Goal: Task Accomplishment & Management: Use online tool/utility

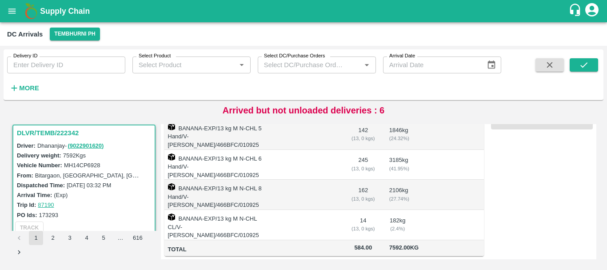
scroll to position [184, 0]
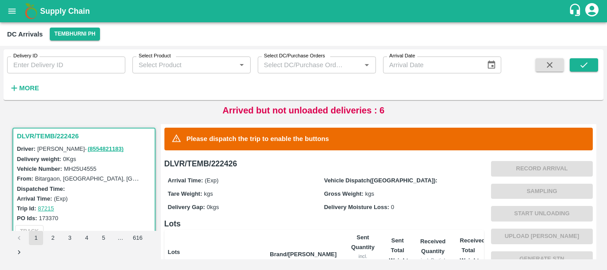
click at [372, 179] on label "Vehicle Dispatch([GEOGRAPHIC_DATA]):" at bounding box center [380, 180] width 113 height 7
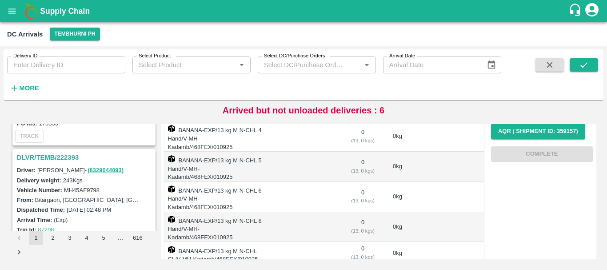
scroll to position [557, 0]
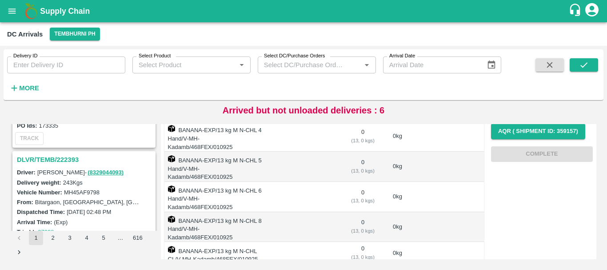
click at [67, 156] on h3 "DLVR/TEMB/222393" at bounding box center [85, 160] width 137 height 12
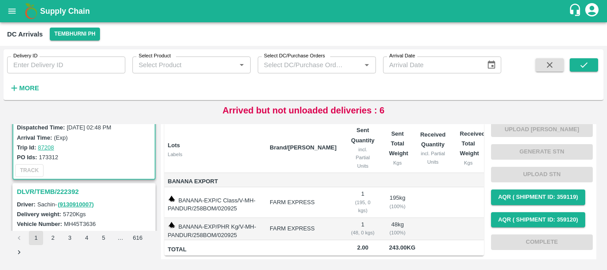
scroll to position [645, 0]
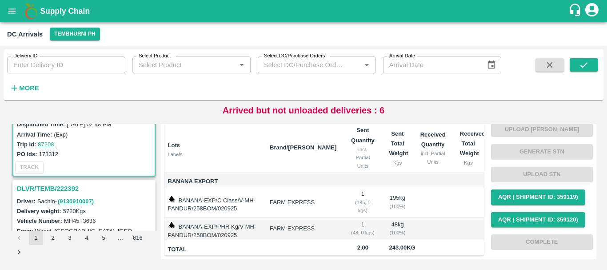
click at [70, 183] on h3 "DLVR/TEMB/222392" at bounding box center [85, 189] width 137 height 12
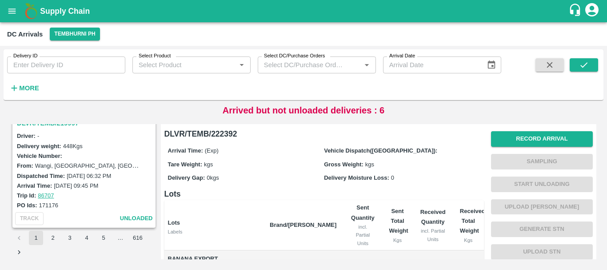
scroll to position [2779, 0]
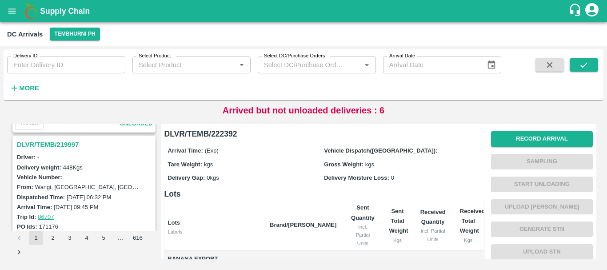
click at [63, 146] on h3 "DLVR/TEMB/219997" at bounding box center [85, 145] width 137 height 12
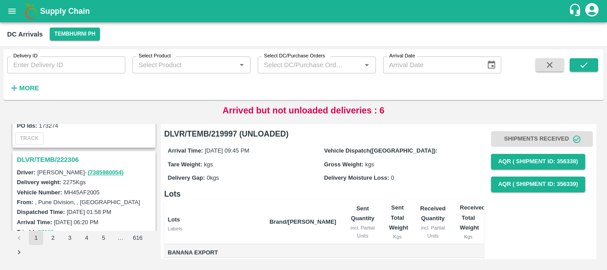
scroll to position [2647, 0]
click at [72, 157] on h3 "DLVR/TEMB/222306" at bounding box center [85, 160] width 137 height 12
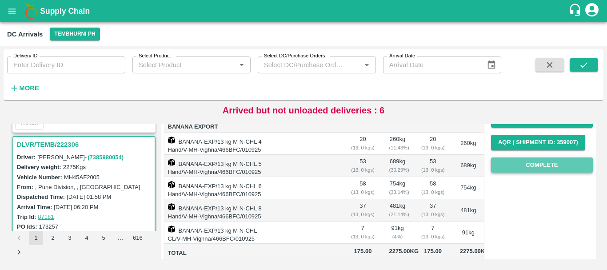
click at [535, 169] on button "Complete" at bounding box center [542, 165] width 102 height 16
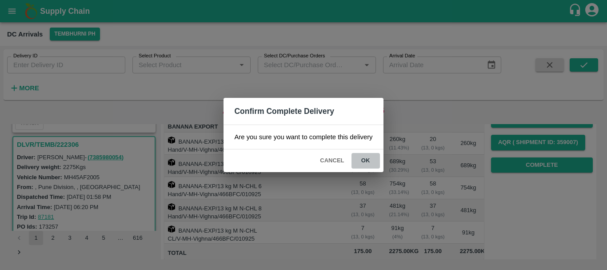
click at [375, 161] on button "ok" at bounding box center [365, 161] width 28 height 16
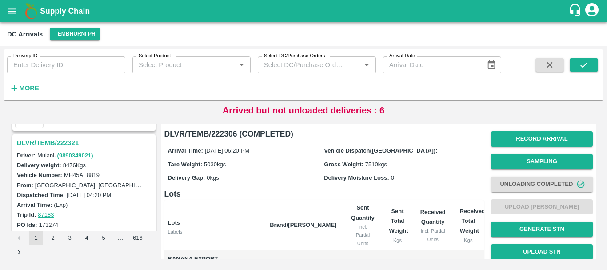
click at [62, 137] on h3 "DLVR/TEMB/222321" at bounding box center [85, 143] width 137 height 12
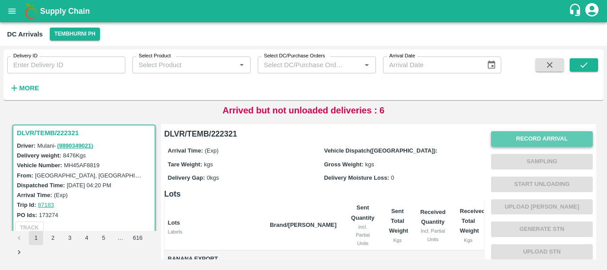
click at [495, 141] on button "Record Arrival" at bounding box center [542, 139] width 102 height 16
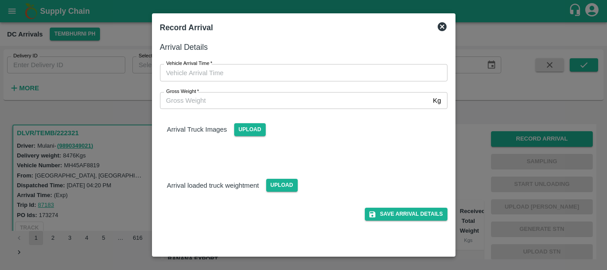
type input "DD/MM/YYYY hh:mm aa"
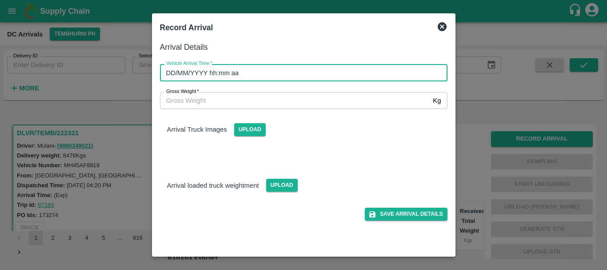
click at [342, 68] on input "DD/MM/YYYY hh:mm aa" at bounding box center [300, 72] width 281 height 17
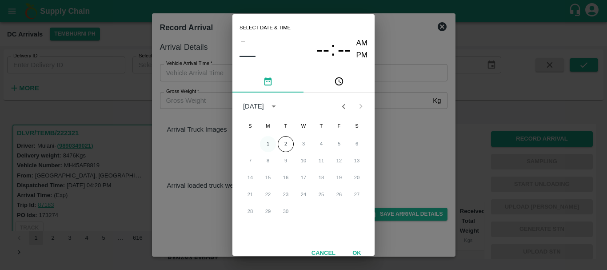
click at [265, 140] on button "1" at bounding box center [268, 144] width 16 height 16
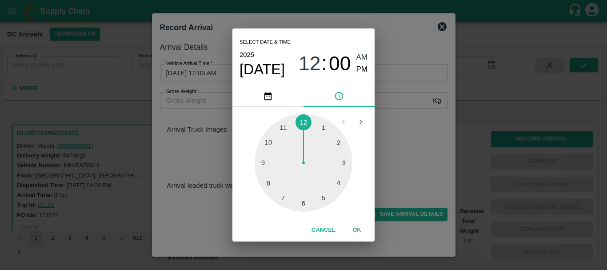
click at [282, 185] on div at bounding box center [304, 163] width 98 height 98
click at [287, 193] on div at bounding box center [304, 163] width 98 height 98
click at [359, 68] on span "PM" at bounding box center [362, 70] width 12 height 12
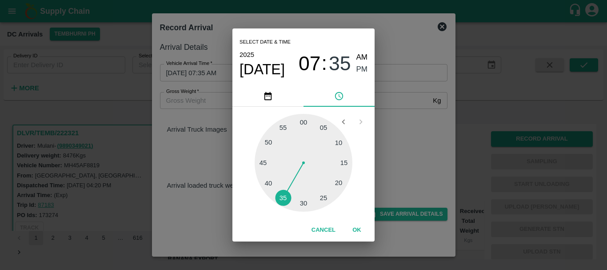
type input "01/09/2025 07:35 PM"
click at [399, 124] on div "Select date & time 2025 Sep 1 07 : 35 AM PM 05 10 15 20 25 30 35 40 45 50 55 00…" at bounding box center [303, 135] width 607 height 270
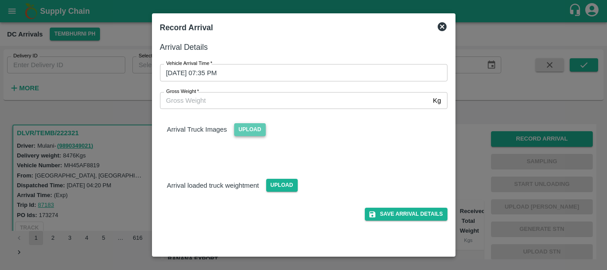
click at [258, 130] on span "Upload" at bounding box center [250, 129] width 32 height 13
click at [0, 0] on input "Upload" at bounding box center [0, 0] width 0 height 0
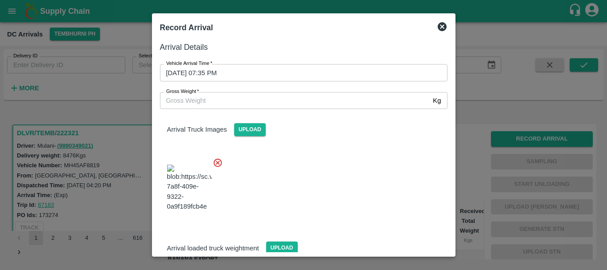
scroll to position [48, 0]
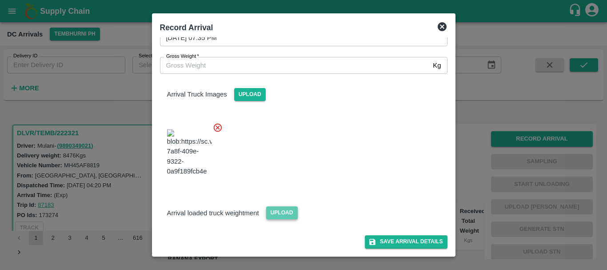
click at [280, 212] on span "Upload" at bounding box center [282, 212] width 32 height 13
click at [0, 0] on input "Upload" at bounding box center [0, 0] width 0 height 0
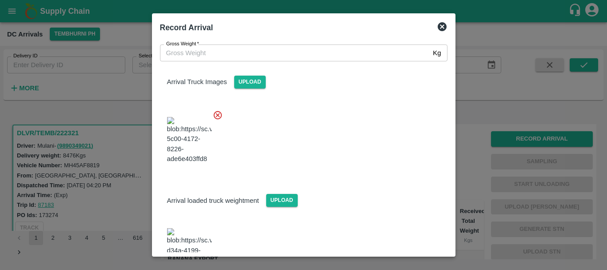
scroll to position [93, 0]
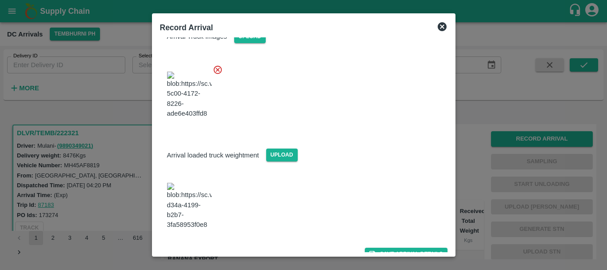
click at [194, 198] on img at bounding box center [189, 206] width 44 height 47
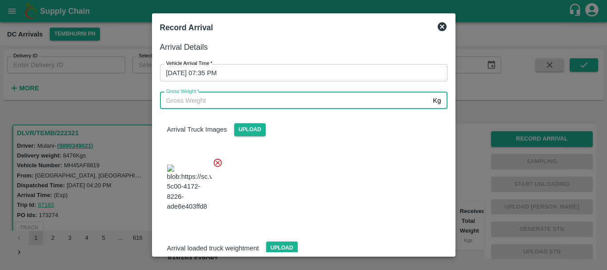
click at [225, 95] on input "Gross Weight   *" at bounding box center [295, 100] width 270 height 17
type input "15050"
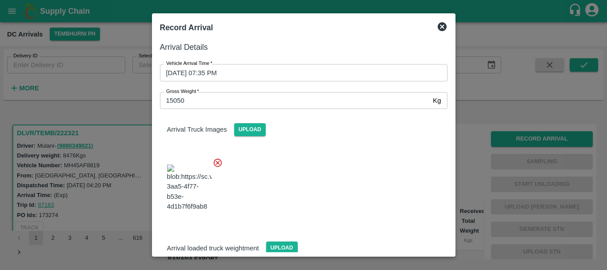
click at [295, 159] on div at bounding box center [300, 185] width 295 height 70
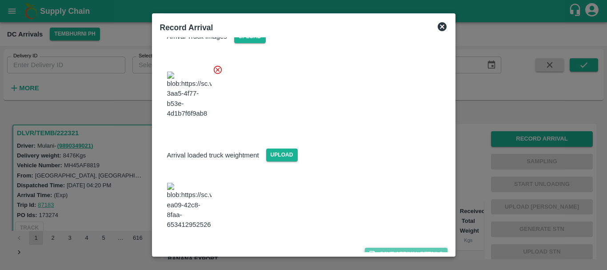
click at [368, 250] on icon "submit" at bounding box center [372, 254] width 8 height 8
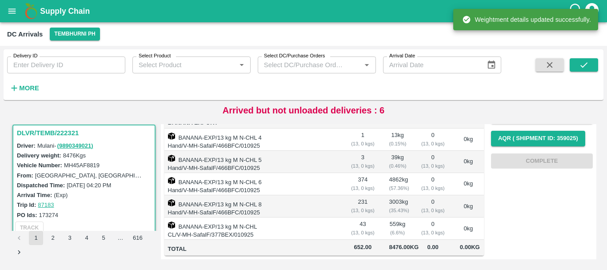
scroll to position [0, 0]
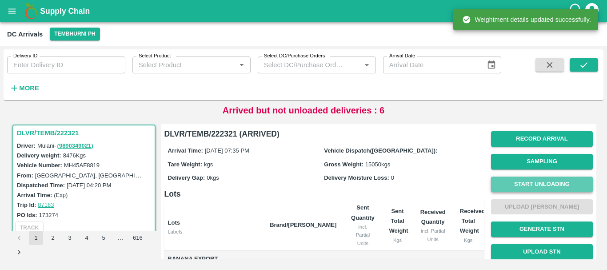
click at [506, 189] on button "Start Unloading" at bounding box center [542, 184] width 102 height 16
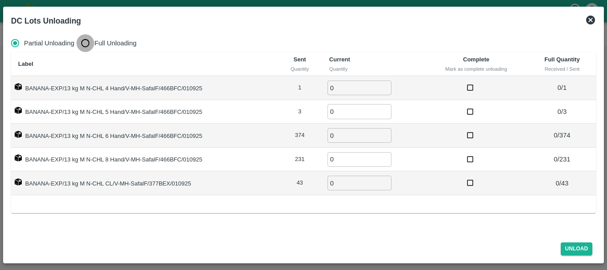
click at [82, 50] on input "Full Unloading" at bounding box center [85, 43] width 18 height 18
radio input "true"
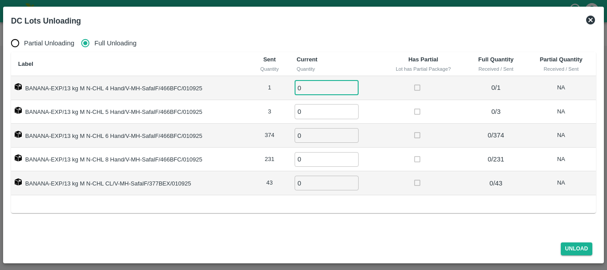
click at [328, 88] on input "0" at bounding box center [327, 87] width 64 height 15
type input "01"
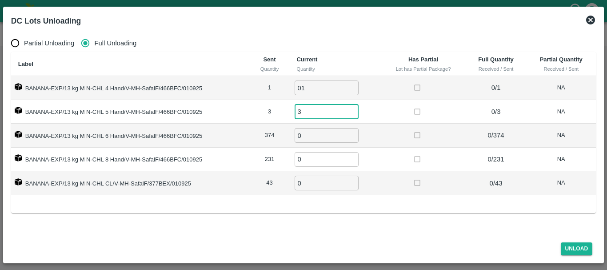
type input "3"
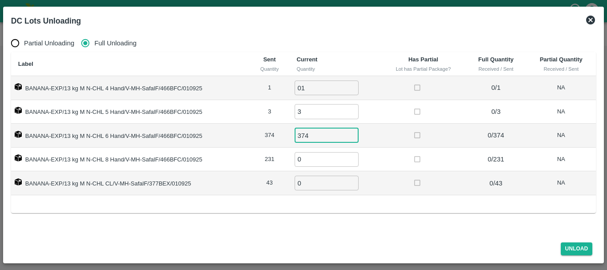
type input "374"
type input "321"
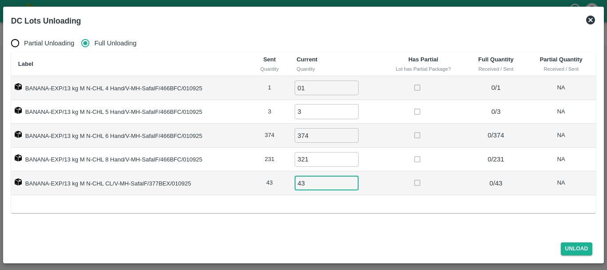
type input "43"
click at [563, 247] on button "Unload" at bounding box center [577, 248] width 32 height 13
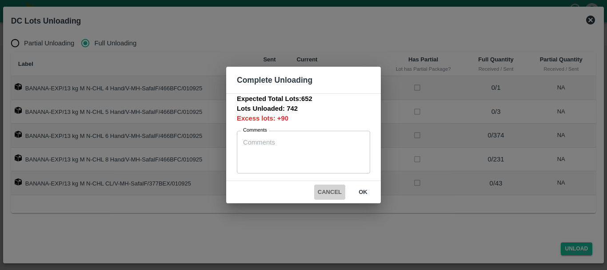
click at [331, 188] on button "Cancel" at bounding box center [329, 192] width 31 height 16
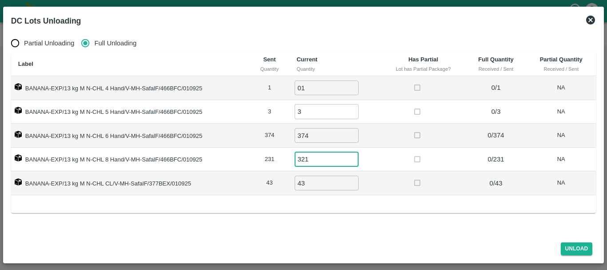
click at [323, 158] on input "321" at bounding box center [327, 159] width 64 height 15
type input "3"
type input "231"
click at [571, 244] on button "Unload" at bounding box center [577, 248] width 32 height 13
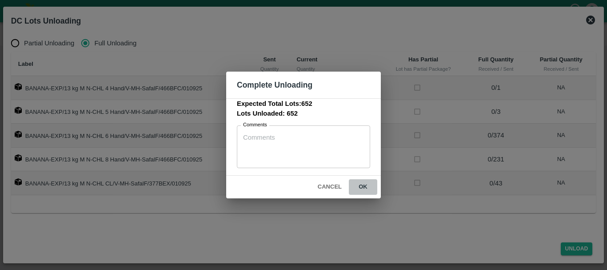
click at [365, 180] on button "ok" at bounding box center [363, 187] width 28 height 16
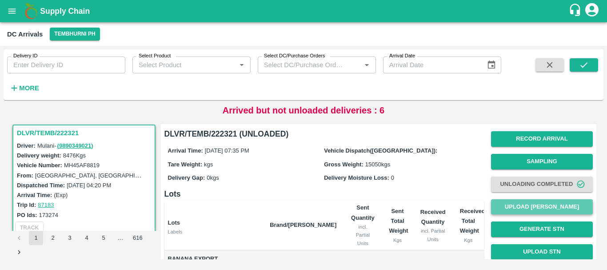
click at [498, 205] on button "Upload [PERSON_NAME]" at bounding box center [542, 207] width 102 height 16
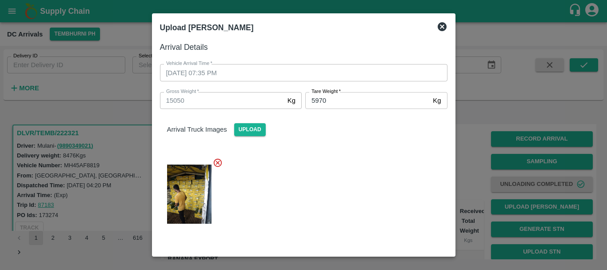
click at [344, 165] on div at bounding box center [300, 191] width 295 height 82
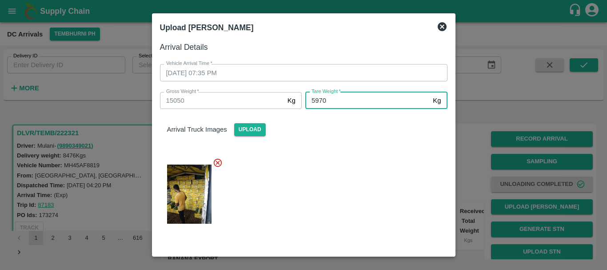
click at [319, 102] on input "5970" at bounding box center [367, 100] width 124 height 17
type input "5870"
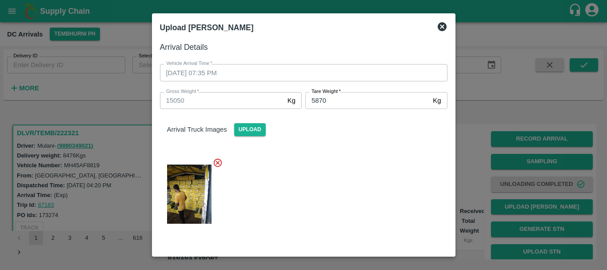
click at [321, 172] on div at bounding box center [300, 191] width 295 height 82
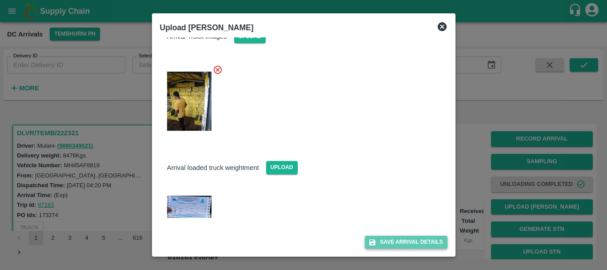
click at [383, 240] on button "Save Arrival Details" at bounding box center [406, 241] width 82 height 13
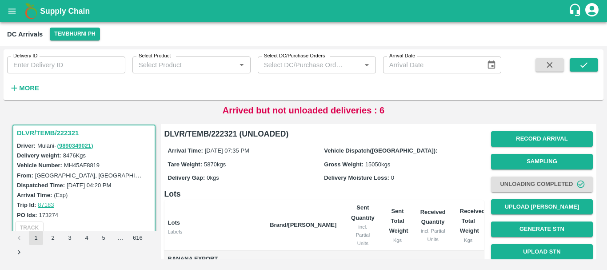
scroll to position [144, 0]
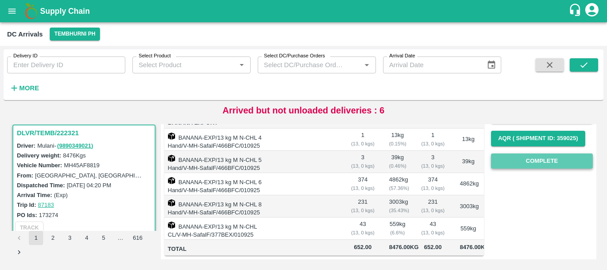
click at [525, 155] on button "Complete" at bounding box center [542, 161] width 102 height 16
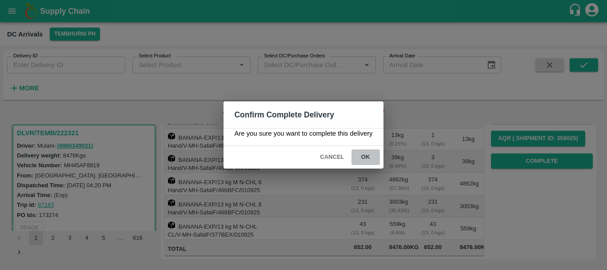
click at [370, 155] on button "ok" at bounding box center [365, 157] width 28 height 16
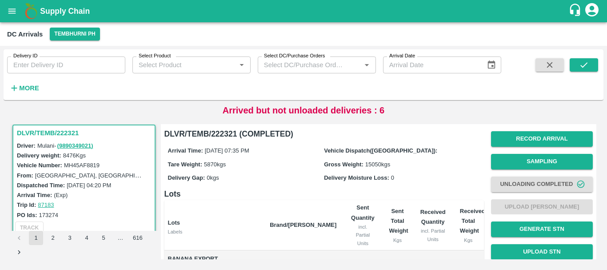
scroll to position [168, 0]
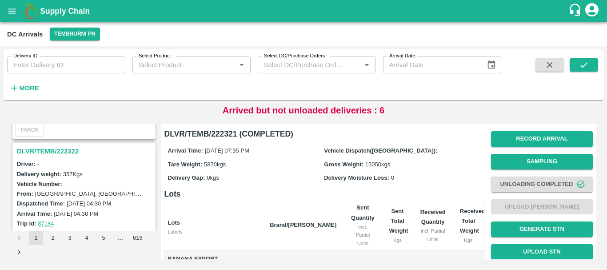
click at [56, 150] on h3 "DLVR/TEMB/222322" at bounding box center [85, 151] width 137 height 12
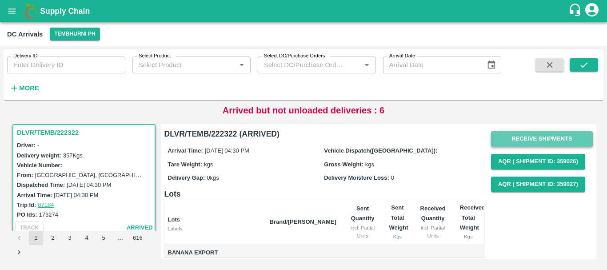
click at [507, 139] on button "Receive Shipments" at bounding box center [542, 139] width 102 height 16
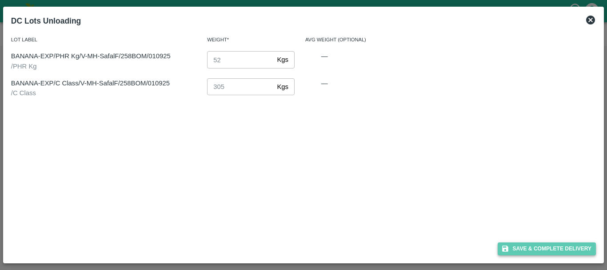
click at [516, 242] on button "Save & Complete Delivery" at bounding box center [547, 248] width 99 height 13
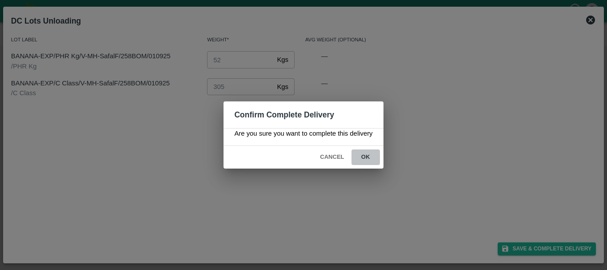
click at [364, 158] on button "ok" at bounding box center [365, 157] width 28 height 16
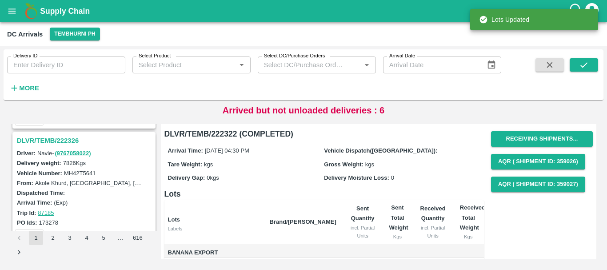
click at [71, 138] on h3 "DLVR/TEMB/222326" at bounding box center [85, 141] width 137 height 12
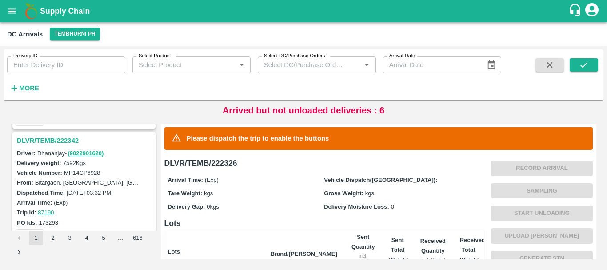
click at [64, 139] on h3 "DLVR/TEMB/222342" at bounding box center [85, 141] width 137 height 12
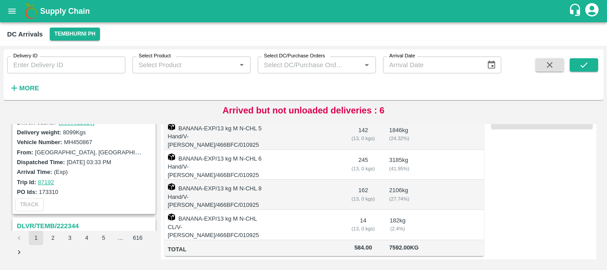
scroll to position [1942, 0]
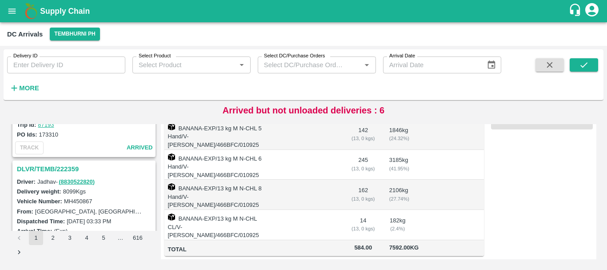
click at [60, 169] on h3 "DLVR/TEMB/222359" at bounding box center [85, 169] width 137 height 12
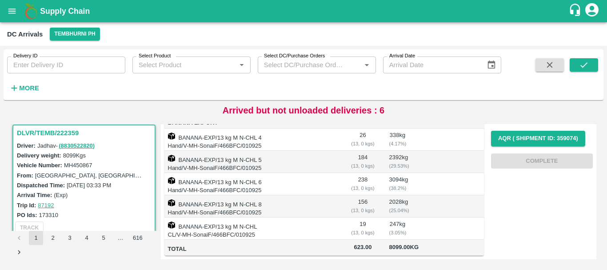
scroll to position [14, 0]
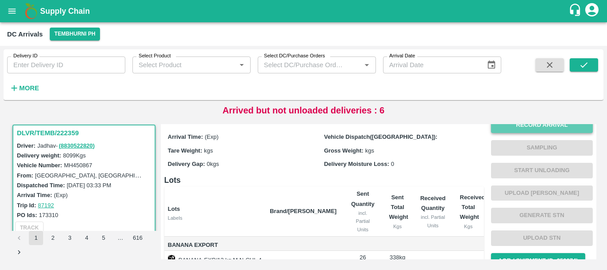
click at [503, 127] on button "Record Arrival" at bounding box center [542, 125] width 102 height 16
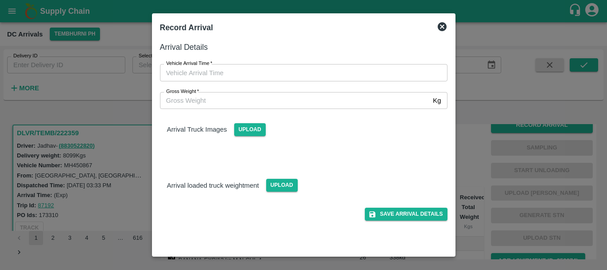
type input "DD/MM/YYYY hh:mm aa"
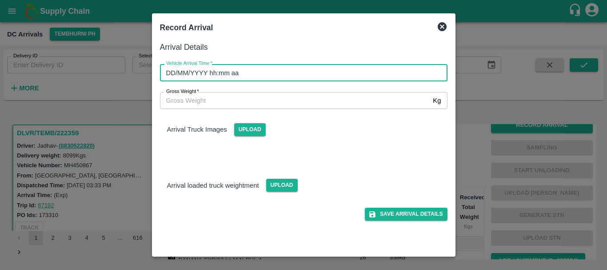
click at [343, 72] on input "DD/MM/YYYY hh:mm aa" at bounding box center [300, 72] width 281 height 17
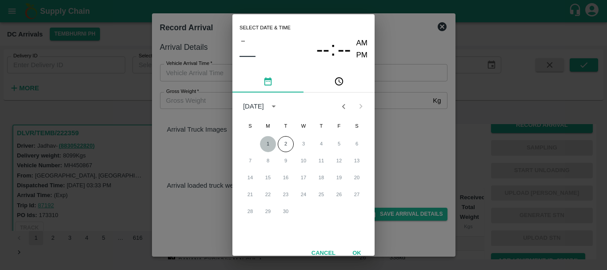
click at [265, 144] on button "1" at bounding box center [268, 144] width 16 height 16
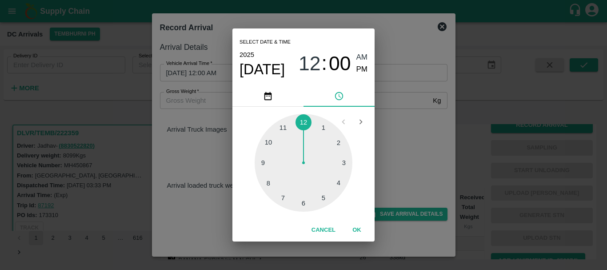
click at [303, 201] on div at bounding box center [304, 163] width 98 height 98
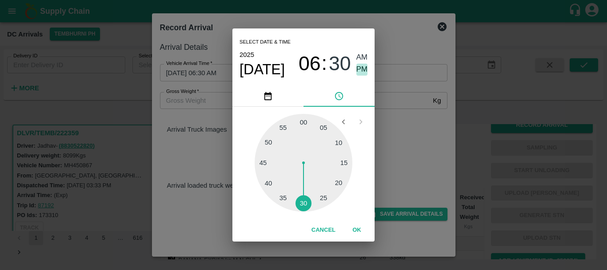
click at [357, 68] on span "PM" at bounding box center [362, 70] width 12 height 12
type input "01/09/2025 06:30 PM"
click at [394, 96] on div "Select date & time 2025 Sep 1 06 : 30 AM PM 05 10 15 20 25 30 35 40 45 50 55 00…" at bounding box center [303, 135] width 607 height 270
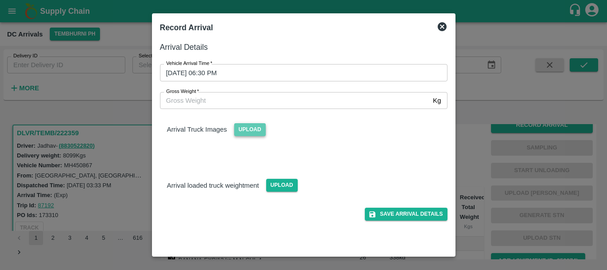
click at [244, 128] on span "Upload" at bounding box center [250, 129] width 32 height 13
click at [0, 0] on input "Upload" at bounding box center [0, 0] width 0 height 0
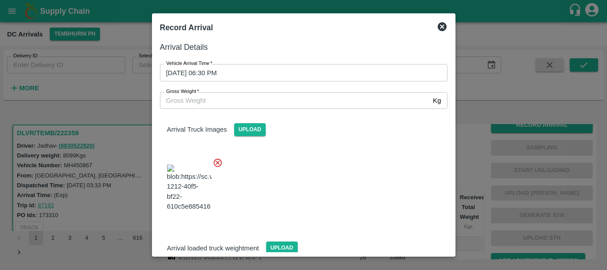
scroll to position [21, 0]
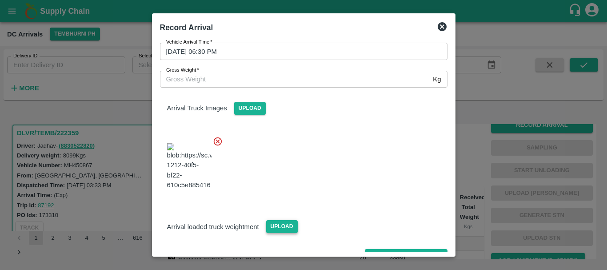
click at [275, 220] on span "Upload" at bounding box center [282, 226] width 32 height 13
click at [0, 0] on input "Upload" at bounding box center [0, 0] width 0 height 0
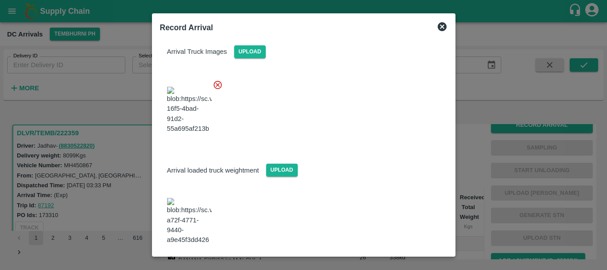
click at [182, 198] on img at bounding box center [189, 221] width 44 height 47
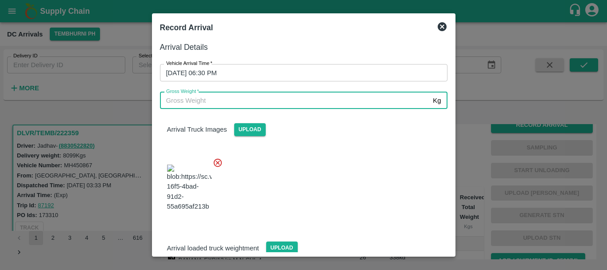
click at [232, 100] on input "Gross Weight   *" at bounding box center [295, 100] width 270 height 17
type input "13950"
click at [339, 166] on div at bounding box center [300, 185] width 295 height 70
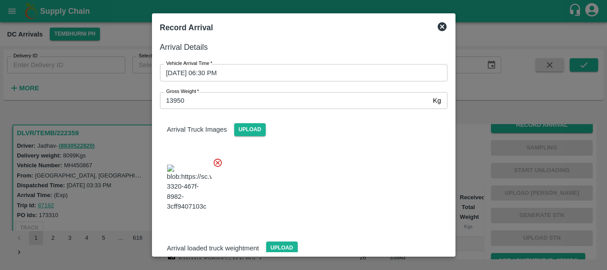
scroll to position [78, 0]
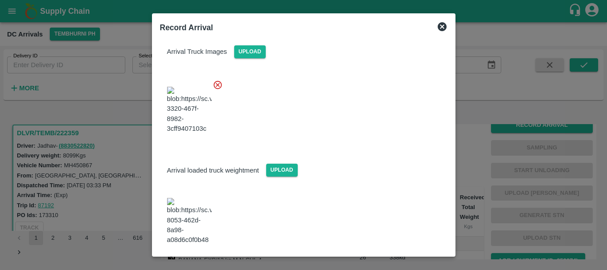
click at [375, 263] on button "Save Arrival Details" at bounding box center [406, 269] width 82 height 13
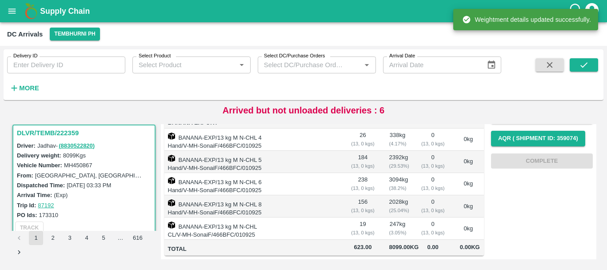
scroll to position [0, 0]
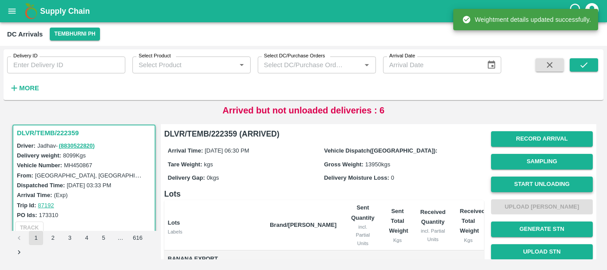
click at [515, 184] on button "Start Unloading" at bounding box center [542, 184] width 102 height 16
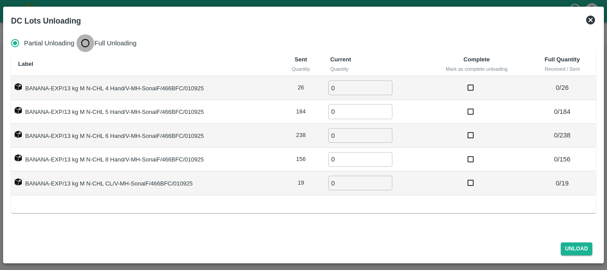
click at [90, 42] on input "Full Unloading" at bounding box center [85, 43] width 18 height 18
radio input "true"
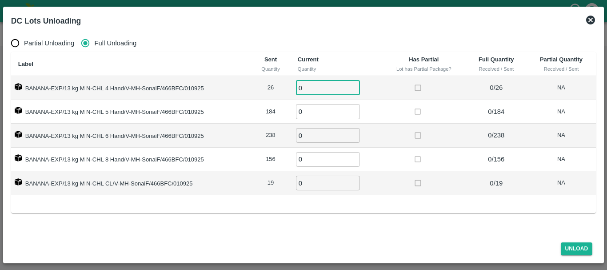
click at [310, 85] on input "0" at bounding box center [328, 87] width 64 height 15
type input "026"
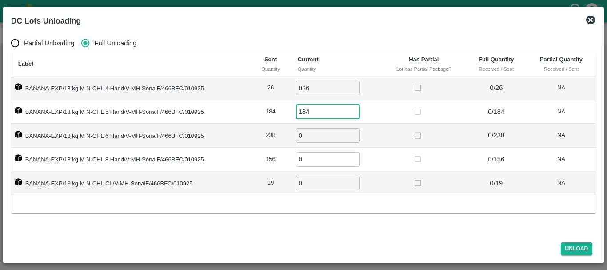
type input "184"
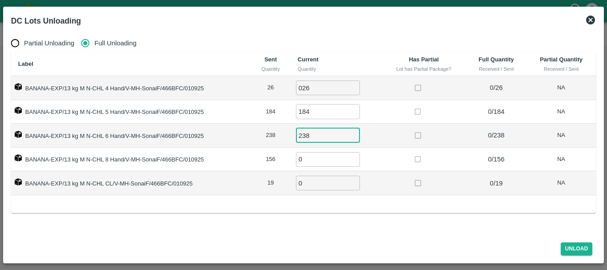
type input "238"
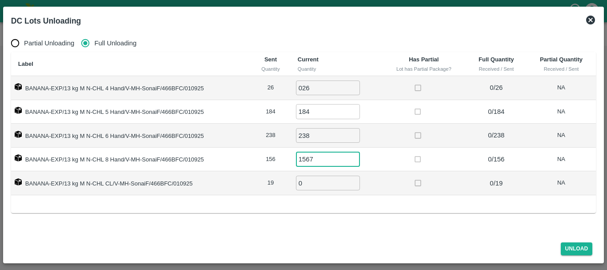
type input "1567"
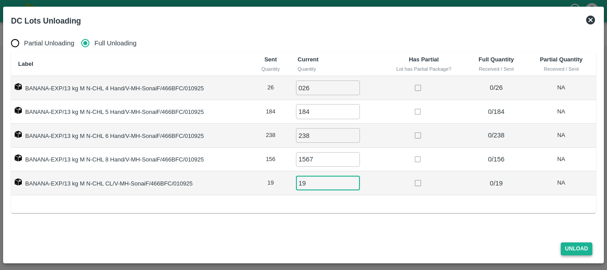
type input "19"
click at [566, 242] on button "Unload" at bounding box center [577, 248] width 32 height 13
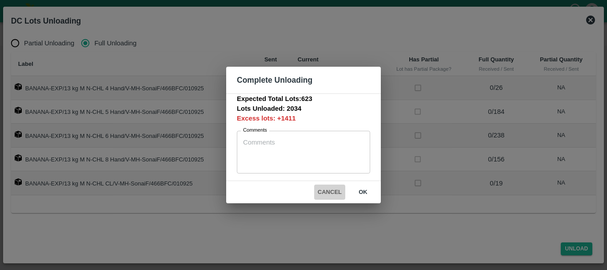
click at [331, 191] on button "Cancel" at bounding box center [329, 192] width 31 height 16
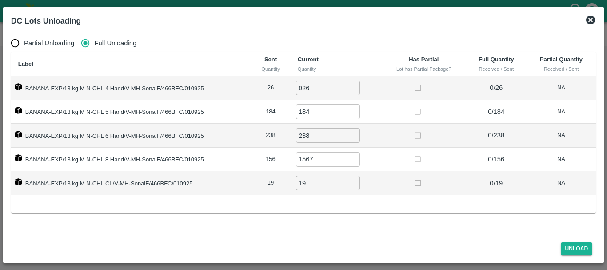
click at [323, 160] on input "1567" at bounding box center [328, 159] width 64 height 15
type input "156"
click at [571, 242] on button "Unload" at bounding box center [577, 248] width 32 height 13
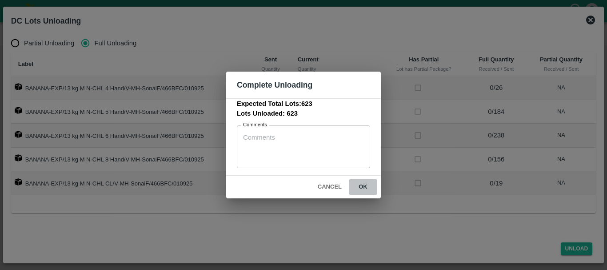
click at [364, 187] on button "ok" at bounding box center [363, 187] width 28 height 16
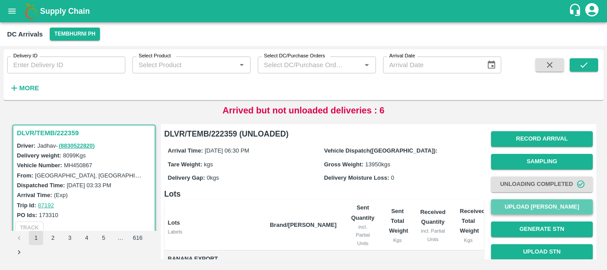
click at [519, 203] on button "Upload [PERSON_NAME]" at bounding box center [542, 207] width 102 height 16
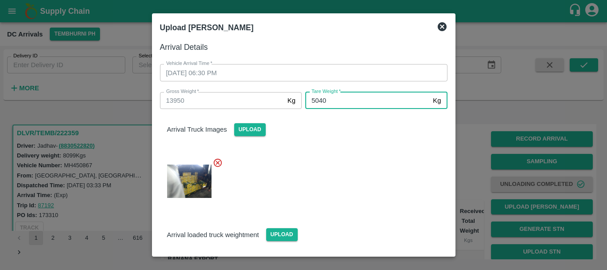
type input "5040"
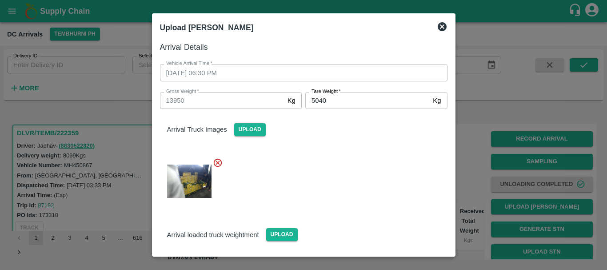
click at [358, 145] on div "Arrival Truck Images Upload" at bounding box center [300, 158] width 295 height 112
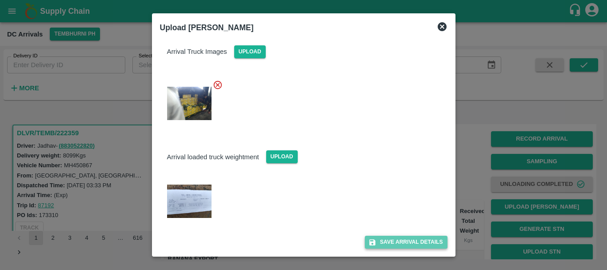
click at [392, 239] on button "Save Arrival Details" at bounding box center [406, 241] width 82 height 13
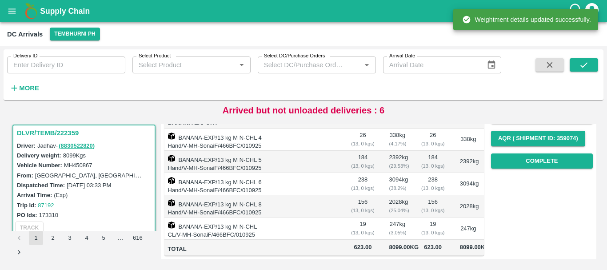
scroll to position [0, 0]
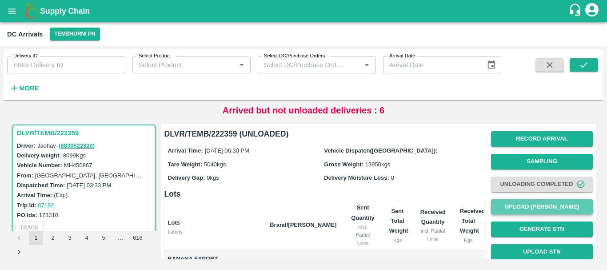
click at [518, 209] on button "Upload [PERSON_NAME]" at bounding box center [542, 207] width 102 height 16
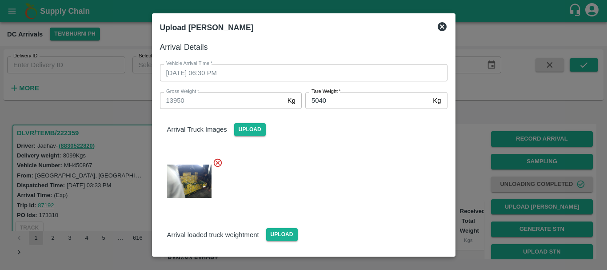
click at [487, 166] on div at bounding box center [303, 135] width 607 height 270
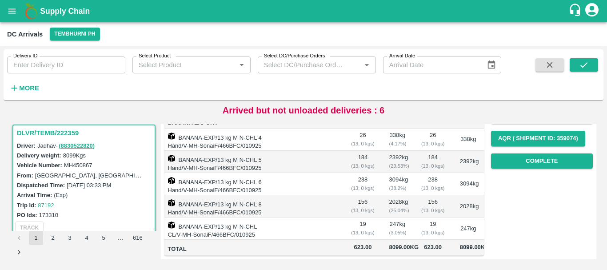
scroll to position [144, 0]
click at [526, 154] on button "Complete" at bounding box center [542, 161] width 102 height 16
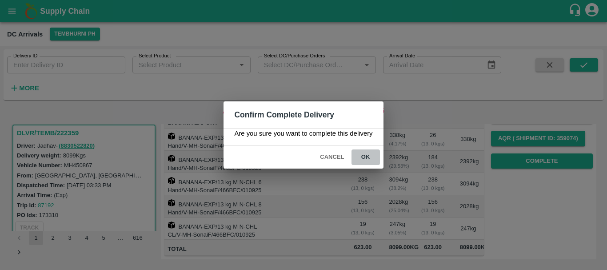
click at [367, 157] on button "ok" at bounding box center [365, 157] width 28 height 16
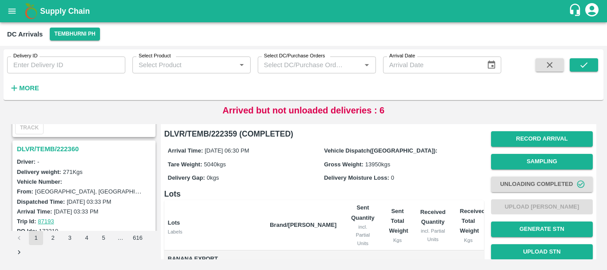
scroll to position [1845, 0]
click at [60, 145] on h3 "DLVR/TEMB/222360" at bounding box center [85, 150] width 137 height 12
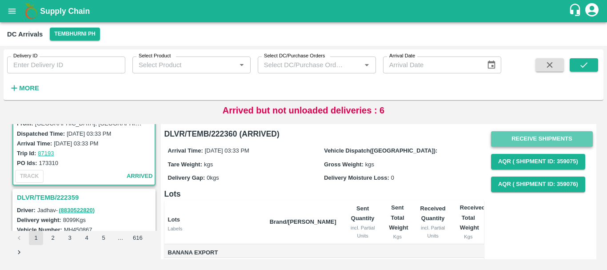
click at [506, 136] on button "Receive Shipments" at bounding box center [542, 139] width 102 height 16
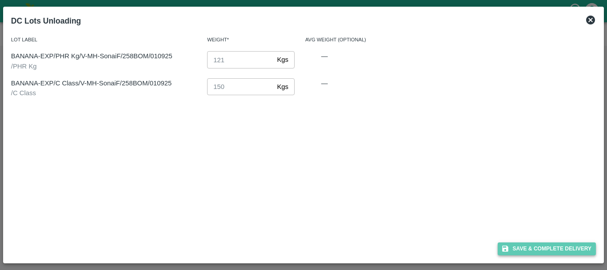
click at [528, 247] on button "Save & Complete Delivery" at bounding box center [547, 248] width 99 height 13
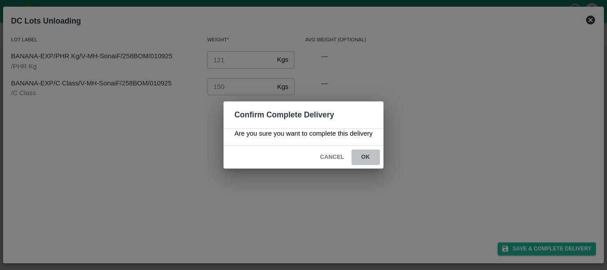
click at [368, 158] on button "ok" at bounding box center [365, 157] width 28 height 16
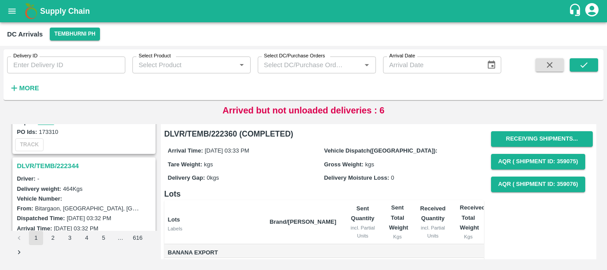
scroll to position [2062, 0]
click at [72, 164] on h3 "DLVR/TEMB/222344" at bounding box center [85, 165] width 137 height 12
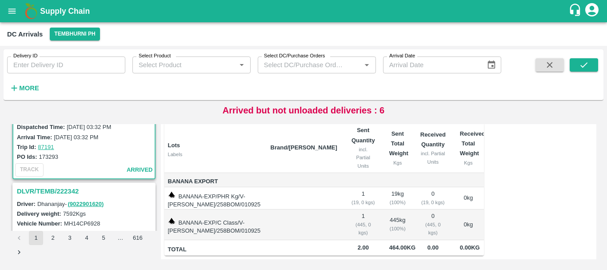
scroll to position [2160, 0]
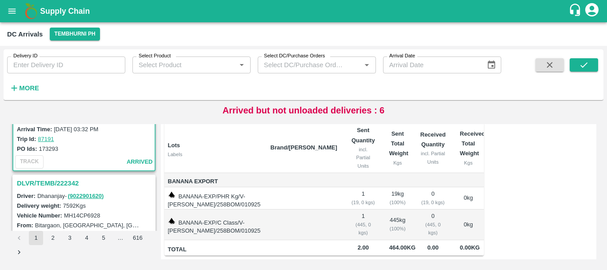
click at [64, 184] on h3 "DLVR/TEMB/222342" at bounding box center [85, 183] width 137 height 12
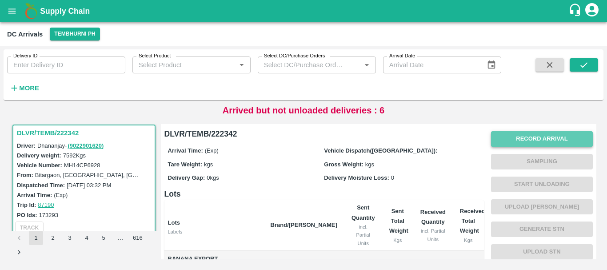
click at [501, 138] on button "Record Arrival" at bounding box center [542, 139] width 102 height 16
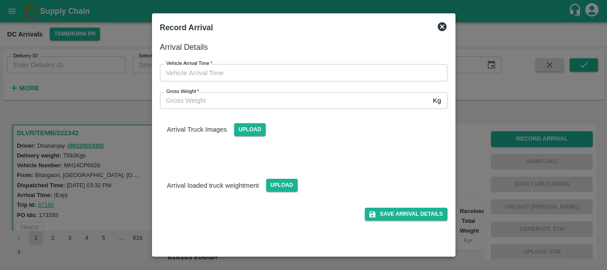
type input "DD/MM/YYYY hh:mm aa"
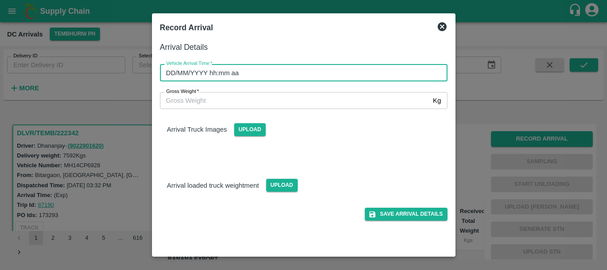
click at [369, 73] on input "DD/MM/YYYY hh:mm aa" at bounding box center [300, 72] width 281 height 17
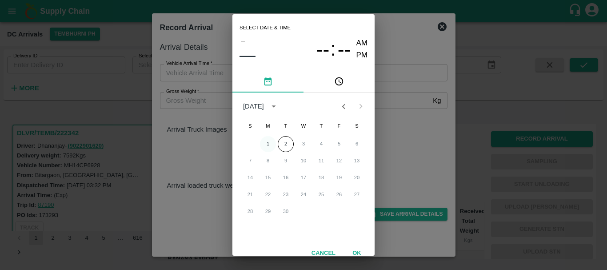
click at [263, 140] on button "1" at bounding box center [268, 144] width 16 height 16
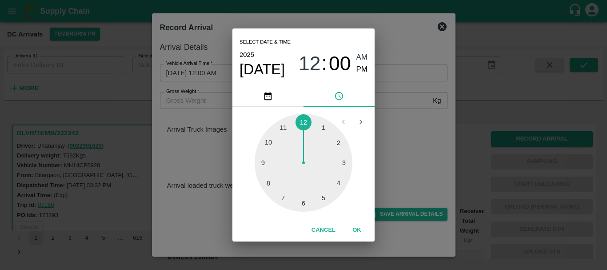
click at [305, 200] on div at bounding box center [304, 163] width 98 height 98
click at [283, 178] on div at bounding box center [304, 163] width 98 height 98
click at [272, 181] on div at bounding box center [304, 163] width 98 height 98
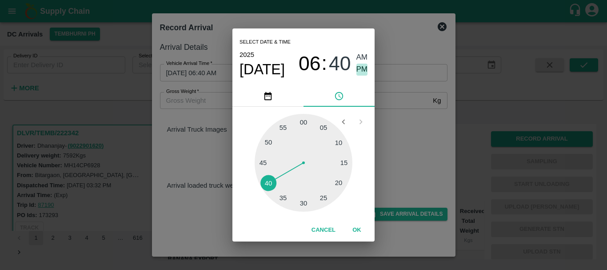
click at [359, 69] on span "PM" at bounding box center [362, 70] width 12 height 12
type input "01/09/2025 06:40 PM"
click at [414, 133] on div "Select date & time 2025 Sep 1 06 : 40 AM PM 05 10 15 20 25 30 35 40 45 50 55 00…" at bounding box center [303, 135] width 607 height 270
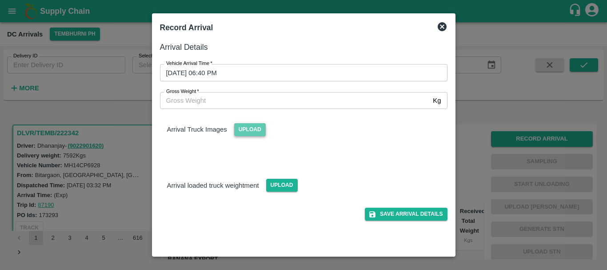
click at [247, 130] on span "Upload" at bounding box center [250, 129] width 32 height 13
click at [0, 0] on input "Upload" at bounding box center [0, 0] width 0 height 0
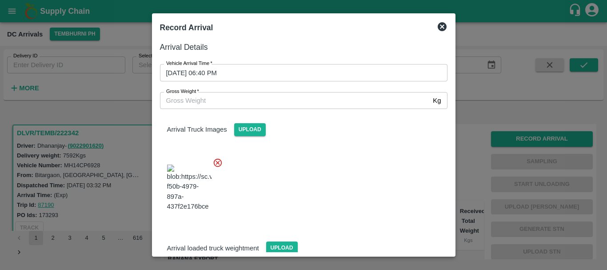
scroll to position [21, 0]
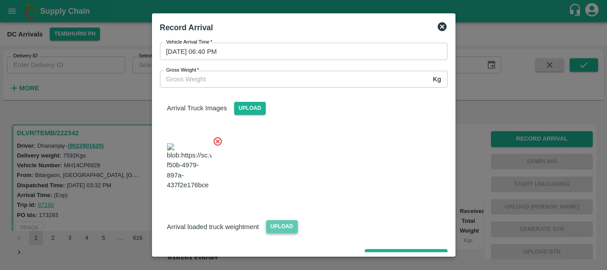
click at [287, 220] on span "Upload" at bounding box center [282, 226] width 32 height 13
click at [0, 0] on input "Upload" at bounding box center [0, 0] width 0 height 0
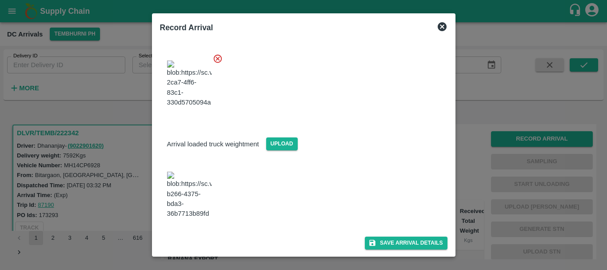
click at [192, 196] on img at bounding box center [189, 195] width 44 height 47
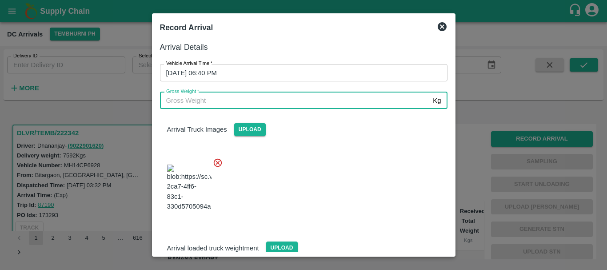
click at [254, 97] on input "Gross Weight   *" at bounding box center [295, 100] width 270 height 17
type input "13163"
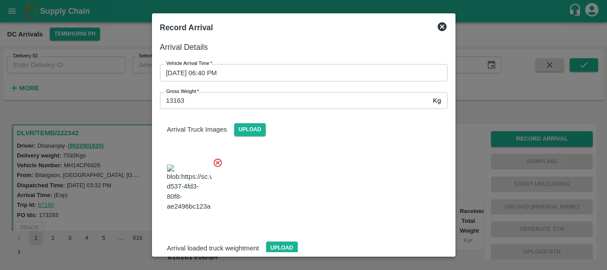
click at [331, 165] on div at bounding box center [300, 185] width 295 height 70
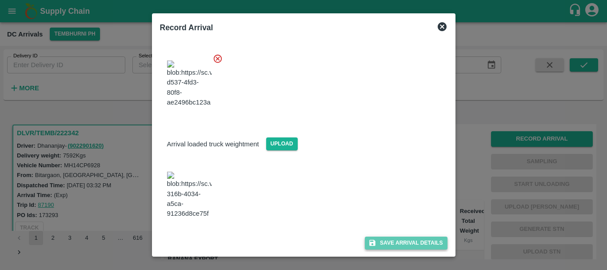
click at [388, 236] on button "Save Arrival Details" at bounding box center [406, 242] width 82 height 13
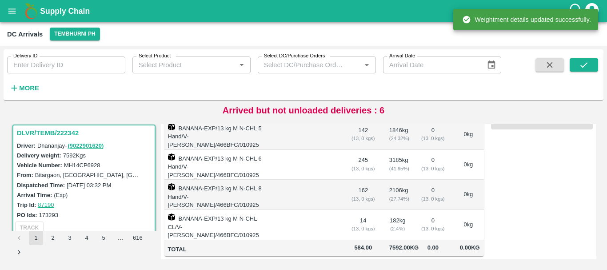
scroll to position [0, 0]
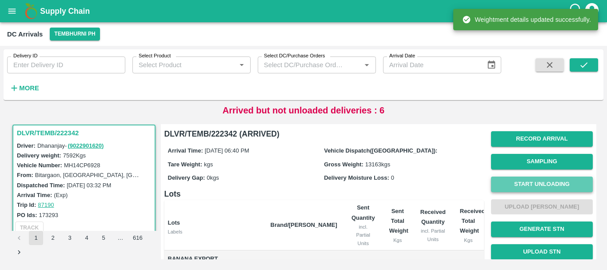
click at [512, 180] on button "Start Unloading" at bounding box center [542, 184] width 102 height 16
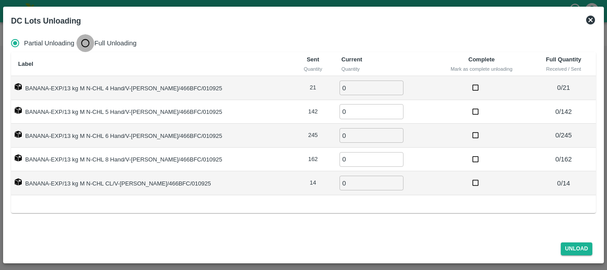
click at [84, 42] on input "Full Unloading" at bounding box center [85, 43] width 18 height 18
radio input "true"
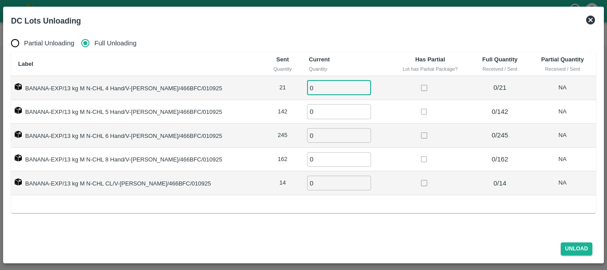
click at [334, 84] on input "0" at bounding box center [339, 87] width 64 height 15
type input "021"
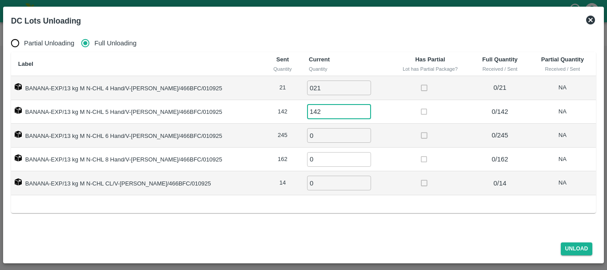
type input "142"
type input "245"
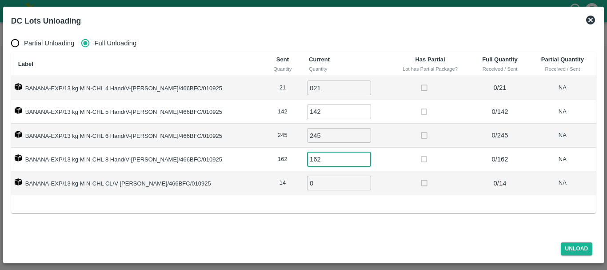
type input "162"
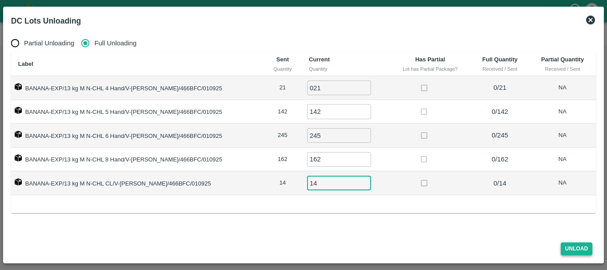
type input "14"
click at [568, 243] on button "Unload" at bounding box center [577, 248] width 32 height 13
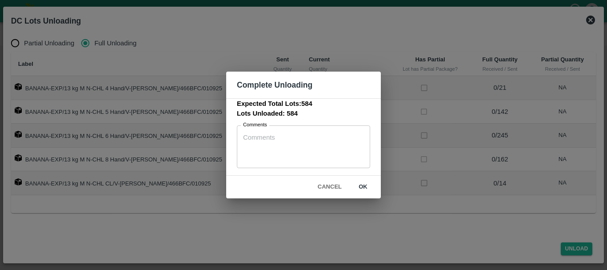
click at [373, 197] on div "Cancel ok" at bounding box center [303, 187] width 155 height 23
click at [367, 191] on button "ok" at bounding box center [363, 187] width 28 height 16
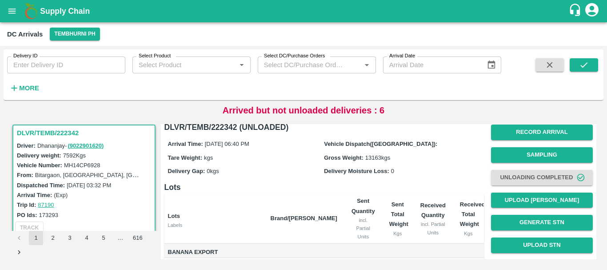
scroll to position [5, 0]
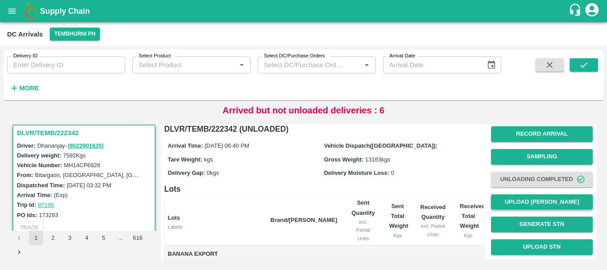
click at [523, 200] on button "Upload [PERSON_NAME]" at bounding box center [542, 202] width 102 height 16
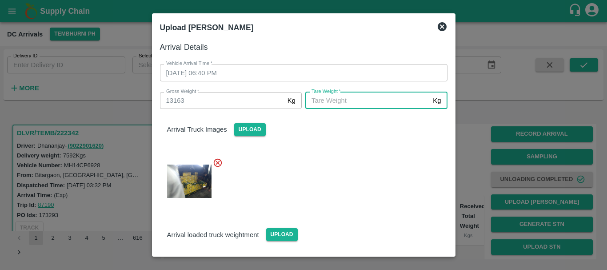
click at [336, 100] on input "Tare Weight   *" at bounding box center [367, 100] width 124 height 17
type input "4970"
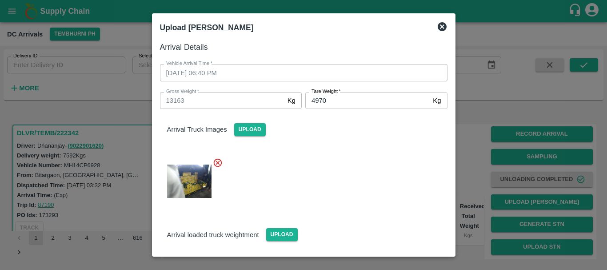
click at [335, 158] on div at bounding box center [300, 178] width 295 height 56
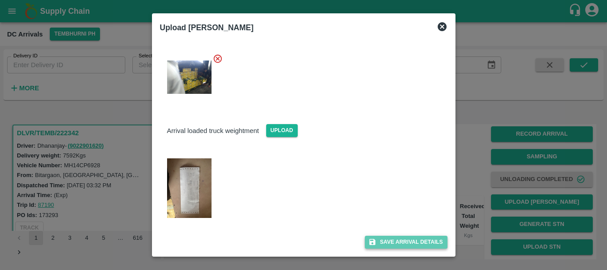
click at [384, 239] on button "Save Arrival Details" at bounding box center [406, 241] width 82 height 13
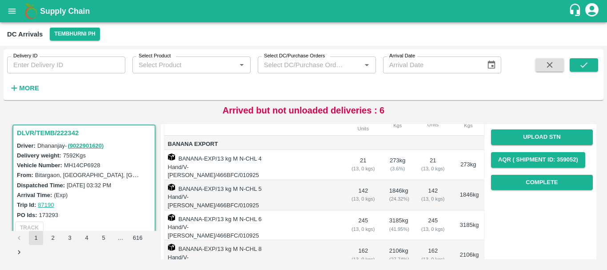
scroll to position [114, 0]
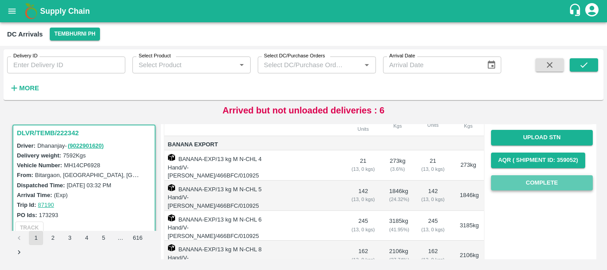
click at [507, 184] on button "Complete" at bounding box center [542, 183] width 102 height 16
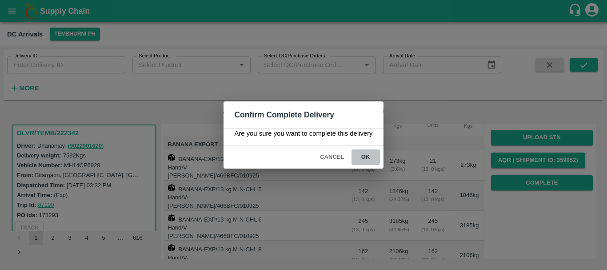
click at [363, 153] on button "ok" at bounding box center [365, 157] width 28 height 16
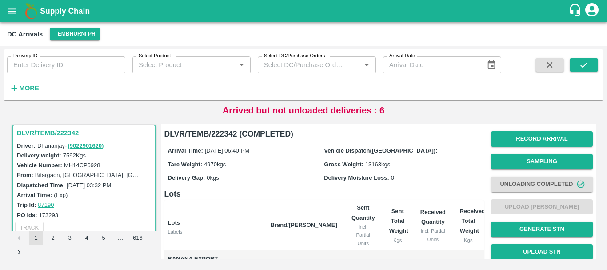
scroll to position [184, 0]
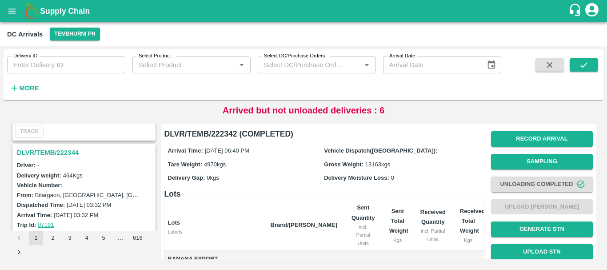
click at [74, 148] on h3 "DLVR/TEMB/222344" at bounding box center [85, 153] width 137 height 12
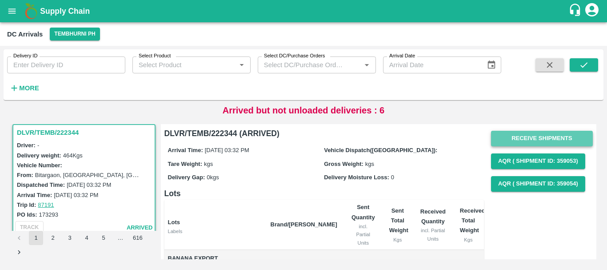
click at [517, 133] on button "Receive Shipments" at bounding box center [542, 139] width 102 height 16
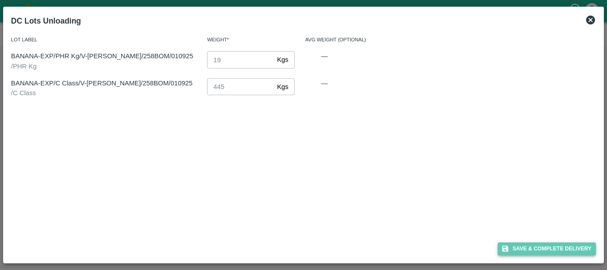
click at [517, 247] on button "Save & Complete Delivery" at bounding box center [547, 248] width 99 height 13
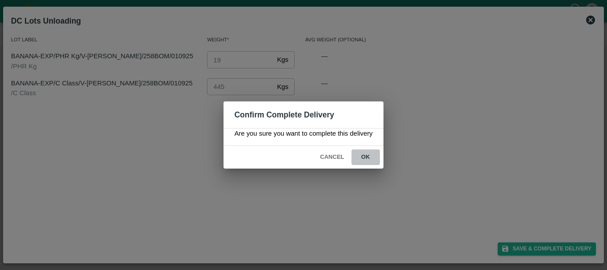
click at [361, 153] on button "ok" at bounding box center [365, 157] width 28 height 16
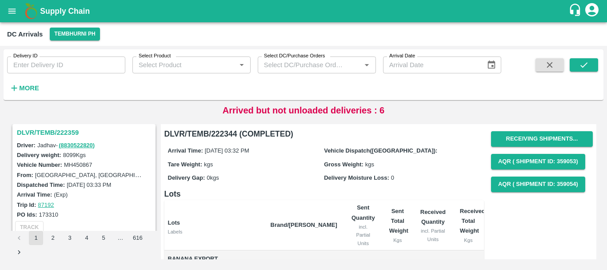
click at [61, 131] on h3 "DLVR/TEMB/222359" at bounding box center [85, 133] width 137 height 12
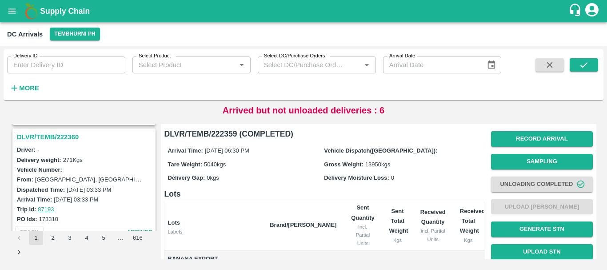
click at [57, 136] on h3 "DLVR/TEMB/222360" at bounding box center [85, 137] width 137 height 12
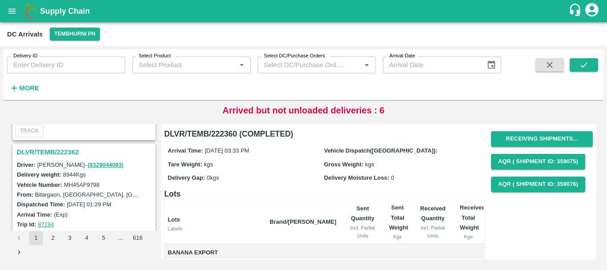
click at [71, 149] on h3 "DLVR/TEMB/222362" at bounding box center [85, 152] width 137 height 12
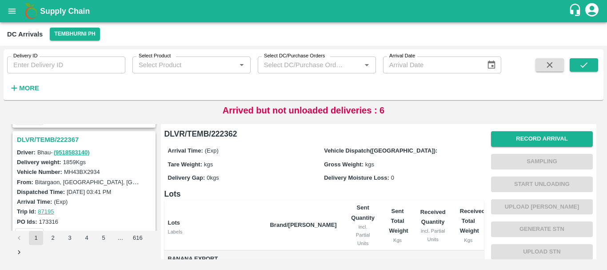
scroll to position [176, 0]
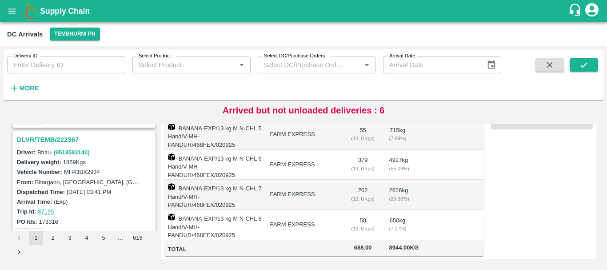
click at [247, 184] on td "BANANA-EXP/13 kg M N-CHL 7 Hand/V-MH-PANDUR/468FEX/020925" at bounding box center [213, 195] width 99 height 30
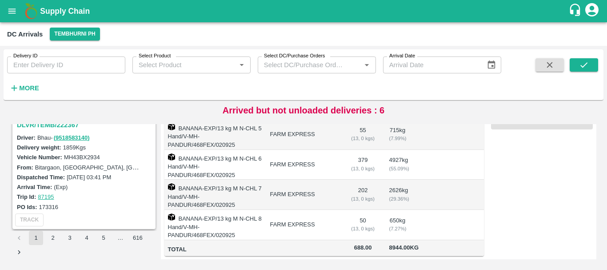
scroll to position [1616, 0]
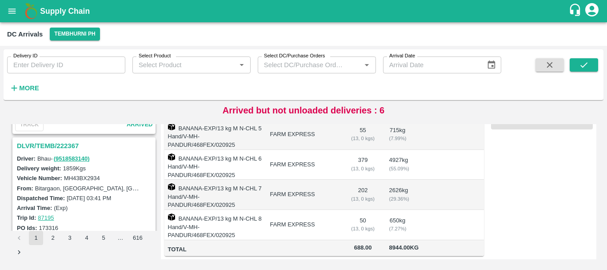
click at [63, 142] on h3 "DLVR/TEMB/222367" at bounding box center [85, 146] width 137 height 12
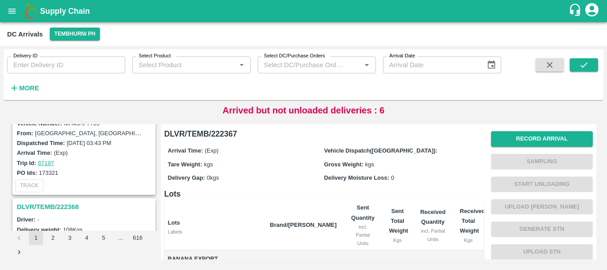
scroll to position [1440, 0]
click at [67, 201] on h3 "DLVR/TEMB/222368" at bounding box center [85, 206] width 137 height 12
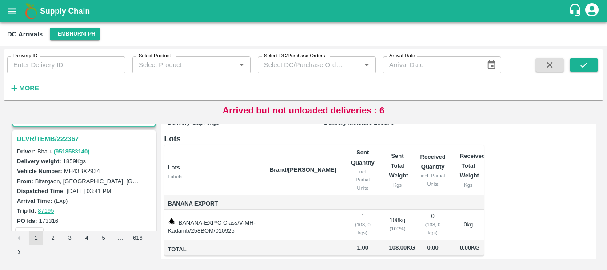
click at [60, 141] on h3 "DLVR/TEMB/222367" at bounding box center [85, 139] width 137 height 12
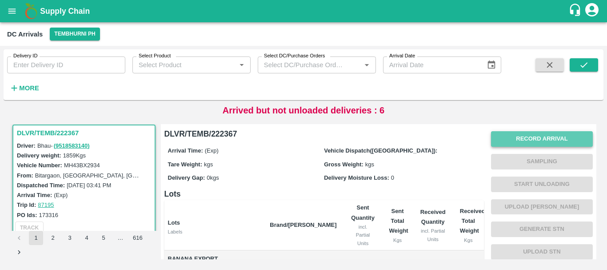
click at [506, 138] on button "Record Arrival" at bounding box center [542, 139] width 102 height 16
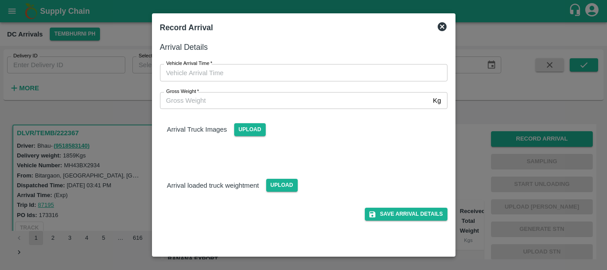
click at [479, 168] on div at bounding box center [303, 135] width 607 height 270
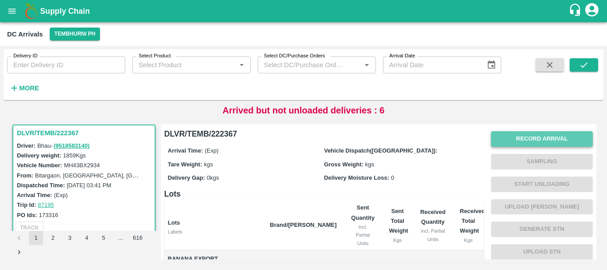
click at [524, 137] on button "Record Arrival" at bounding box center [542, 139] width 102 height 16
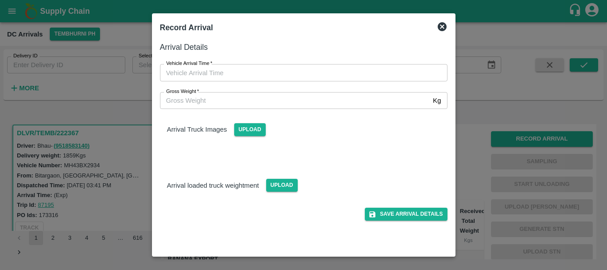
click at [466, 155] on div at bounding box center [303, 135] width 607 height 270
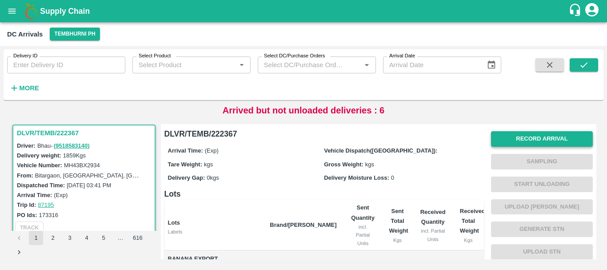
click at [527, 135] on button "Record Arrival" at bounding box center [542, 139] width 102 height 16
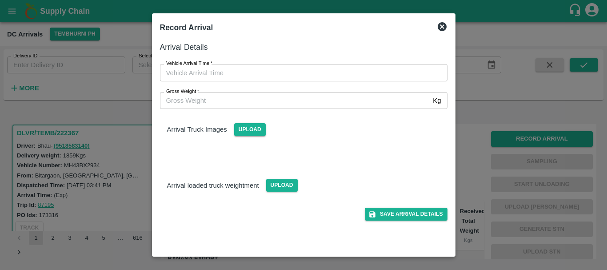
type input "DD/MM/YYYY hh:mm aa"
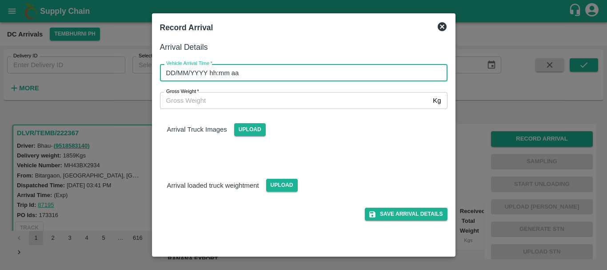
click at [305, 70] on input "DD/MM/YYYY hh:mm aa" at bounding box center [300, 72] width 281 height 17
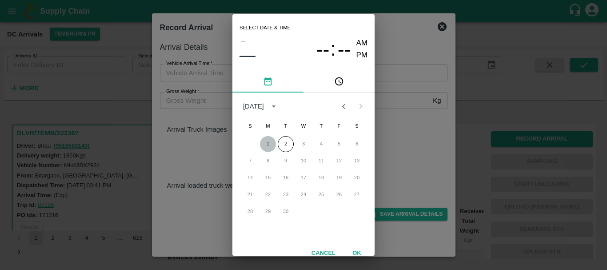
click at [264, 146] on button "1" at bounding box center [268, 144] width 16 height 16
type input "01/09/2025 12:00 AM"
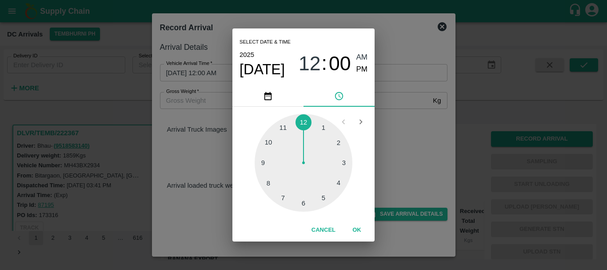
click at [419, 160] on div "Select date & time 2025 Sep 1 12 : 00 AM PM 1 2 3 4 5 6 7 8 9 10 11 12 Cancel OK" at bounding box center [303, 135] width 607 height 270
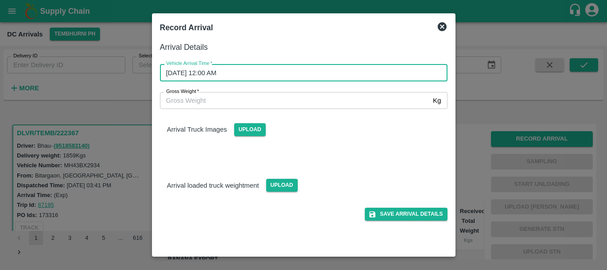
click at [480, 158] on div at bounding box center [303, 135] width 607 height 270
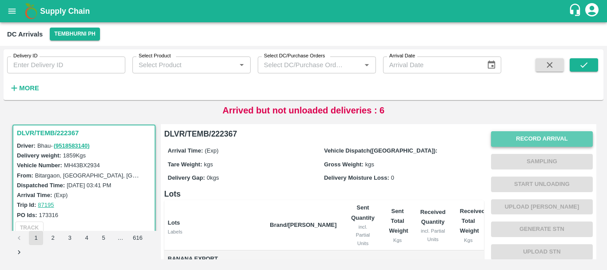
click at [528, 136] on button "Record Arrival" at bounding box center [542, 139] width 102 height 16
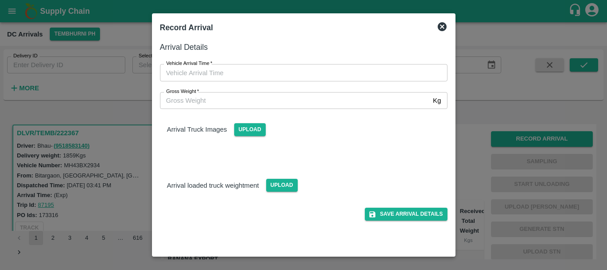
click at [471, 102] on div at bounding box center [303, 135] width 607 height 270
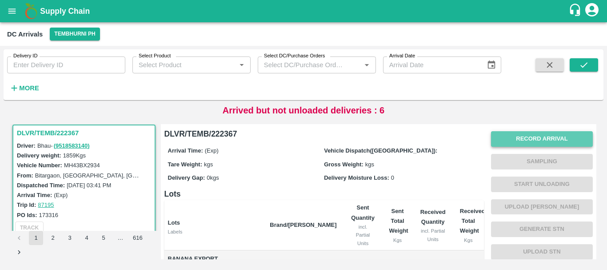
click at [500, 140] on button "Record Arrival" at bounding box center [542, 139] width 102 height 16
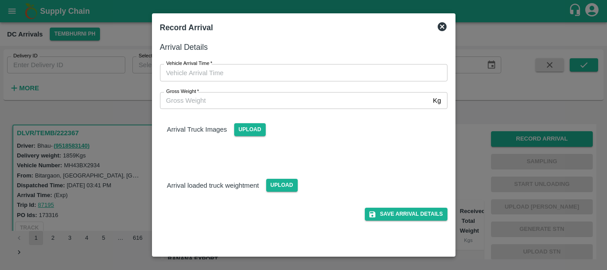
type input "DD/MM/YYYY hh:mm aa"
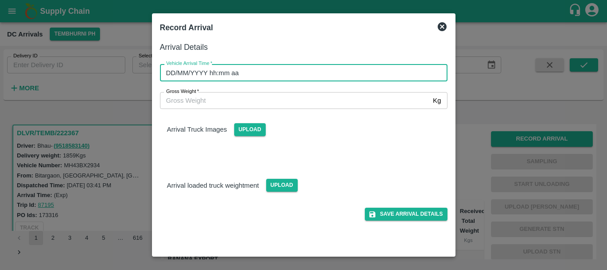
click at [369, 75] on input "DD/MM/YYYY hh:mm aa" at bounding box center [300, 72] width 281 height 17
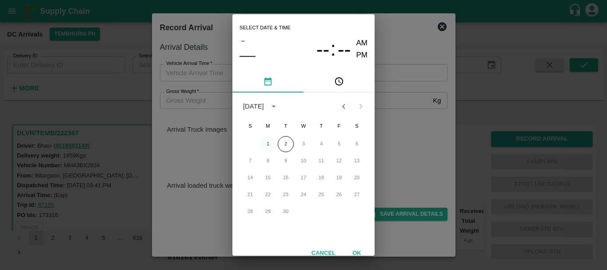
click at [266, 144] on button "1" at bounding box center [268, 144] width 16 height 16
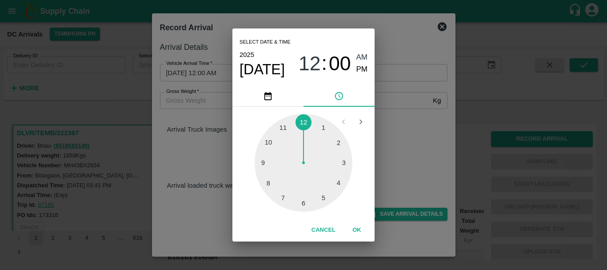
click at [272, 177] on div at bounding box center [304, 163] width 98 height 98
click at [314, 61] on span "08" at bounding box center [310, 63] width 22 height 23
click at [317, 194] on div at bounding box center [304, 163] width 98 height 98
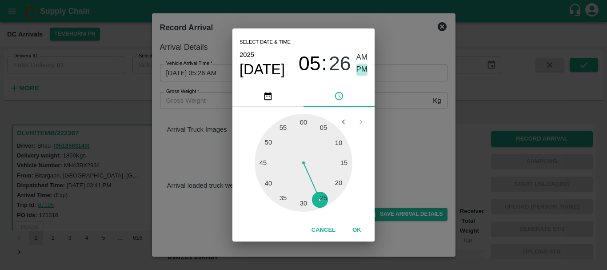
click at [361, 65] on span "PM" at bounding box center [362, 70] width 12 height 12
type input "01/09/2025 05:26 PM"
click at [405, 109] on div "Select date & time 2025 Sep 1 05 : 26 AM PM 05 10 15 20 25 30 35 40 45 50 55 00…" at bounding box center [303, 135] width 607 height 270
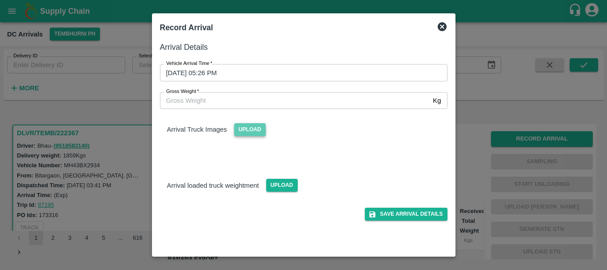
click at [248, 128] on span "Upload" at bounding box center [250, 129] width 32 height 13
click at [0, 0] on input "Upload" at bounding box center [0, 0] width 0 height 0
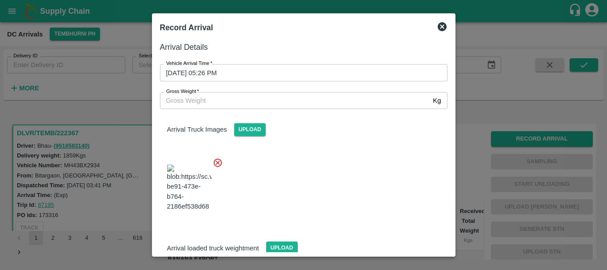
scroll to position [67, 0]
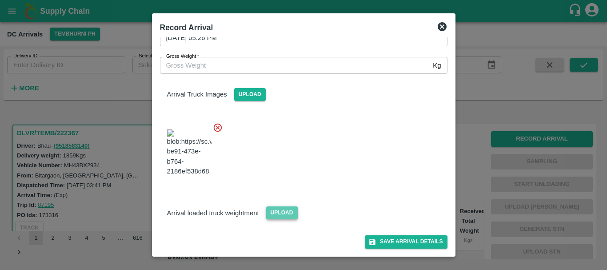
click at [276, 211] on span "Upload" at bounding box center [282, 212] width 32 height 13
click at [0, 0] on input "Upload" at bounding box center [0, 0] width 0 height 0
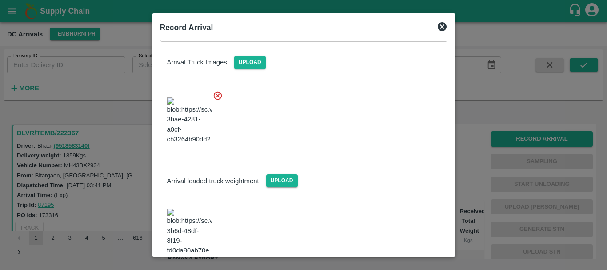
scroll to position [109, 0]
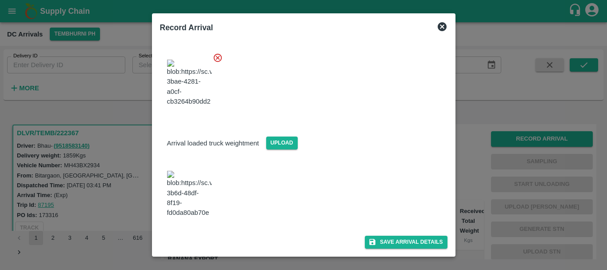
click at [192, 201] on img at bounding box center [189, 194] width 44 height 47
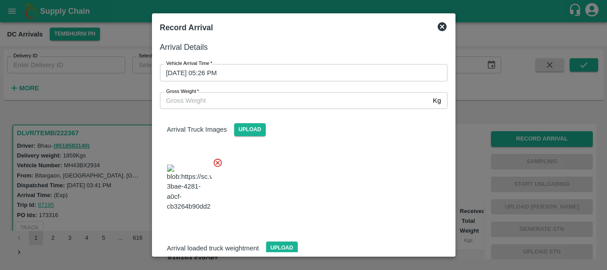
click at [292, 105] on input "Gross Weight   *" at bounding box center [295, 100] width 270 height 17
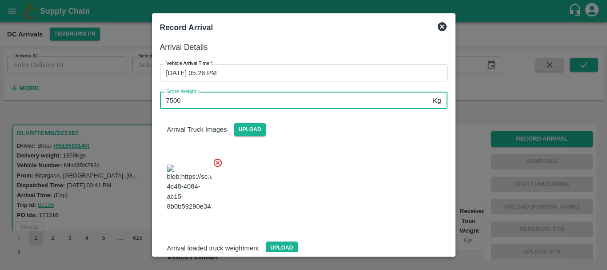
type input "7500"
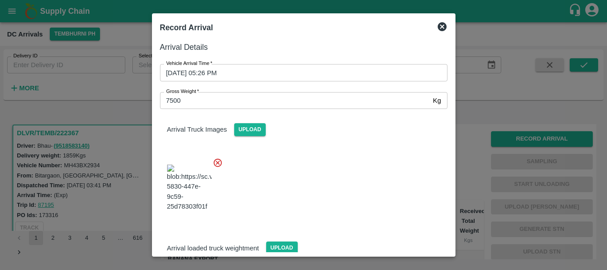
click at [331, 192] on div at bounding box center [300, 185] width 295 height 70
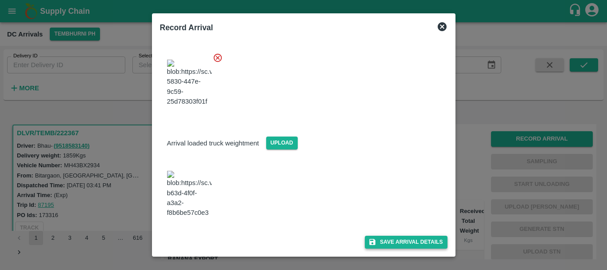
click at [374, 239] on icon "submit" at bounding box center [372, 242] width 8 height 8
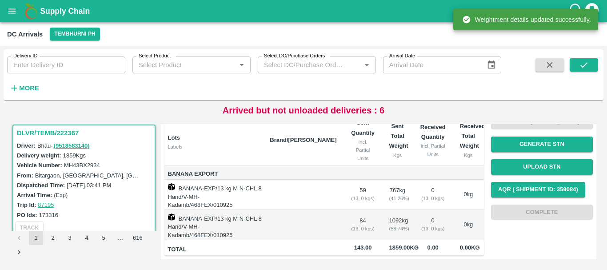
scroll to position [0, 0]
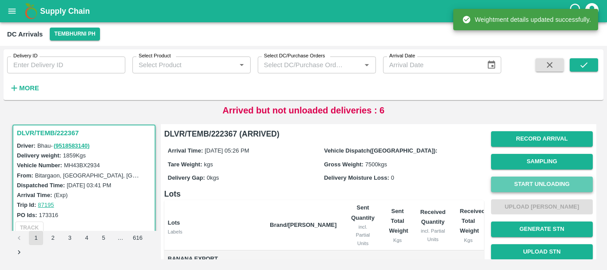
click at [506, 188] on button "Start Unloading" at bounding box center [542, 184] width 102 height 16
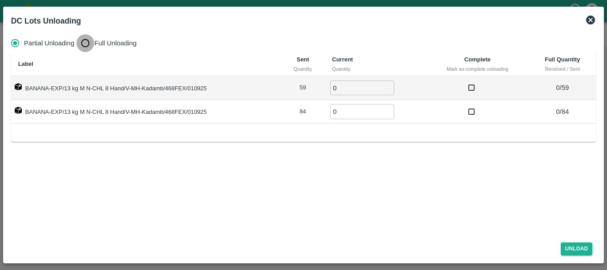
click at [88, 44] on input "Full Unloading" at bounding box center [85, 43] width 18 height 18
radio input "true"
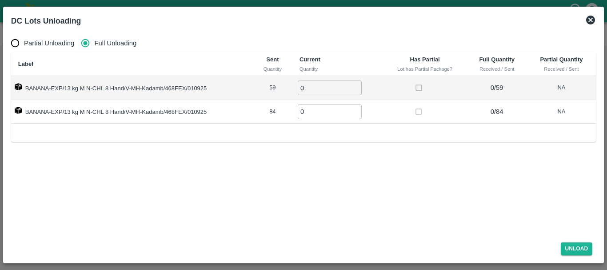
click at [591, 18] on icon at bounding box center [590, 20] width 9 height 9
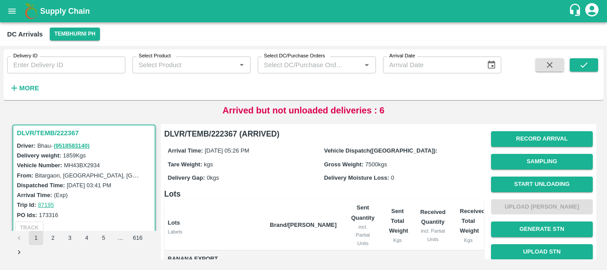
scroll to position [14, 0]
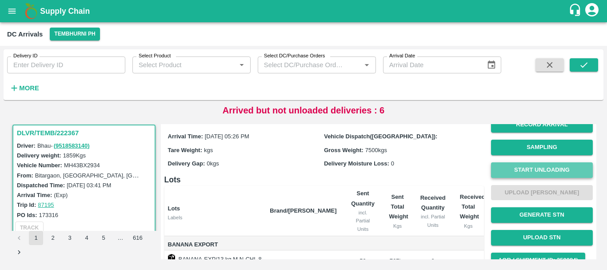
click at [499, 169] on button "Start Unloading" at bounding box center [542, 170] width 102 height 16
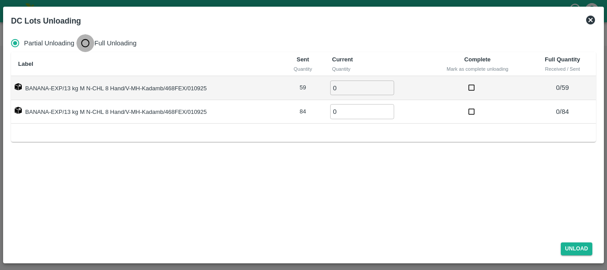
click at [85, 44] on input "Full Unloading" at bounding box center [85, 43] width 18 height 18
radio input "true"
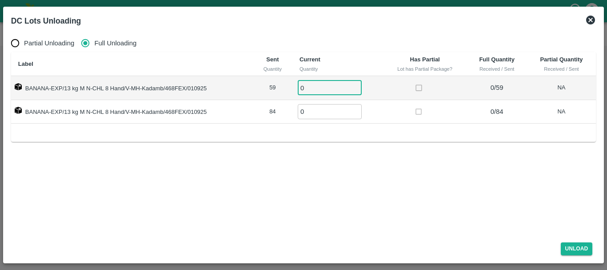
click at [315, 87] on input "0" at bounding box center [330, 87] width 64 height 15
type input "059"
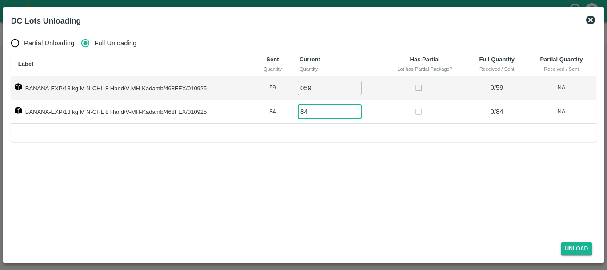
type input "84"
click at [368, 163] on div "Partial Unloading Full Unloading Label Sent Quantity Current Quantity Has Parti…" at bounding box center [304, 133] width 592 height 204
click at [576, 246] on button "Unload" at bounding box center [577, 248] width 32 height 13
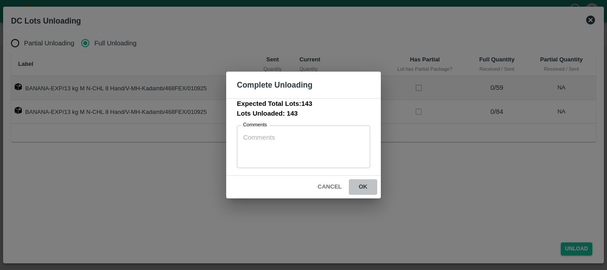
click at [367, 189] on button "ok" at bounding box center [363, 187] width 28 height 16
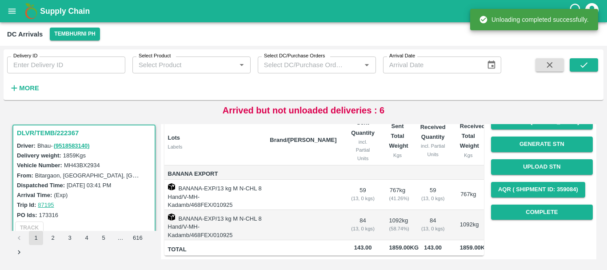
scroll to position [0, 0]
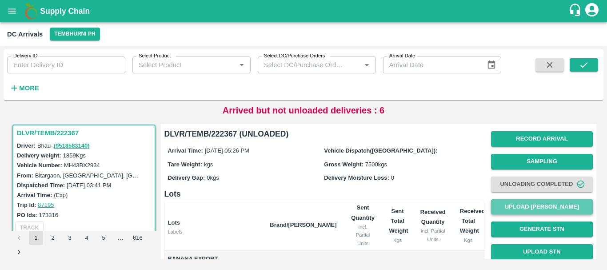
click at [511, 207] on button "Upload Tare Weight" at bounding box center [542, 207] width 102 height 16
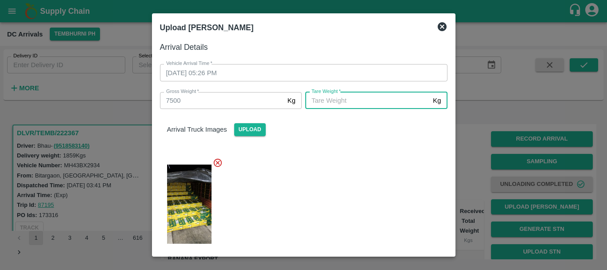
click at [335, 103] on input "Tare Weight   *" at bounding box center [367, 100] width 124 height 17
type input "5500"
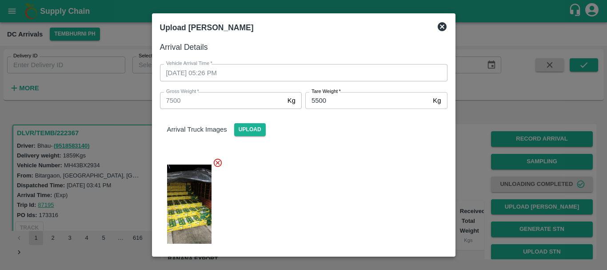
click at [303, 168] on div at bounding box center [300, 201] width 295 height 102
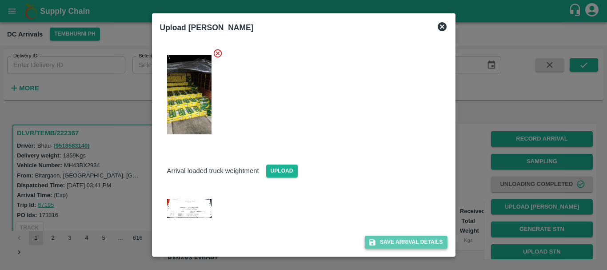
click at [372, 239] on icon "submit" at bounding box center [372, 242] width 8 height 8
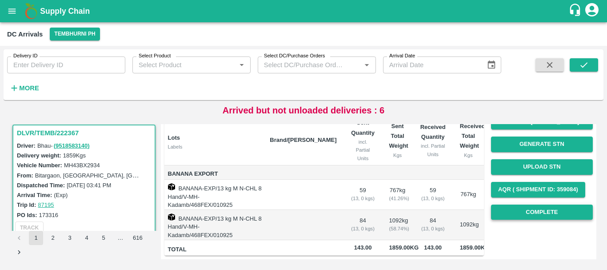
scroll to position [92, 0]
click at [507, 204] on button "Complete" at bounding box center [542, 212] width 102 height 16
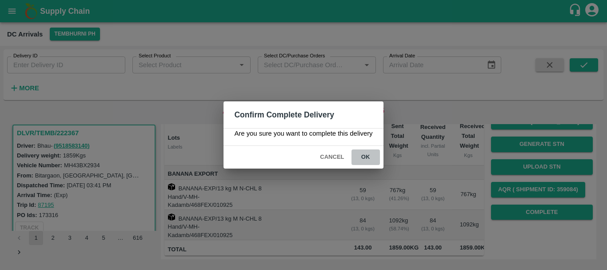
click at [373, 155] on button "ok" at bounding box center [365, 157] width 28 height 16
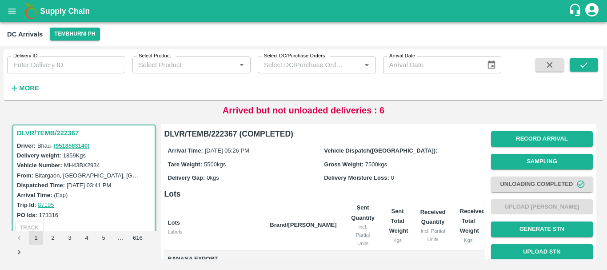
scroll to position [93, 0]
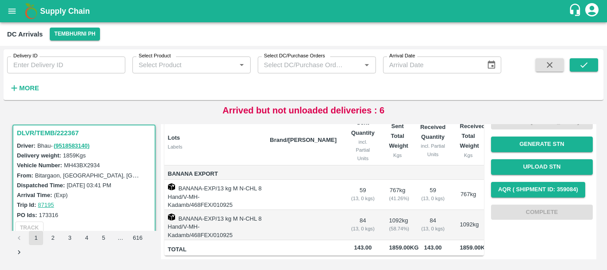
click at [319, 182] on td at bounding box center [303, 195] width 81 height 30
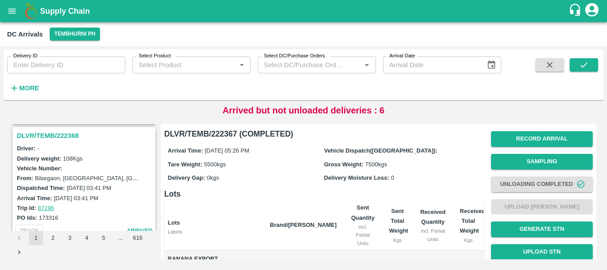
click at [65, 136] on h3 "DLVR/TEMB/222368" at bounding box center [85, 136] width 137 height 12
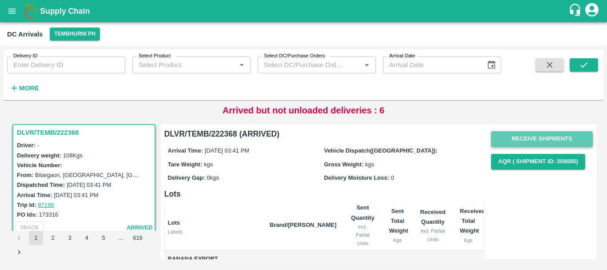
click at [505, 144] on button "Receive Shipments" at bounding box center [542, 139] width 102 height 16
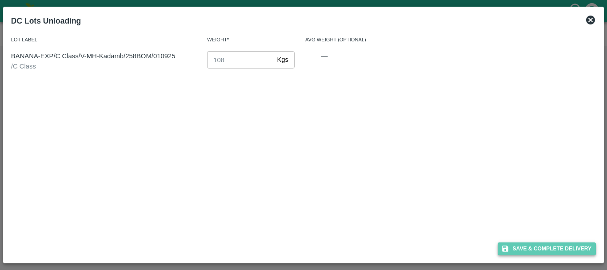
click at [515, 247] on button "Save & Complete Delivery" at bounding box center [547, 248] width 99 height 13
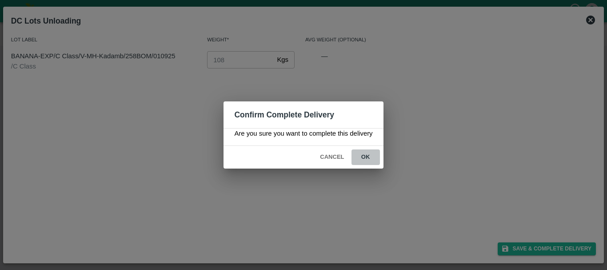
click at [362, 156] on button "ok" at bounding box center [365, 157] width 28 height 16
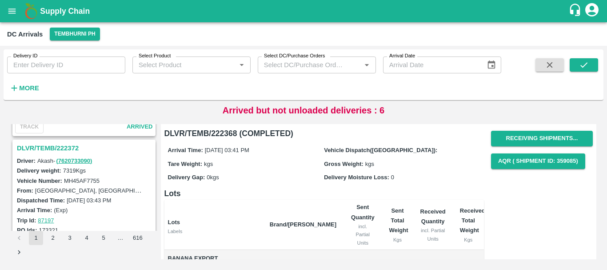
scroll to position [1380, 0]
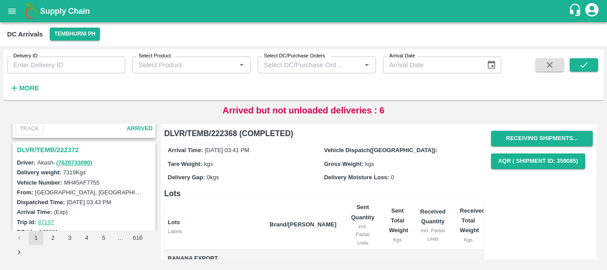
click at [59, 148] on h3 "DLVR/TEMB/222372" at bounding box center [85, 150] width 137 height 12
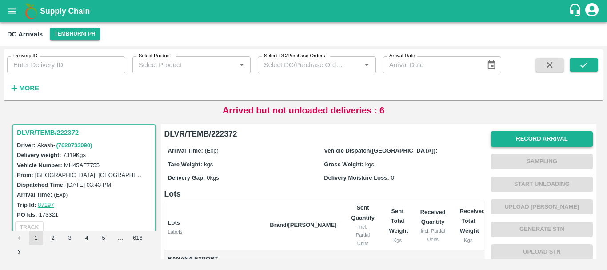
click at [499, 137] on button "Record Arrival" at bounding box center [542, 139] width 102 height 16
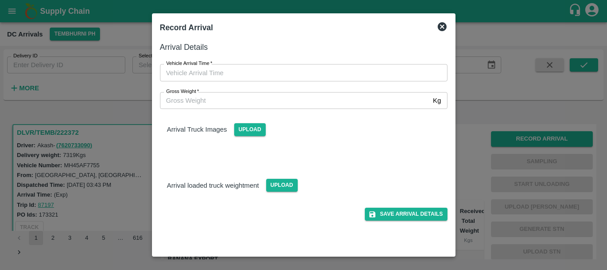
type input "DD/MM/YYYY hh:mm aa"
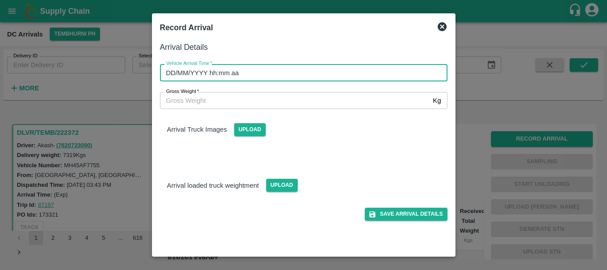
click at [322, 74] on input "DD/MM/YYYY hh:mm aa" at bounding box center [300, 72] width 281 height 17
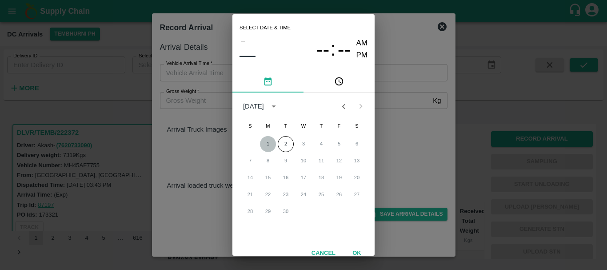
click at [265, 142] on button "1" at bounding box center [268, 144] width 16 height 16
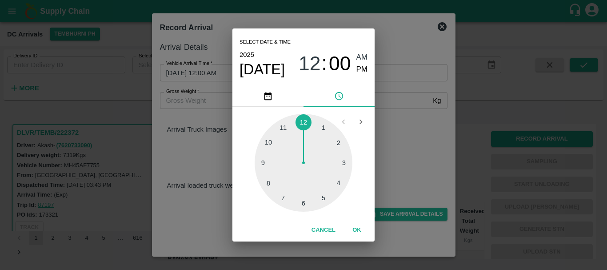
click at [301, 200] on div at bounding box center [304, 163] width 98 height 98
click at [355, 68] on div "06 : 31 AM PM" at bounding box center [333, 64] width 69 height 24
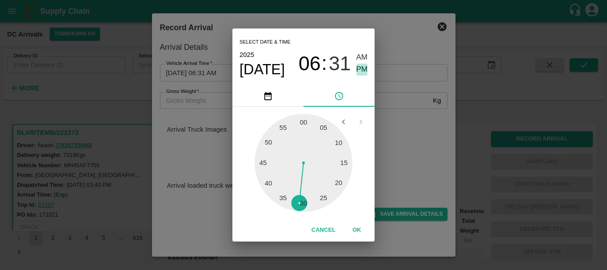
click at [361, 69] on span "PM" at bounding box center [362, 70] width 12 height 12
type input "01/09/2025 06:31 PM"
click at [398, 108] on div "Select date & time 2025 Sep 1 06 : 31 AM PM 05 10 15 20 25 30 35 40 45 50 55 00…" at bounding box center [303, 135] width 607 height 270
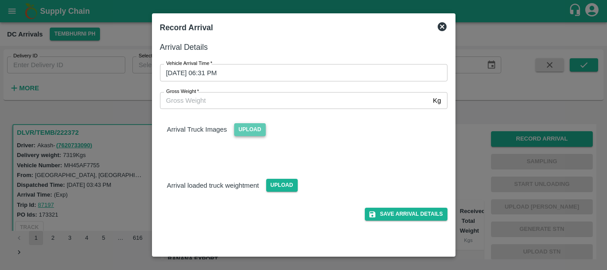
click at [251, 128] on span "Upload" at bounding box center [250, 129] width 32 height 13
click at [0, 0] on input "Upload" at bounding box center [0, 0] width 0 height 0
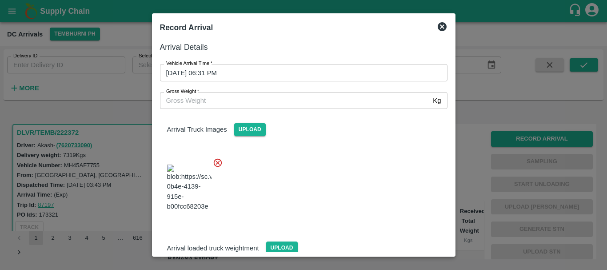
scroll to position [48, 0]
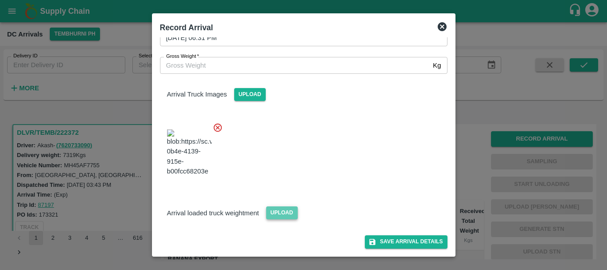
click at [275, 207] on span "Upload" at bounding box center [282, 212] width 32 height 13
click at [0, 0] on input "Upload" at bounding box center [0, 0] width 0 height 0
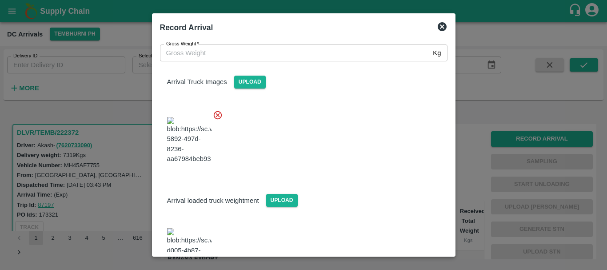
scroll to position [91, 0]
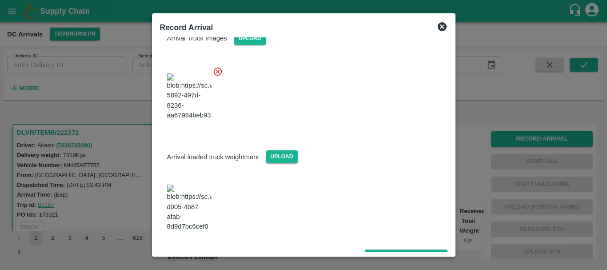
click at [197, 204] on img at bounding box center [189, 207] width 44 height 47
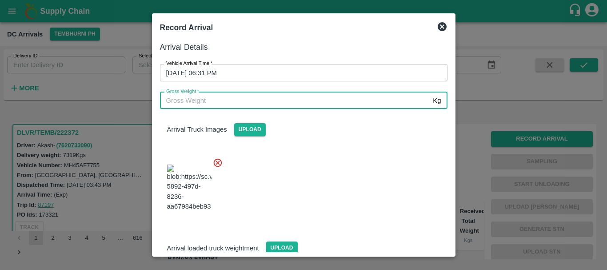
click at [225, 94] on input "Gross Weight   *" at bounding box center [295, 100] width 270 height 17
type input "13260"
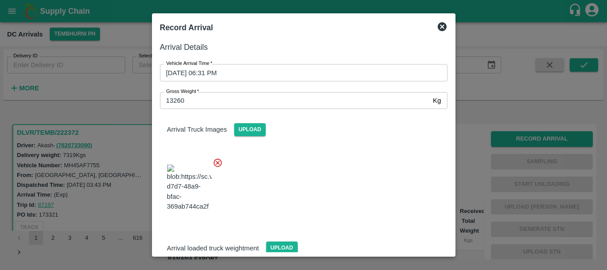
click at [313, 173] on div at bounding box center [300, 185] width 295 height 70
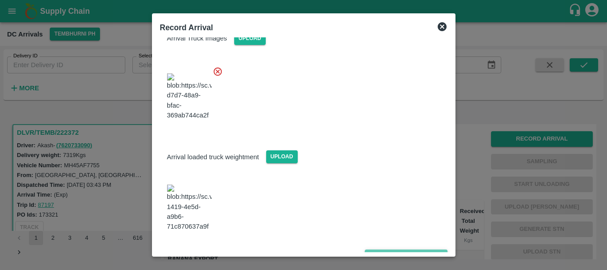
click at [371, 251] on icon "submit" at bounding box center [372, 255] width 8 height 8
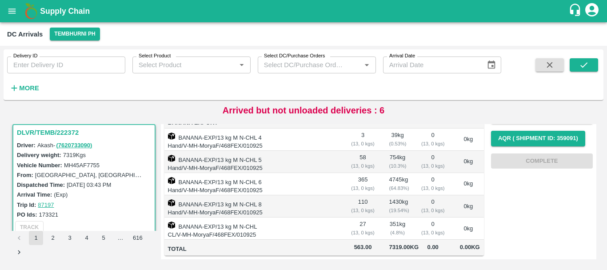
scroll to position [0, 0]
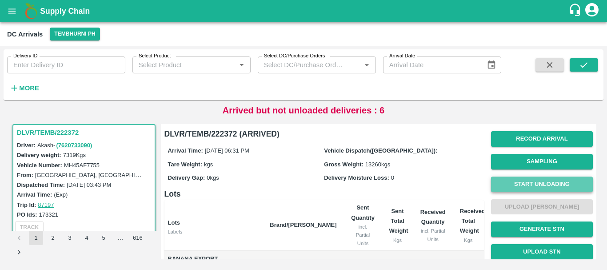
click at [532, 180] on button "Start Unloading" at bounding box center [542, 184] width 102 height 16
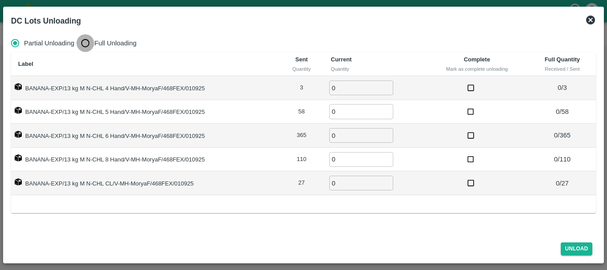
click at [86, 37] on input "Full Unloading" at bounding box center [85, 43] width 18 height 18
radio input "true"
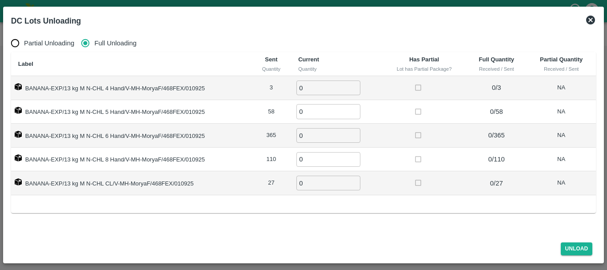
click at [337, 86] on input "0" at bounding box center [328, 87] width 64 height 15
type input "03"
type input "58"
type input "365"
type input "110"
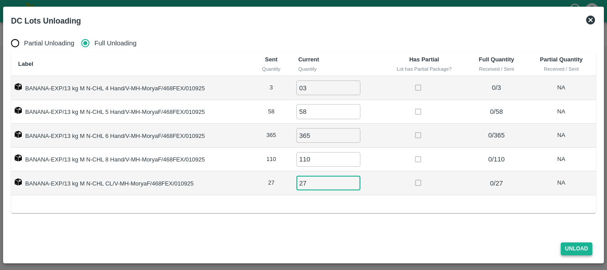
type input "27"
click at [580, 246] on button "Unload" at bounding box center [577, 248] width 32 height 13
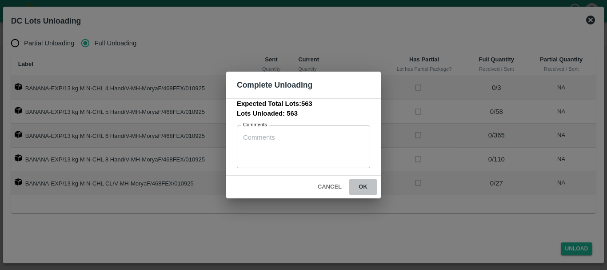
click at [359, 187] on button "ok" at bounding box center [363, 187] width 28 height 16
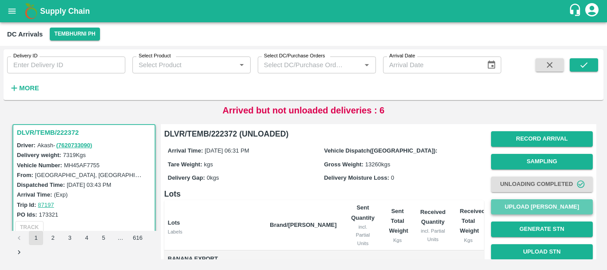
click at [501, 207] on button "Upload Tare Weight" at bounding box center [542, 207] width 102 height 16
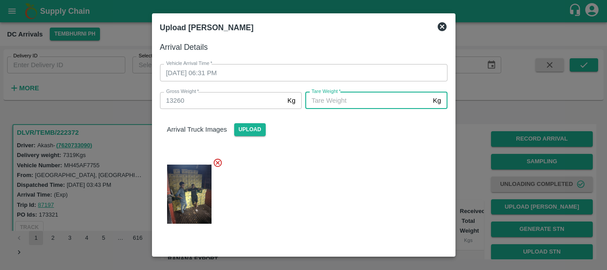
click at [351, 106] on input "Tare Weight   *" at bounding box center [367, 100] width 124 height 17
type input "5320"
click at [343, 185] on div at bounding box center [300, 191] width 295 height 82
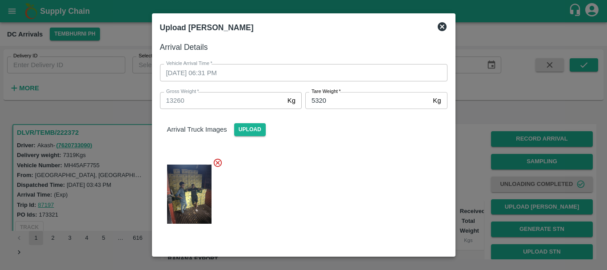
scroll to position [91, 0]
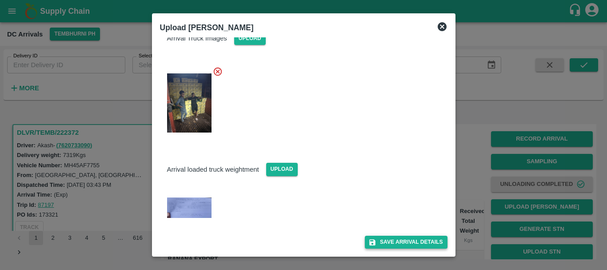
click at [385, 243] on button "Save Arrival Details" at bounding box center [406, 241] width 82 height 13
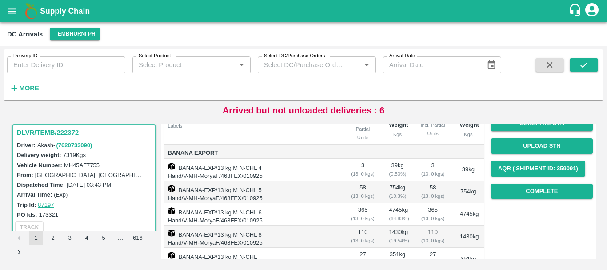
scroll to position [106, 0]
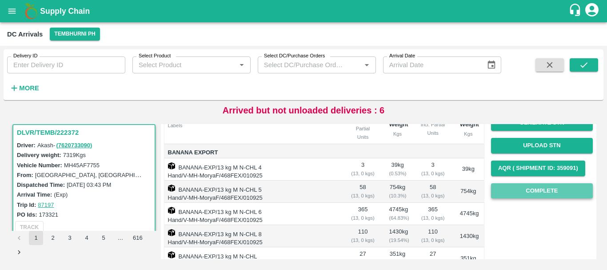
click at [499, 194] on button "Complete" at bounding box center [542, 191] width 102 height 16
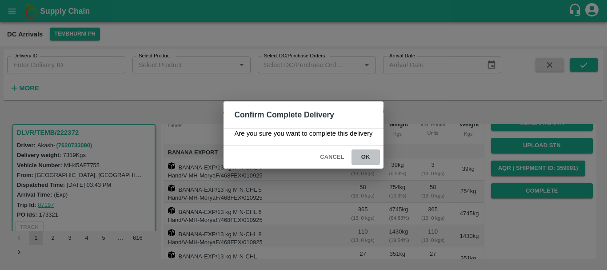
click at [365, 159] on button "ok" at bounding box center [365, 157] width 28 height 16
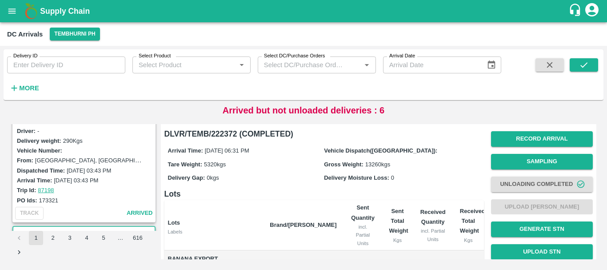
scroll to position [1263, 0]
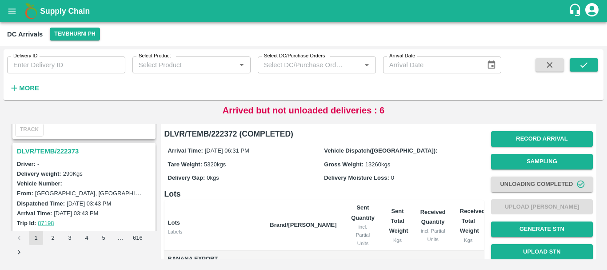
click at [58, 148] on h3 "DLVR/TEMB/222373" at bounding box center [85, 151] width 137 height 12
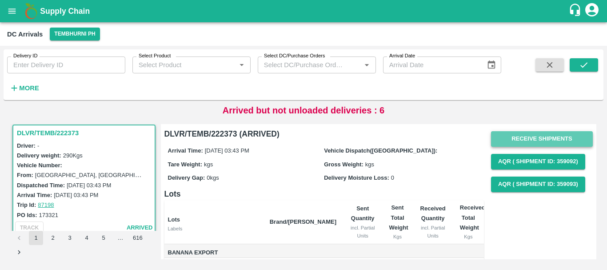
click at [513, 139] on button "Receive Shipments" at bounding box center [542, 139] width 102 height 16
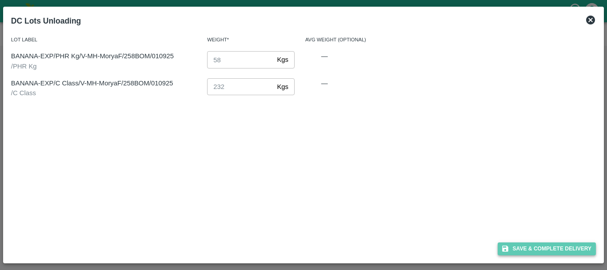
click at [526, 248] on button "Save & Complete Delivery" at bounding box center [547, 248] width 99 height 13
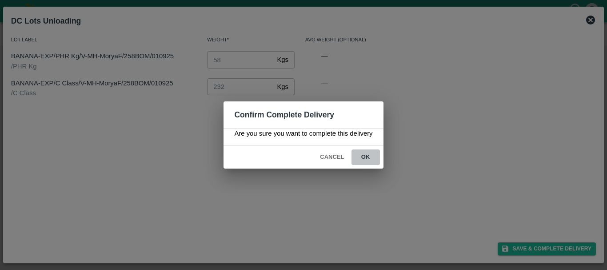
click at [361, 156] on button "ok" at bounding box center [365, 157] width 28 height 16
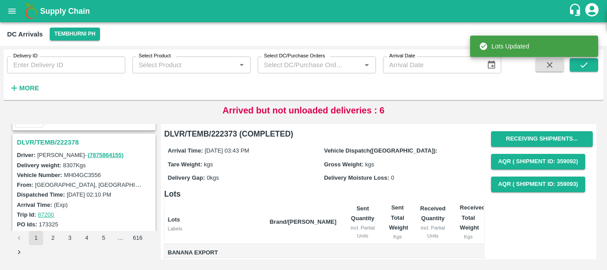
scroll to position [1152, 0]
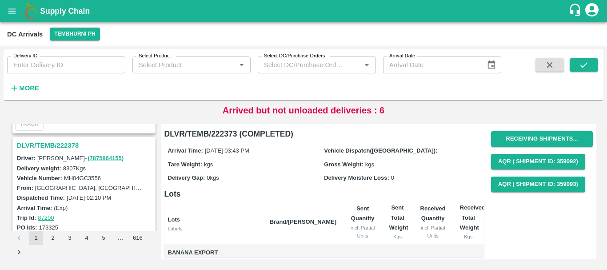
click at [63, 143] on h3 "DLVR/TEMB/222378" at bounding box center [85, 146] width 137 height 12
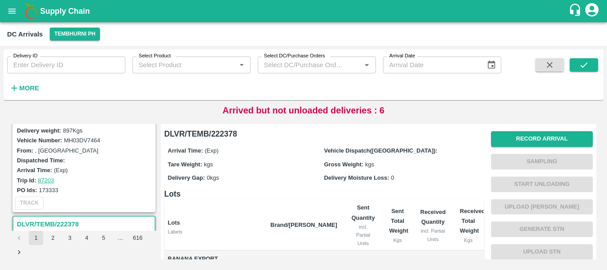
scroll to position [1021, 0]
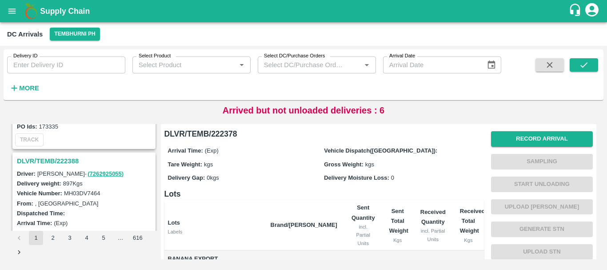
click at [68, 160] on h3 "DLVR/TEMB/222388" at bounding box center [85, 161] width 137 height 12
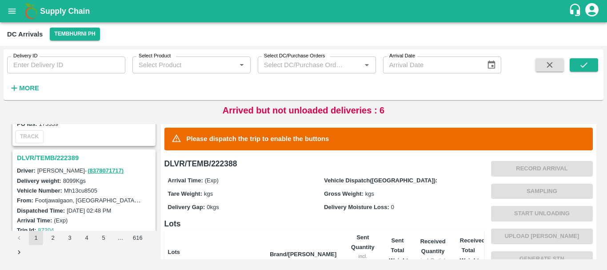
scroll to position [907, 0]
click at [68, 158] on h3 "DLVR/TEMB/222389" at bounding box center [85, 158] width 137 height 12
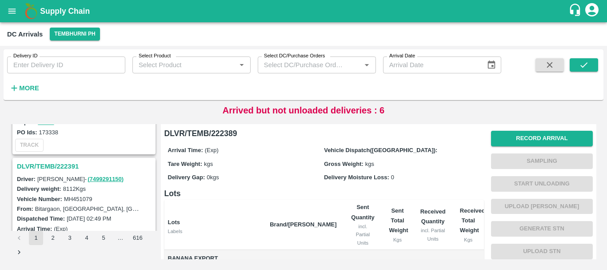
scroll to position [782, 0]
click at [56, 164] on h3 "DLVR/TEMB/222391" at bounding box center [85, 167] width 137 height 12
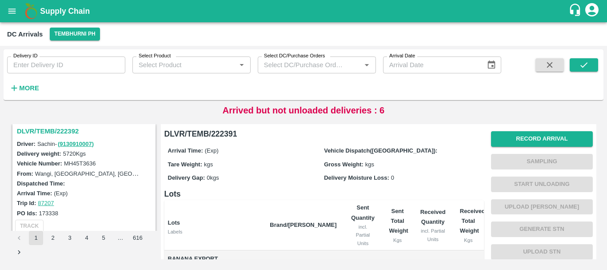
click at [67, 128] on h3 "DLVR/TEMB/222392" at bounding box center [85, 131] width 137 height 12
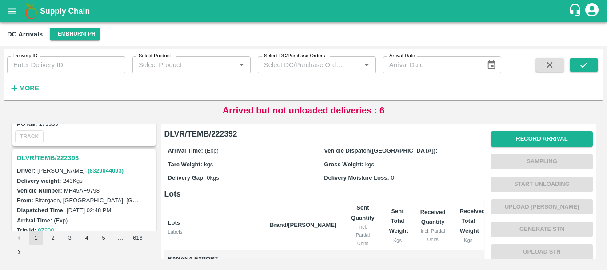
click at [70, 158] on h3 "DLVR/TEMB/222393" at bounding box center [85, 158] width 137 height 12
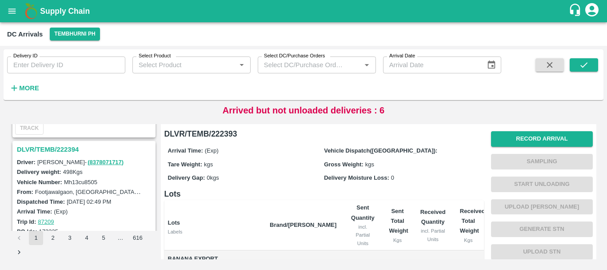
click at [70, 146] on h3 "DLVR/TEMB/222394" at bounding box center [85, 150] width 137 height 12
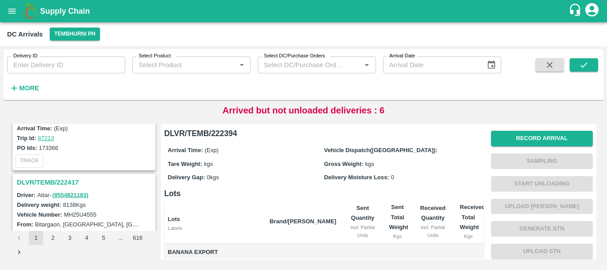
click at [76, 181] on h3 "DLVR/TEMB/222417" at bounding box center [85, 182] width 137 height 12
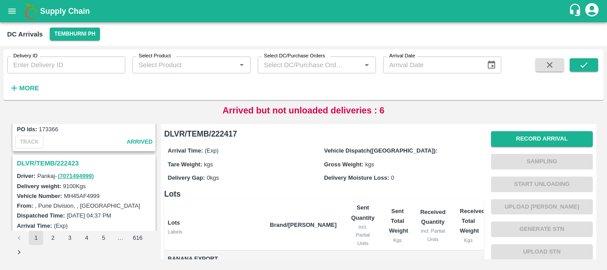
click at [71, 159] on h3 "DLVR/TEMB/222423" at bounding box center [85, 163] width 137 height 12
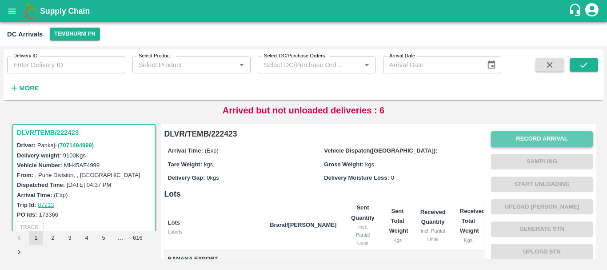
click at [506, 131] on button "Record Arrival" at bounding box center [542, 139] width 102 height 16
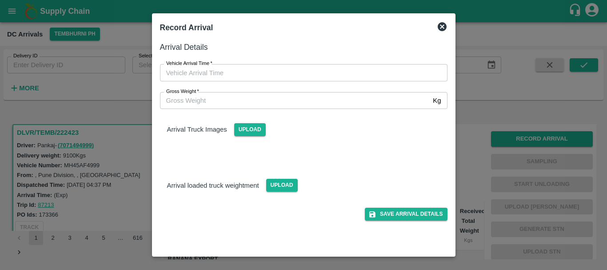
type input "DD/MM/YYYY hh:mm aa"
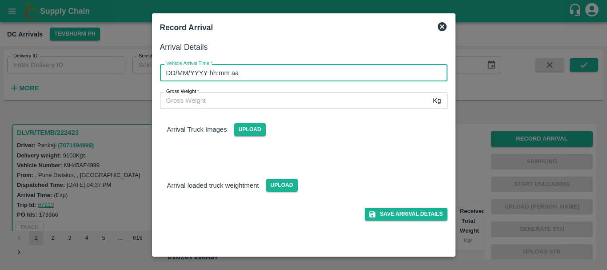
click at [337, 72] on input "DD/MM/YYYY hh:mm aa" at bounding box center [300, 72] width 281 height 17
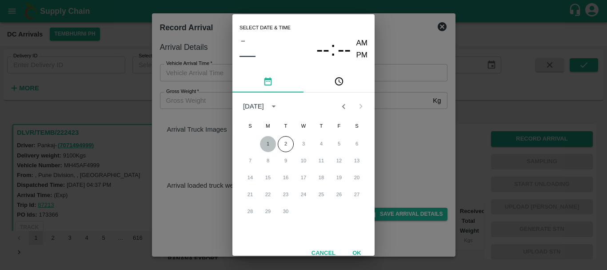
click at [268, 147] on button "1" at bounding box center [268, 144] width 16 height 16
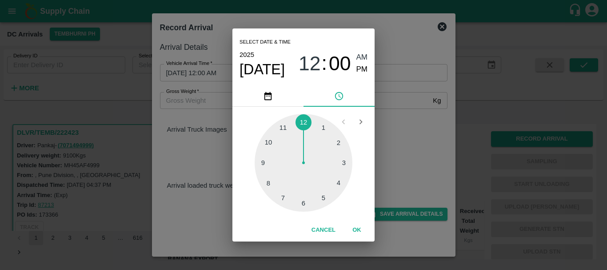
click at [271, 182] on div at bounding box center [304, 163] width 98 height 98
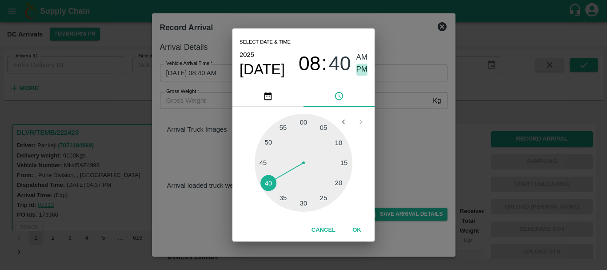
click at [357, 70] on span "PM" at bounding box center [362, 70] width 12 height 12
type input "01/09/2025 08:40 PM"
click at [413, 128] on div "Select date & time 2025 Sep 1 08 : 40 AM PM 05 10 15 20 25 30 35 40 45 50 55 00…" at bounding box center [303, 135] width 607 height 270
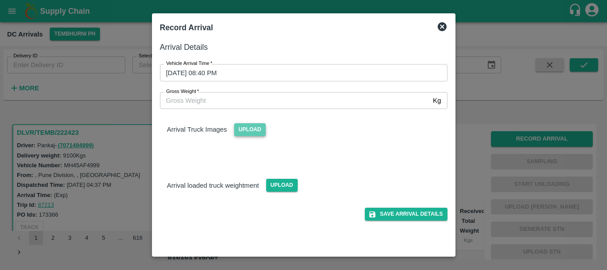
click at [238, 129] on span "Upload" at bounding box center [250, 129] width 32 height 13
click at [0, 0] on input "Upload" at bounding box center [0, 0] width 0 height 0
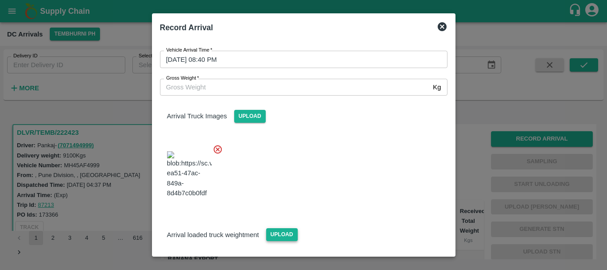
click at [279, 228] on span "Upload" at bounding box center [282, 234] width 32 height 13
click at [0, 0] on input "Upload" at bounding box center [0, 0] width 0 height 0
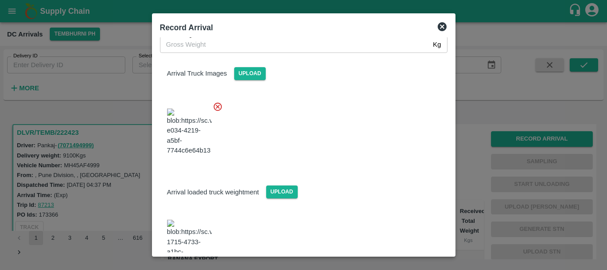
click at [187, 219] on img at bounding box center [189, 242] width 44 height 47
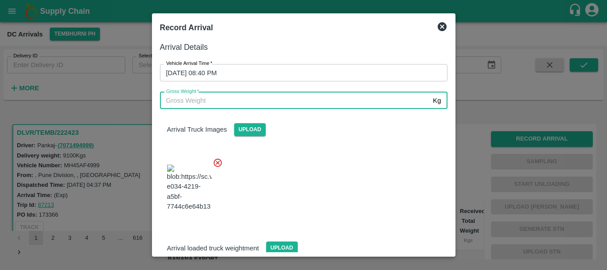
click at [228, 103] on input "Gross Weight   *" at bounding box center [295, 100] width 270 height 17
type input "15940"
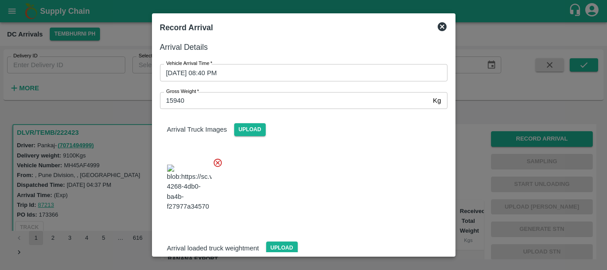
click at [291, 150] on div at bounding box center [300, 185] width 295 height 70
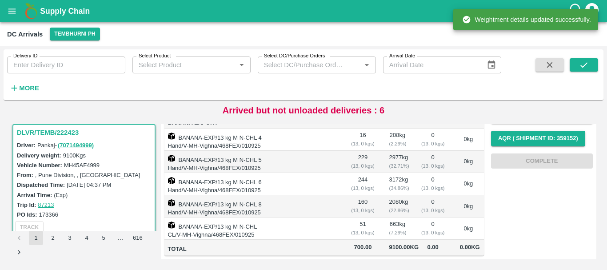
scroll to position [0, 0]
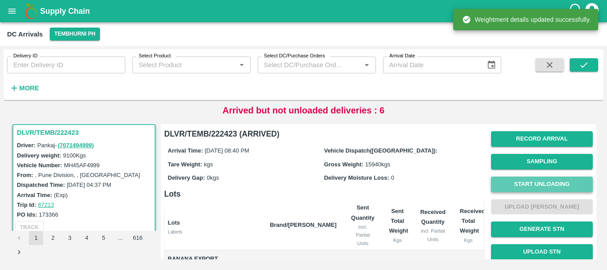
click at [514, 189] on button "Start Unloading" at bounding box center [542, 184] width 102 height 16
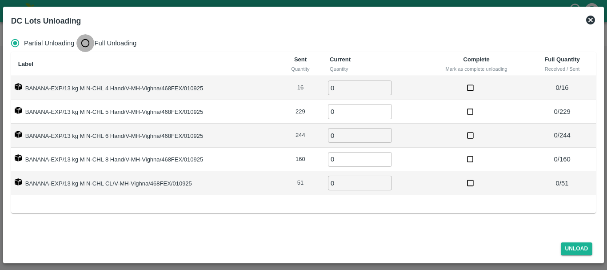
click at [83, 46] on input "Full Unloading" at bounding box center [85, 43] width 18 height 18
radio input "true"
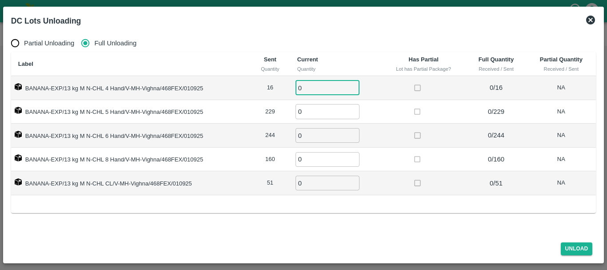
click at [316, 92] on input "0" at bounding box center [327, 87] width 64 height 15
type input "016"
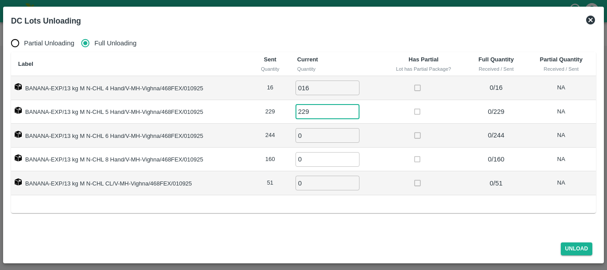
type input "229"
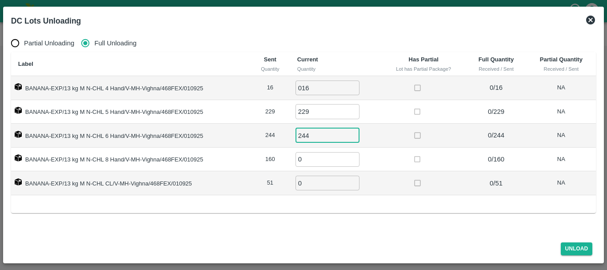
type input "244"
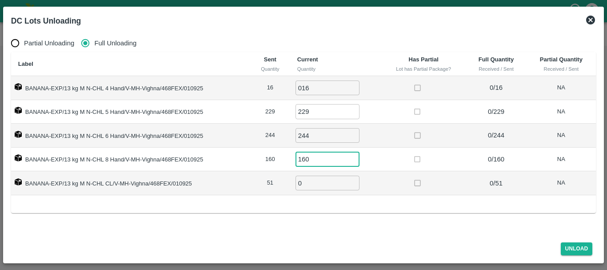
type input "160"
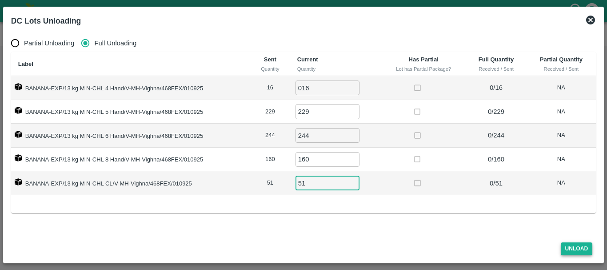
type input "51"
click at [571, 247] on button "Unload" at bounding box center [577, 248] width 32 height 13
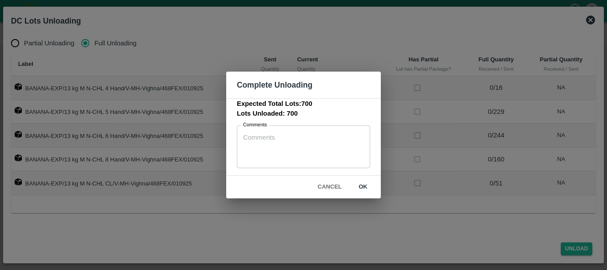
click at [364, 187] on button "ok" at bounding box center [363, 187] width 28 height 16
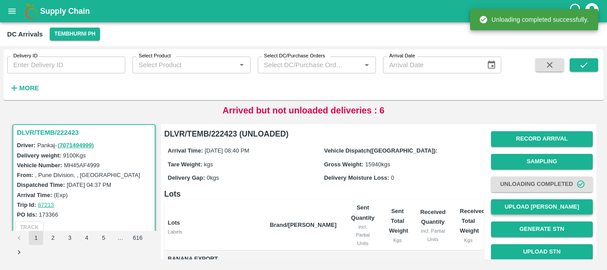
click at [518, 204] on button "Upload Tare Weight" at bounding box center [542, 207] width 102 height 16
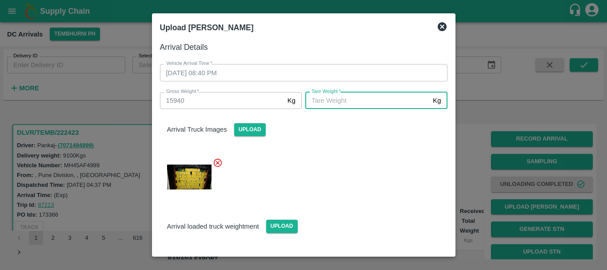
click at [357, 100] on input "Tare Weight   *" at bounding box center [367, 100] width 124 height 17
type input "6010"
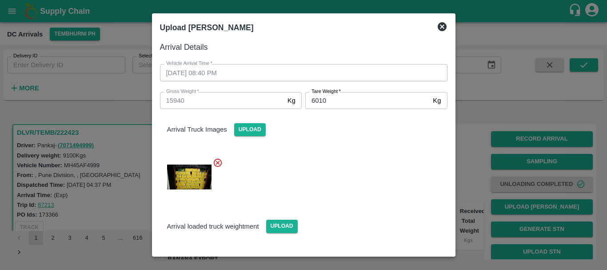
click at [360, 161] on div at bounding box center [300, 174] width 295 height 48
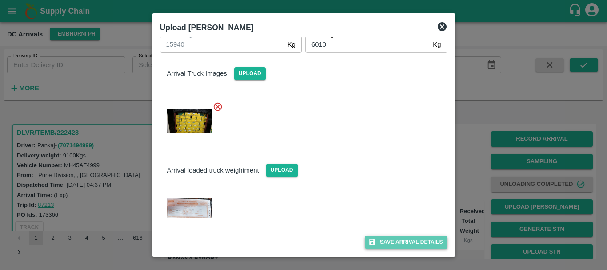
click at [391, 238] on button "Save Arrival Details" at bounding box center [406, 241] width 82 height 13
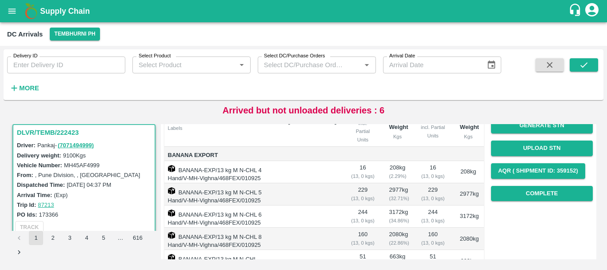
scroll to position [104, 0]
click at [505, 190] on button "Complete" at bounding box center [542, 194] width 102 height 16
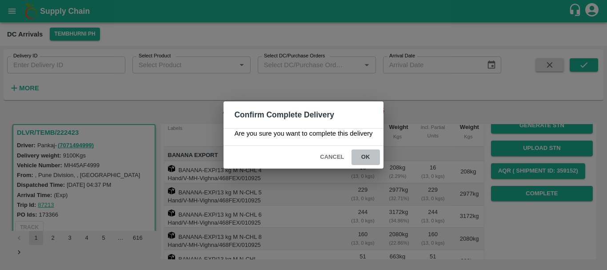
click at [369, 154] on button "ok" at bounding box center [365, 157] width 28 height 16
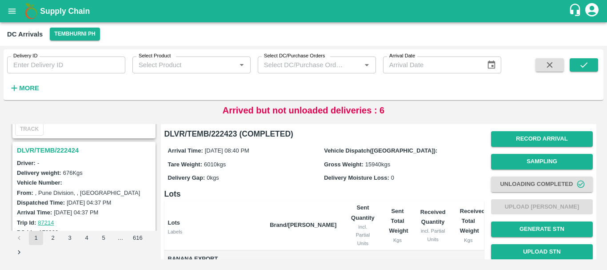
scroll to position [104, 0]
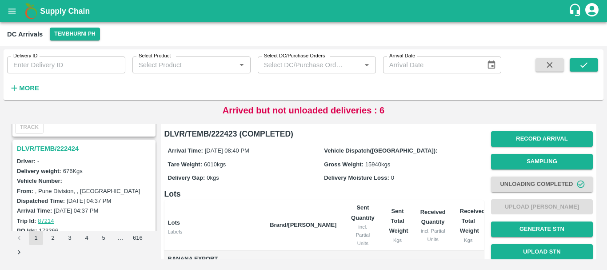
click at [72, 146] on h3 "DLVR/TEMB/222424" at bounding box center [85, 149] width 137 height 12
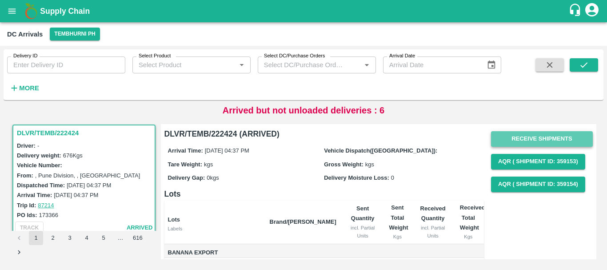
click at [497, 141] on button "Receive Shipments" at bounding box center [542, 139] width 102 height 16
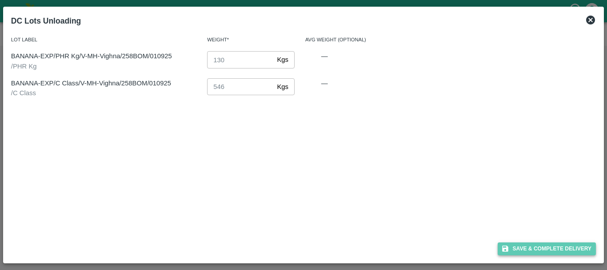
click at [512, 246] on button "Save & Complete Delivery" at bounding box center [547, 248] width 99 height 13
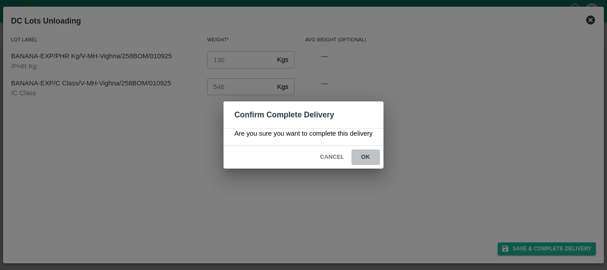
click at [359, 150] on button "ok" at bounding box center [365, 157] width 28 height 16
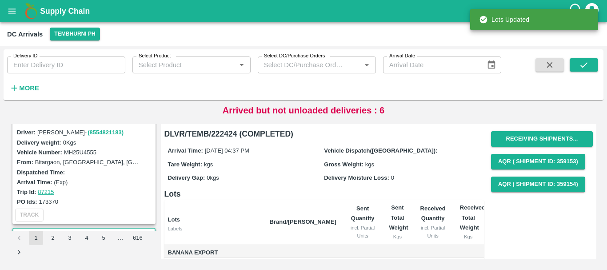
scroll to position [16, 0]
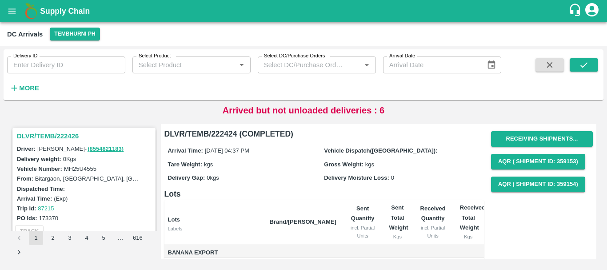
click at [63, 140] on h3 "DLVR/TEMB/222426" at bounding box center [85, 136] width 137 height 12
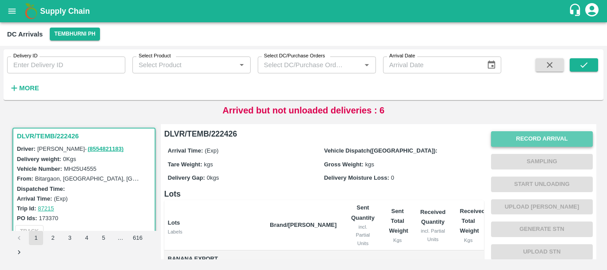
click at [519, 137] on button "Record Arrival" at bounding box center [542, 139] width 102 height 16
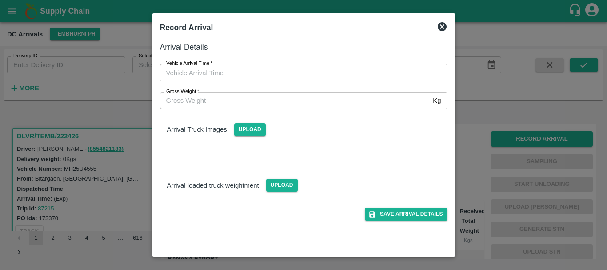
click at [479, 146] on div at bounding box center [303, 135] width 607 height 270
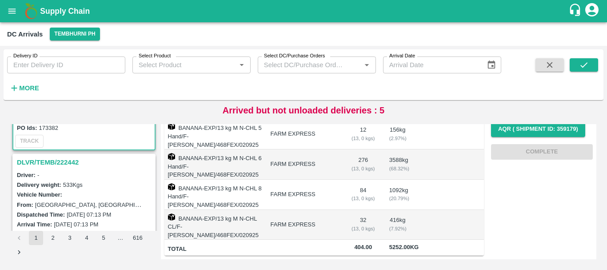
scroll to position [91, 0]
click at [66, 160] on h3 "DLVR/TEMB/222442" at bounding box center [85, 162] width 137 height 12
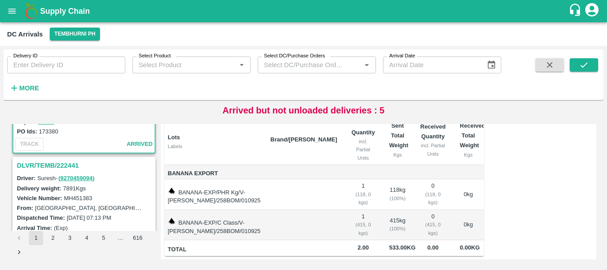
scroll to position [203, 0]
click at [68, 164] on h3 "DLVR/TEMB/222441" at bounding box center [85, 165] width 137 height 12
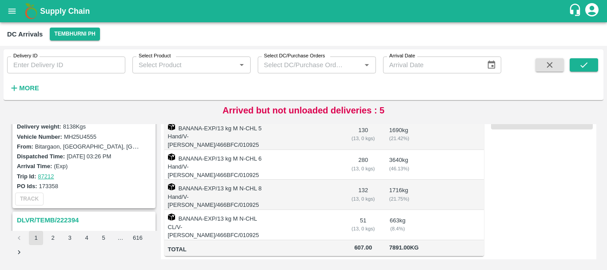
scroll to position [1361, 0]
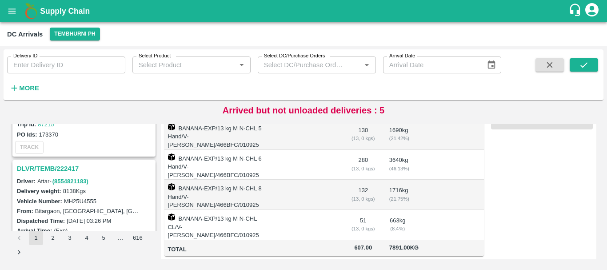
click at [63, 167] on h3 "DLVR/TEMB/222417" at bounding box center [85, 169] width 137 height 12
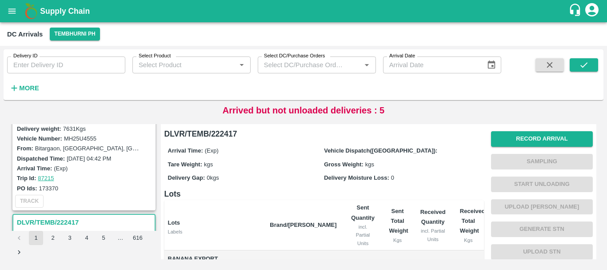
scroll to position [1287, 0]
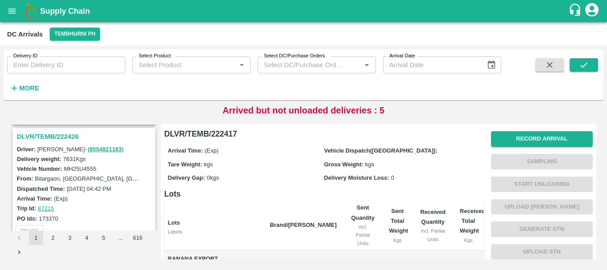
click at [69, 135] on h3 "DLVR/TEMB/222426" at bounding box center [85, 137] width 137 height 12
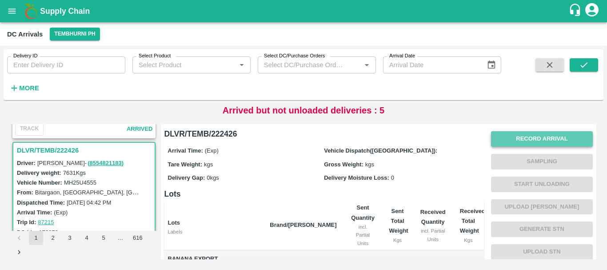
click at [499, 140] on button "Record Arrival" at bounding box center [542, 139] width 102 height 16
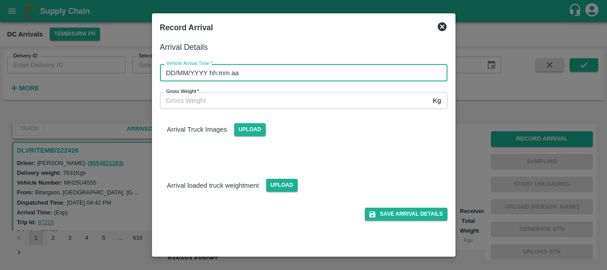
type input "DD/MM/YYYY hh:mm aa"
click at [310, 71] on input "DD/MM/YYYY hh:mm aa" at bounding box center [300, 72] width 281 height 17
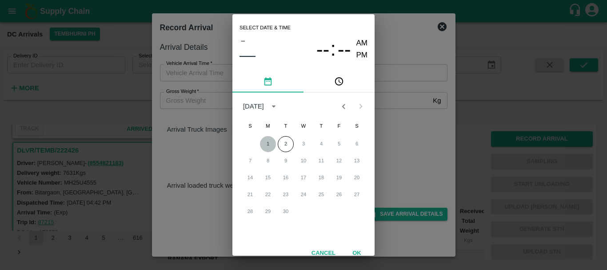
click at [265, 146] on button "1" at bounding box center [268, 144] width 16 height 16
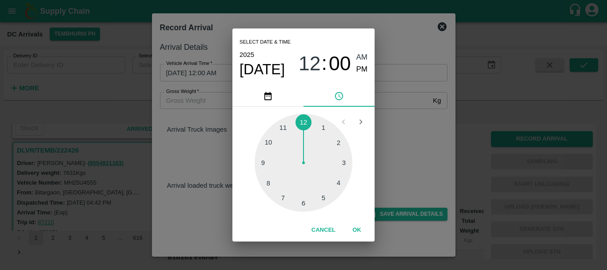
click at [285, 190] on div at bounding box center [304, 163] width 98 height 98
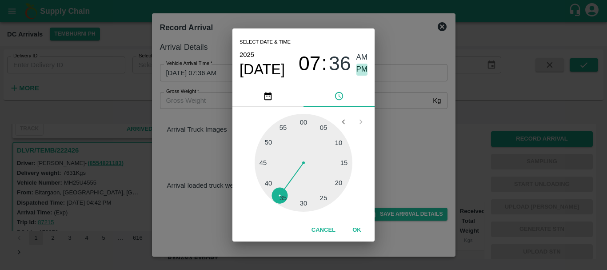
click at [365, 67] on span "PM" at bounding box center [362, 70] width 12 height 12
type input "01/09/2025 07:36 PM"
click at [388, 108] on div "Select date & time 2025 Sep 1 07 : 36 AM PM 05 10 15 20 25 30 35 40 45 50 55 00…" at bounding box center [303, 135] width 607 height 270
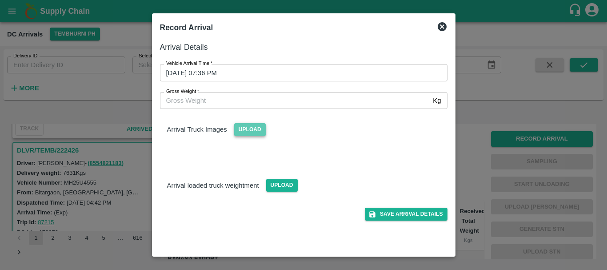
click at [253, 133] on span "Upload" at bounding box center [250, 129] width 32 height 13
click at [0, 0] on input "Upload" at bounding box center [0, 0] width 0 height 0
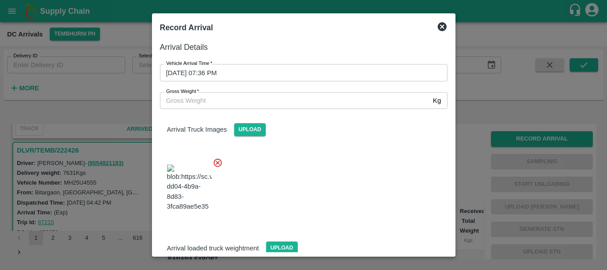
scroll to position [48, 0]
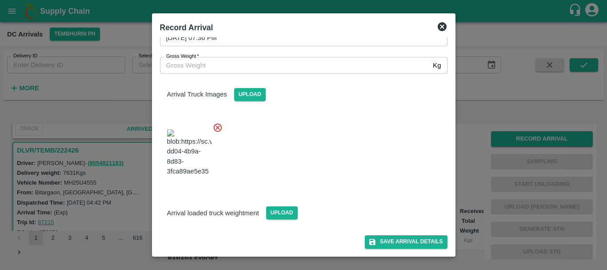
click at [289, 204] on div "Upload" at bounding box center [278, 209] width 39 height 20
click at [289, 211] on span "Upload" at bounding box center [282, 212] width 32 height 13
click at [0, 0] on input "Upload" at bounding box center [0, 0] width 0 height 0
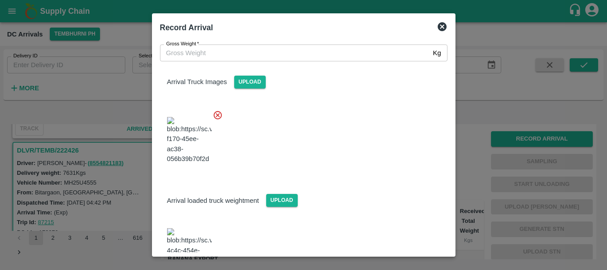
scroll to position [91, 0]
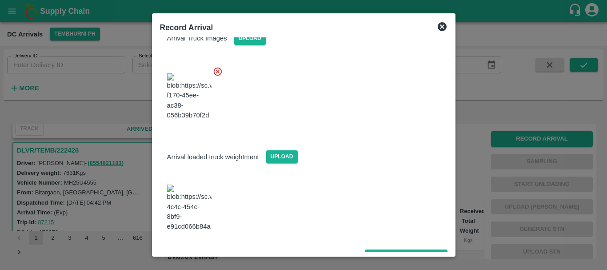
click at [185, 204] on img at bounding box center [189, 207] width 44 height 47
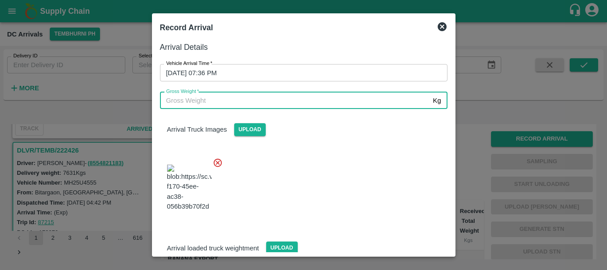
click at [215, 102] on input "Gross Weight   *" at bounding box center [295, 100] width 270 height 17
type input "13125"
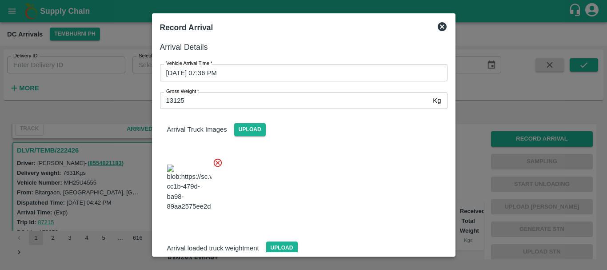
click at [367, 158] on div at bounding box center [300, 185] width 295 height 70
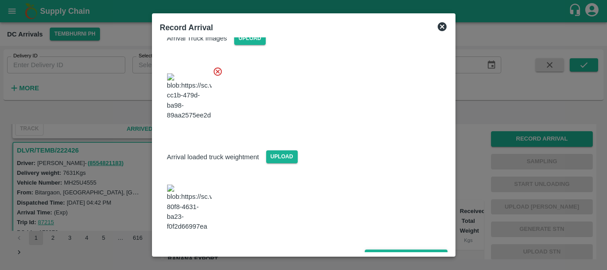
click at [387, 249] on button "Save Arrival Details" at bounding box center [406, 255] width 82 height 13
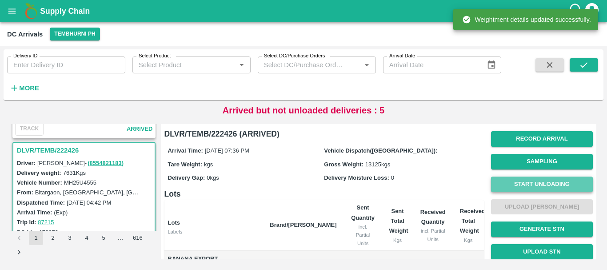
click at [511, 186] on button "Start Unloading" at bounding box center [542, 184] width 102 height 16
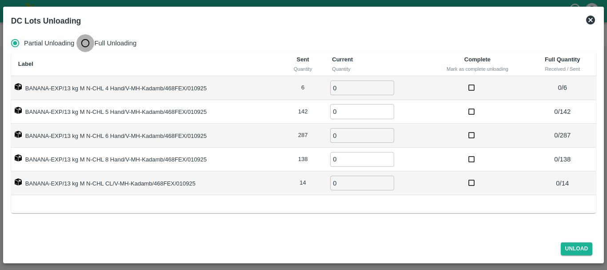
click at [84, 41] on input "Full Unloading" at bounding box center [85, 43] width 18 height 18
radio input "true"
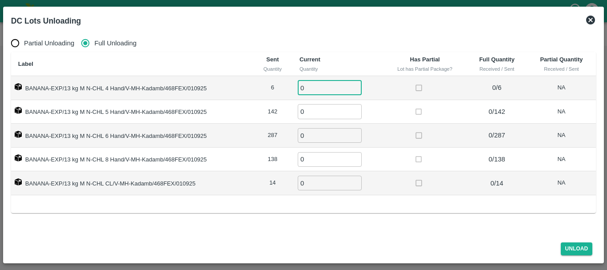
click at [311, 85] on input "0" at bounding box center [330, 87] width 64 height 15
type input "06"
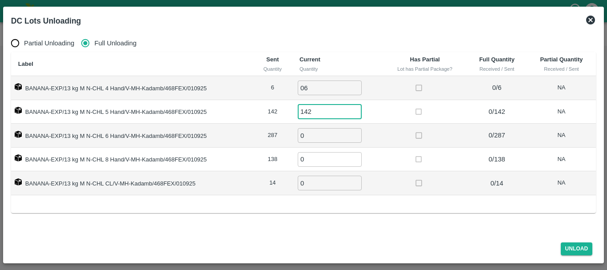
type input "142"
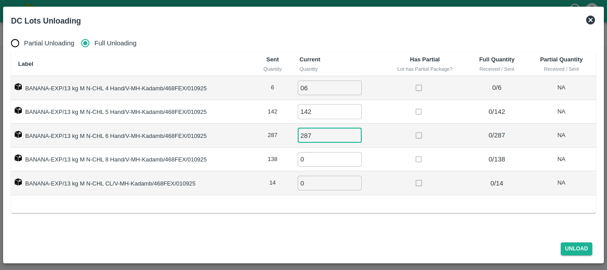
type input "287"
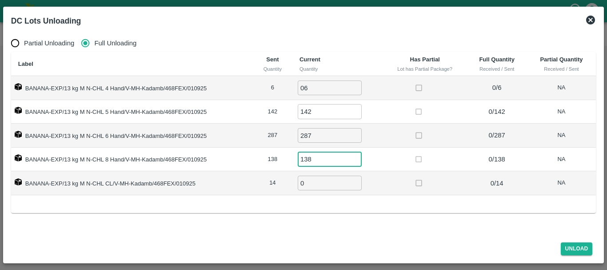
type input "138"
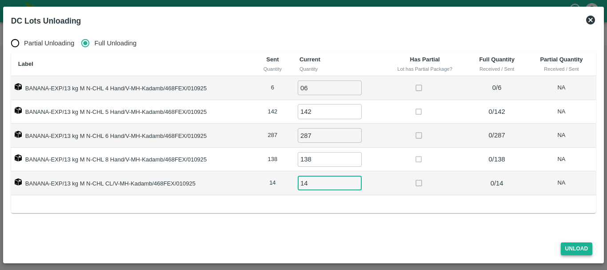
type input "14"
click at [573, 246] on button "Unload" at bounding box center [577, 248] width 32 height 13
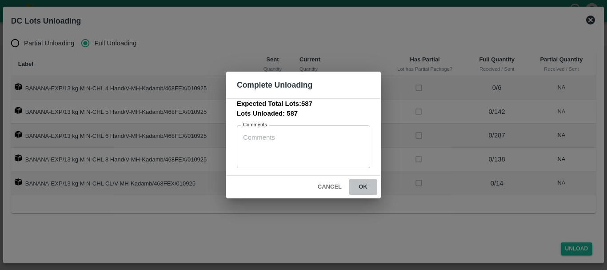
click at [363, 186] on button "ok" at bounding box center [363, 187] width 28 height 16
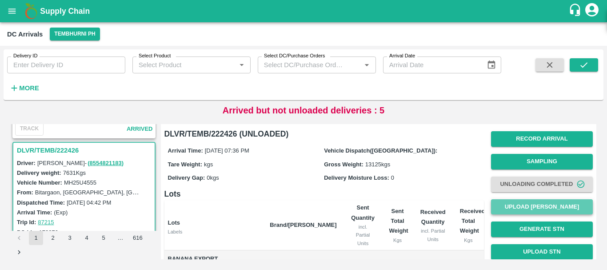
click at [508, 205] on button "Upload [PERSON_NAME]" at bounding box center [542, 207] width 102 height 16
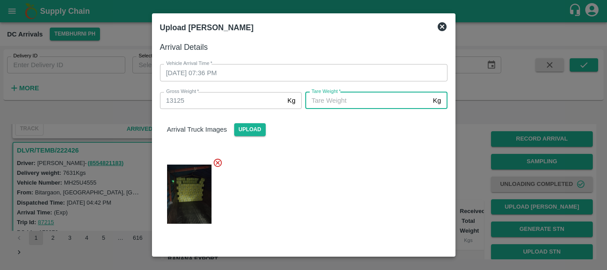
click at [363, 101] on input "[PERSON_NAME]   *" at bounding box center [367, 100] width 124 height 17
type input "4860"
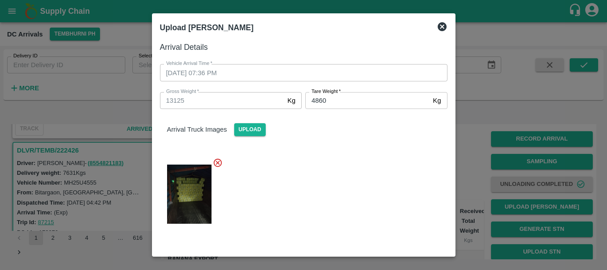
click at [356, 159] on div at bounding box center [300, 191] width 295 height 82
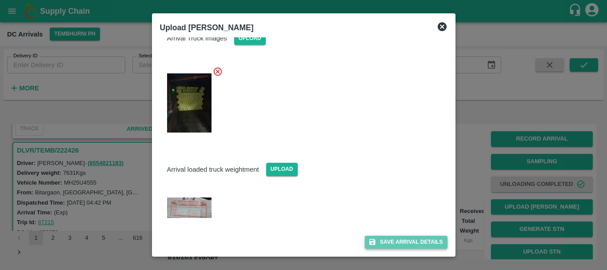
click at [389, 241] on button "Save Arrival Details" at bounding box center [406, 241] width 82 height 13
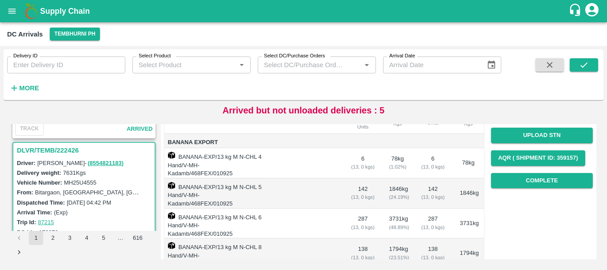
scroll to position [0, 0]
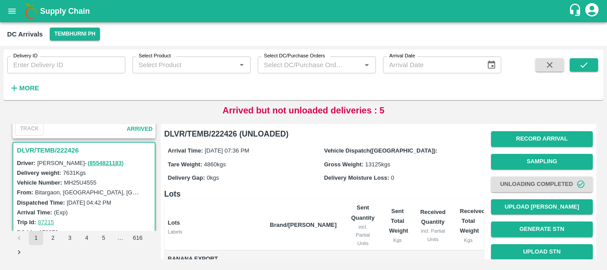
drag, startPoint x: 424, startPoint y: 197, endPoint x: 411, endPoint y: 184, distance: 18.9
click at [411, 184] on div "Arrival Time: 01 Sep 2025, 07:36 PM Vehicle Dispatch(DC): Tare Weight: 4860 kgs…" at bounding box center [323, 164] width 319 height 48
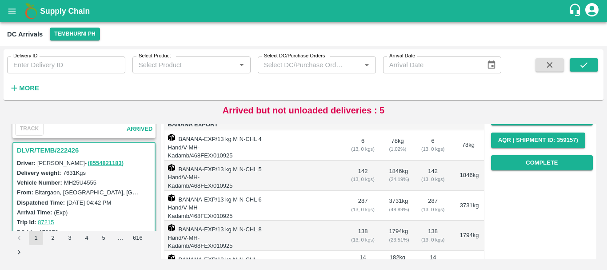
scroll to position [141, 0]
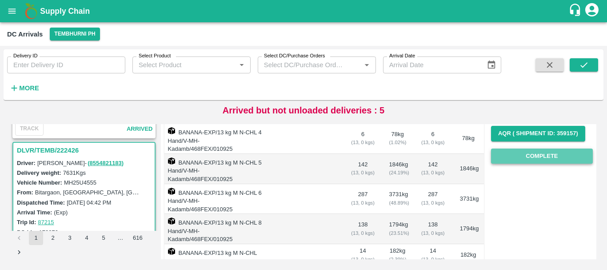
click at [503, 159] on button "Complete" at bounding box center [542, 156] width 102 height 16
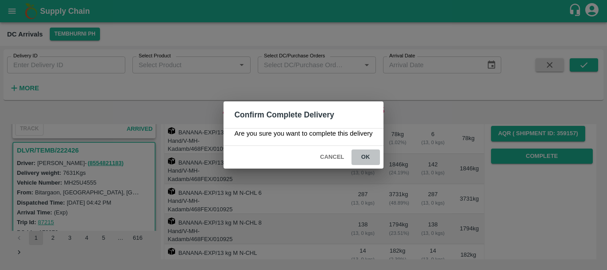
click at [372, 159] on button "ok" at bounding box center [365, 157] width 28 height 16
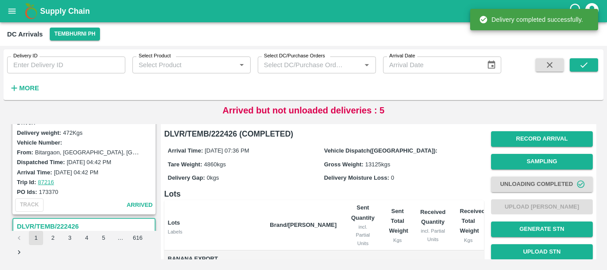
scroll to position [1157, 0]
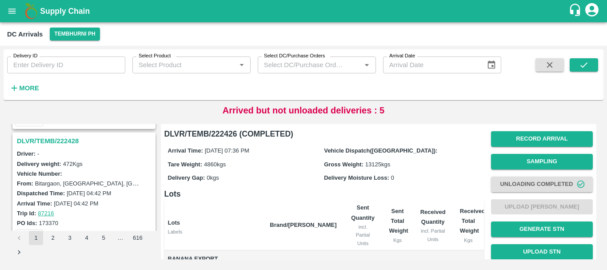
click at [65, 144] on h3 "DLVR/TEMB/222428" at bounding box center [85, 141] width 137 height 12
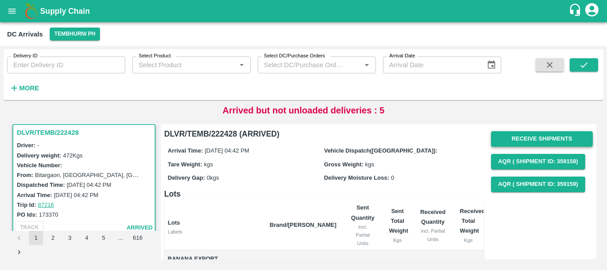
click at [516, 136] on button "Receive Shipments" at bounding box center [542, 139] width 102 height 16
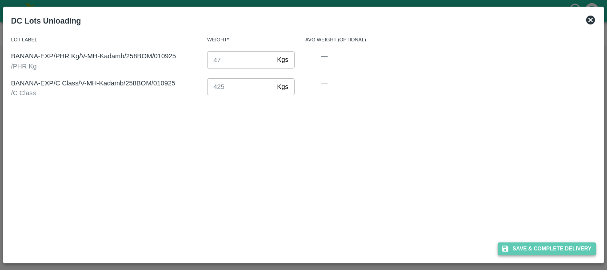
click at [530, 247] on button "Save & Complete Delivery" at bounding box center [547, 248] width 99 height 13
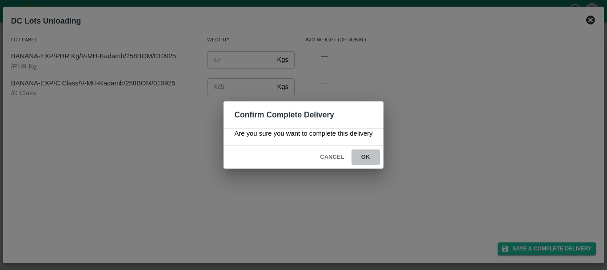
click at [367, 151] on button "ok" at bounding box center [365, 157] width 28 height 16
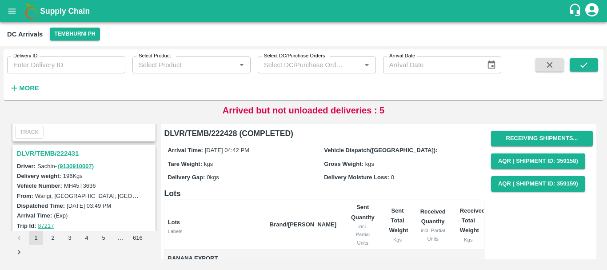
click at [63, 152] on h3 "DLVR/TEMB/222431" at bounding box center [85, 154] width 137 height 12
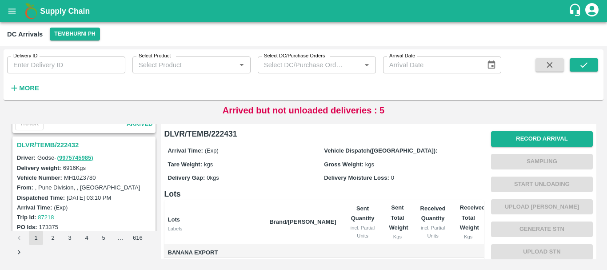
click at [68, 145] on h3 "DLVR/TEMB/222432" at bounding box center [85, 145] width 137 height 12
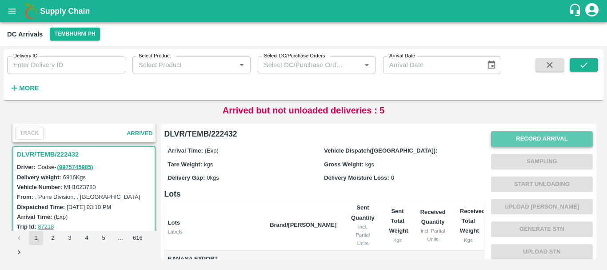
click at [521, 133] on button "Record Arrival" at bounding box center [542, 139] width 102 height 16
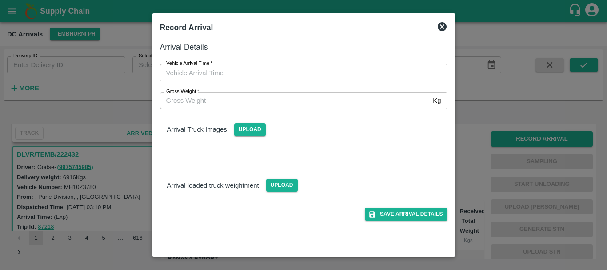
type input "DD/MM/YYYY hh:mm aa"
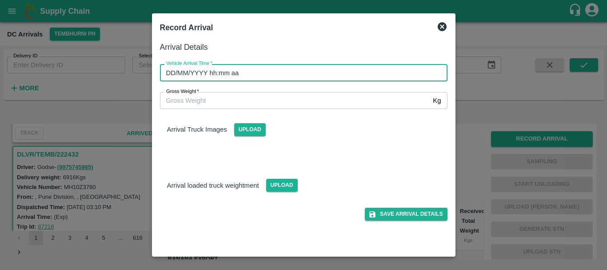
click at [372, 70] on input "DD/MM/YYYY hh:mm aa" at bounding box center [300, 72] width 281 height 17
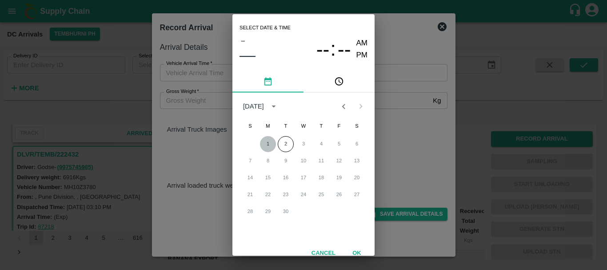
click at [264, 137] on button "1" at bounding box center [268, 144] width 16 height 16
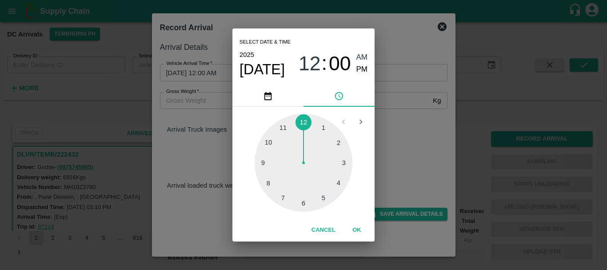
click at [284, 195] on div at bounding box center [304, 163] width 98 height 98
click at [303, 202] on div at bounding box center [304, 163] width 98 height 98
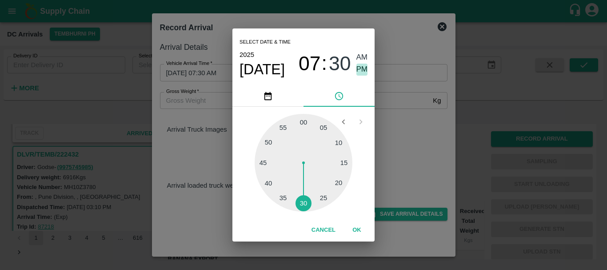
click at [364, 69] on span "PM" at bounding box center [362, 70] width 12 height 12
type input "01/09/2025 07:30 PM"
click at [397, 94] on div "Select date & time 2025 Sep 1 07 : 30 AM PM 05 10 15 20 25 30 35 40 45 50 55 00…" at bounding box center [303, 135] width 607 height 270
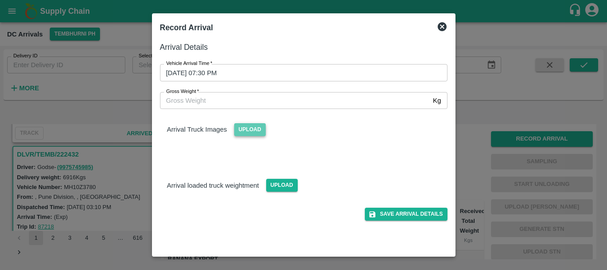
click at [244, 125] on span "Upload" at bounding box center [250, 129] width 32 height 13
click at [0, 0] on input "Upload" at bounding box center [0, 0] width 0 height 0
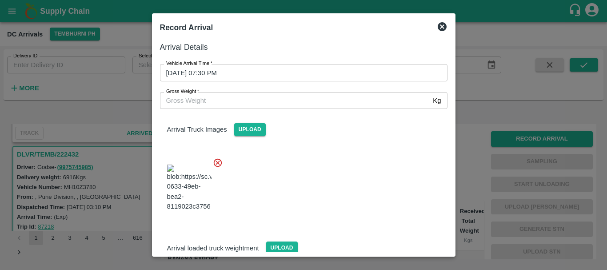
scroll to position [48, 0]
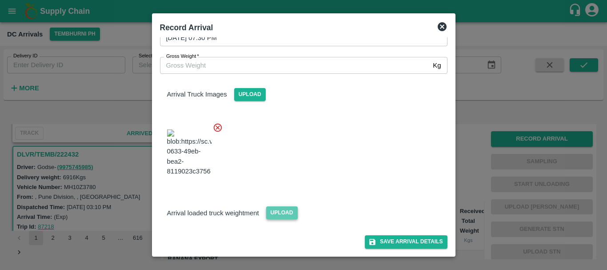
click at [282, 210] on span "Upload" at bounding box center [282, 212] width 32 height 13
click at [0, 0] on input "Upload" at bounding box center [0, 0] width 0 height 0
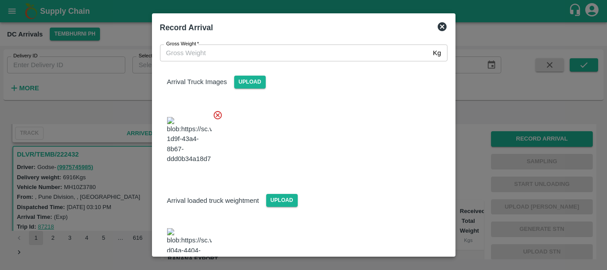
scroll to position [95, 0]
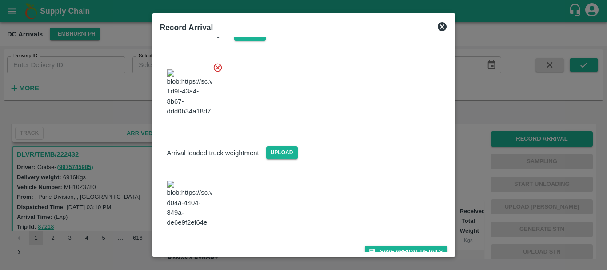
click at [186, 205] on img at bounding box center [189, 203] width 44 height 47
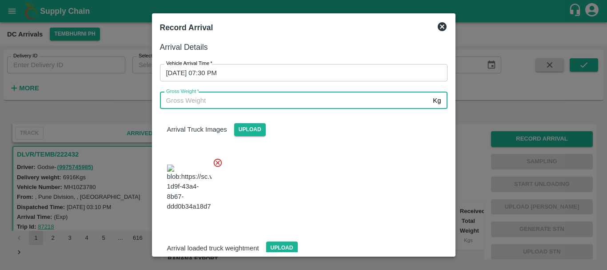
click at [230, 104] on input "Gross Weight   *" at bounding box center [295, 100] width 270 height 17
type input "12870"
click at [339, 177] on div at bounding box center [300, 185] width 295 height 70
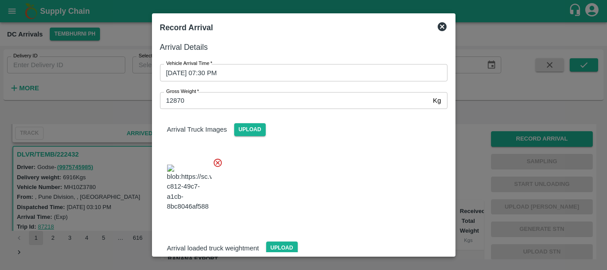
scroll to position [95, 0]
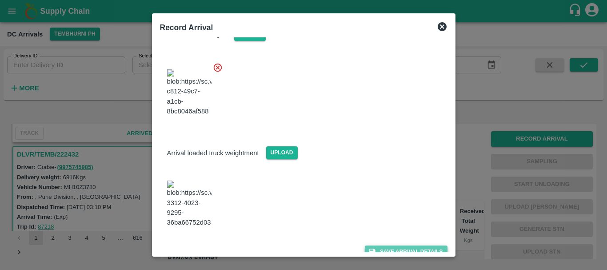
click at [387, 245] on button "Save Arrival Details" at bounding box center [406, 251] width 82 height 13
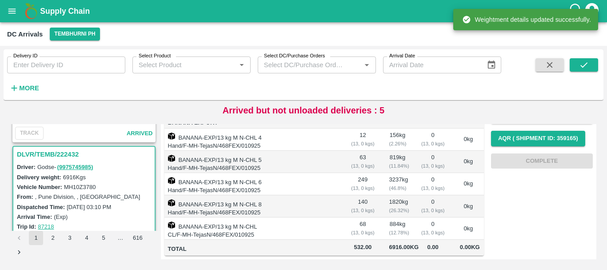
scroll to position [0, 0]
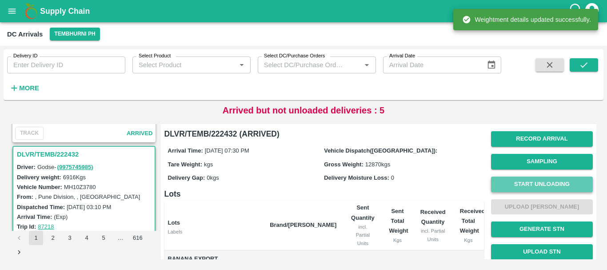
click at [511, 180] on button "Start Unloading" at bounding box center [542, 184] width 102 height 16
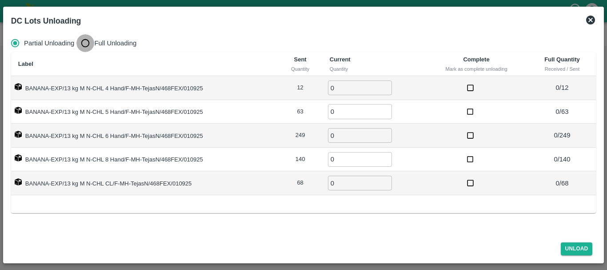
click at [81, 44] on input "Full Unloading" at bounding box center [85, 43] width 18 height 18
radio input "true"
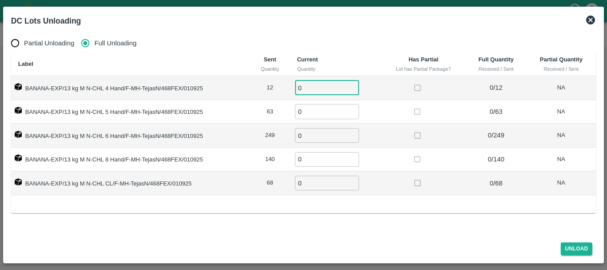
click at [309, 90] on input "0" at bounding box center [327, 87] width 64 height 15
type input "012"
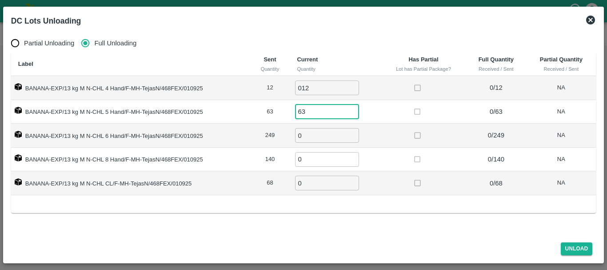
type input "63"
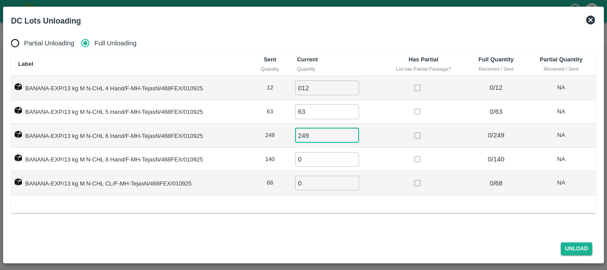
type input "249"
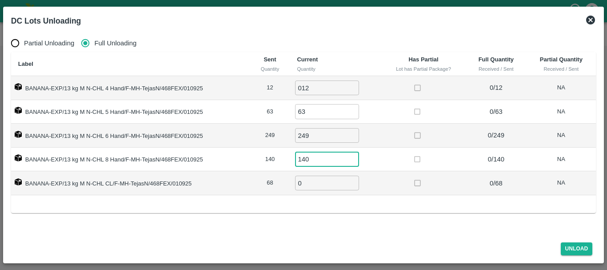
type input "140"
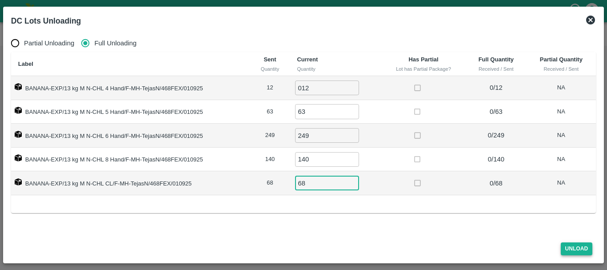
type input "68"
click at [566, 246] on button "Unload" at bounding box center [577, 248] width 32 height 13
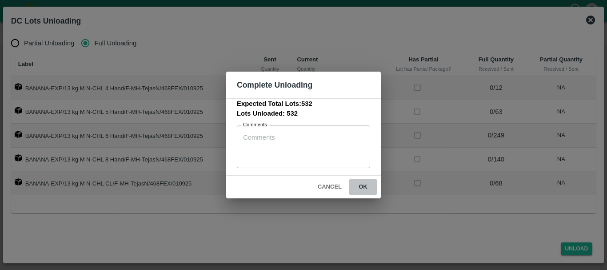
click at [370, 182] on button "ok" at bounding box center [363, 187] width 28 height 16
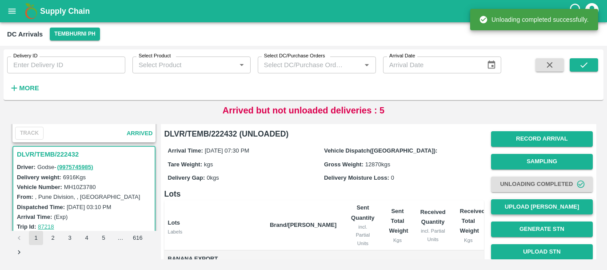
scroll to position [0, 0]
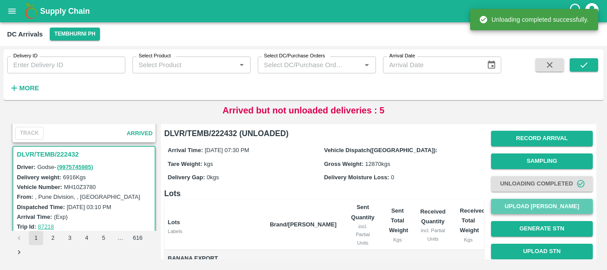
click at [523, 204] on button "Upload [PERSON_NAME]" at bounding box center [542, 207] width 102 height 16
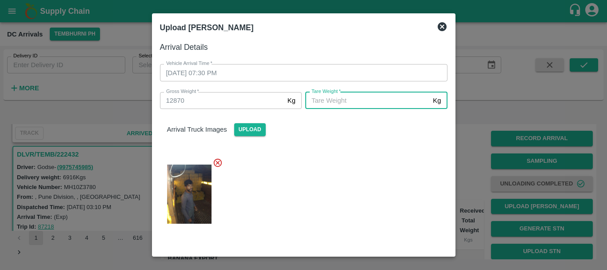
click at [355, 100] on input "[PERSON_NAME]   *" at bounding box center [367, 100] width 124 height 17
type input "5390"
click at [347, 186] on div at bounding box center [300, 191] width 295 height 82
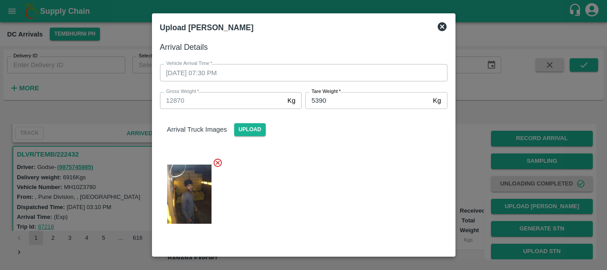
scroll to position [95, 0]
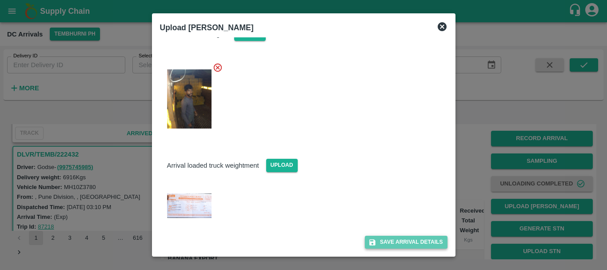
click at [384, 240] on button "Save Arrival Details" at bounding box center [406, 241] width 82 height 13
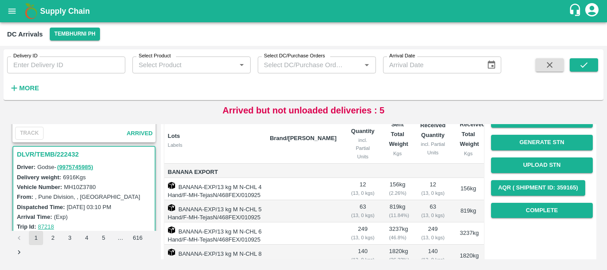
scroll to position [92, 0]
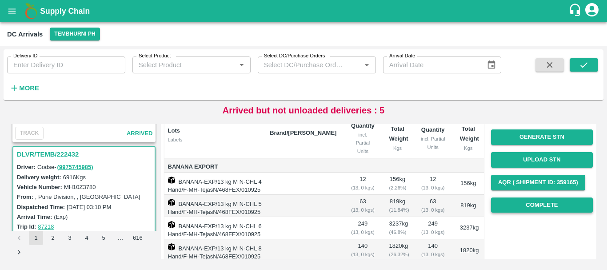
click at [492, 207] on button "Complete" at bounding box center [542, 205] width 102 height 16
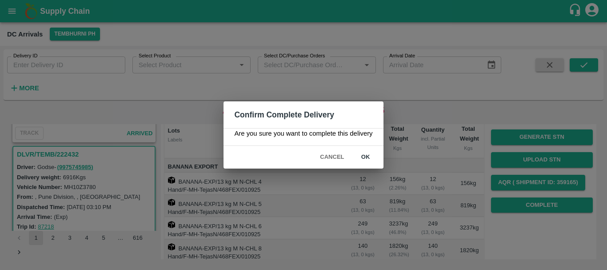
click at [475, 178] on div "Confirm Complete Delivery Are you sure you want to complete this delivery Cance…" at bounding box center [303, 135] width 607 height 270
click at [361, 155] on button "ok" at bounding box center [365, 157] width 28 height 16
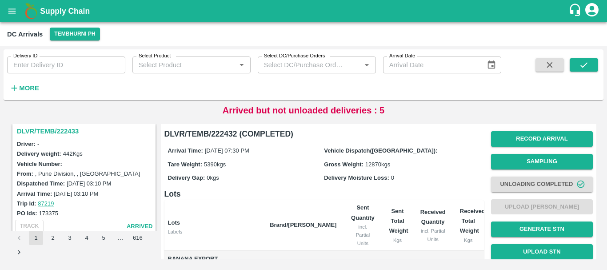
scroll to position [816, 0]
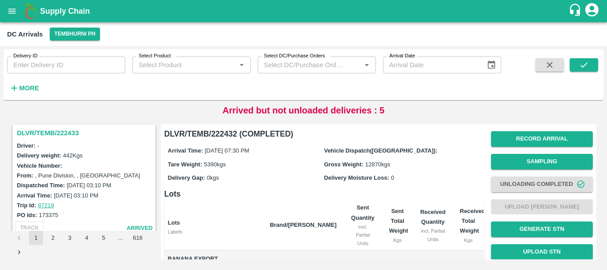
click at [51, 132] on h3 "DLVR/TEMB/222433" at bounding box center [85, 133] width 137 height 12
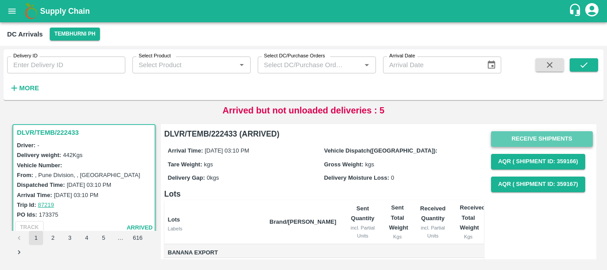
click at [527, 140] on button "Receive Shipments" at bounding box center [542, 139] width 102 height 16
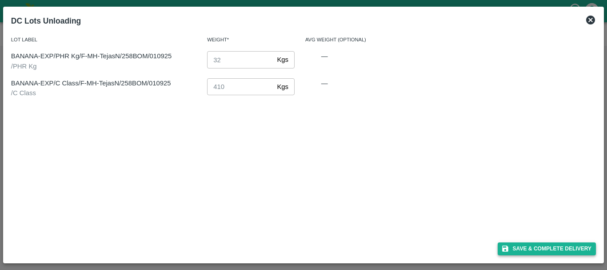
click at [533, 245] on button "Save & Complete Delivery" at bounding box center [547, 248] width 99 height 13
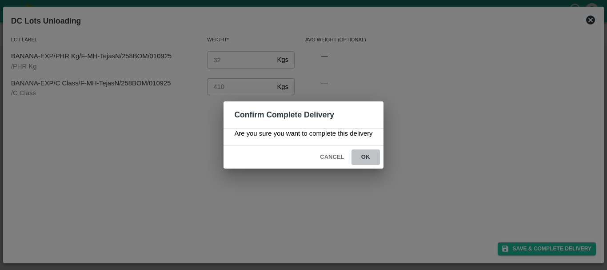
click at [364, 156] on button "ok" at bounding box center [365, 157] width 28 height 16
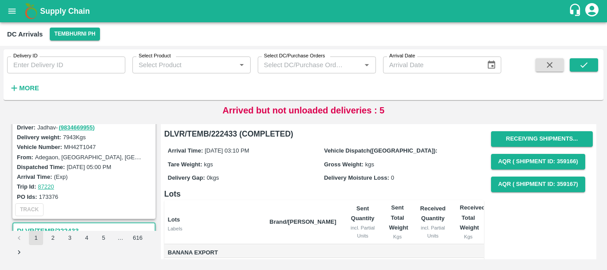
scroll to position [694, 0]
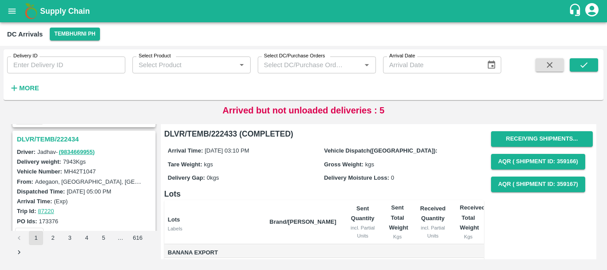
click at [61, 139] on h3 "DLVR/TEMB/222434" at bounding box center [85, 139] width 137 height 12
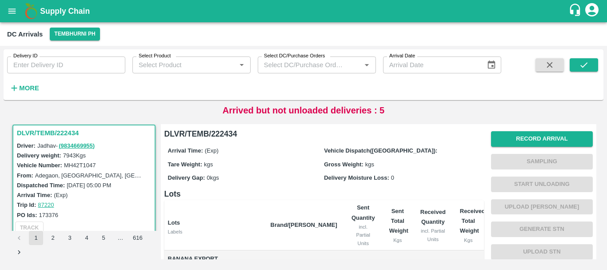
scroll to position [176, 0]
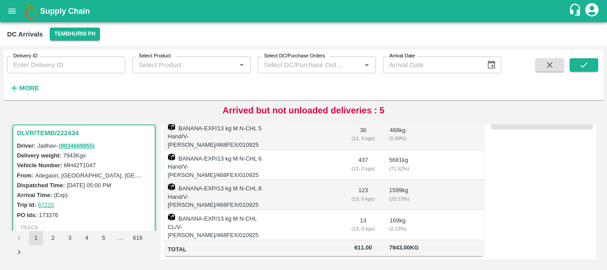
click at [441, 180] on td at bounding box center [433, 195] width 40 height 30
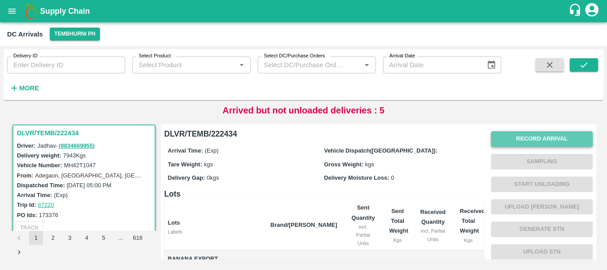
click at [518, 138] on button "Record Arrival" at bounding box center [542, 139] width 102 height 16
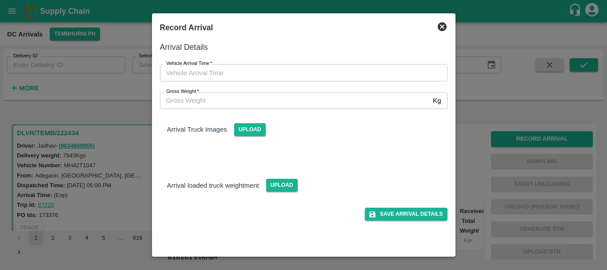
type input "DD/MM/YYYY hh:mm aa"
click at [329, 72] on input "DD/MM/YYYY hh:mm aa" at bounding box center [300, 72] width 281 height 17
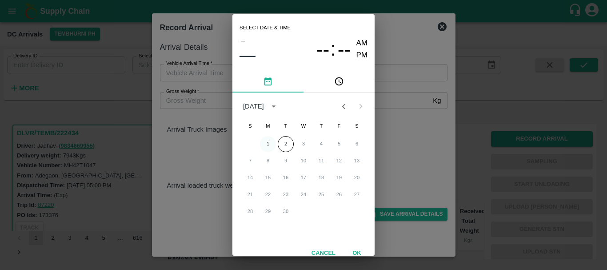
click at [265, 145] on button "1" at bounding box center [268, 144] width 16 height 16
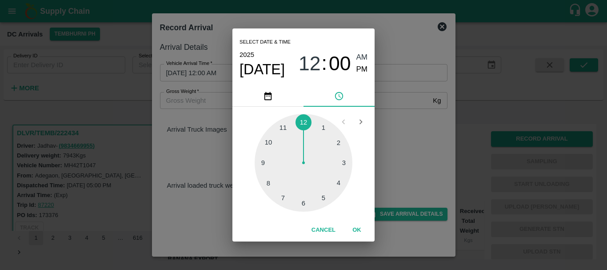
click at [271, 183] on div at bounding box center [304, 163] width 98 height 98
click at [271, 142] on div at bounding box center [304, 163] width 98 height 98
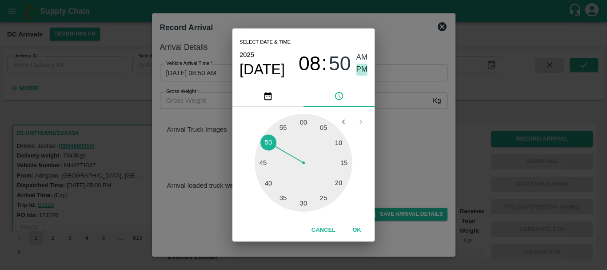
click at [362, 68] on span "PM" at bounding box center [362, 70] width 12 height 12
type input "01/09/2025 08:50 PM"
click at [408, 157] on div "Select date & time 2025 Sep 1 08 : 50 AM PM 05 10 15 20 25 30 35 40 45 50 55 00…" at bounding box center [303, 135] width 607 height 270
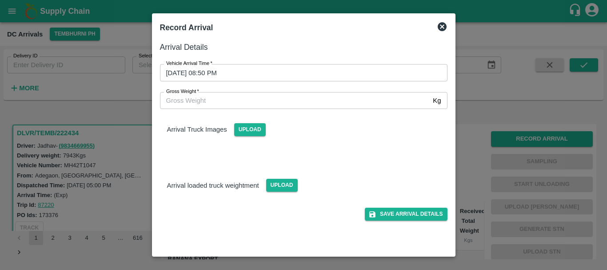
click at [305, 146] on div "Arrival Truck Images Upload" at bounding box center [300, 133] width 295 height 63
click at [256, 132] on span "Upload" at bounding box center [250, 129] width 32 height 13
click at [0, 0] on input "Upload" at bounding box center [0, 0] width 0 height 0
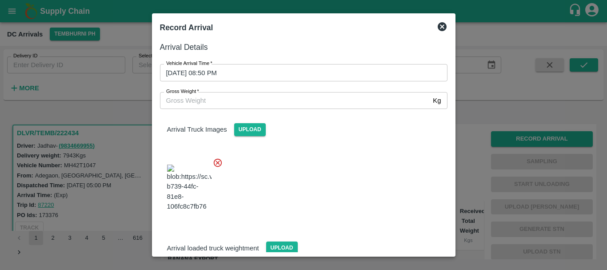
scroll to position [67, 0]
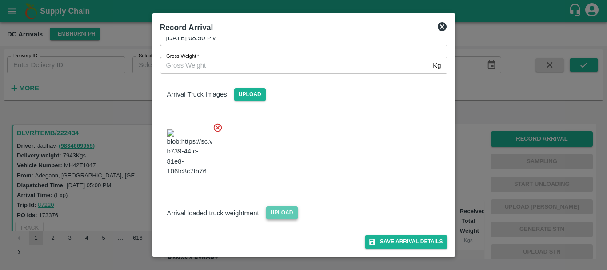
click at [280, 209] on span "Upload" at bounding box center [282, 212] width 32 height 13
click at [0, 0] on input "Upload" at bounding box center [0, 0] width 0 height 0
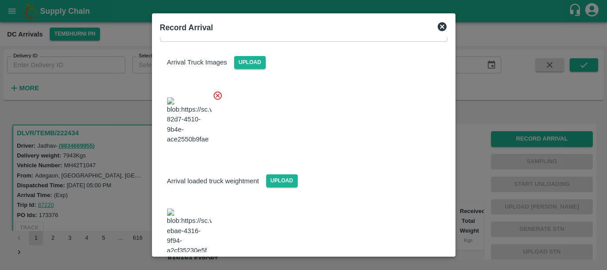
scroll to position [111, 0]
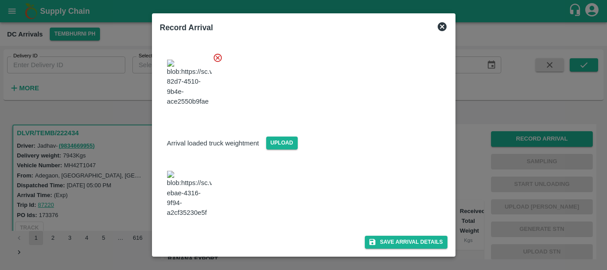
click at [196, 208] on img at bounding box center [189, 194] width 44 height 47
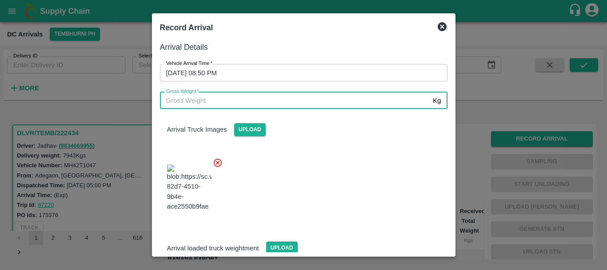
click at [259, 100] on input "Gross Weight   *" at bounding box center [295, 100] width 270 height 17
type input "14170"
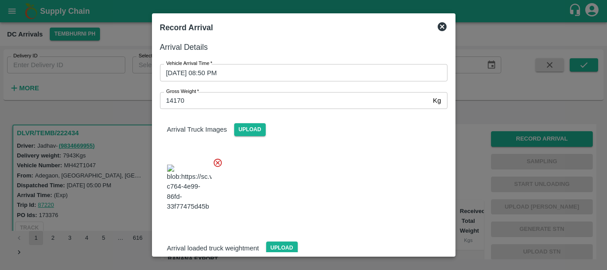
click at [334, 172] on div at bounding box center [300, 185] width 295 height 70
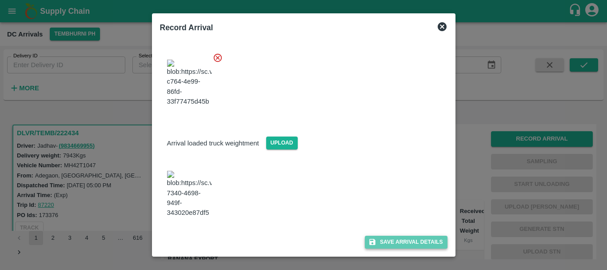
click at [380, 241] on button "Save Arrival Details" at bounding box center [406, 241] width 82 height 13
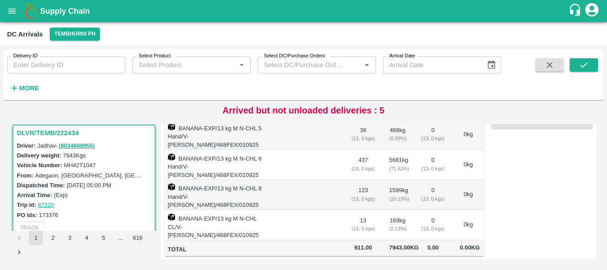
scroll to position [0, 0]
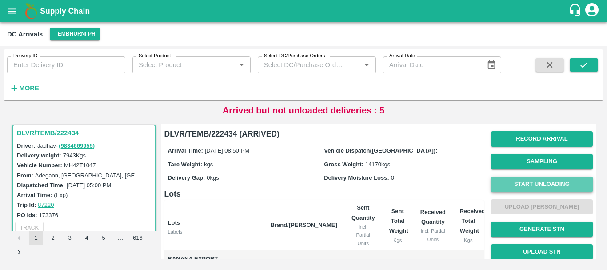
click at [502, 182] on button "Start Unloading" at bounding box center [542, 184] width 102 height 16
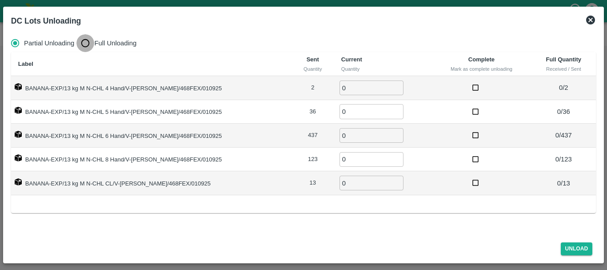
click at [85, 38] on input "Full Unloading" at bounding box center [85, 43] width 18 height 18
radio input "true"
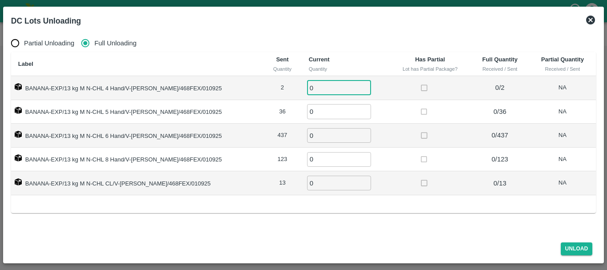
click at [319, 85] on input "0" at bounding box center [339, 87] width 64 height 15
type input "02"
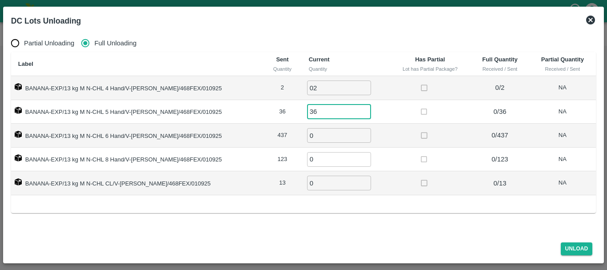
type input "36"
type input "437"
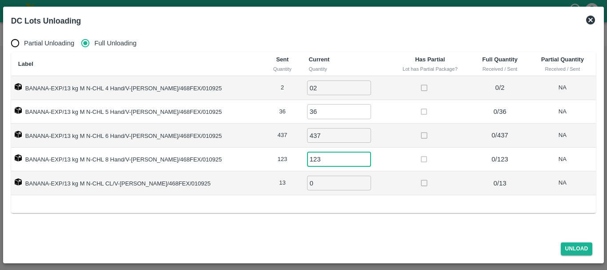
type input "123"
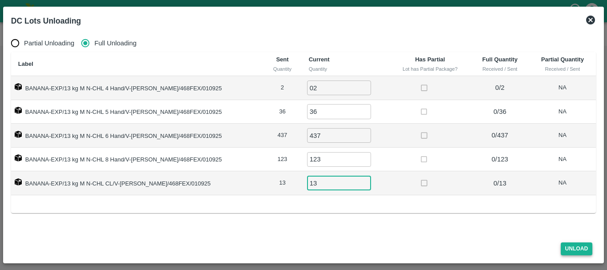
type input "13"
click at [576, 243] on button "Unload" at bounding box center [577, 248] width 32 height 13
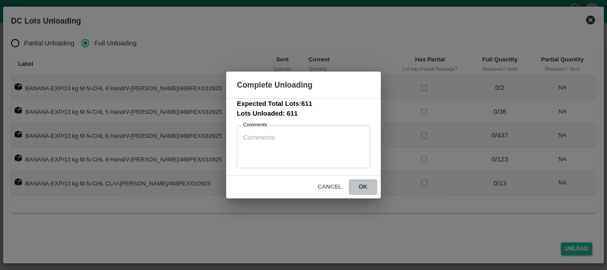
click at [363, 185] on button "ok" at bounding box center [363, 187] width 28 height 16
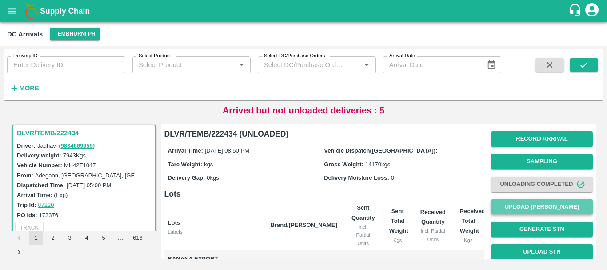
click at [529, 203] on button "Upload Tare Weight" at bounding box center [542, 207] width 102 height 16
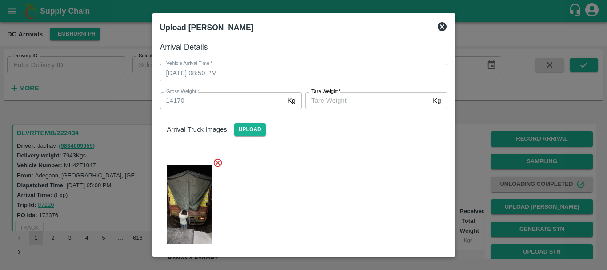
click at [351, 101] on input "Tare Weight   *" at bounding box center [367, 100] width 124 height 17
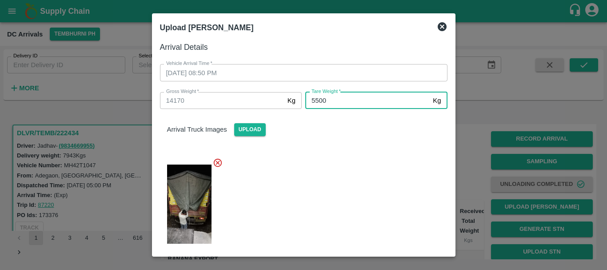
type input "5500"
click at [345, 160] on div at bounding box center [300, 201] width 295 height 102
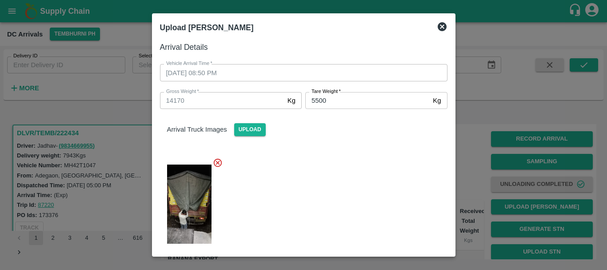
scroll to position [111, 0]
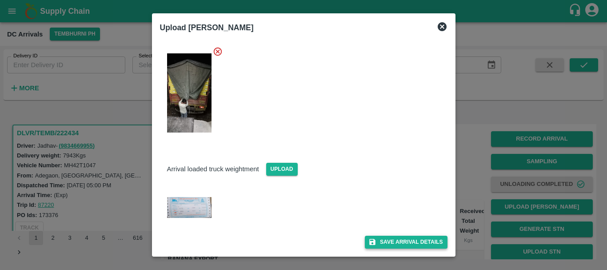
click at [385, 245] on button "Save Arrival Details" at bounding box center [406, 241] width 82 height 13
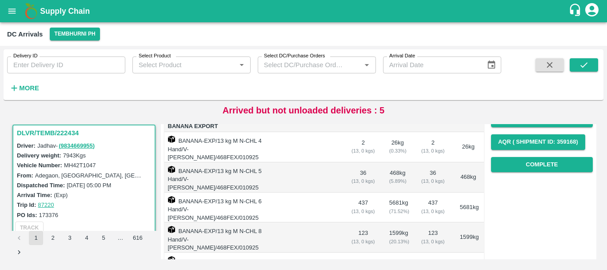
scroll to position [134, 0]
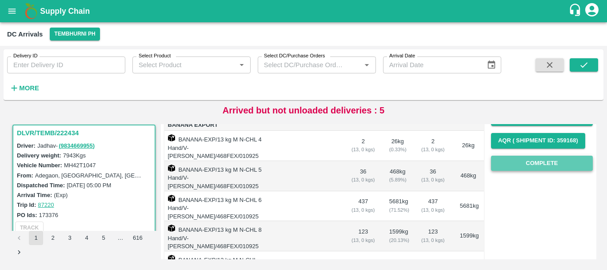
click at [517, 161] on button "Complete" at bounding box center [542, 164] width 102 height 16
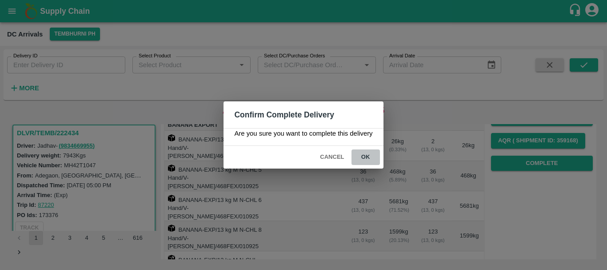
click at [371, 160] on button "ok" at bounding box center [365, 157] width 28 height 16
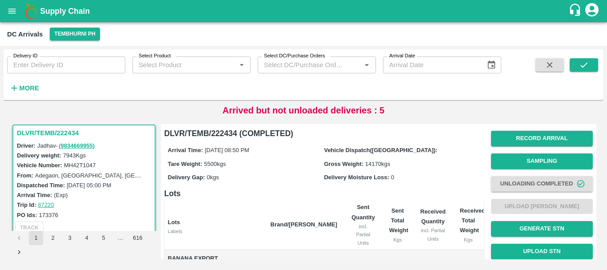
scroll to position [176, 0]
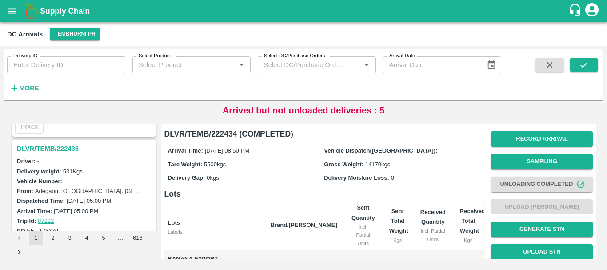
click at [62, 149] on h3 "DLVR/TEMB/222436" at bounding box center [85, 149] width 137 height 12
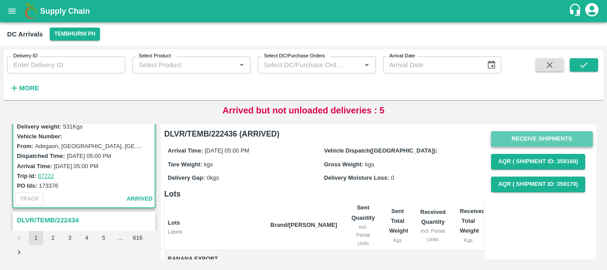
click at [496, 144] on button "Receive Shipments" at bounding box center [542, 139] width 102 height 16
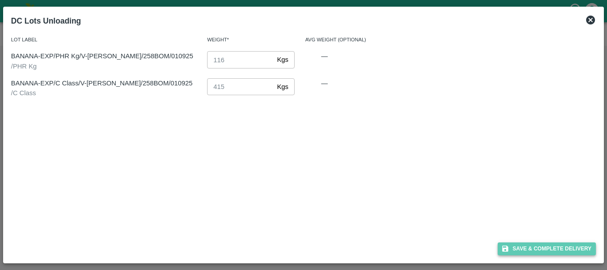
click at [515, 246] on button "Save & Complete Delivery" at bounding box center [547, 248] width 99 height 13
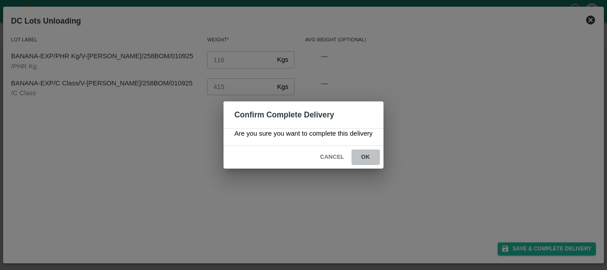
click at [362, 155] on button "ok" at bounding box center [365, 157] width 28 height 16
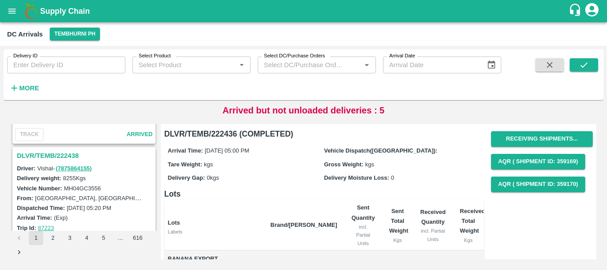
click at [69, 156] on h3 "DLVR/TEMB/222438" at bounding box center [85, 156] width 137 height 12
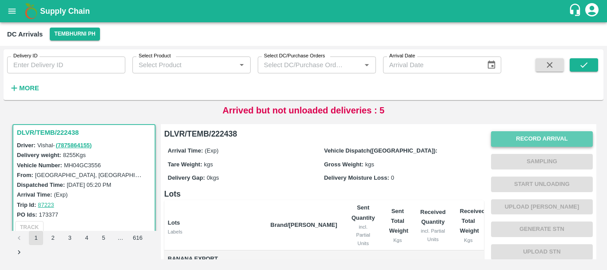
click at [508, 143] on button "Record Arrival" at bounding box center [542, 139] width 102 height 16
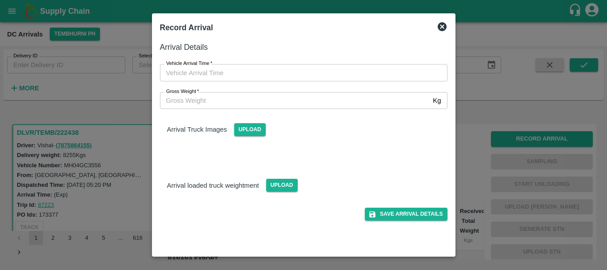
type input "DD/MM/YYYY hh:mm aa"
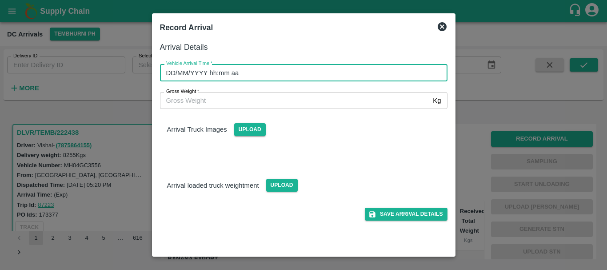
click at [328, 76] on input "DD/MM/YYYY hh:mm aa" at bounding box center [300, 72] width 281 height 17
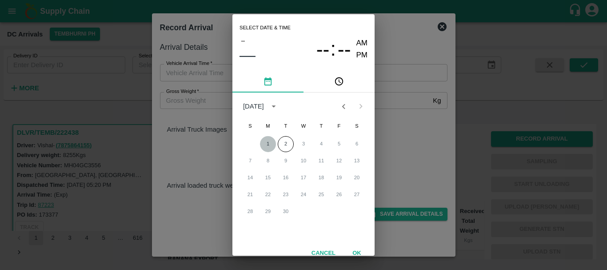
click at [267, 145] on button "1" at bounding box center [268, 144] width 16 height 16
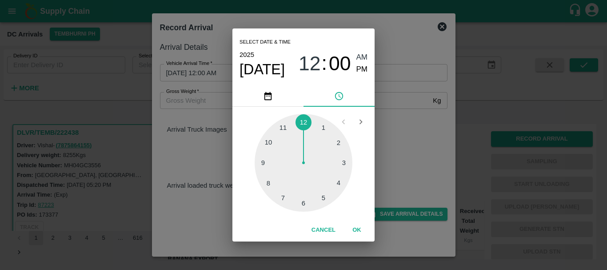
click at [269, 181] on div at bounding box center [304, 163] width 98 height 98
click at [272, 143] on div at bounding box center [304, 163] width 98 height 98
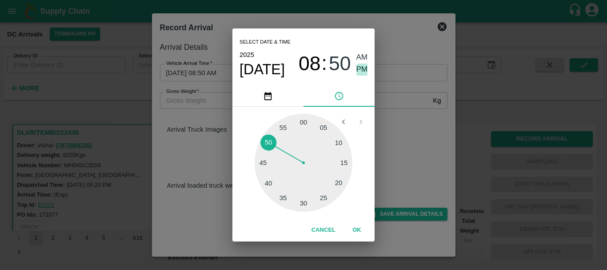
click at [361, 66] on span "PM" at bounding box center [362, 70] width 12 height 12
type input "01/09/2025 08:50 PM"
click at [400, 113] on div "Select date & time 2025 Sep 1 08 : 50 AM PM 05 10 15 20 25 30 35 40 45 50 55 00…" at bounding box center [303, 135] width 607 height 270
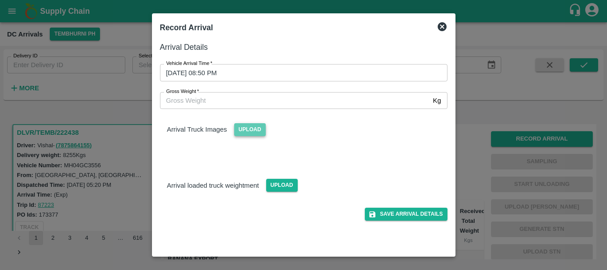
click at [256, 126] on span "Upload" at bounding box center [250, 129] width 32 height 13
click at [0, 0] on input "Upload" at bounding box center [0, 0] width 0 height 0
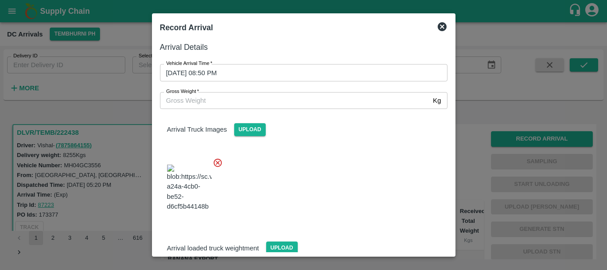
scroll to position [67, 0]
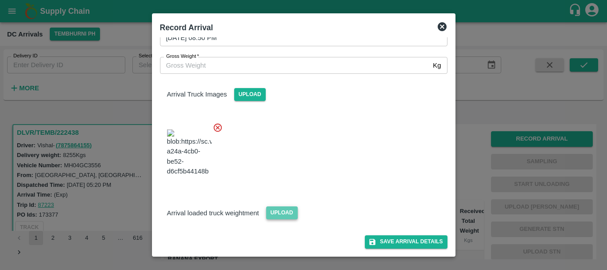
click at [291, 211] on span "Upload" at bounding box center [282, 212] width 32 height 13
click at [0, 0] on input "Upload" at bounding box center [0, 0] width 0 height 0
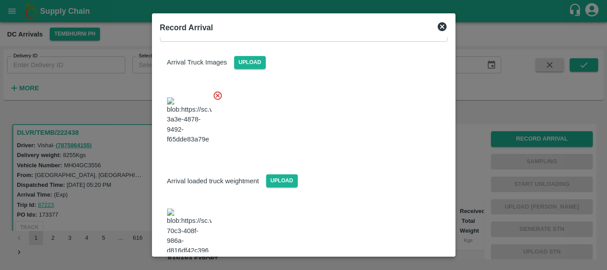
scroll to position [110, 0]
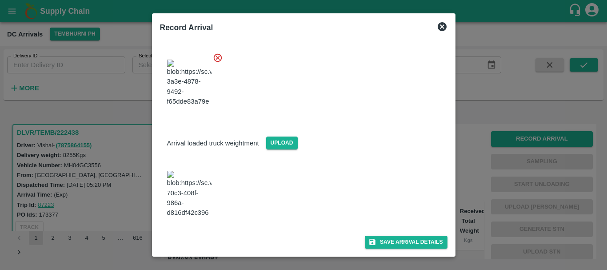
click at [198, 209] on img at bounding box center [189, 194] width 44 height 47
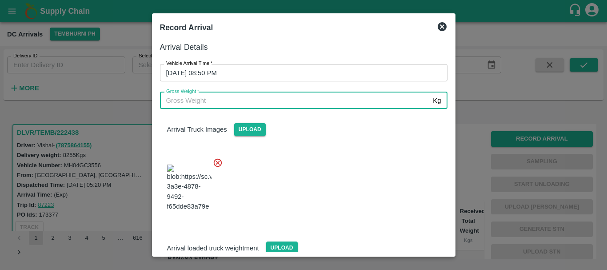
click at [235, 102] on input "Gross Weight   *" at bounding box center [295, 100] width 270 height 17
type input "13420"
click at [296, 167] on div at bounding box center [300, 185] width 295 height 70
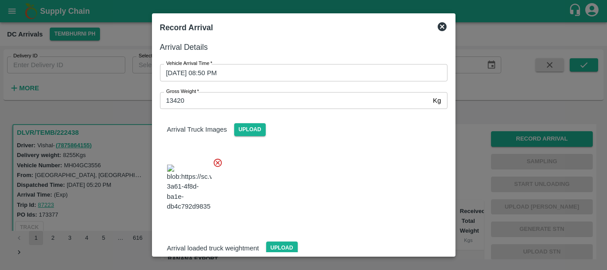
scroll to position [110, 0]
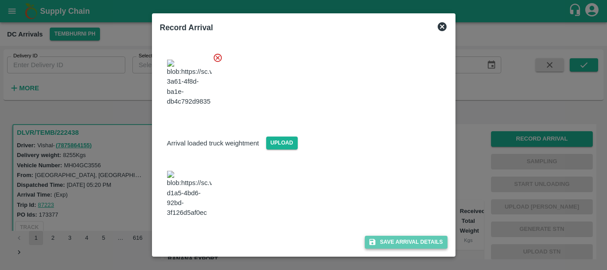
click at [377, 238] on button "Save Arrival Details" at bounding box center [406, 241] width 82 height 13
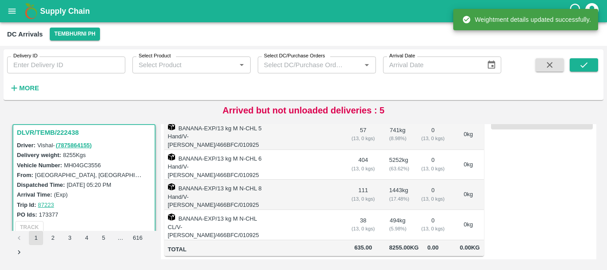
scroll to position [0, 0]
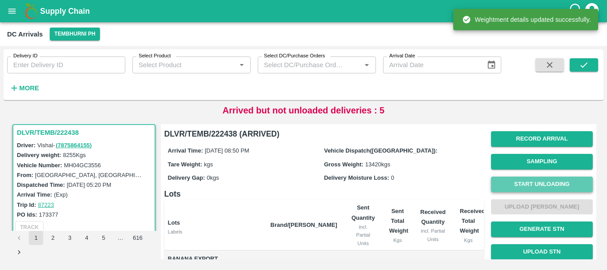
click at [517, 185] on button "Start Unloading" at bounding box center [542, 184] width 102 height 16
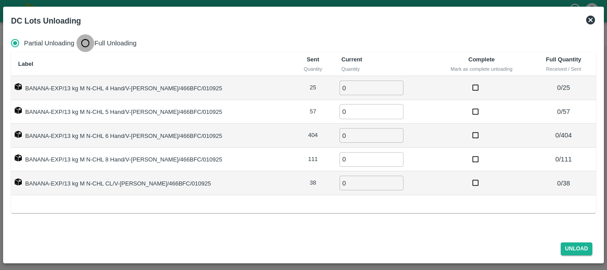
click at [88, 44] on input "Full Unloading" at bounding box center [85, 43] width 18 height 18
radio input "true"
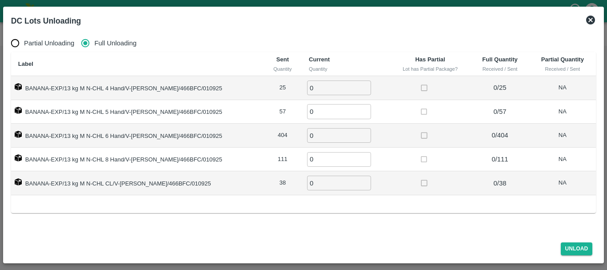
click at [312, 84] on input "0" at bounding box center [339, 87] width 64 height 15
type input "025"
type input "57"
type input "404"
type input "111"
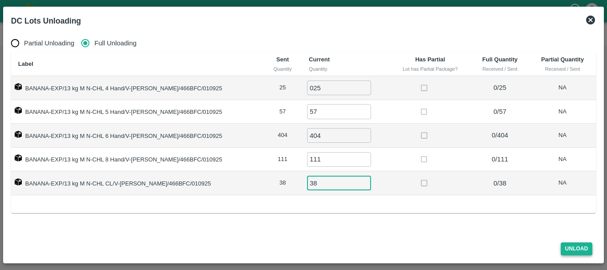
type input "38"
click at [566, 249] on button "Unload" at bounding box center [577, 248] width 32 height 13
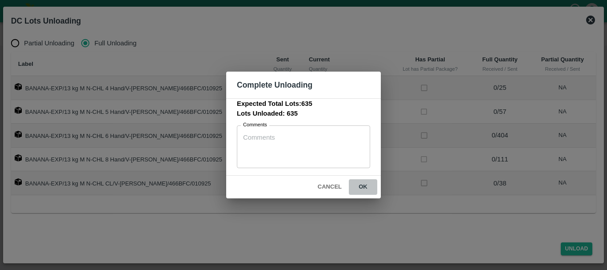
click at [360, 181] on button "ok" at bounding box center [363, 187] width 28 height 16
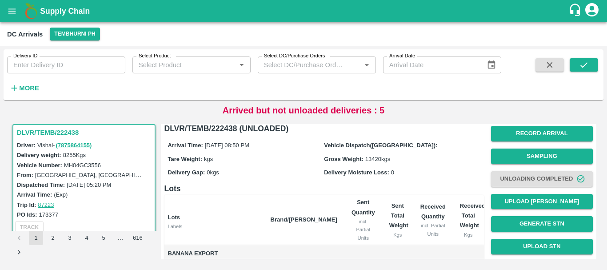
scroll to position [3, 0]
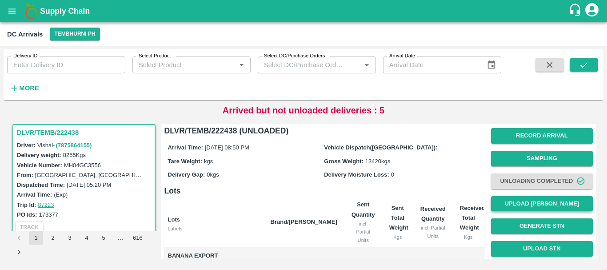
click at [522, 205] on button "Upload Tare Weight" at bounding box center [542, 204] width 102 height 16
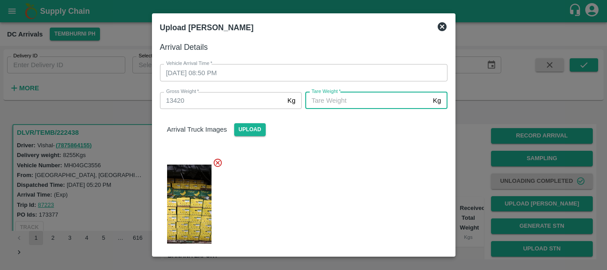
click at [363, 100] on input "Tare Weight   *" at bounding box center [367, 100] width 124 height 17
type input "4410"
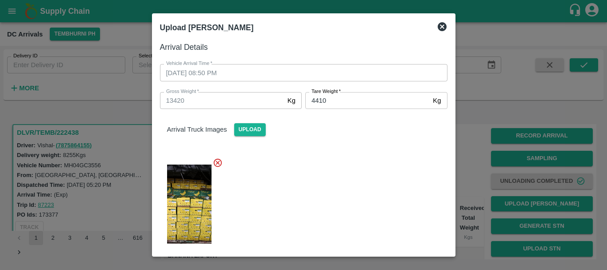
click at [355, 181] on div at bounding box center [300, 201] width 295 height 102
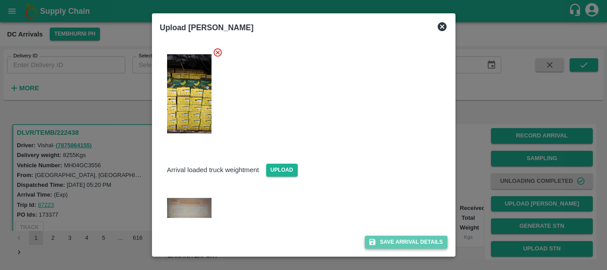
click at [386, 241] on button "Save Arrival Details" at bounding box center [406, 241] width 82 height 13
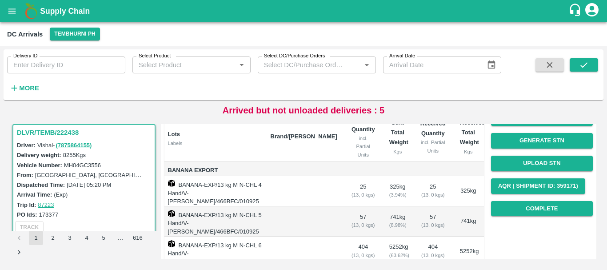
scroll to position [88, 0]
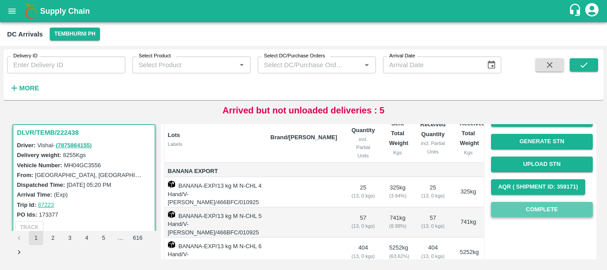
click at [524, 205] on button "Complete" at bounding box center [542, 210] width 102 height 16
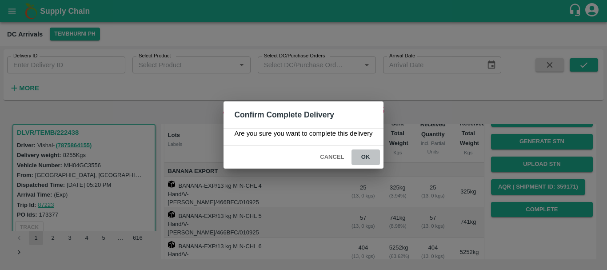
click at [359, 155] on button "ok" at bounding box center [365, 157] width 28 height 16
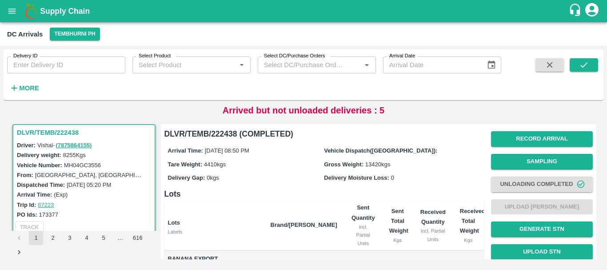
scroll to position [184, 0]
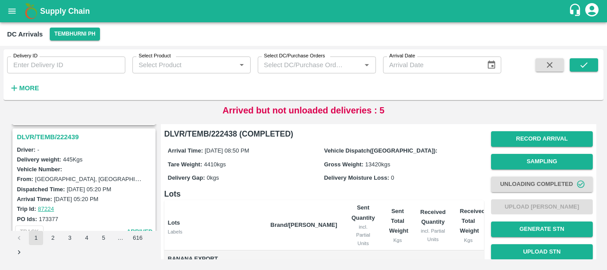
click at [56, 136] on h3 "DLVR/TEMB/222439" at bounding box center [85, 137] width 137 height 12
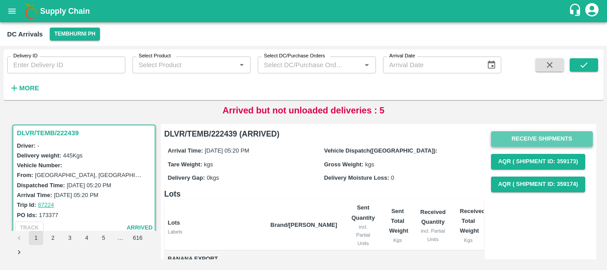
click at [499, 141] on button "Receive Shipments" at bounding box center [542, 139] width 102 height 16
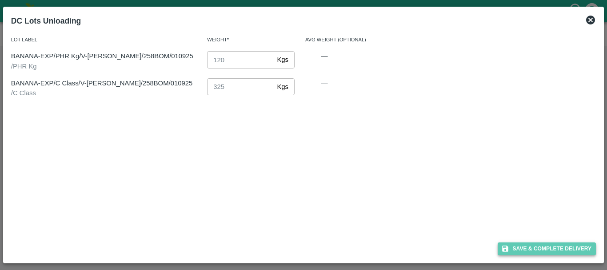
click at [514, 244] on button "Save & Complete Delivery" at bounding box center [547, 248] width 99 height 13
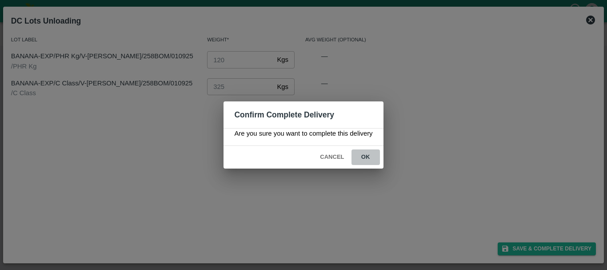
click at [363, 153] on button "ok" at bounding box center [365, 157] width 28 height 16
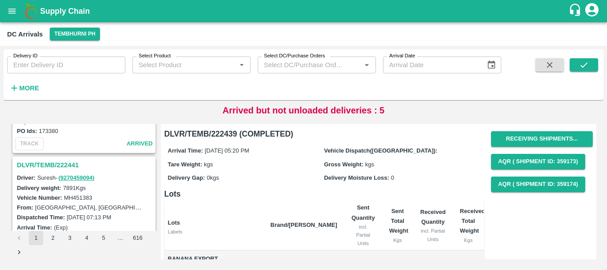
click at [56, 165] on h3 "DLVR/TEMB/222441" at bounding box center [85, 165] width 137 height 12
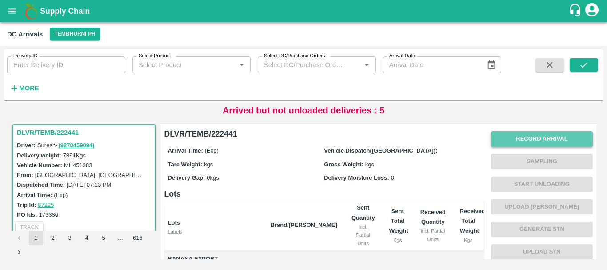
click at [515, 137] on button "Record Arrival" at bounding box center [542, 139] width 102 height 16
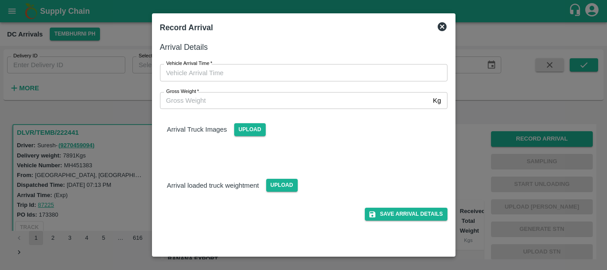
type input "DD/MM/YYYY hh:mm aa"
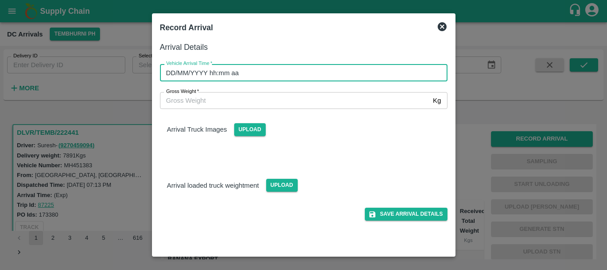
click at [335, 71] on input "DD/MM/YYYY hh:mm aa" at bounding box center [300, 72] width 281 height 17
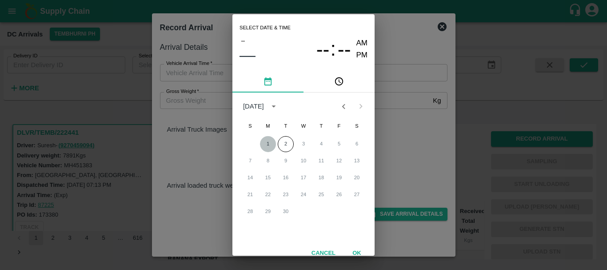
click at [264, 142] on button "1" at bounding box center [268, 144] width 16 height 16
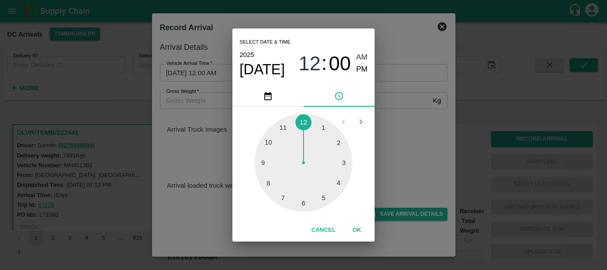
click at [268, 161] on div at bounding box center [304, 163] width 98 height 98
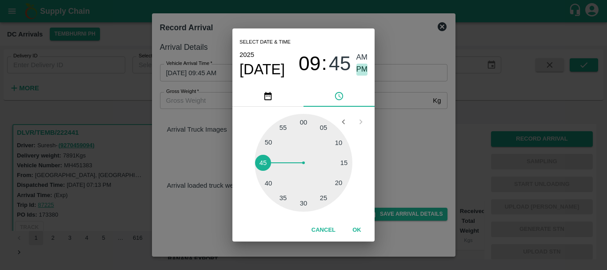
click at [359, 70] on span "PM" at bounding box center [362, 70] width 12 height 12
type input "01/09/2025 09:45 PM"
click at [389, 115] on div "Select date & time 2025 Sep 1 09 : 45 AM PM 05 10 15 20 25 30 35 40 45 50 55 00…" at bounding box center [303, 135] width 607 height 270
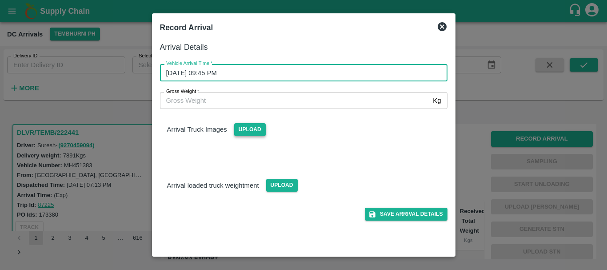
click at [252, 128] on span "Upload" at bounding box center [250, 129] width 32 height 13
click at [0, 0] on input "Upload" at bounding box center [0, 0] width 0 height 0
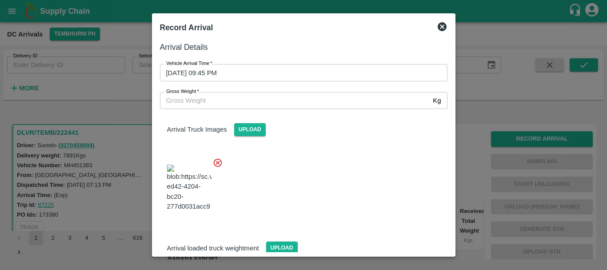
scroll to position [48, 0]
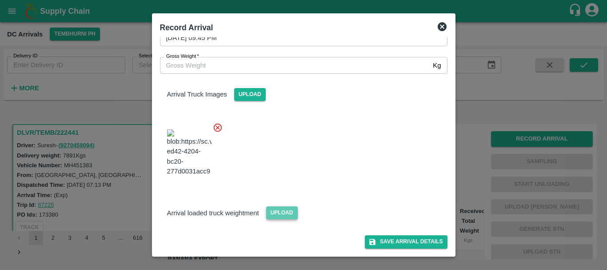
click at [279, 212] on span "Upload" at bounding box center [282, 212] width 32 height 13
click at [0, 0] on input "Upload" at bounding box center [0, 0] width 0 height 0
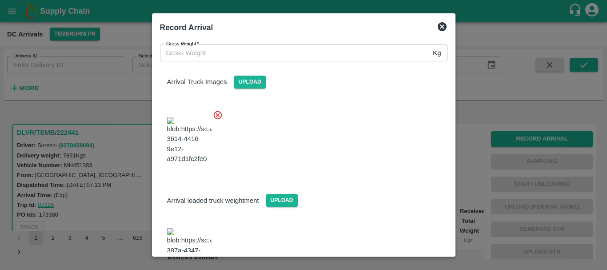
scroll to position [104, 0]
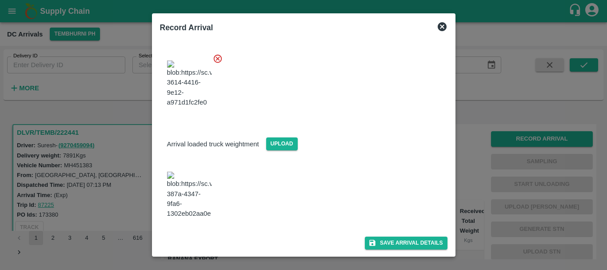
click at [187, 196] on img at bounding box center [189, 195] width 44 height 47
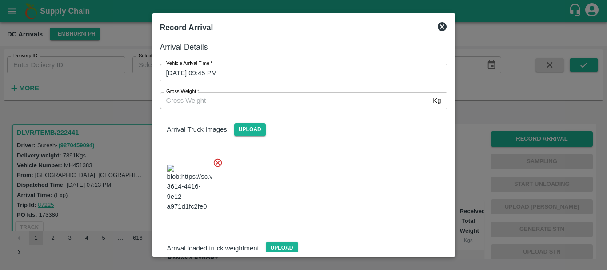
click at [234, 102] on input "Gross Weight   *" at bounding box center [295, 100] width 270 height 17
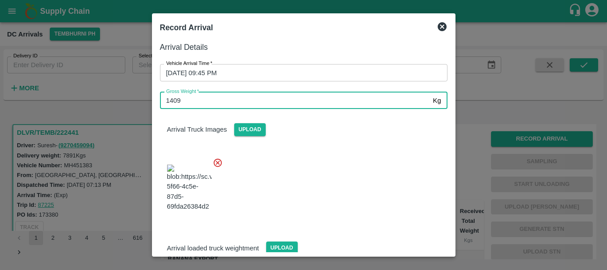
type input "14090"
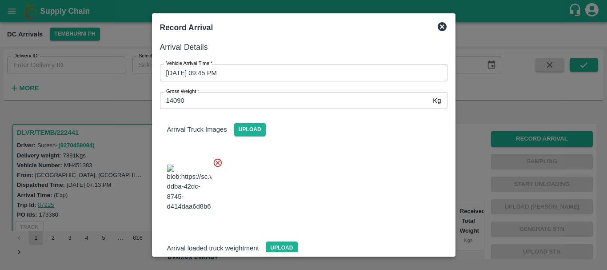
click at [337, 181] on div at bounding box center [300, 185] width 295 height 70
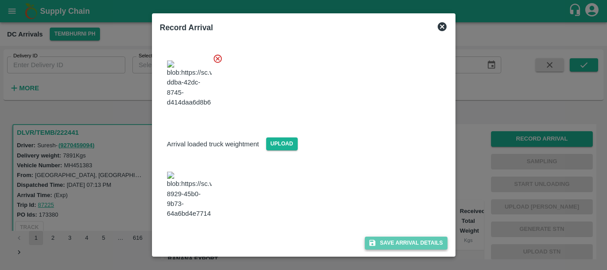
click at [378, 239] on button "Save Arrival Details" at bounding box center [406, 242] width 82 height 13
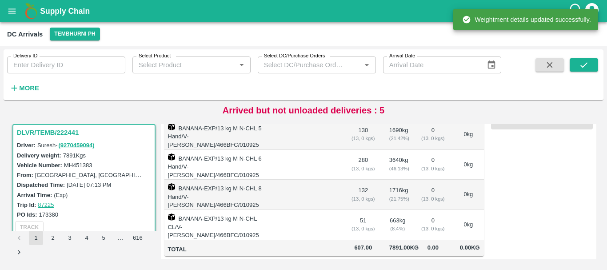
scroll to position [0, 0]
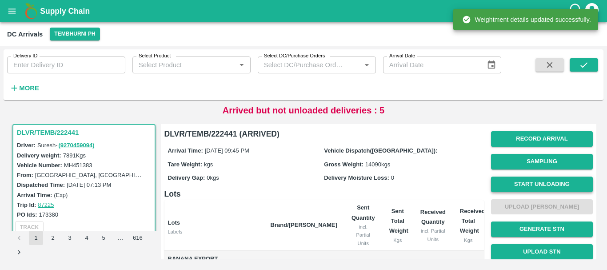
click at [506, 181] on button "Start Unloading" at bounding box center [542, 184] width 102 height 16
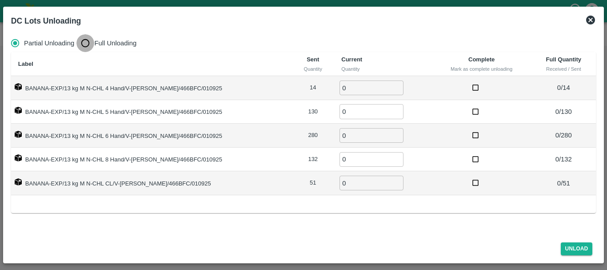
click at [89, 44] on input "Full Unloading" at bounding box center [85, 43] width 18 height 18
radio input "true"
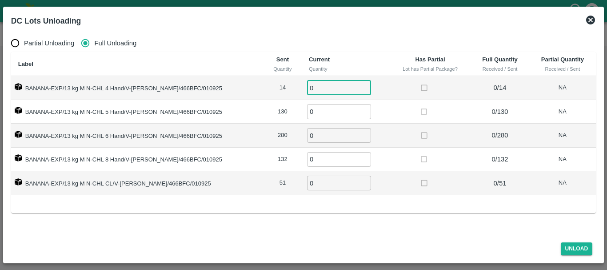
click at [325, 85] on input "0" at bounding box center [339, 87] width 64 height 15
type input "014"
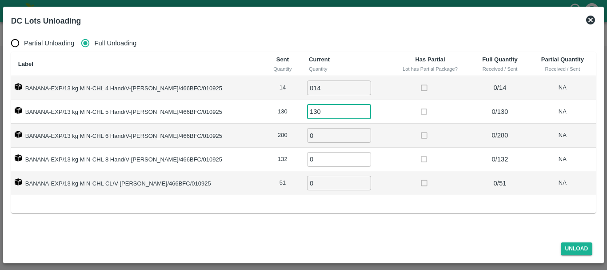
type input "130"
type input "280"
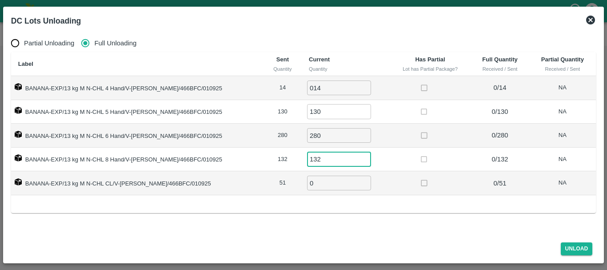
type input "132"
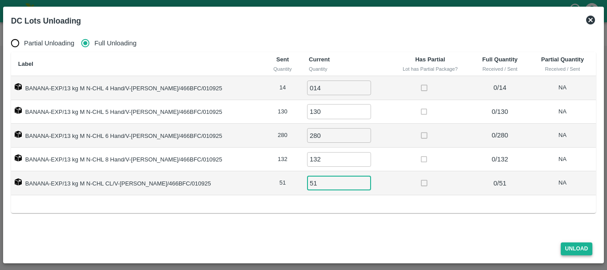
type input "51"
click at [576, 247] on button "Unload" at bounding box center [577, 248] width 32 height 13
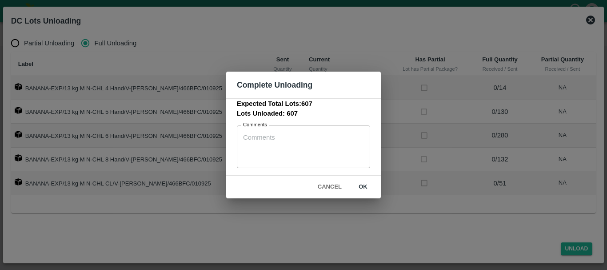
click at [365, 184] on button "ok" at bounding box center [363, 187] width 28 height 16
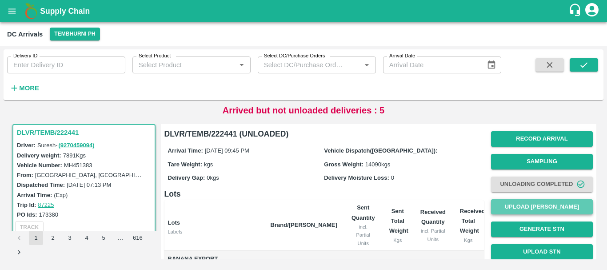
click at [522, 205] on button "Upload Tare Weight" at bounding box center [542, 207] width 102 height 16
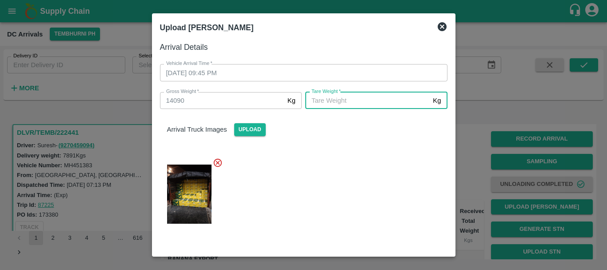
click at [350, 96] on input "Tare Weight   *" at bounding box center [367, 100] width 124 height 17
type input "5450"
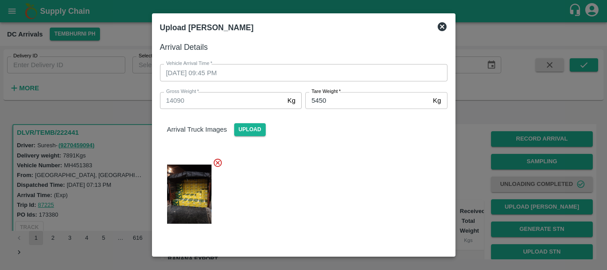
click at [343, 189] on div at bounding box center [300, 191] width 295 height 82
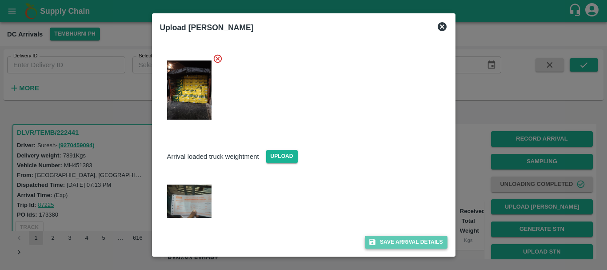
click at [376, 239] on button "Save Arrival Details" at bounding box center [406, 241] width 82 height 13
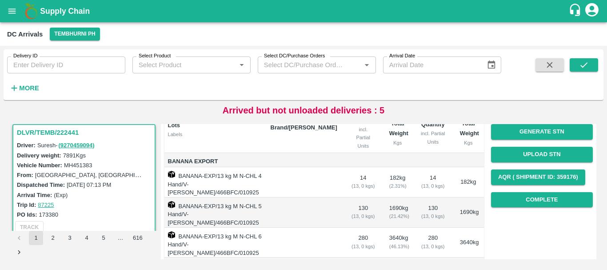
scroll to position [98, 0]
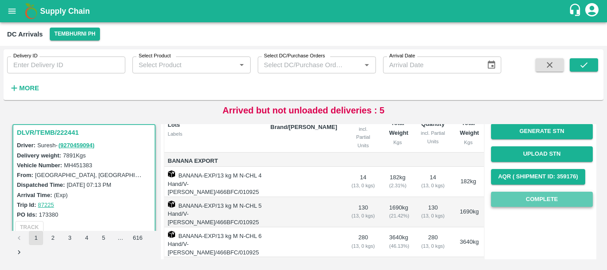
click at [498, 198] on button "Complete" at bounding box center [542, 200] width 102 height 16
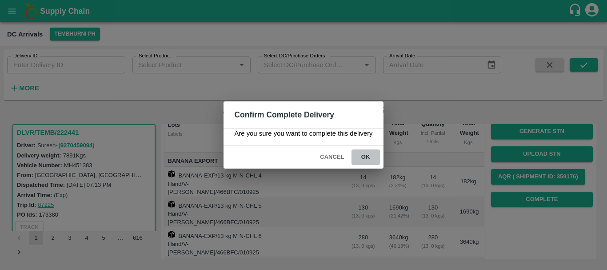
click at [370, 155] on button "ok" at bounding box center [365, 157] width 28 height 16
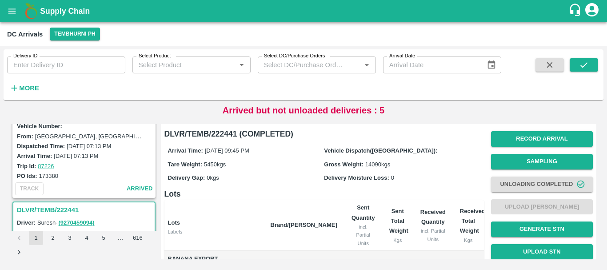
scroll to position [123, 0]
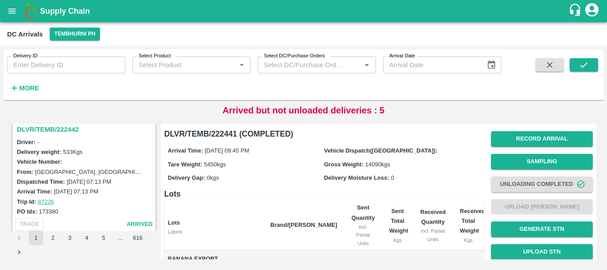
click at [57, 132] on h3 "DLVR/TEMB/222442" at bounding box center [85, 130] width 137 height 12
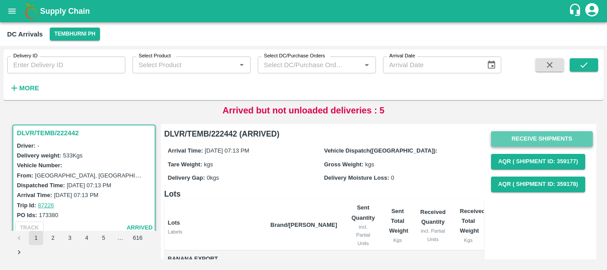
click at [503, 139] on button "Receive Shipments" at bounding box center [542, 139] width 102 height 16
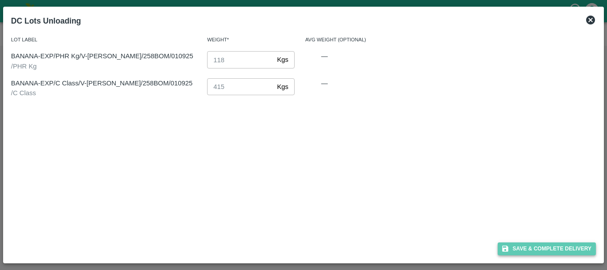
click at [502, 244] on icon "button" at bounding box center [505, 248] width 8 height 8
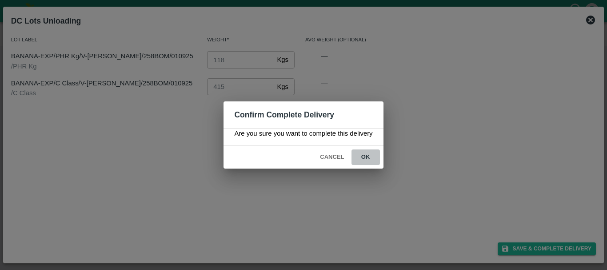
click at [363, 150] on button "ok" at bounding box center [365, 157] width 28 height 16
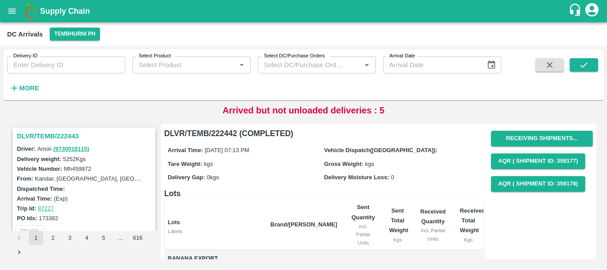
click at [66, 138] on h3 "DLVR/TEMB/222443" at bounding box center [85, 136] width 137 height 12
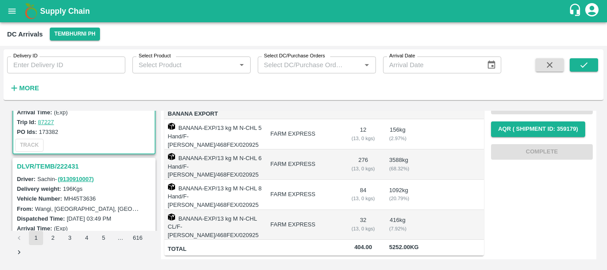
scroll to position [72, 0]
click at [68, 166] on h3 "DLVR/TEMB/222431" at bounding box center [85, 167] width 137 height 12
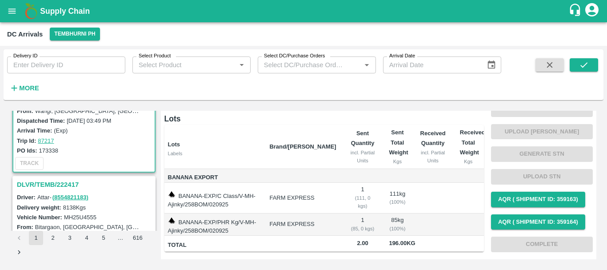
scroll to position [174, 0]
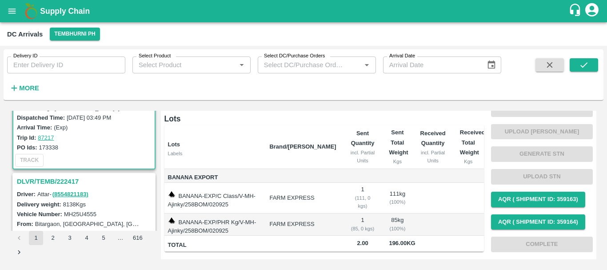
click at [63, 180] on h3 "DLVR/TEMB/222417" at bounding box center [85, 182] width 137 height 12
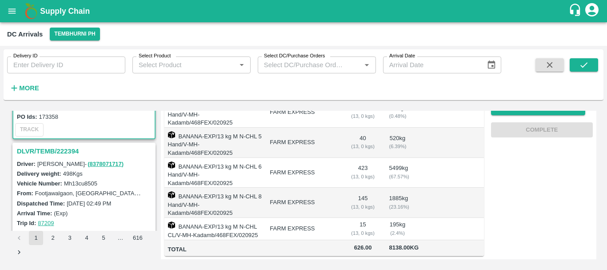
click at [74, 152] on h3 "DLVR/TEMB/222394" at bounding box center [85, 151] width 137 height 12
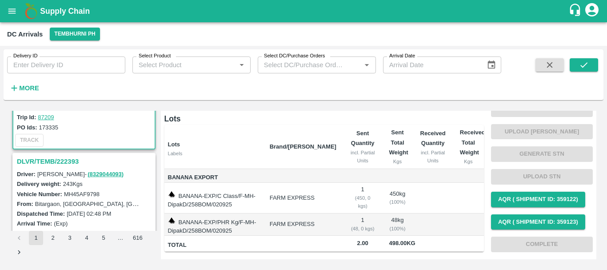
click at [53, 159] on h3 "DLVR/TEMB/222393" at bounding box center [85, 162] width 137 height 12
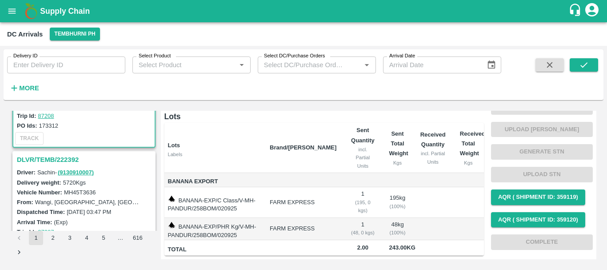
click at [67, 157] on h3 "DLVR/TEMB/222392" at bounding box center [85, 160] width 137 height 12
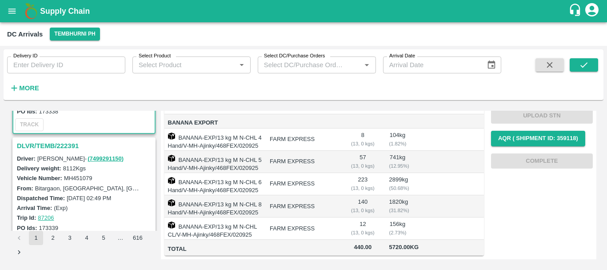
click at [61, 144] on h3 "DLVR/TEMB/222391" at bounding box center [85, 146] width 137 height 12
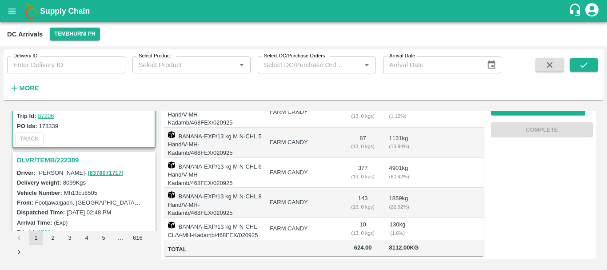
click at [56, 159] on h3 "DLVR/TEMB/222389" at bounding box center [85, 160] width 137 height 12
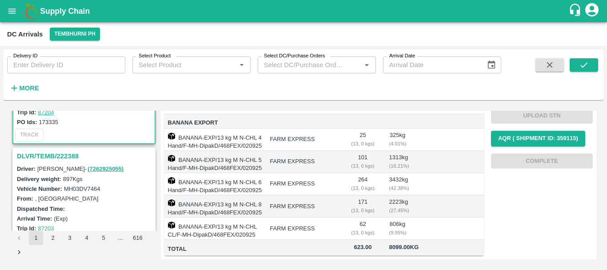
click at [58, 154] on h3 "DLVR/TEMB/222388" at bounding box center [85, 156] width 137 height 12
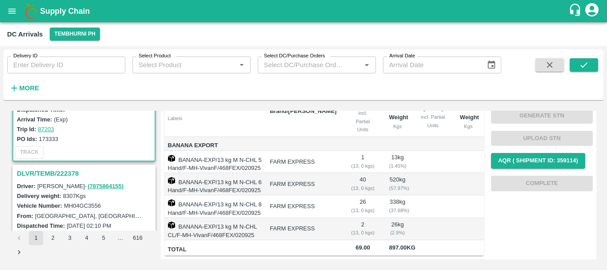
click at [62, 169] on h3 "DLVR/TEMB/222378" at bounding box center [85, 174] width 137 height 12
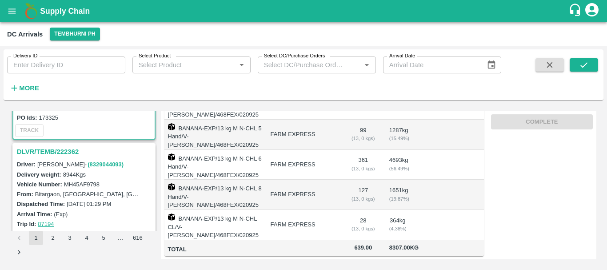
click at [49, 152] on h3 "DLVR/TEMB/222362" at bounding box center [85, 152] width 137 height 12
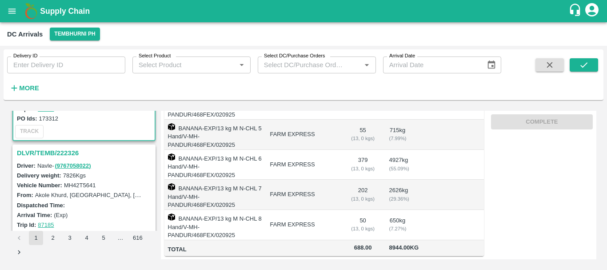
click at [59, 152] on h3 "DLVR/TEMB/222326" at bounding box center [85, 153] width 137 height 12
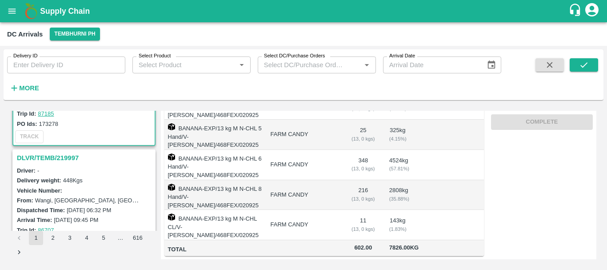
click at [68, 156] on h3 "DLVR/TEMB/219997" at bounding box center [85, 158] width 137 height 12
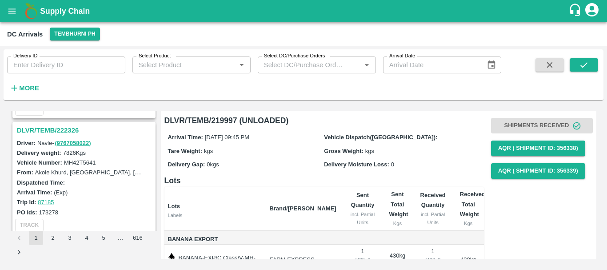
click at [60, 129] on h3 "DLVR/TEMB/222326" at bounding box center [85, 130] width 137 height 12
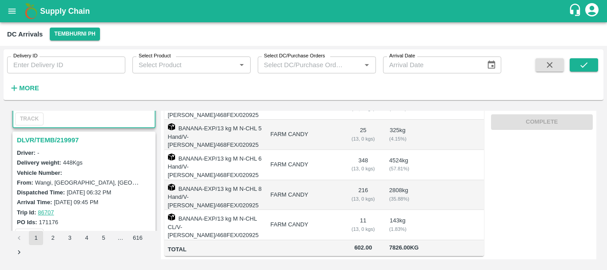
click at [71, 142] on h3 "DLVR/TEMB/219997" at bounding box center [85, 140] width 137 height 12
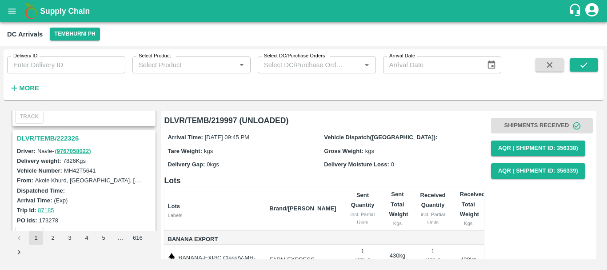
click at [74, 140] on h3 "DLVR/TEMB/222326" at bounding box center [85, 138] width 137 height 12
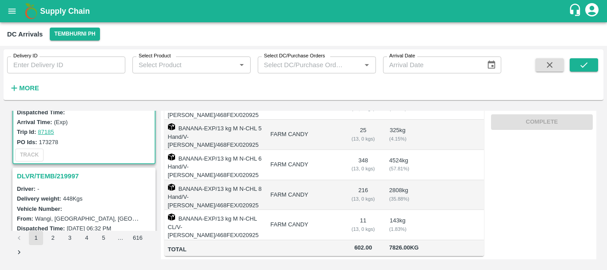
click at [70, 176] on h3 "DLVR/TEMB/219997" at bounding box center [85, 176] width 137 height 12
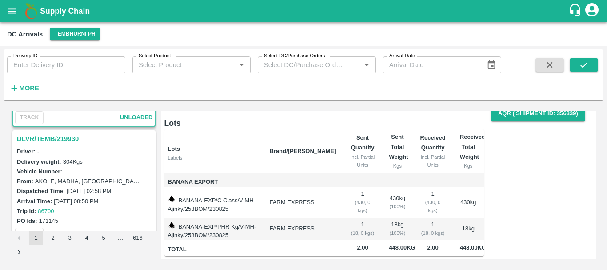
click at [61, 140] on h3 "DLVR/TEMB/219930" at bounding box center [85, 139] width 137 height 12
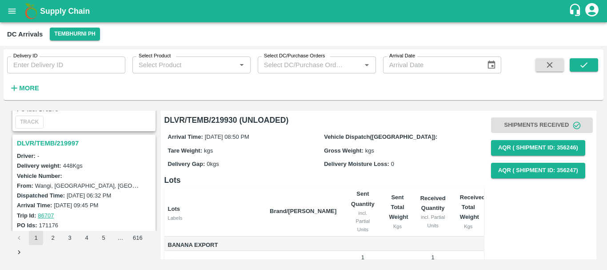
click at [69, 145] on h3 "DLVR/TEMB/219997" at bounding box center [85, 143] width 137 height 12
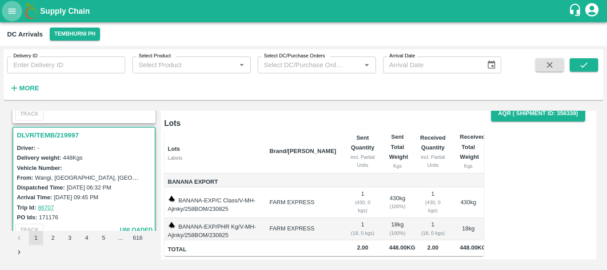
click at [16, 10] on icon "open drawer" at bounding box center [12, 11] width 10 height 10
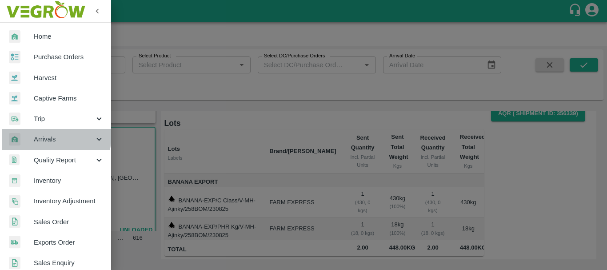
click at [52, 136] on span "Arrivals" at bounding box center [64, 139] width 60 height 10
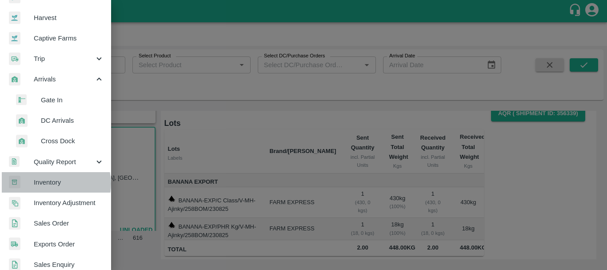
click at [54, 184] on span "Inventory" at bounding box center [69, 182] width 70 height 10
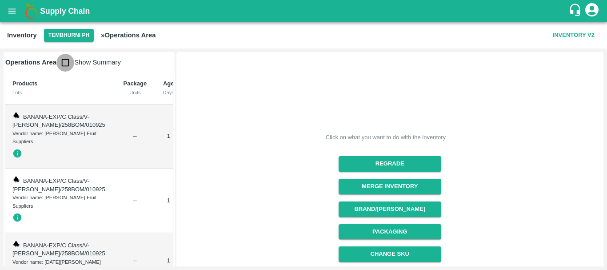
click at [64, 64] on input "checkbox" at bounding box center [65, 63] width 18 height 18
checkbox input "true"
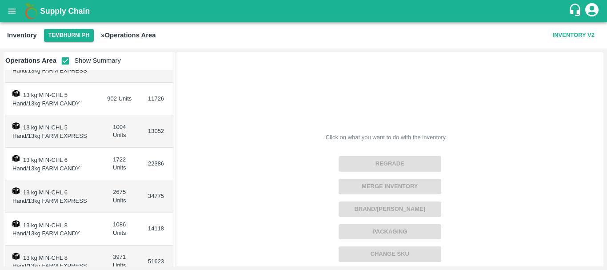
scroll to position [160, 0]
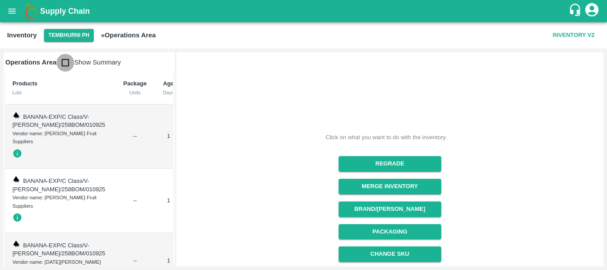
click at [64, 61] on input "checkbox" at bounding box center [65, 63] width 18 height 18
checkbox input "true"
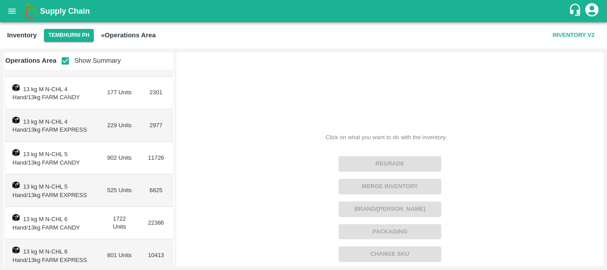
scroll to position [101, 0]
click at [12, 7] on icon "open drawer" at bounding box center [12, 11] width 10 height 10
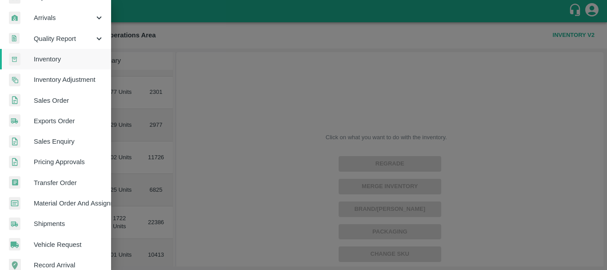
scroll to position [123, 0]
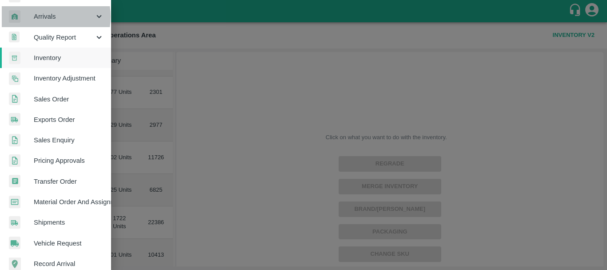
click at [42, 16] on span "Arrivals" at bounding box center [64, 17] width 60 height 10
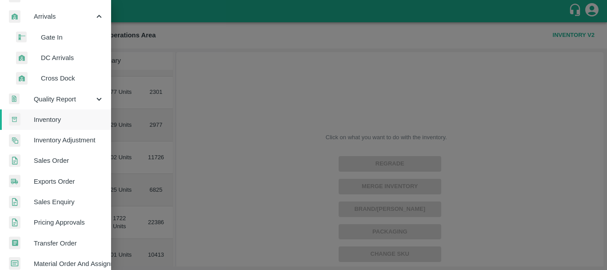
click at [56, 56] on span "DC Arrivals" at bounding box center [72, 58] width 63 height 10
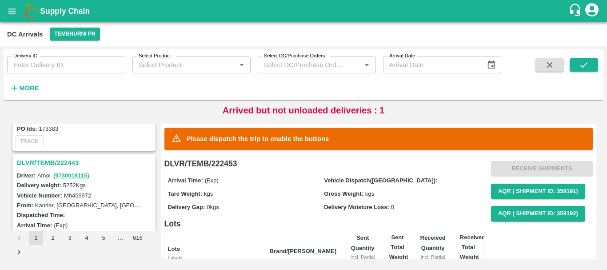
scroll to position [786, 0]
click at [65, 161] on h3 "DLVR/TEMB/222443" at bounding box center [85, 163] width 137 height 12
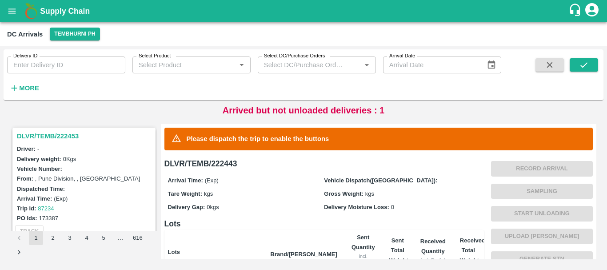
click at [59, 137] on h3 "DLVR/TEMB/222453" at bounding box center [85, 136] width 137 height 12
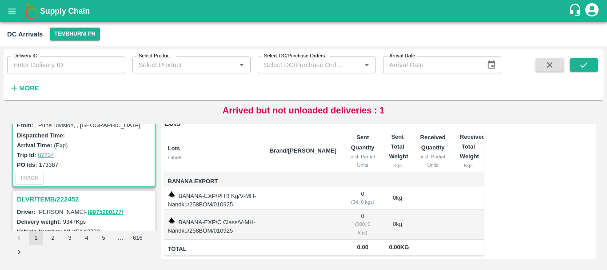
scroll to position [56, 0]
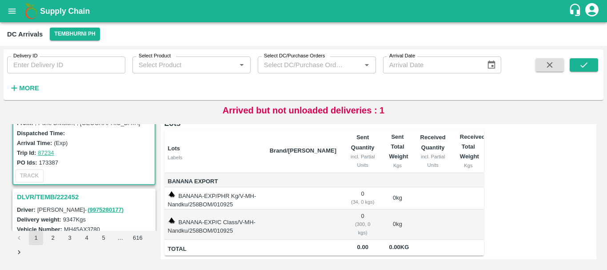
click at [72, 194] on h3 "DLVR/TEMB/222452" at bounding box center [85, 197] width 137 height 12
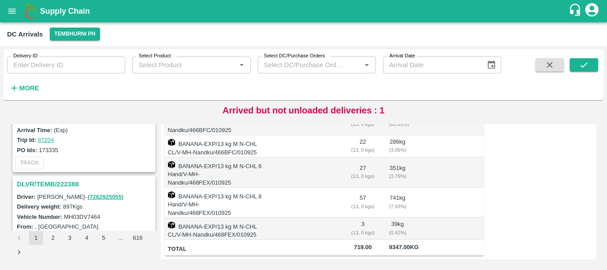
scroll to position [1697, 0]
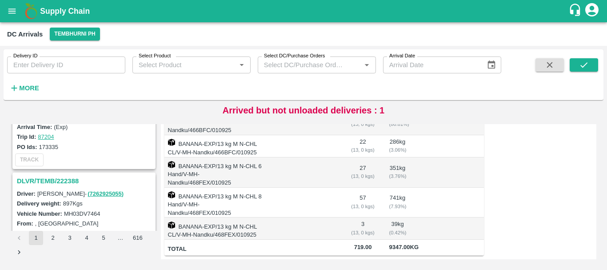
click at [70, 183] on h3 "DLVR/TEMB/222388" at bounding box center [85, 181] width 137 height 12
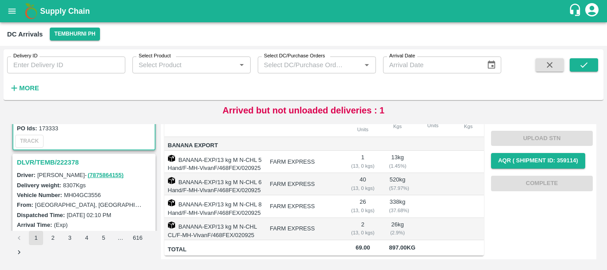
scroll to position [1833, 0]
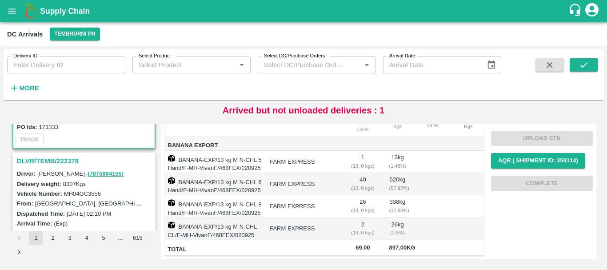
click at [59, 158] on h3 "DLVR/TEMB/222378" at bounding box center [85, 161] width 137 height 12
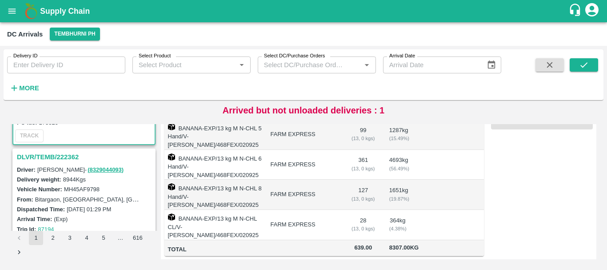
scroll to position [1957, 0]
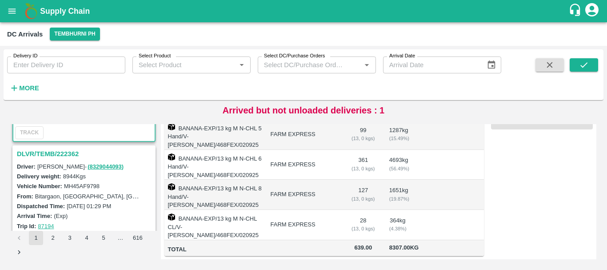
click at [48, 147] on div "DLVR/TEMB/222362" at bounding box center [83, 153] width 141 height 15
click at [51, 155] on h3 "DLVR/TEMB/222362" at bounding box center [85, 154] width 137 height 12
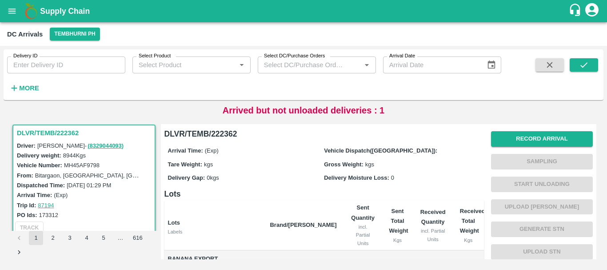
scroll to position [176, 0]
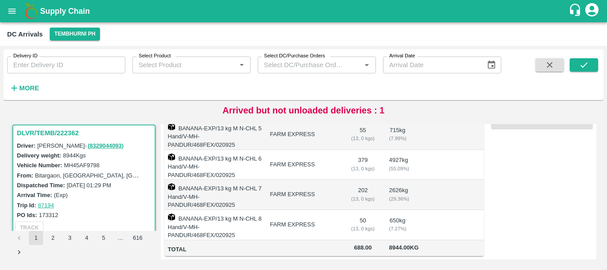
click at [263, 186] on td "BANANA-EXP/13 kg M N-CHL 7 Hand/V-MH-PANDUR/468FEX/020925" at bounding box center [213, 195] width 99 height 30
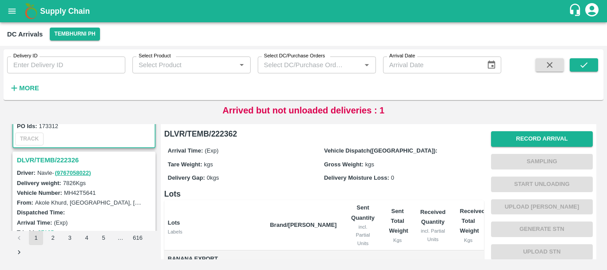
click at [60, 157] on h3 "DLVR/TEMB/222326" at bounding box center [85, 160] width 137 height 12
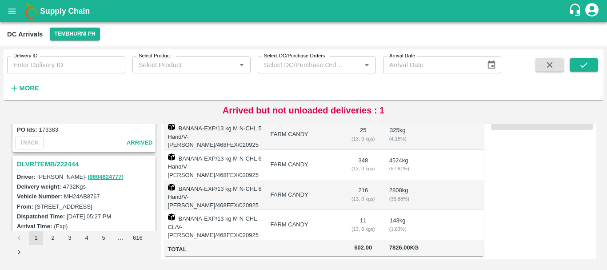
click at [66, 164] on h3 "DLVR/TEMB/222444" at bounding box center [85, 164] width 137 height 12
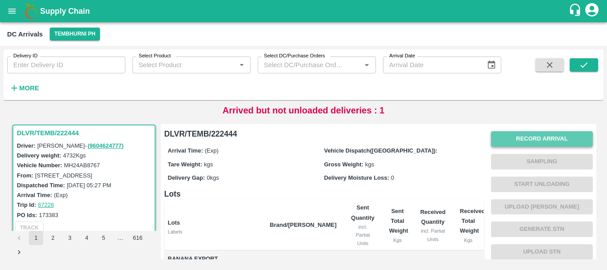
click at [509, 134] on button "Record Arrival" at bounding box center [542, 139] width 102 height 16
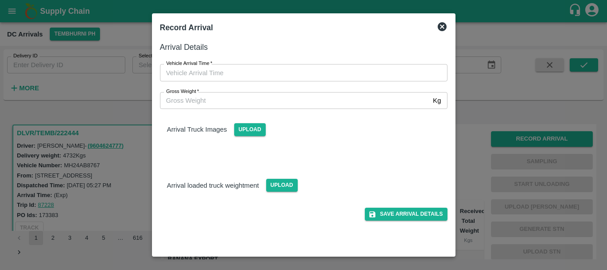
click at [475, 124] on div at bounding box center [303, 135] width 607 height 270
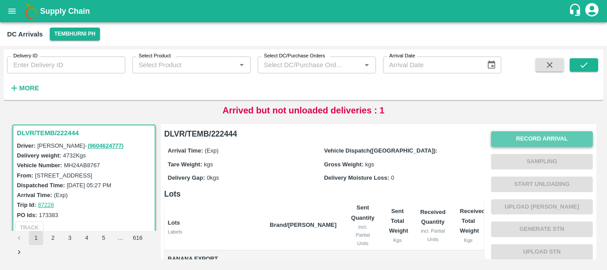
click at [518, 136] on button "Record Arrival" at bounding box center [542, 139] width 102 height 16
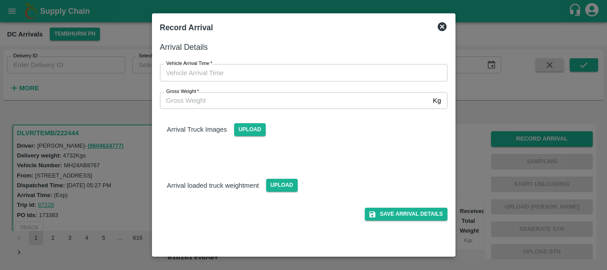
type input "DD/MM/YYYY hh:mm aa"
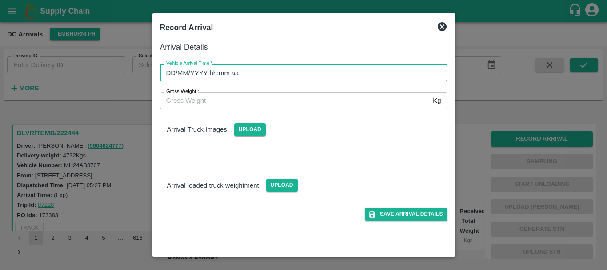
click at [359, 71] on input "DD/MM/YYYY hh:mm aa" at bounding box center [300, 72] width 281 height 17
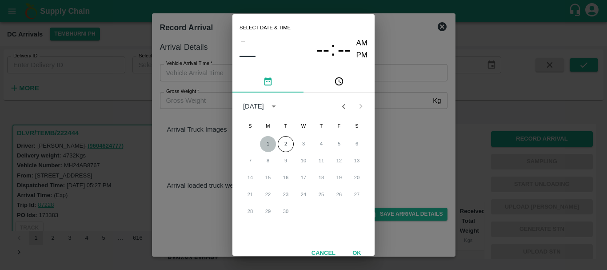
click at [265, 145] on button "1" at bounding box center [268, 144] width 16 height 16
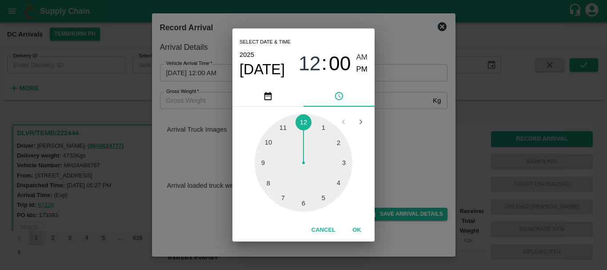
click at [270, 182] on div at bounding box center [304, 163] width 98 height 98
click at [343, 162] on div at bounding box center [304, 163] width 98 height 98
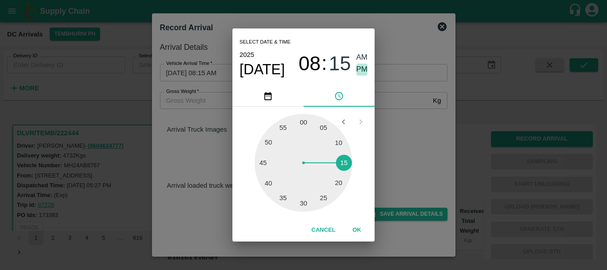
click at [359, 71] on span "PM" at bounding box center [362, 70] width 12 height 12
type input "[DATE] 08:15 PM"
click at [398, 116] on div "Select date & time [DATE] 08 : 15 AM PM 05 10 15 20 25 30 35 40 45 50 55 00 Can…" at bounding box center [303, 135] width 607 height 270
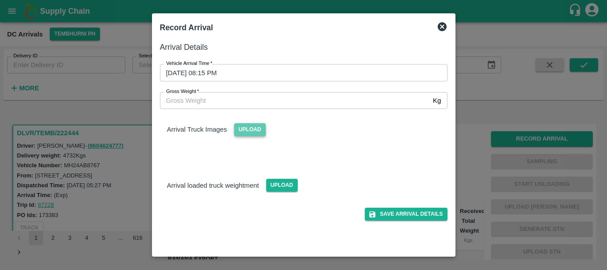
click at [249, 125] on span "Upload" at bounding box center [250, 129] width 32 height 13
click at [0, 0] on input "Upload" at bounding box center [0, 0] width 0 height 0
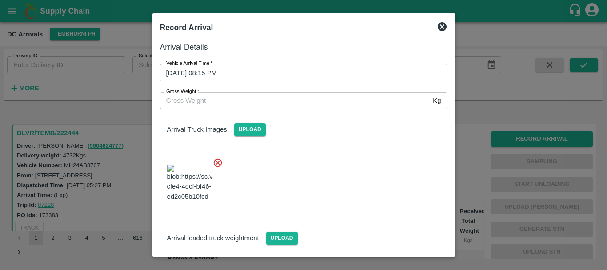
scroll to position [48, 0]
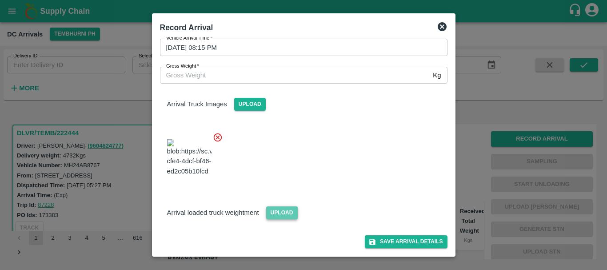
click at [275, 207] on span "Upload" at bounding box center [282, 212] width 32 height 13
click at [0, 0] on input "Upload" at bounding box center [0, 0] width 0 height 0
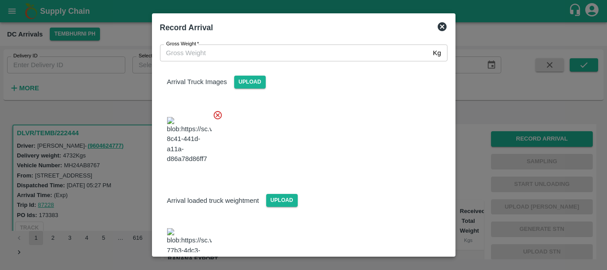
scroll to position [93, 0]
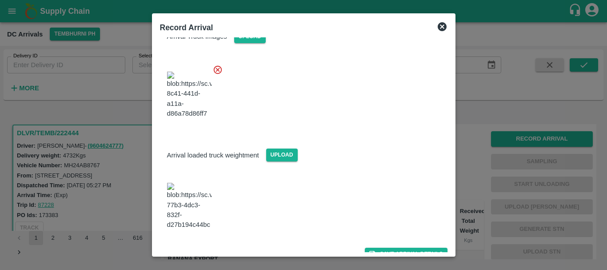
click at [185, 210] on img at bounding box center [189, 206] width 44 height 47
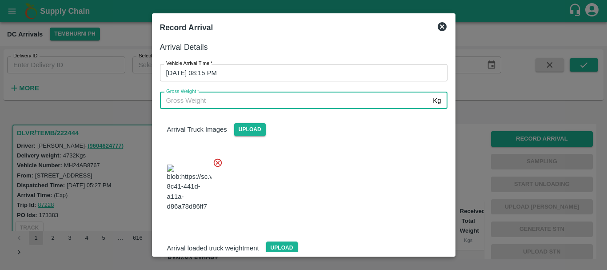
click at [262, 104] on input "Gross Weight   *" at bounding box center [295, 100] width 270 height 17
type input "11020"
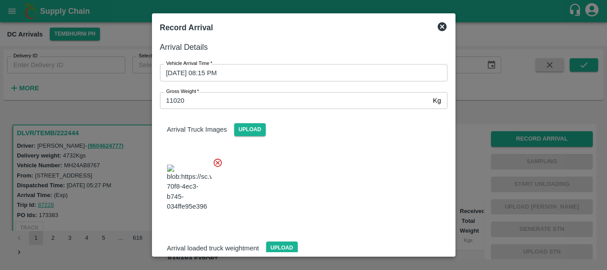
click at [332, 153] on div at bounding box center [300, 185] width 295 height 70
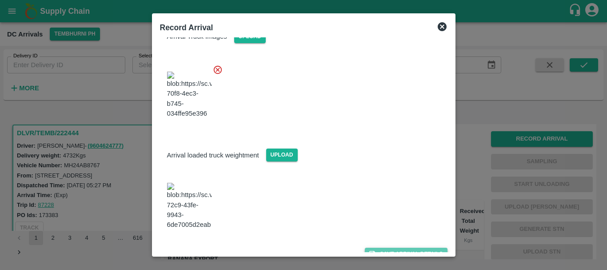
click at [399, 247] on button "Save Arrival Details" at bounding box center [406, 253] width 82 height 13
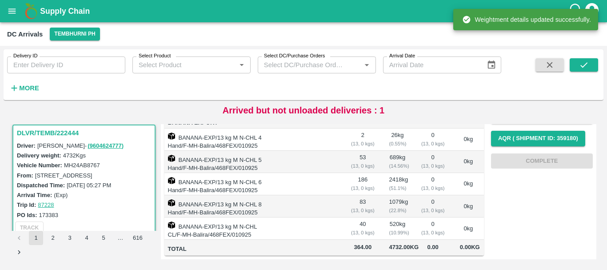
scroll to position [0, 0]
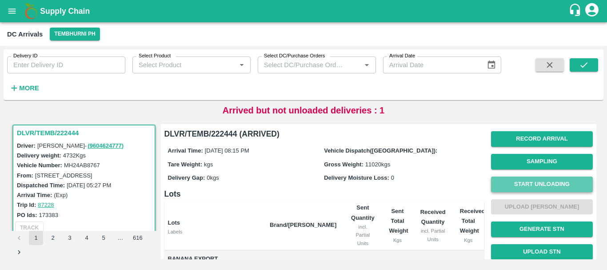
click at [515, 183] on button "Start Unloading" at bounding box center [542, 184] width 102 height 16
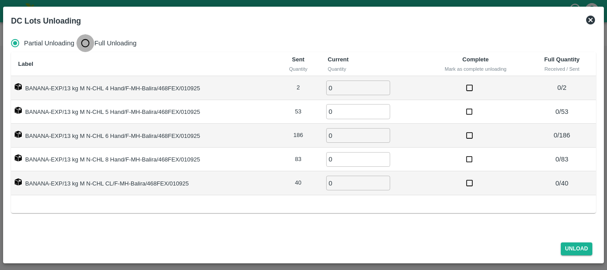
click at [83, 38] on input "Full Unloading" at bounding box center [85, 43] width 18 height 18
radio input "true"
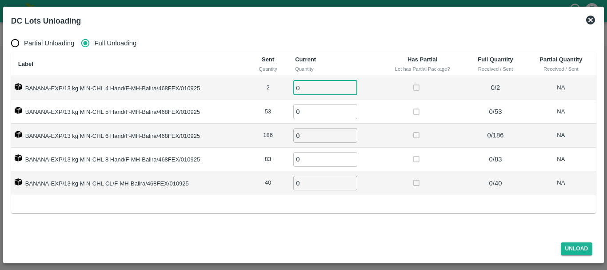
click at [303, 88] on input "0" at bounding box center [325, 87] width 64 height 15
type input "02"
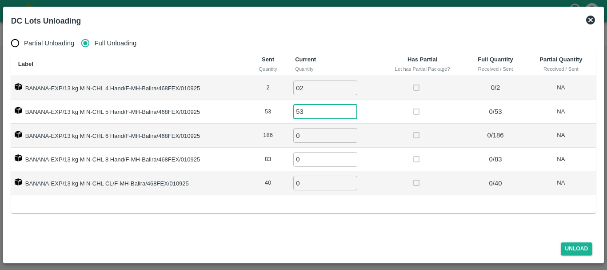
type input "53"
type input "186"
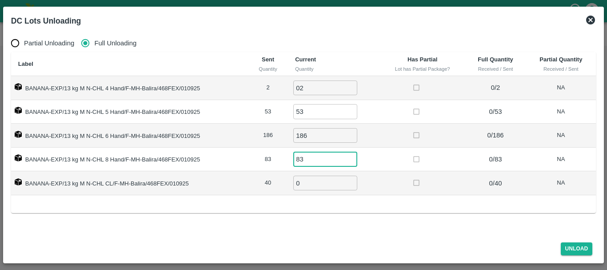
type input "83"
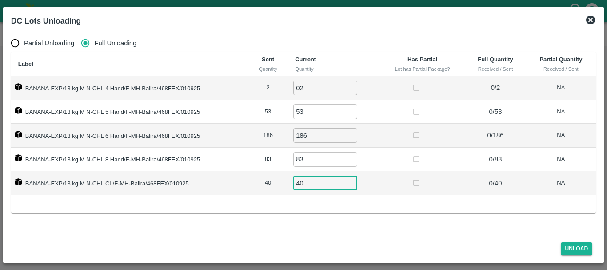
type input "40"
click at [396, 159] on td at bounding box center [422, 160] width 85 height 24
click at [574, 243] on button "Unload" at bounding box center [577, 248] width 32 height 13
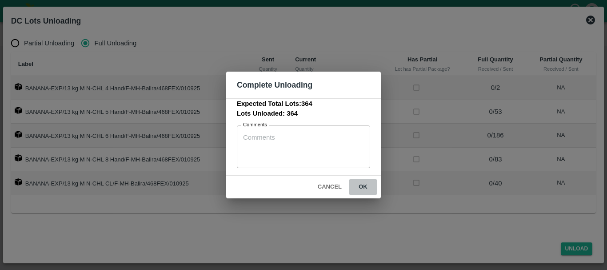
click at [374, 192] on button "ok" at bounding box center [363, 187] width 28 height 16
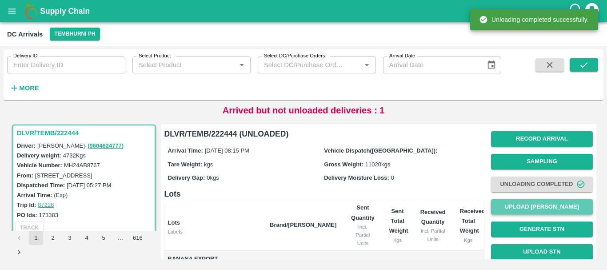
click at [512, 206] on button "Upload [PERSON_NAME]" at bounding box center [542, 207] width 102 height 16
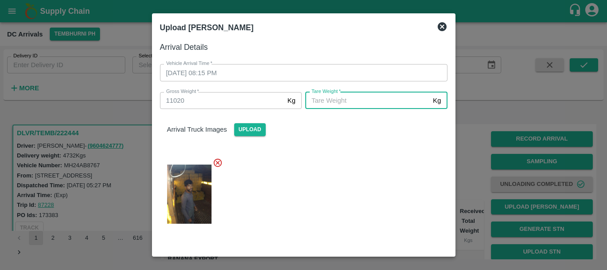
click at [336, 106] on input "[PERSON_NAME]   *" at bounding box center [367, 100] width 124 height 17
type input "5800"
click at [343, 176] on div at bounding box center [300, 191] width 295 height 82
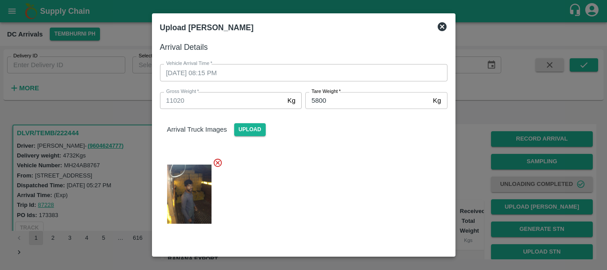
scroll to position [93, 0]
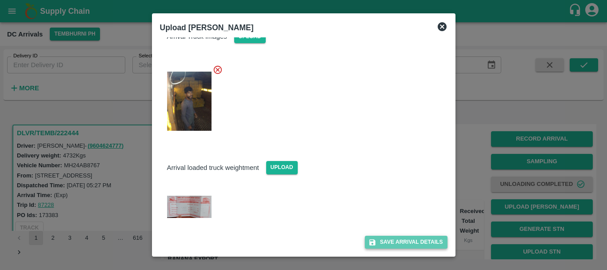
click at [383, 246] on button "Save Arrival Details" at bounding box center [406, 241] width 82 height 13
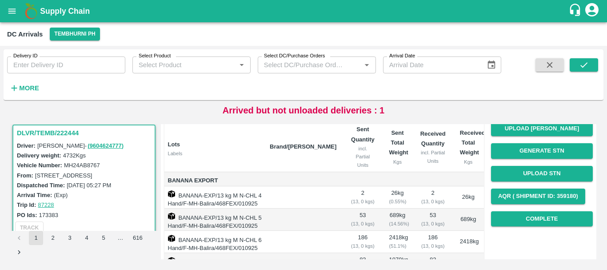
scroll to position [76, 0]
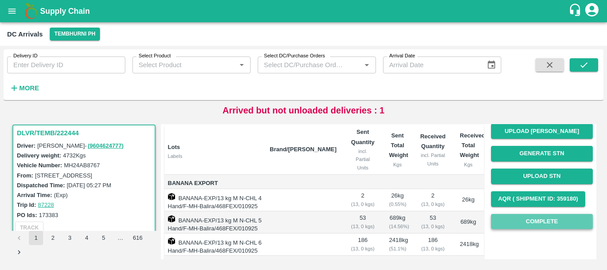
click at [527, 219] on button "Complete" at bounding box center [542, 222] width 102 height 16
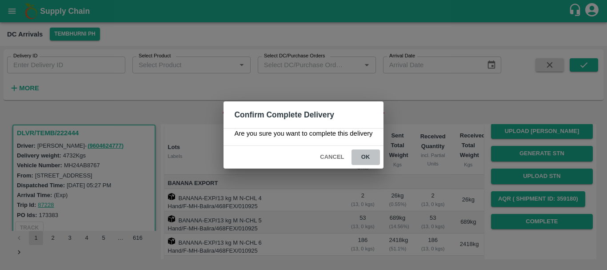
click at [363, 152] on button "ok" at bounding box center [365, 157] width 28 height 16
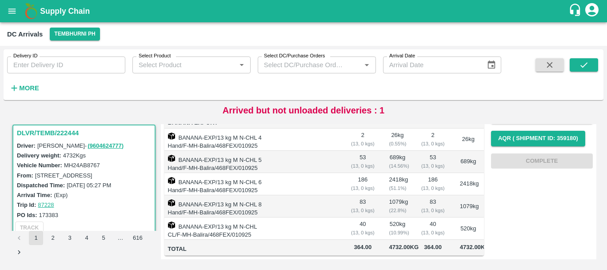
scroll to position [0, 0]
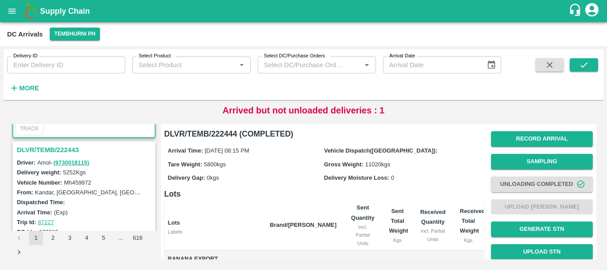
click at [64, 153] on h3 "DLVR/TEMB/222443" at bounding box center [85, 150] width 137 height 12
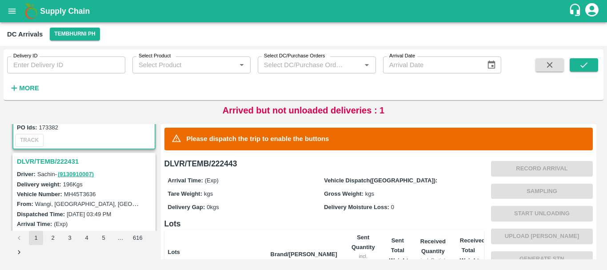
click at [56, 164] on h3 "DLVR/TEMB/222431" at bounding box center [85, 162] width 137 height 12
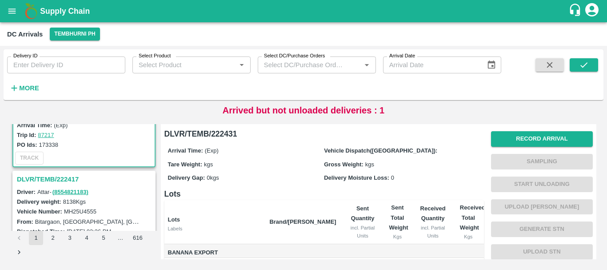
click at [65, 176] on h3 "DLVR/TEMB/222417" at bounding box center [85, 179] width 137 height 12
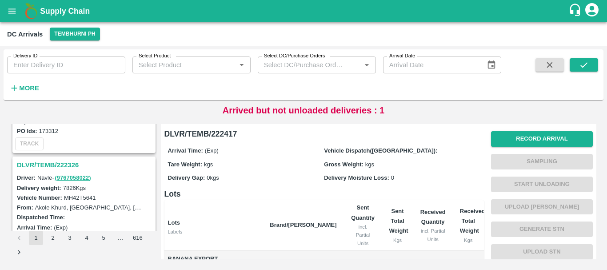
click at [62, 165] on h3 "DLVR/TEMB/222326" at bounding box center [85, 165] width 137 height 12
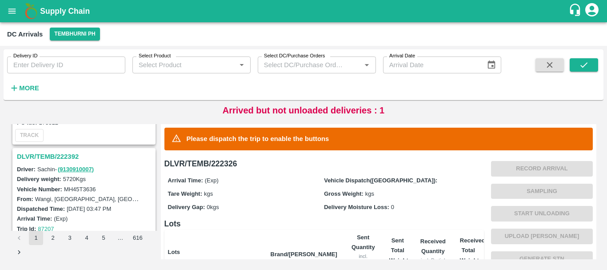
click at [68, 156] on h3 "DLVR/TEMB/222392" at bounding box center [85, 157] width 137 height 12
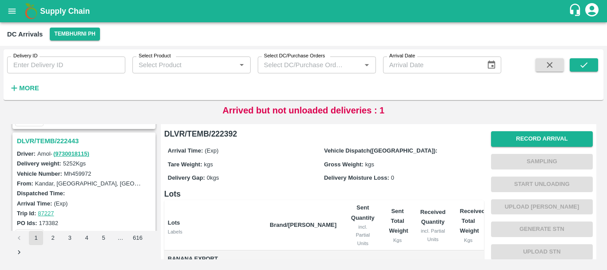
scroll to position [809, 0]
click at [62, 140] on h3 "DLVR/TEMB/222443" at bounding box center [85, 141] width 137 height 12
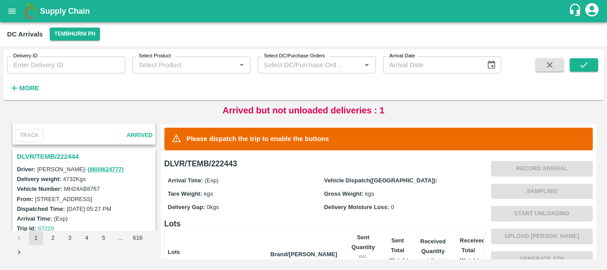
click at [66, 154] on h3 "DLVR/TEMB/222444" at bounding box center [85, 157] width 137 height 12
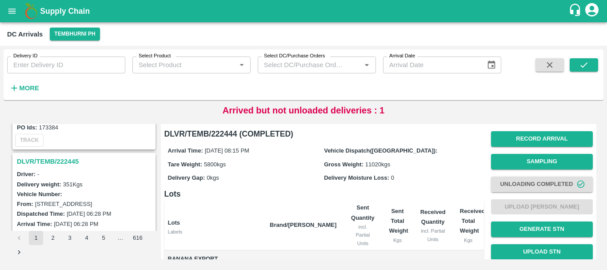
click at [64, 161] on h3 "DLVR/TEMB/222445" at bounding box center [85, 162] width 137 height 12
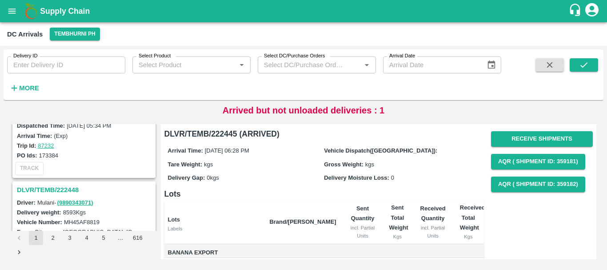
click at [70, 188] on h3 "DLVR/TEMB/222448" at bounding box center [85, 190] width 137 height 12
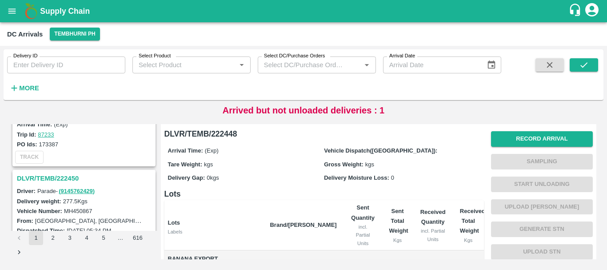
click at [76, 176] on h3 "DLVR/TEMB/222450" at bounding box center [85, 178] width 137 height 12
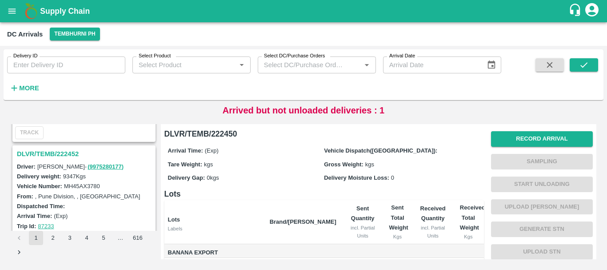
click at [75, 153] on h3 "DLVR/TEMB/222452" at bounding box center [85, 154] width 137 height 12
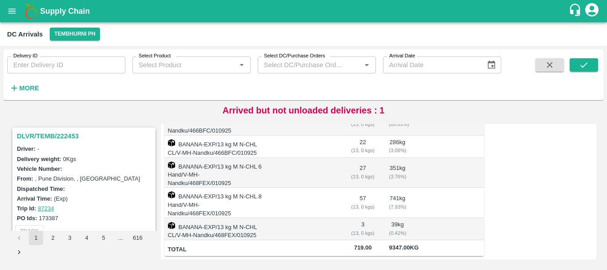
click at [64, 134] on h3 "DLVR/TEMB/222453" at bounding box center [85, 136] width 137 height 12
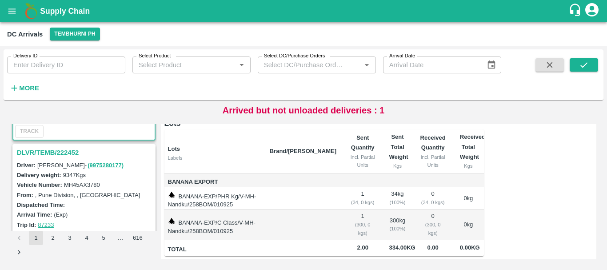
click at [68, 152] on h3 "DLVR/TEMB/222452" at bounding box center [85, 153] width 137 height 12
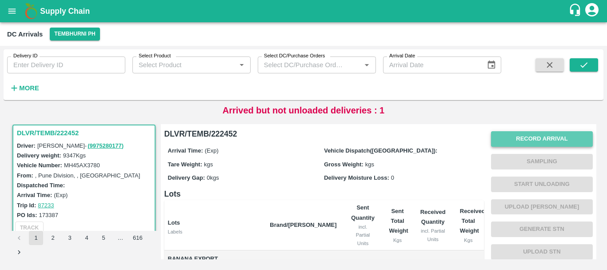
click at [515, 140] on button "Record Arrival" at bounding box center [542, 139] width 102 height 16
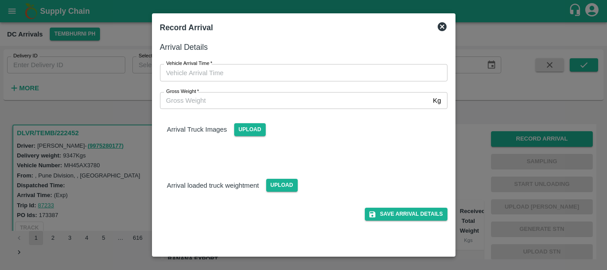
click at [488, 156] on div at bounding box center [303, 135] width 607 height 270
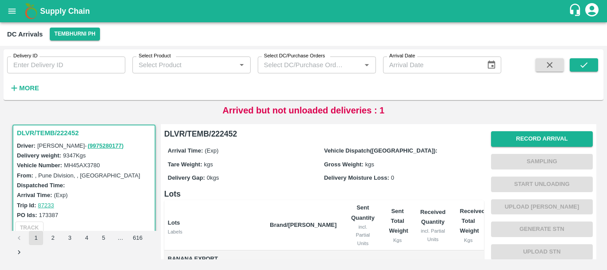
click at [446, 163] on div "Gross Weight: kgs" at bounding box center [402, 164] width 156 height 10
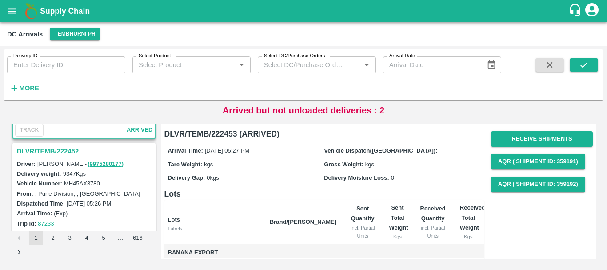
scroll to position [102, 0]
click at [53, 152] on h3 "DLVR/TEMB/222452" at bounding box center [85, 151] width 137 height 12
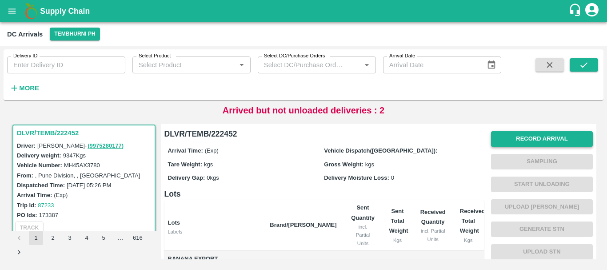
click at [517, 136] on button "Record Arrival" at bounding box center [542, 139] width 102 height 16
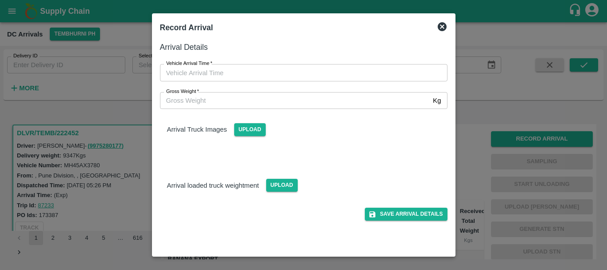
type input "DD/MM/YYYY hh:mm aa"
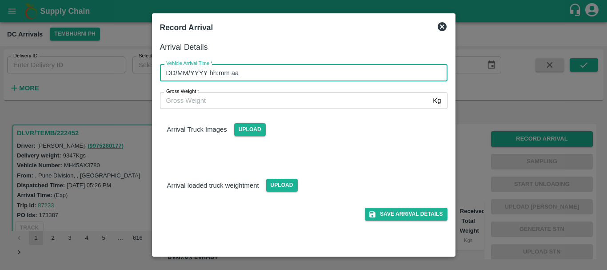
click at [384, 73] on input "DD/MM/YYYY hh:mm aa" at bounding box center [300, 72] width 281 height 17
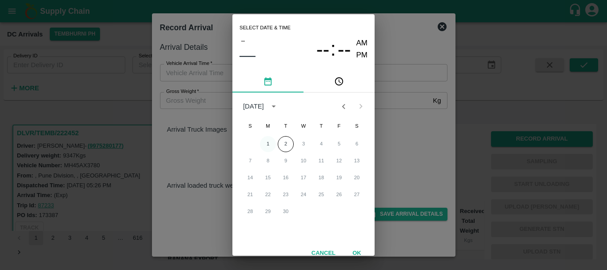
click at [270, 143] on button "1" at bounding box center [268, 144] width 16 height 16
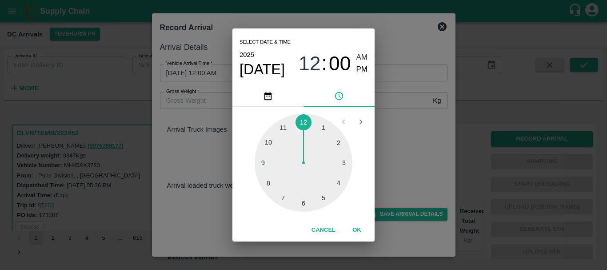
click at [267, 160] on div at bounding box center [304, 163] width 98 height 98
click at [303, 202] on div at bounding box center [304, 163] width 98 height 98
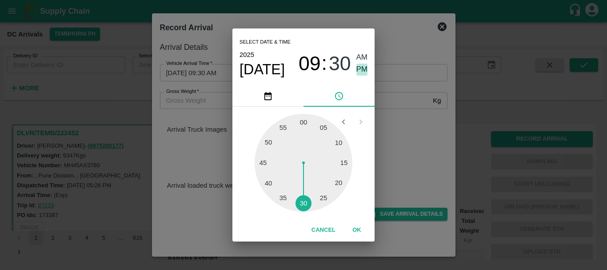
click at [360, 72] on span "PM" at bounding box center [362, 70] width 12 height 12
type input "[DATE] 09:30 PM"
click at [409, 143] on div "Select date & time [DATE] 09 : 30 AM PM 05 10 15 20 25 30 35 40 45 50 55 00 Can…" at bounding box center [303, 135] width 607 height 270
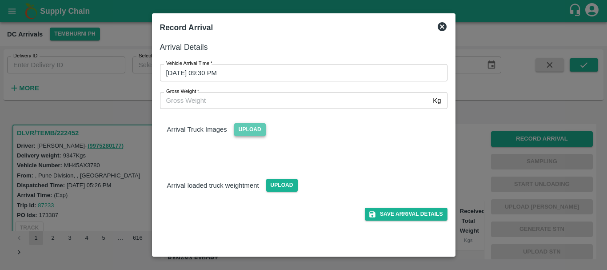
click at [255, 129] on span "Upload" at bounding box center [250, 129] width 32 height 13
click at [0, 0] on input "Upload" at bounding box center [0, 0] width 0 height 0
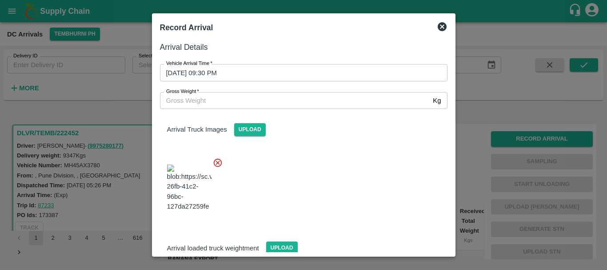
scroll to position [48, 0]
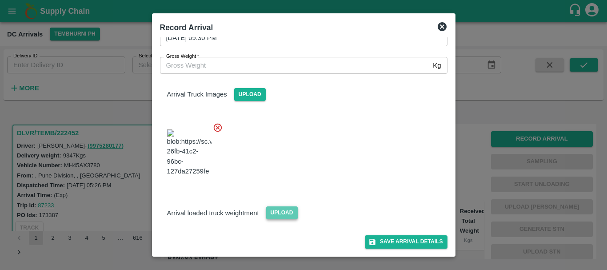
click at [290, 207] on span "Upload" at bounding box center [282, 212] width 32 height 13
click at [0, 0] on input "Upload" at bounding box center [0, 0] width 0 height 0
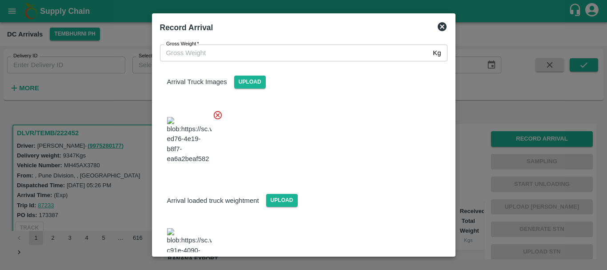
scroll to position [88, 0]
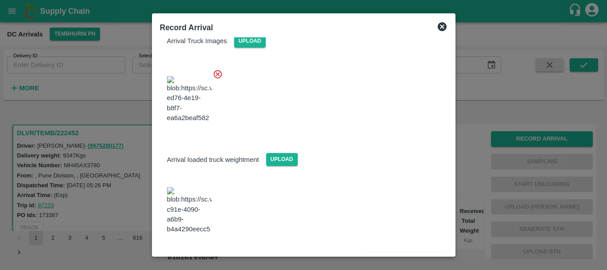
click at [202, 205] on img at bounding box center [189, 210] width 44 height 47
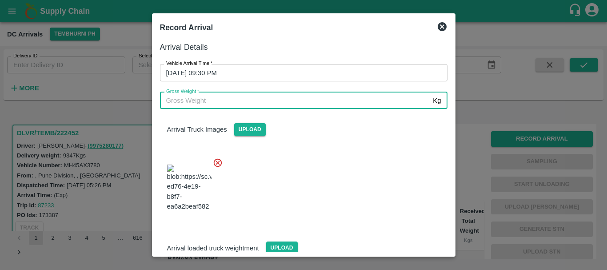
click at [218, 99] on input "Gross Weight   *" at bounding box center [295, 100] width 270 height 17
type input "15750"
click at [326, 178] on div at bounding box center [300, 185] width 295 height 70
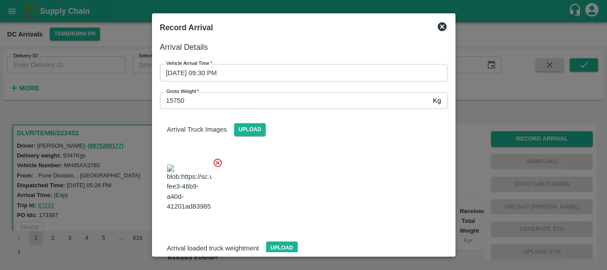
scroll to position [88, 0]
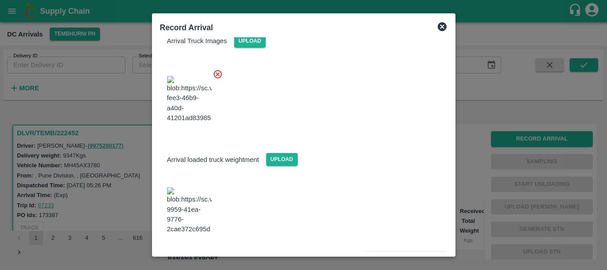
click at [377, 252] on button "Save Arrival Details" at bounding box center [406, 258] width 82 height 13
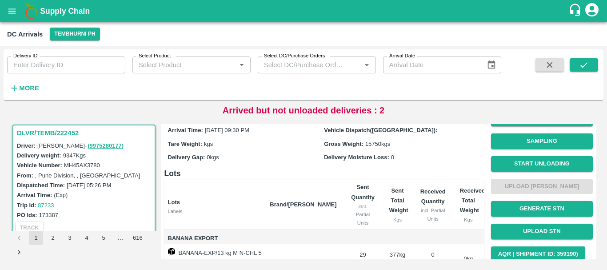
scroll to position [0, 0]
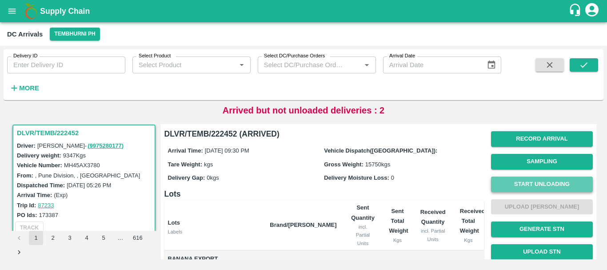
click at [512, 178] on button "Start Unloading" at bounding box center [542, 184] width 102 height 16
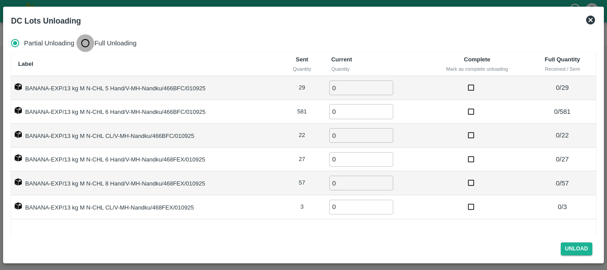
click at [80, 42] on input "Full Unloading" at bounding box center [85, 43] width 18 height 18
radio input "true"
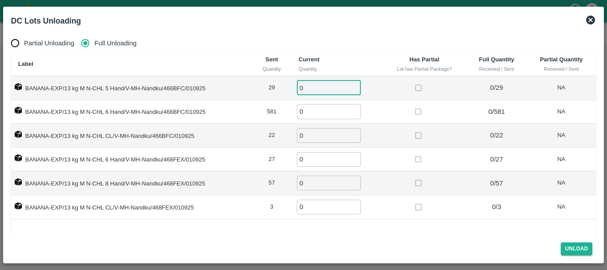
click at [322, 84] on input "0" at bounding box center [329, 87] width 64 height 15
type input "029"
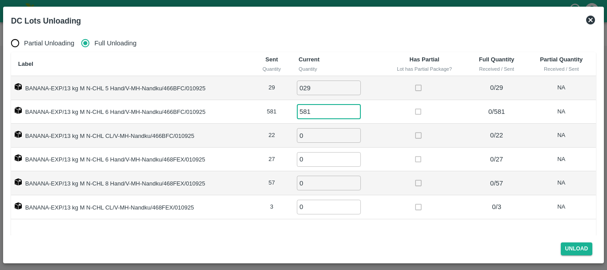
type input "581"
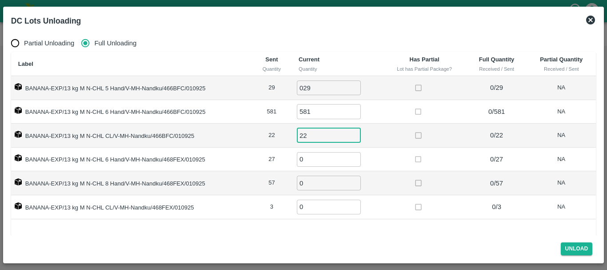
type input "22"
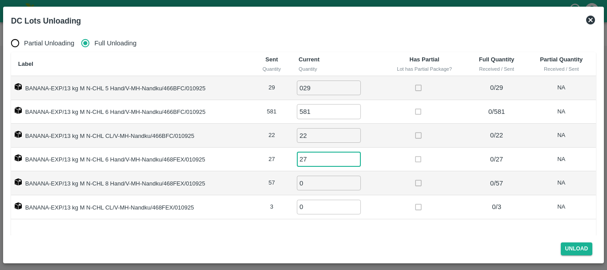
type input "27"
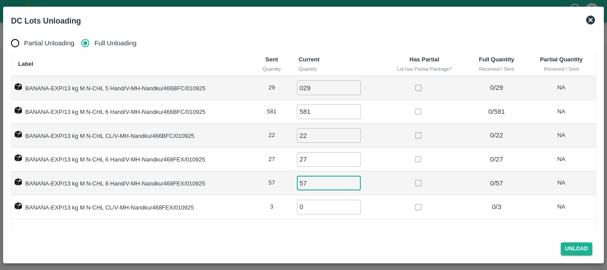
type input "57"
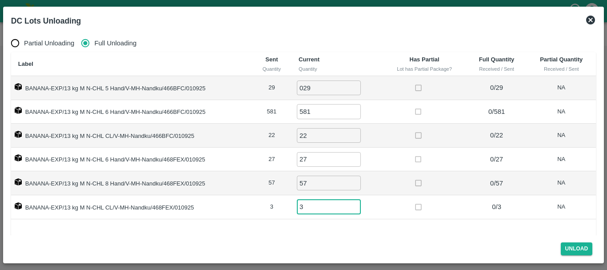
type input "3"
click at [575, 246] on button "Unload" at bounding box center [577, 248] width 32 height 13
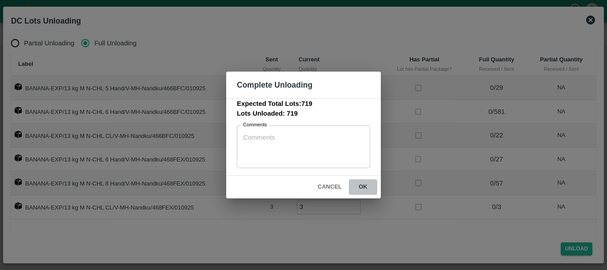
click at [358, 185] on button "ok" at bounding box center [363, 187] width 28 height 16
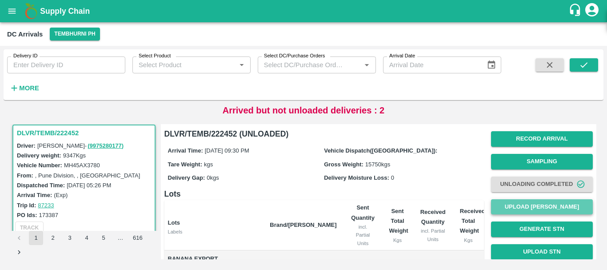
click at [511, 204] on button "Upload [PERSON_NAME]" at bounding box center [542, 207] width 102 height 16
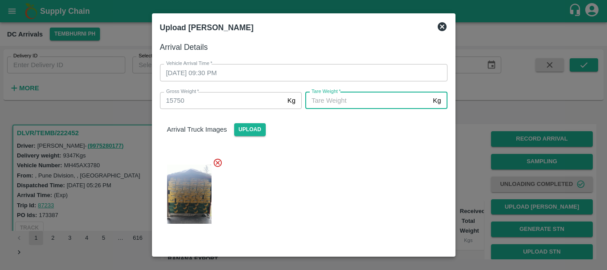
click at [331, 98] on input "[PERSON_NAME]   *" at bounding box center [367, 100] width 124 height 17
type input "5650"
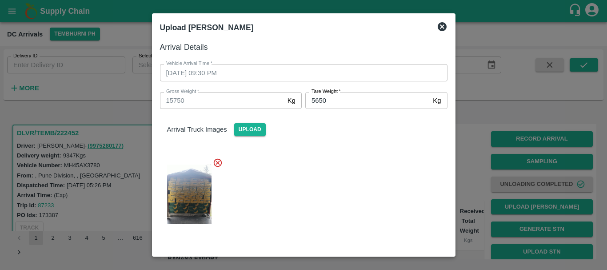
click at [337, 172] on div at bounding box center [300, 191] width 295 height 82
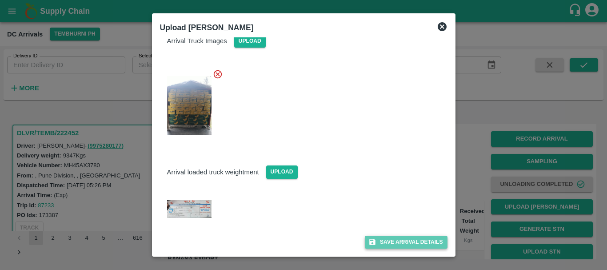
click at [374, 240] on icon "submit" at bounding box center [372, 242] width 8 height 8
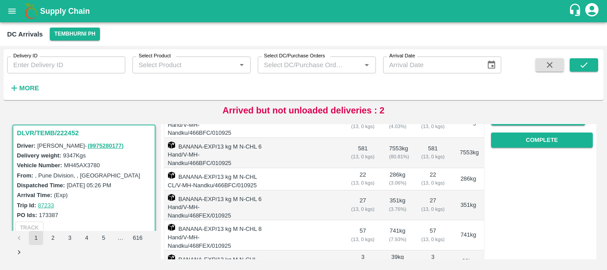
scroll to position [155, 0]
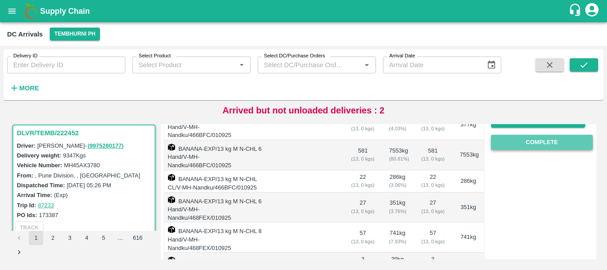
click at [550, 145] on button "Complete" at bounding box center [542, 143] width 102 height 16
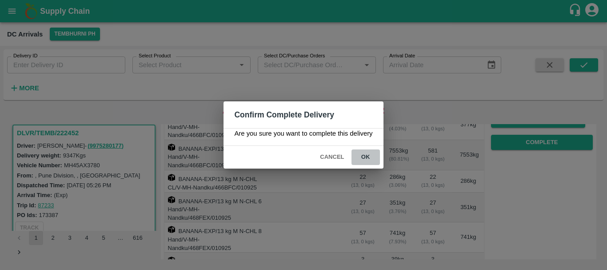
click at [367, 155] on button "ok" at bounding box center [365, 157] width 28 height 16
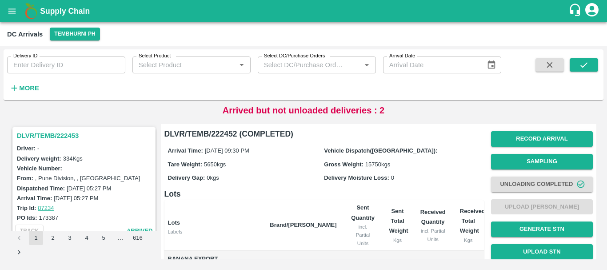
scroll to position [0, 0]
click at [56, 134] on h3 "DLVR/TEMB/222453" at bounding box center [85, 136] width 137 height 12
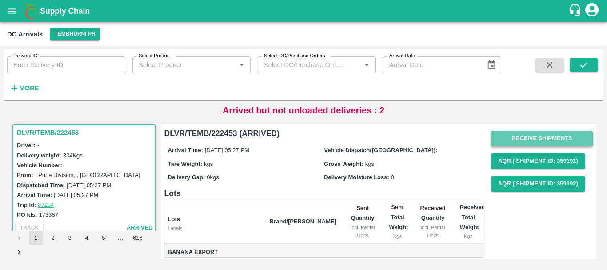
click at [519, 135] on button "Receive Shipments" at bounding box center [542, 139] width 102 height 16
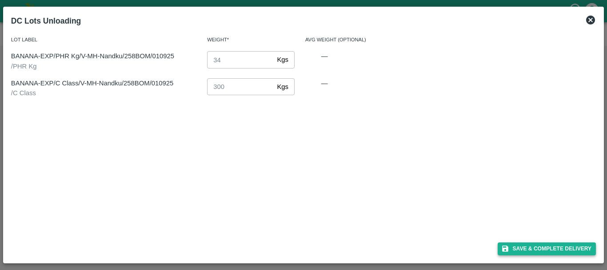
click at [532, 245] on button "Save & Complete Delivery" at bounding box center [547, 248] width 99 height 13
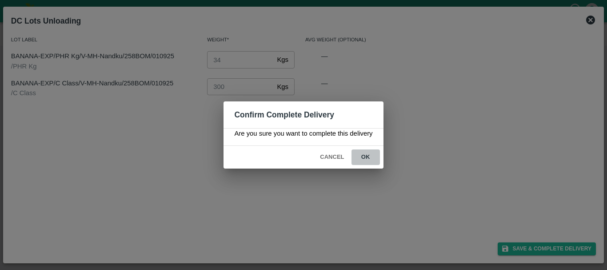
click at [365, 157] on button "ok" at bounding box center [365, 157] width 28 height 16
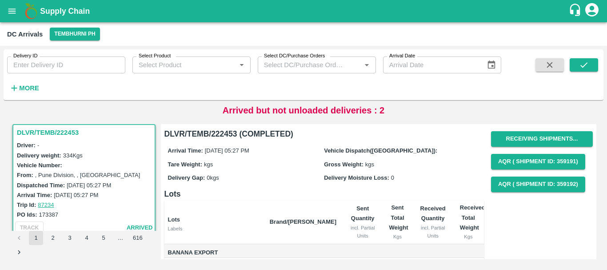
scroll to position [84, 0]
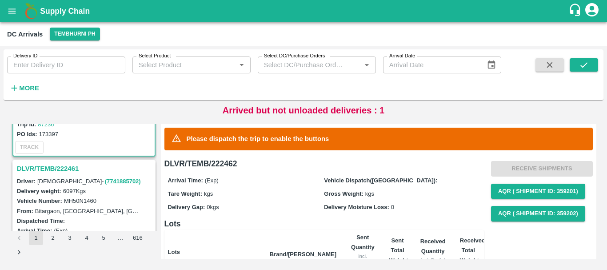
scroll to position [85, 0]
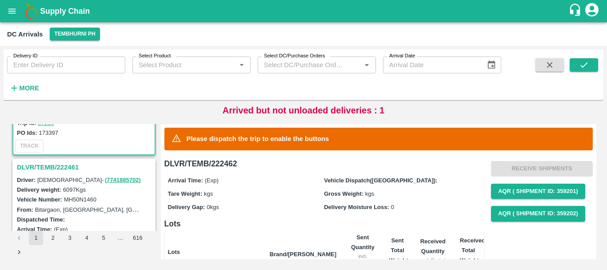
click at [65, 164] on h3 "DLVR/TEMB/222461" at bounding box center [85, 167] width 137 height 12
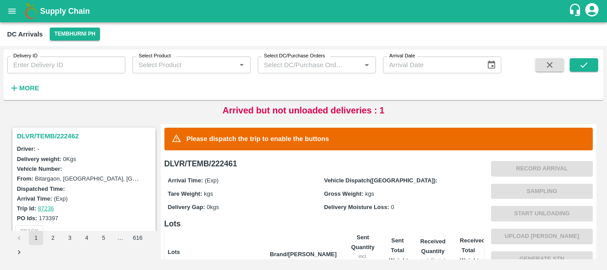
click at [64, 134] on h3 "DLVR/TEMB/222462" at bounding box center [85, 136] width 137 height 12
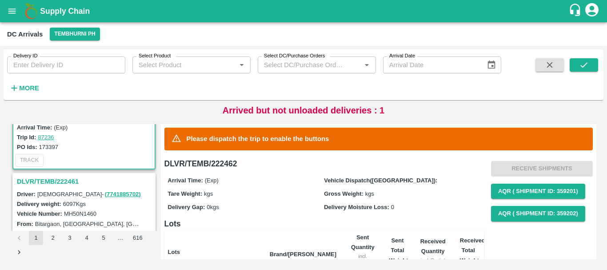
click at [68, 178] on h3 "DLVR/TEMB/222461" at bounding box center [85, 182] width 137 height 12
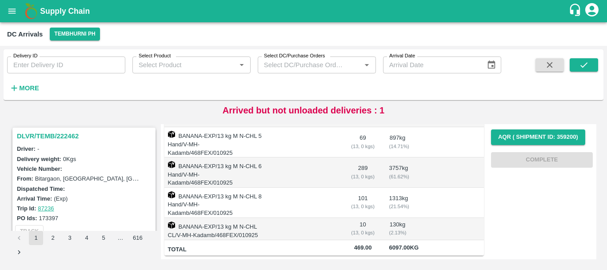
click at [66, 133] on h3 "DLVR/TEMB/222462" at bounding box center [85, 136] width 137 height 12
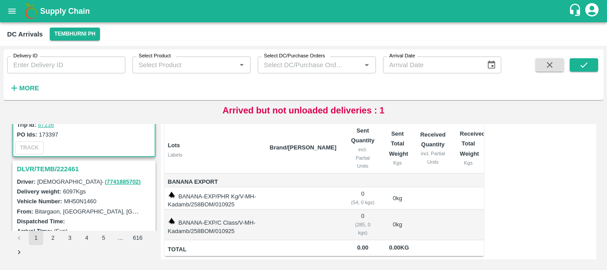
click at [60, 172] on h3 "DLVR/TEMB/222461" at bounding box center [85, 169] width 137 height 12
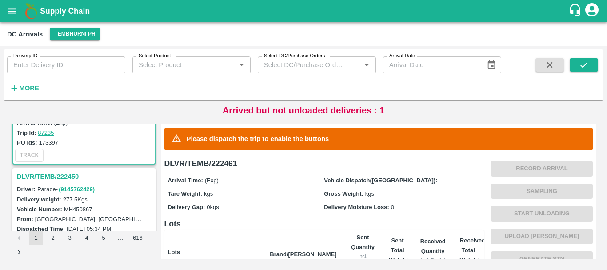
click at [72, 176] on h3 "DLVR/TEMB/222450" at bounding box center [85, 177] width 137 height 12
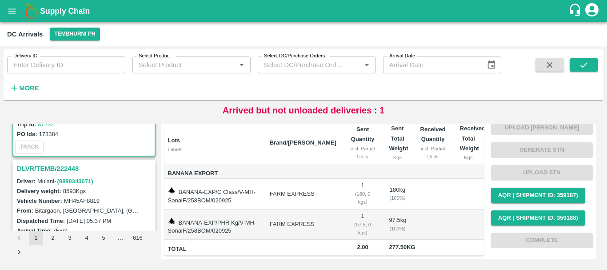
click at [60, 168] on h3 "DLVR/TEMB/222448" at bounding box center [85, 169] width 137 height 12
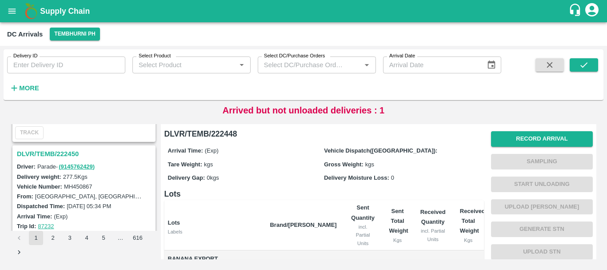
click at [64, 156] on h3 "DLVR/TEMB/222450" at bounding box center [85, 154] width 137 height 12
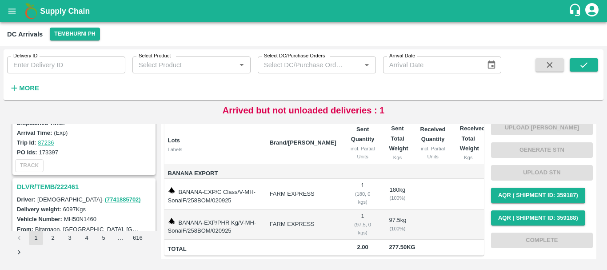
click at [72, 181] on h3 "DLVR/TEMB/222461" at bounding box center [85, 187] width 137 height 12
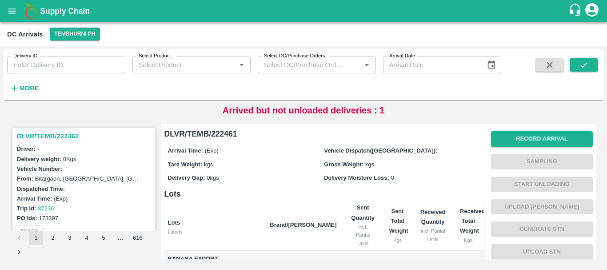
click at [57, 139] on h3 "DLVR/TEMB/222462" at bounding box center [85, 136] width 137 height 12
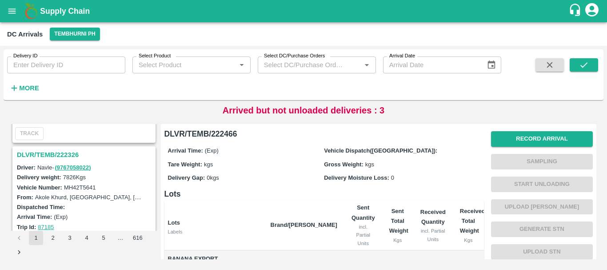
scroll to position [2279, 0]
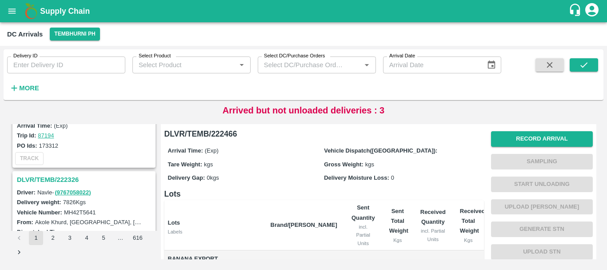
click at [64, 179] on h3 "DLVR/TEMB/222326" at bounding box center [85, 180] width 137 height 12
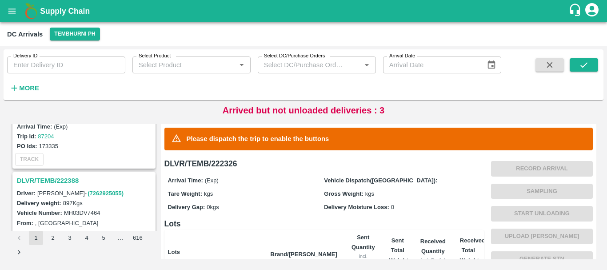
scroll to position [1928, 0]
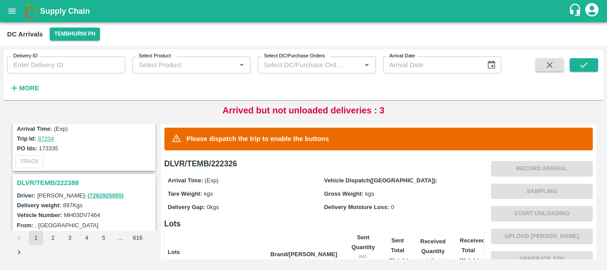
click at [59, 181] on h3 "DLVR/TEMB/222388" at bounding box center [85, 183] width 137 height 12
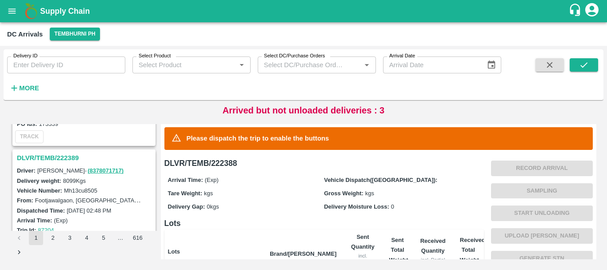
scroll to position [1836, 0]
click at [56, 157] on h3 "DLVR/TEMB/222389" at bounding box center [85, 158] width 137 height 12
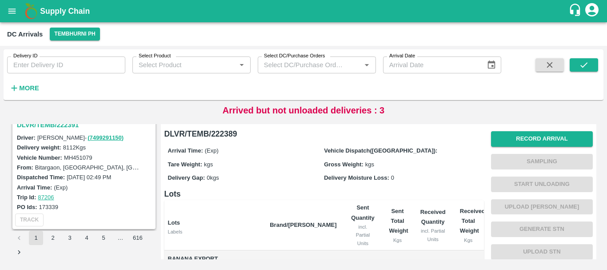
scroll to position [1736, 0]
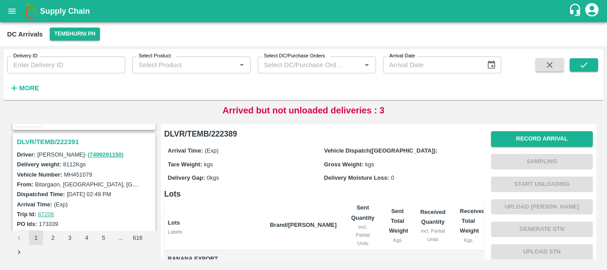
click at [70, 141] on h3 "DLVR/TEMB/222391" at bounding box center [85, 142] width 137 height 12
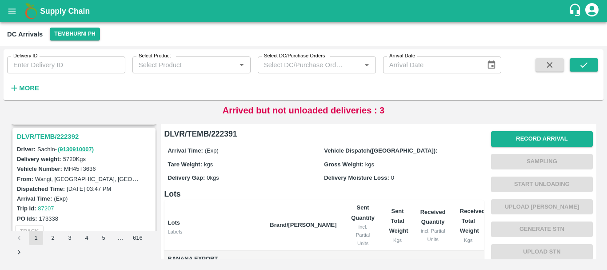
scroll to position [1625, 0]
click at [63, 134] on h3 "DLVR/TEMB/222392" at bounding box center [85, 137] width 137 height 12
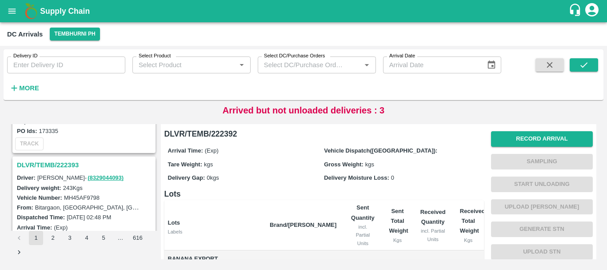
click at [64, 162] on h3 "DLVR/TEMB/222393" at bounding box center [85, 165] width 137 height 12
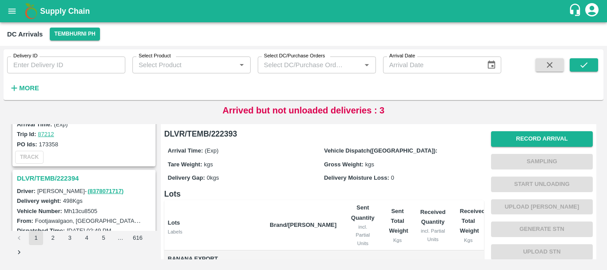
click at [70, 179] on h3 "DLVR/TEMB/222394" at bounding box center [85, 178] width 137 height 12
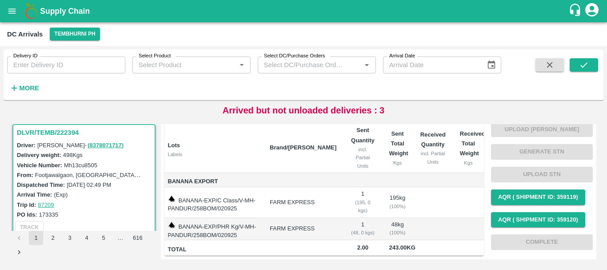
click at [319, 152] on th "Brand/[PERSON_NAME]" at bounding box center [303, 148] width 81 height 50
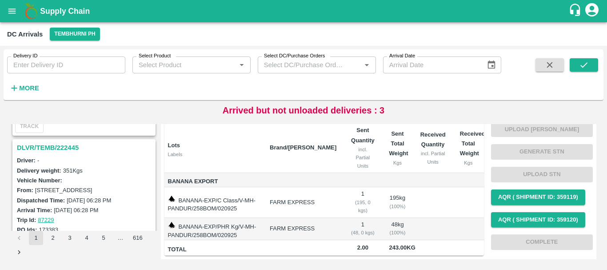
click at [60, 147] on h3 "DLVR/TEMB/222445" at bounding box center [85, 148] width 137 height 12
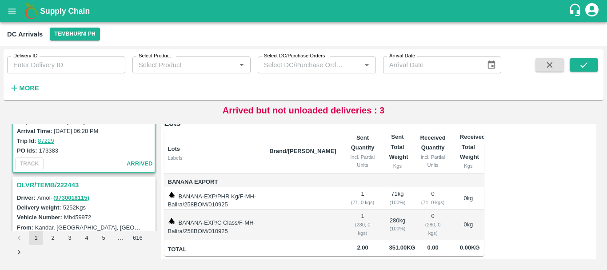
click at [57, 186] on h3 "DLVR/TEMB/222443" at bounding box center [85, 185] width 137 height 12
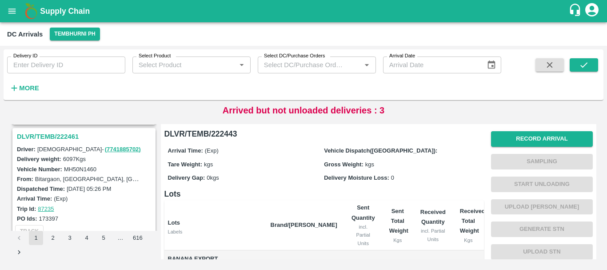
scroll to position [464, 0]
click at [72, 136] on h3 "DLVR/TEMB/222461" at bounding box center [85, 137] width 137 height 12
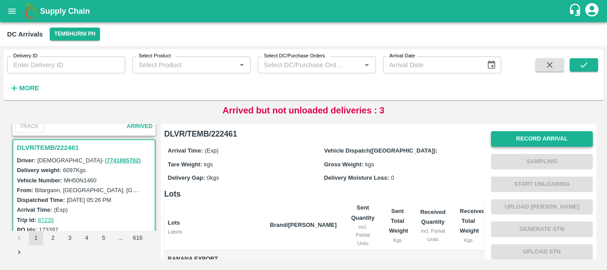
click at [507, 136] on button "Record Arrival" at bounding box center [542, 139] width 102 height 16
type input "DD/MM/YYYY hh:mm aa"
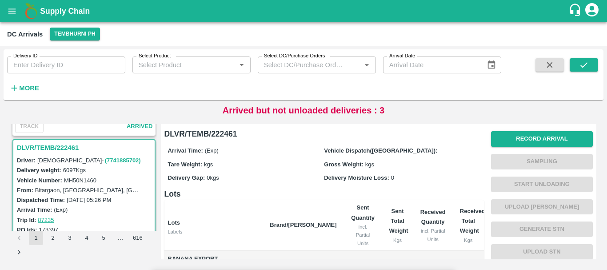
type input "01/09/2025 08:46 PM"
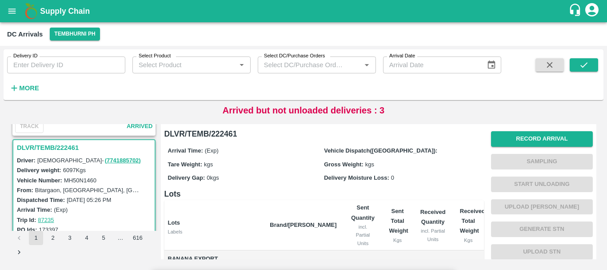
click at [0, 0] on input "Upload" at bounding box center [0, 0] width 0 height 0
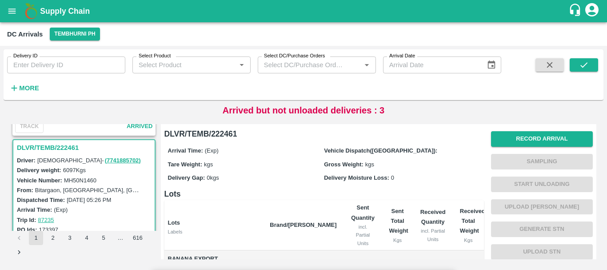
scroll to position [64, 0]
type input "12120"
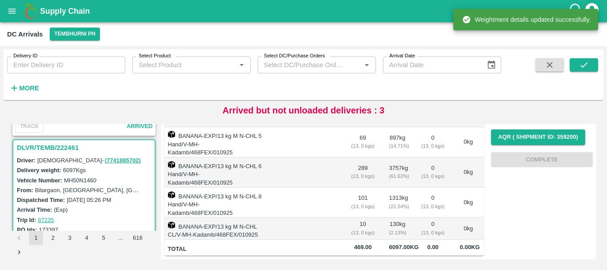
scroll to position [0, 0]
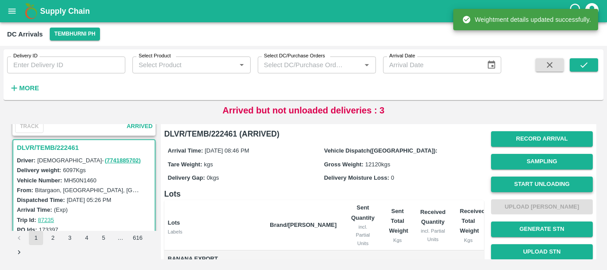
click at [515, 188] on button "Start Unloading" at bounding box center [542, 184] width 102 height 16
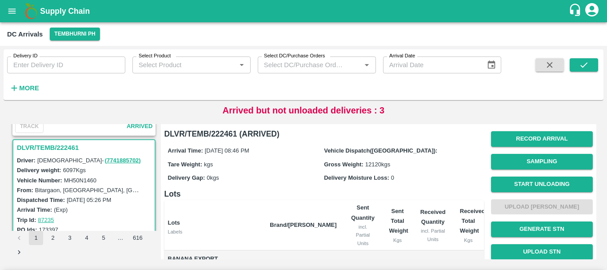
radio input "true"
type input "069"
type input "289"
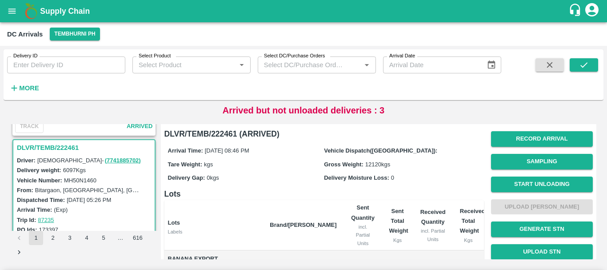
type input "101"
type input "10"
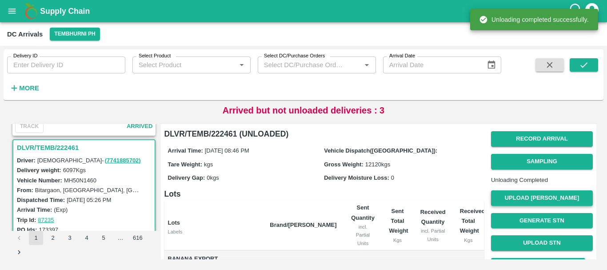
click at [503, 206] on button "Upload [PERSON_NAME]" at bounding box center [542, 198] width 102 height 16
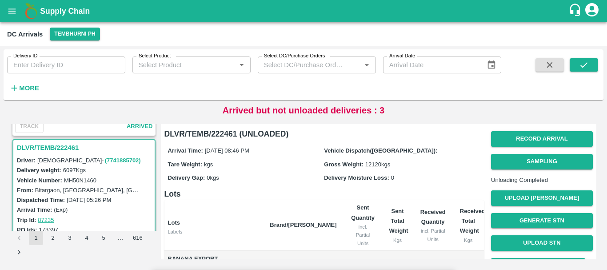
type input "5500"
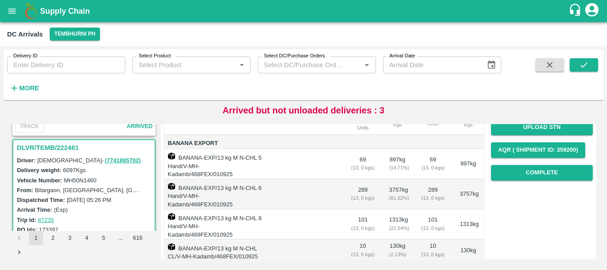
scroll to position [118, 0]
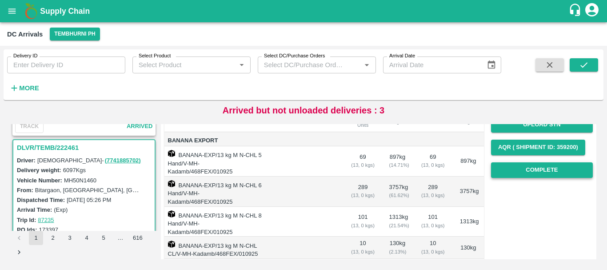
click at [510, 178] on button "Complete" at bounding box center [542, 170] width 102 height 16
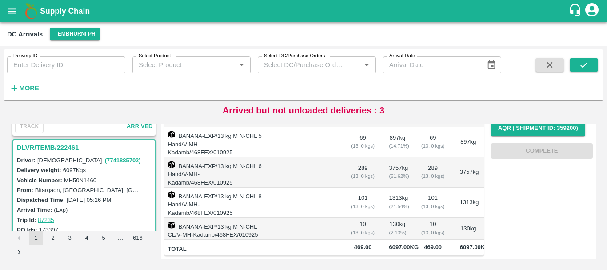
scroll to position [0, 0]
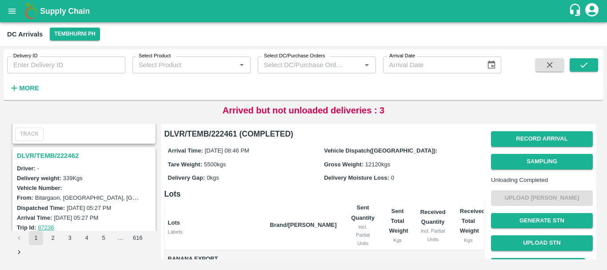
click at [55, 156] on h3 "DLVR/TEMB/222462" at bounding box center [85, 156] width 137 height 12
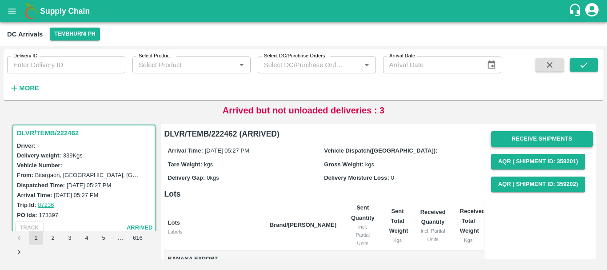
click at [497, 143] on button "Receive Shipments" at bounding box center [542, 139] width 102 height 16
drag, startPoint x: 357, startPoint y: 147, endPoint x: 361, endPoint y: 153, distance: 7.0
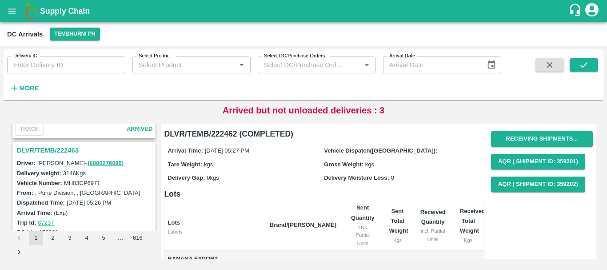
click at [62, 152] on h3 "DLVR/TEMB/222463" at bounding box center [85, 150] width 137 height 12
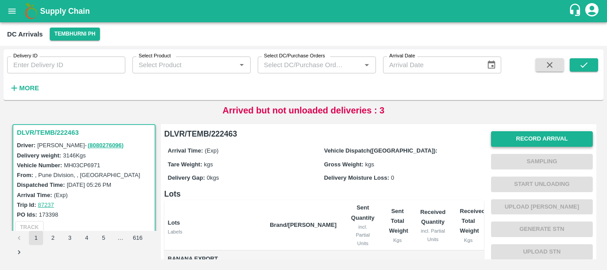
click at [514, 134] on button "Record Arrival" at bounding box center [542, 139] width 102 height 16
type input "DD/MM/YYYY hh:mm aa"
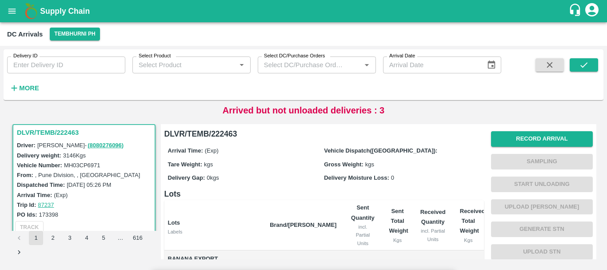
type input "01/09/2025 09:44 PM"
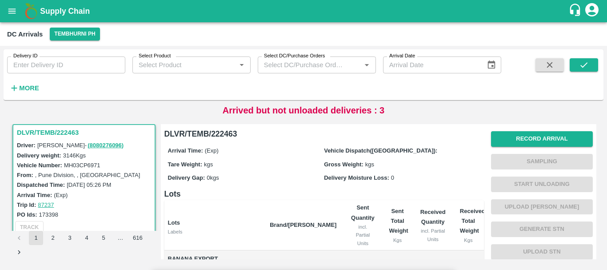
click at [0, 0] on input "Upload" at bounding box center [0, 0] width 0 height 0
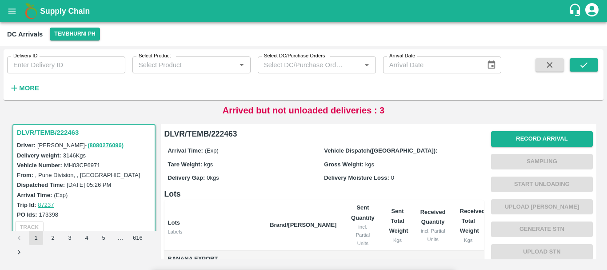
scroll to position [112, 0]
type input "3620"
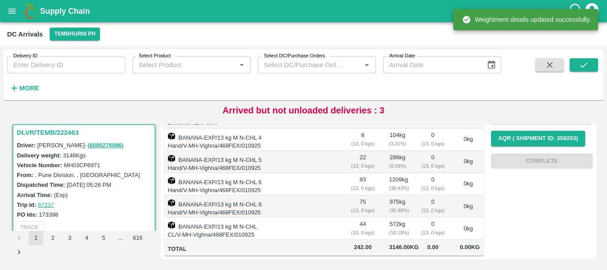
scroll to position [0, 0]
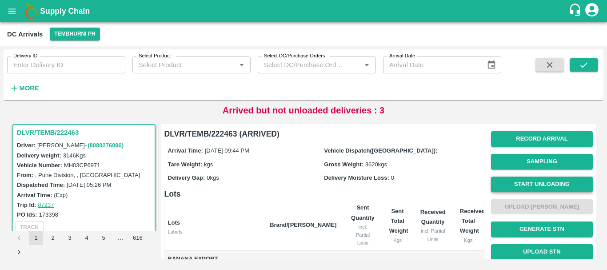
click at [531, 179] on button "Start Unloading" at bounding box center [542, 184] width 102 height 16
radio input "true"
type input "08"
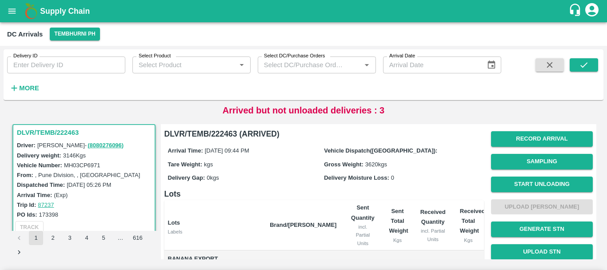
type input "22"
type input "93"
type input "75"
type input "44"
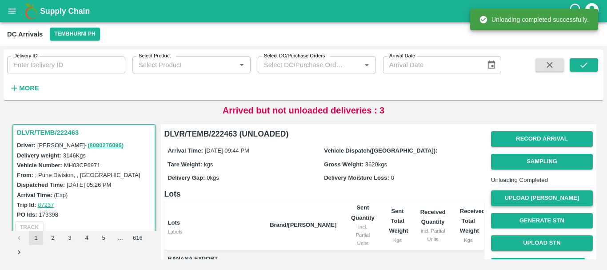
scroll to position [0, 0]
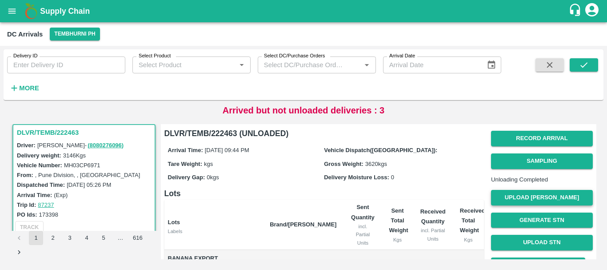
click at [502, 204] on button "Upload Tare Weight" at bounding box center [542, 198] width 102 height 16
type input "3100"
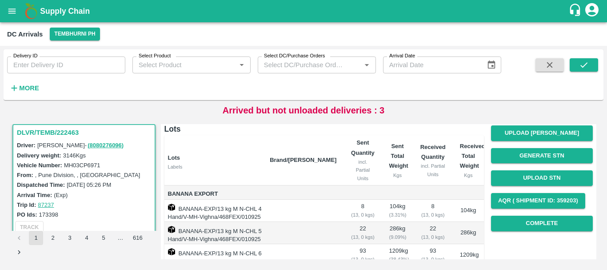
scroll to position [0, 0]
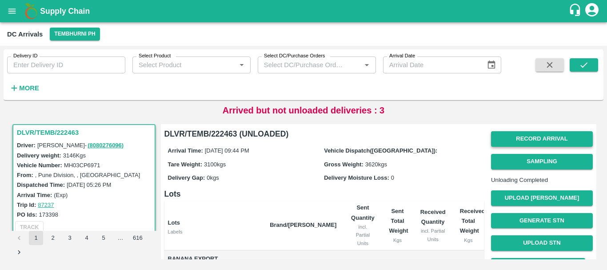
click at [518, 132] on button "Record Arrival" at bounding box center [542, 139] width 102 height 16
type input "8620"
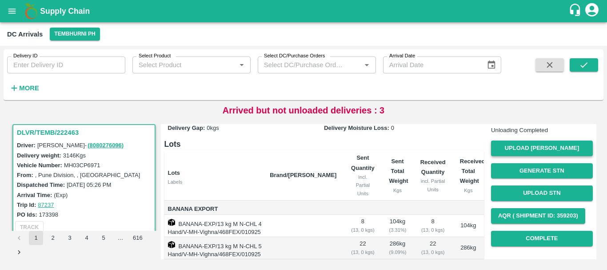
click at [514, 156] on button "Upload Tare Weight" at bounding box center [542, 148] width 102 height 16
type input "3"
type input "5100"
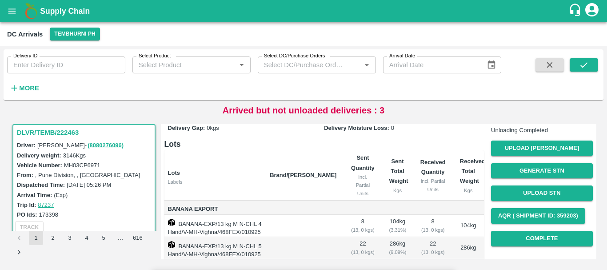
scroll to position [112, 0]
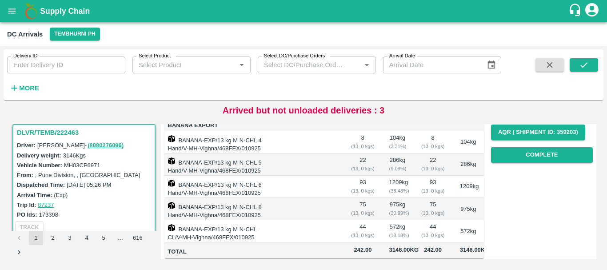
scroll to position [134, 0]
click at [499, 162] on button "Complete" at bounding box center [542, 155] width 102 height 16
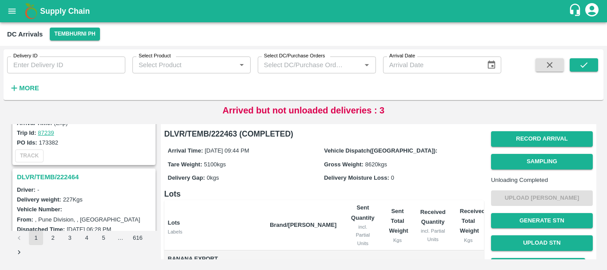
scroll to position [80, 0]
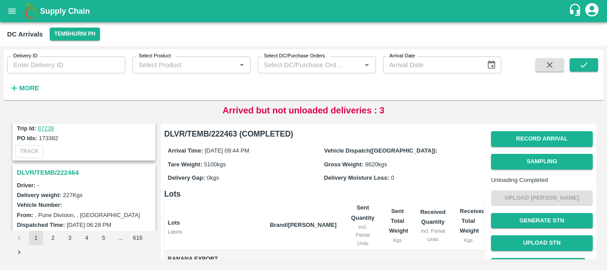
click at [64, 169] on h3 "DLVR/TEMB/222464" at bounding box center [85, 173] width 137 height 12
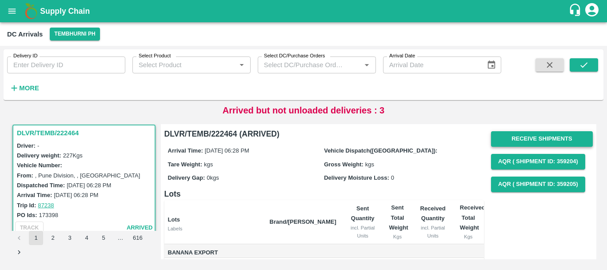
drag, startPoint x: 513, startPoint y: 130, endPoint x: 515, endPoint y: 137, distance: 6.8
click at [515, 137] on div "Receive Shipments AQR ( Shipment Id: 359204) AQR ( Shipment Id: 359205)" at bounding box center [542, 162] width 102 height 68
click at [515, 137] on button "Receive Shipments" at bounding box center [542, 139] width 102 height 16
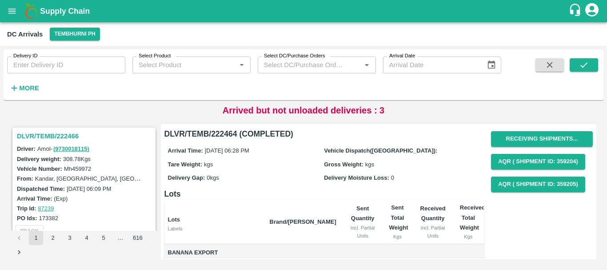
click at [68, 132] on h3 "DLVR/TEMB/222466" at bounding box center [85, 136] width 137 height 12
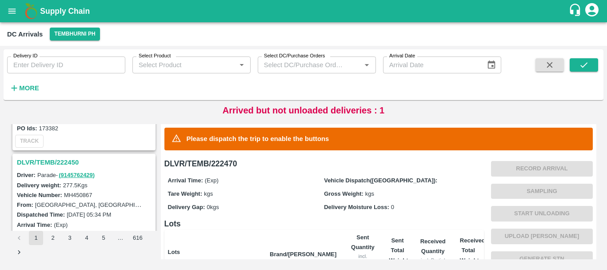
scroll to position [207, 0]
click at [73, 164] on h3 "DLVR/TEMB/222450" at bounding box center [85, 162] width 137 height 12
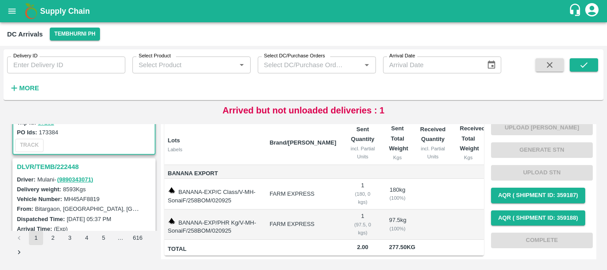
scroll to position [319, 0]
click at [72, 164] on h3 "DLVR/TEMB/222448" at bounding box center [85, 166] width 137 height 12
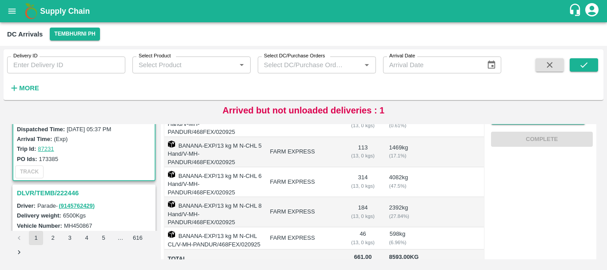
scroll to position [408, 0]
click at [66, 185] on div "DLVR/TEMB/222446" at bounding box center [83, 192] width 141 height 15
click at [68, 191] on h3 "DLVR/TEMB/222446" at bounding box center [85, 193] width 137 height 12
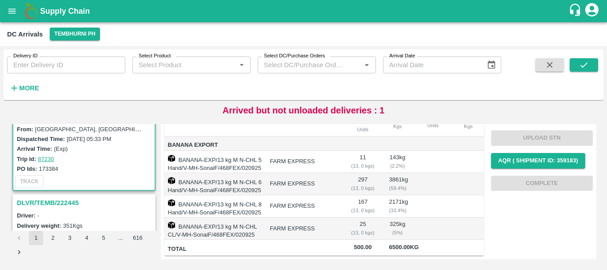
scroll to position [528, 0]
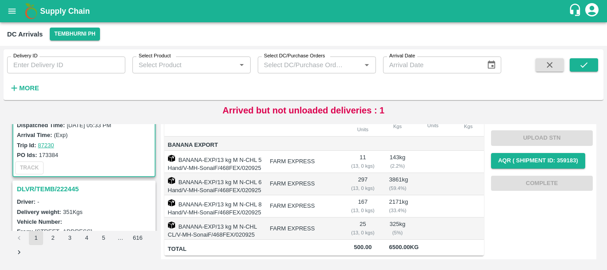
click at [71, 188] on h3 "DLVR/TEMB/222445" at bounding box center [85, 189] width 137 height 12
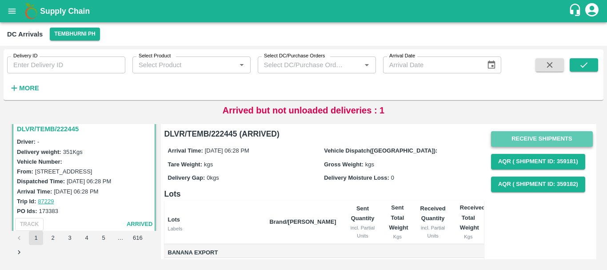
click at [515, 131] on button "Receive Shipments" at bounding box center [542, 139] width 102 height 16
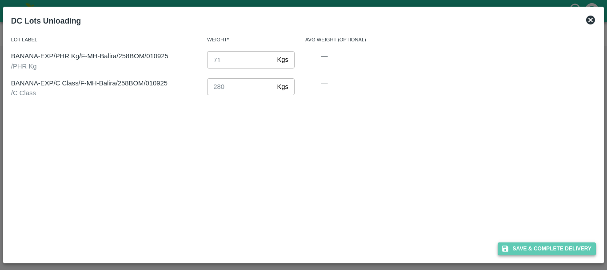
click at [534, 247] on button "Save & Complete Delivery" at bounding box center [547, 248] width 99 height 13
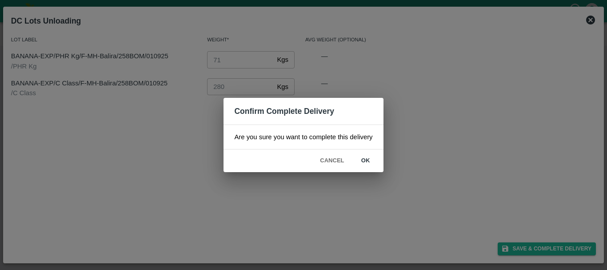
click at [372, 158] on button "ok" at bounding box center [365, 161] width 28 height 16
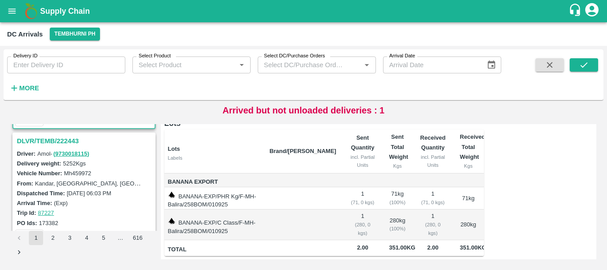
click at [57, 142] on h3 "DLVR/TEMB/222443" at bounding box center [85, 141] width 137 height 12
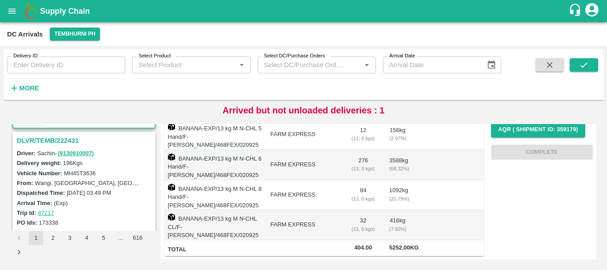
click at [47, 138] on h3 "DLVR/TEMB/222431" at bounding box center [85, 141] width 137 height 12
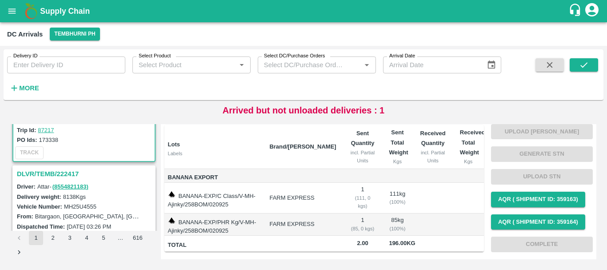
click at [73, 172] on h3 "DLVR/TEMB/222417" at bounding box center [85, 174] width 137 height 12
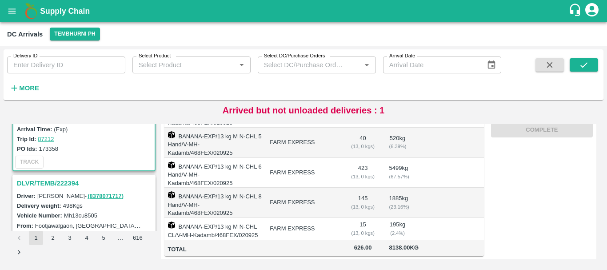
click at [68, 179] on h3 "DLVR/TEMB/222394" at bounding box center [85, 183] width 137 height 12
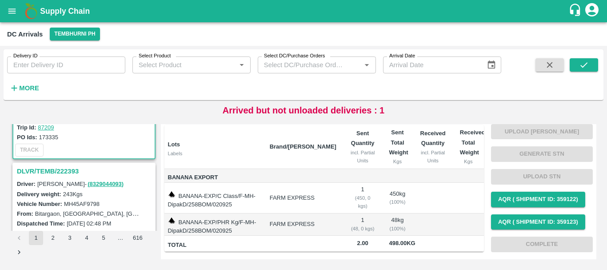
click at [71, 168] on h3 "DLVR/TEMB/222393" at bounding box center [85, 171] width 137 height 12
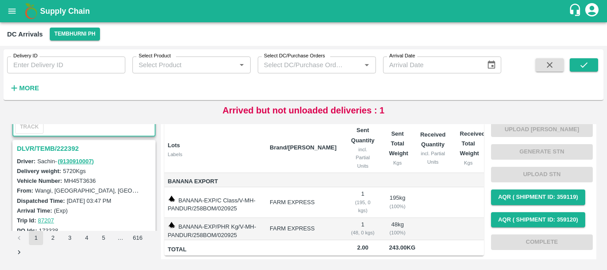
click at [66, 151] on h3 "DLVR/TEMB/222392" at bounding box center [85, 149] width 137 height 12
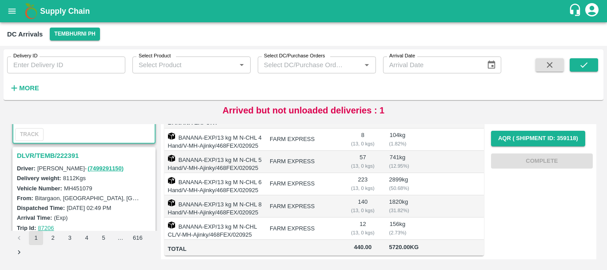
click at [65, 153] on h3 "DLVR/TEMB/222391" at bounding box center [85, 156] width 137 height 12
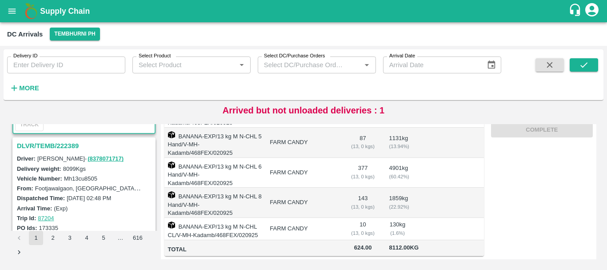
click at [45, 145] on h3 "DLVR/TEMB/222389" at bounding box center [85, 146] width 137 height 12
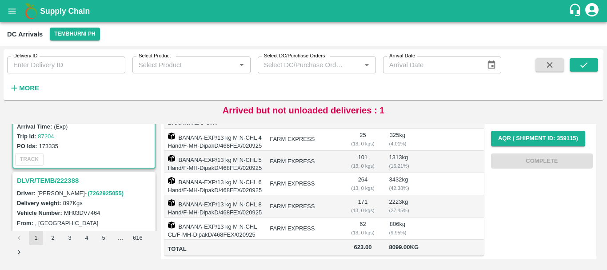
click at [67, 175] on h3 "DLVR/TEMB/222388" at bounding box center [85, 181] width 137 height 12
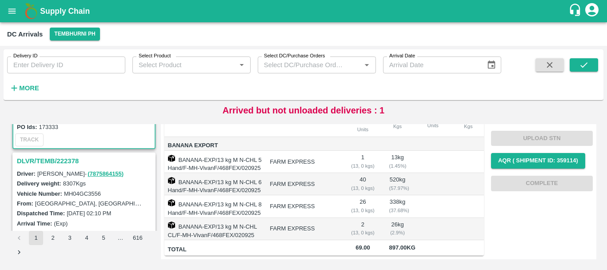
click at [67, 164] on h3 "DLVR/TEMB/222378" at bounding box center [85, 161] width 137 height 12
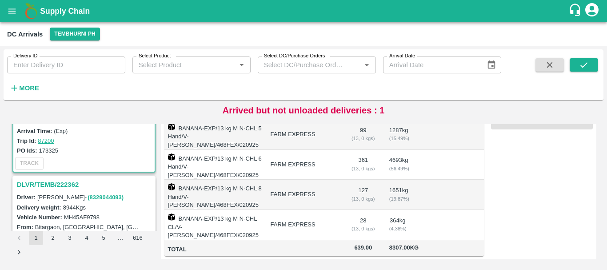
click at [69, 181] on h3 "DLVR/TEMB/222362" at bounding box center [85, 185] width 137 height 12
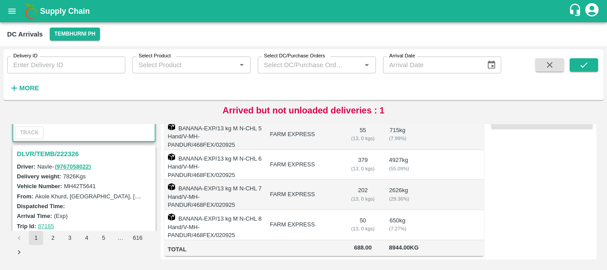
click at [69, 156] on h3 "DLVR/TEMB/222326" at bounding box center [85, 154] width 137 height 12
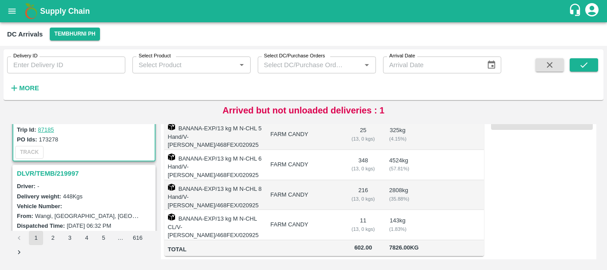
click at [64, 175] on h3 "DLVR/TEMB/219997" at bounding box center [85, 174] width 137 height 12
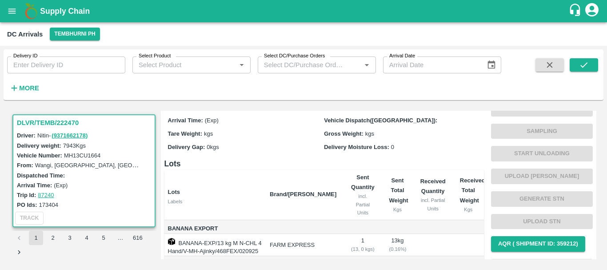
scroll to position [36, 0]
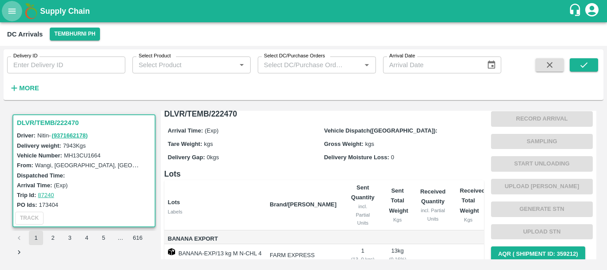
click at [13, 13] on icon "open drawer" at bounding box center [12, 10] width 8 height 5
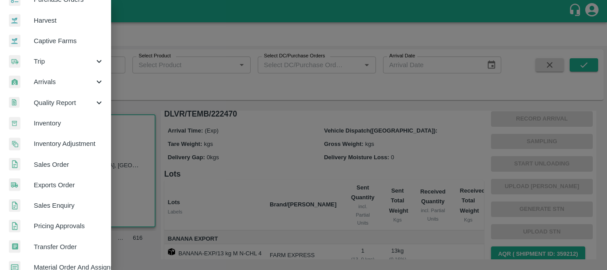
scroll to position [59, 0]
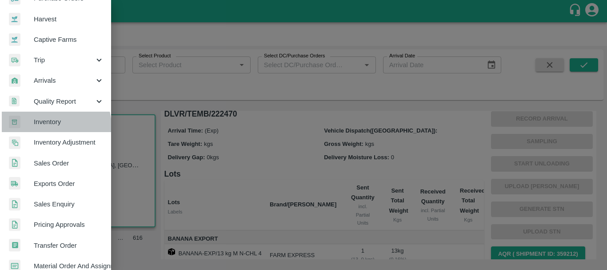
click at [52, 126] on span "Inventory" at bounding box center [69, 122] width 70 height 10
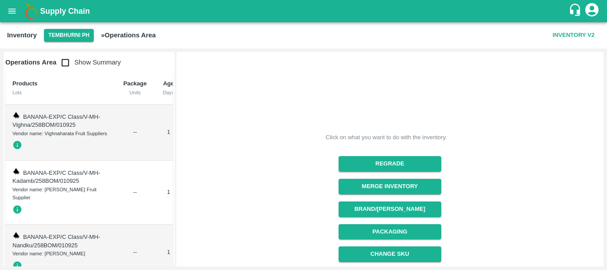
click at [68, 65] on input "checkbox" at bounding box center [65, 63] width 18 height 18
checkbox input "true"
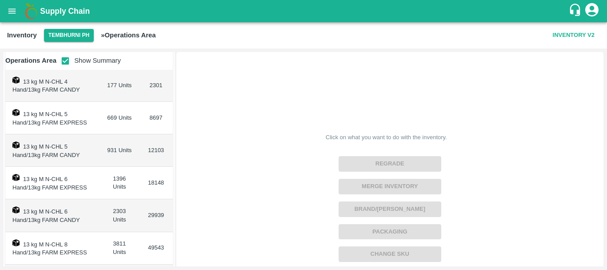
scroll to position [142, 0]
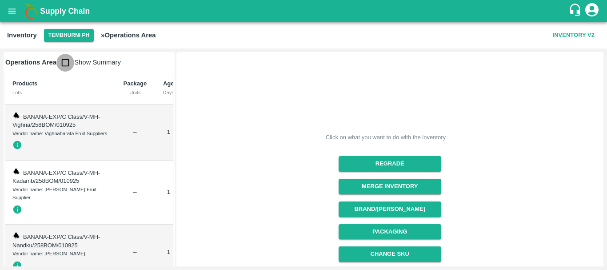
click at [62, 64] on input "checkbox" at bounding box center [65, 63] width 18 height 18
checkbox input "true"
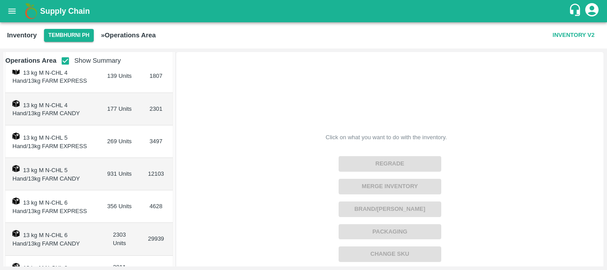
scroll to position [117, 0]
click at [107, 141] on td "269 Units" at bounding box center [120, 141] width 40 height 32
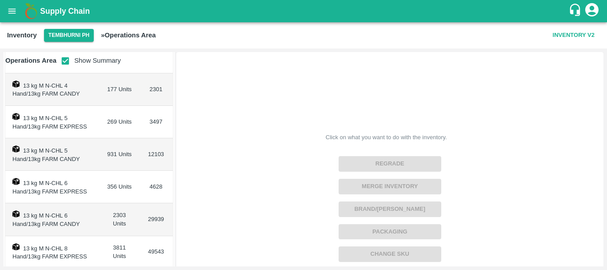
click at [106, 181] on td "356 Units" at bounding box center [120, 187] width 40 height 32
click at [106, 202] on td "356 Units" at bounding box center [120, 187] width 40 height 32
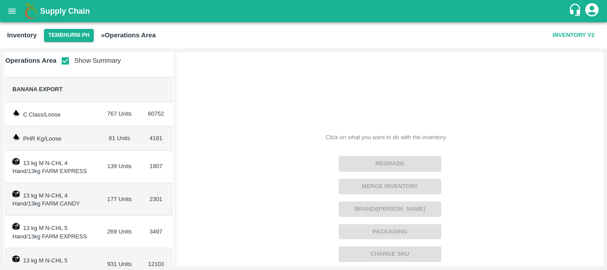
scroll to position [0, 0]
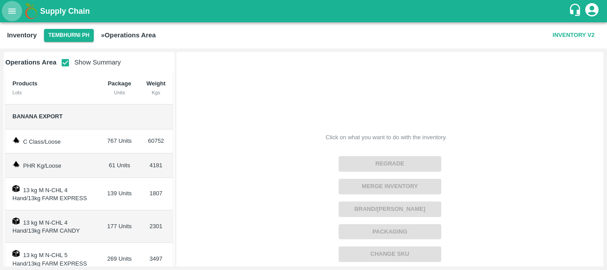
click at [19, 12] on button "open drawer" at bounding box center [12, 11] width 20 height 20
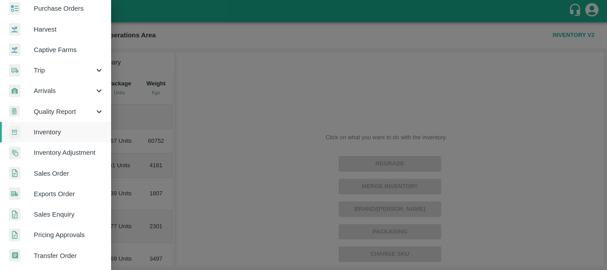
scroll to position [53, 0]
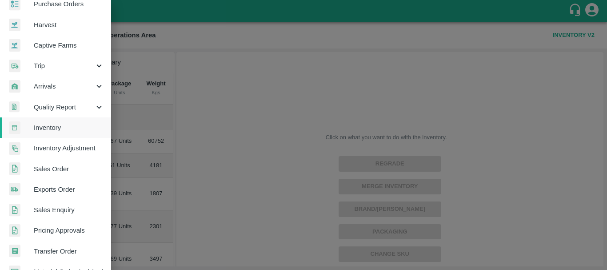
click at [148, 101] on div at bounding box center [303, 135] width 607 height 270
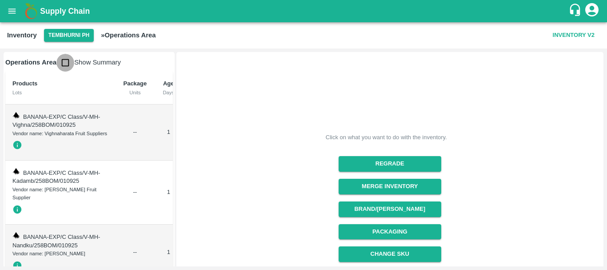
click at [67, 65] on input "checkbox" at bounding box center [65, 63] width 18 height 18
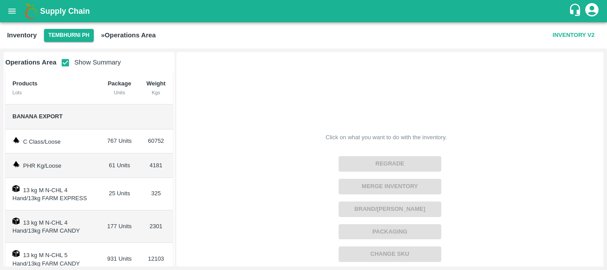
click at [61, 64] on input "checkbox" at bounding box center [65, 63] width 18 height 18
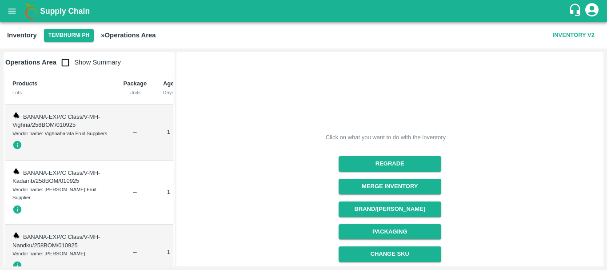
click at [64, 60] on input "checkbox" at bounding box center [65, 63] width 18 height 18
checkbox input "true"
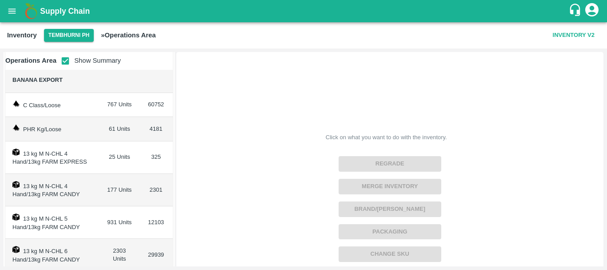
scroll to position [49, 0]
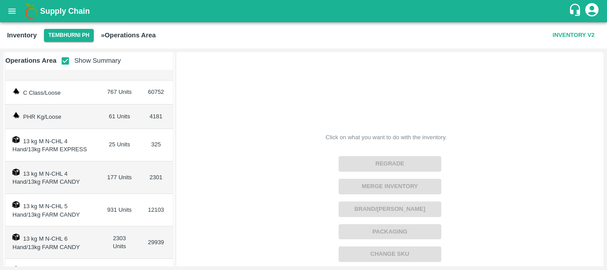
click at [112, 143] on td "25 Units" at bounding box center [120, 145] width 40 height 32
copy td "25"
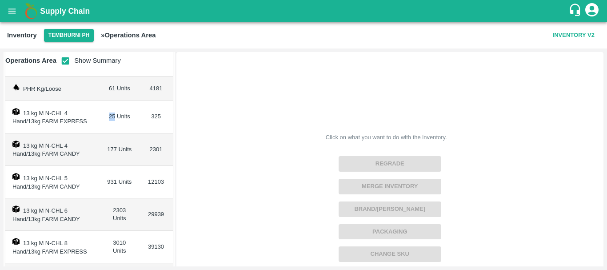
scroll to position [80, 0]
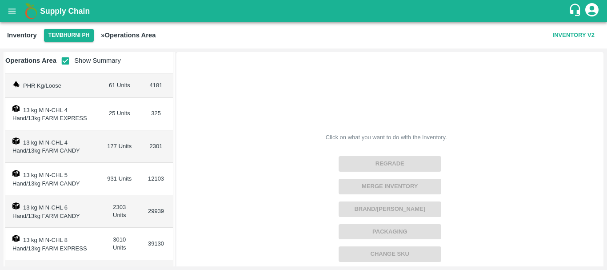
click at [106, 179] on td "931 Units" at bounding box center [120, 179] width 40 height 32
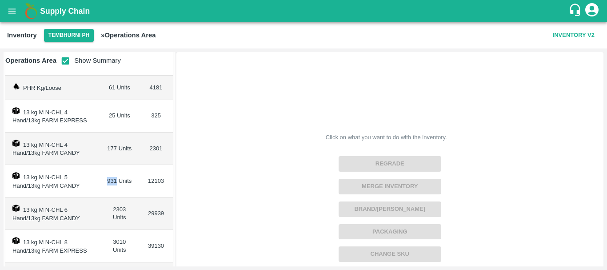
scroll to position [76, 0]
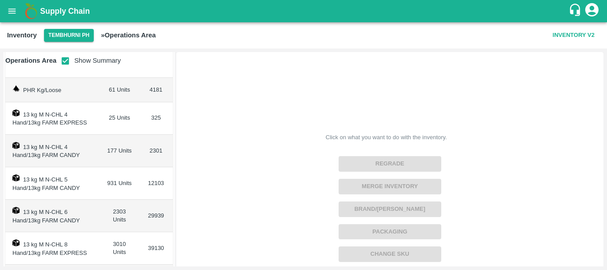
click at [84, 156] on td "13 kg M N-CHL 4 Hand/13kg FARM CANDY" at bounding box center [52, 151] width 94 height 32
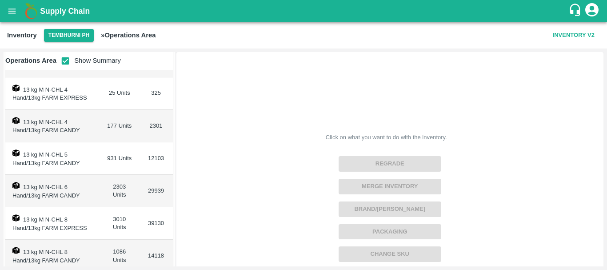
click at [88, 162] on td "13 kg M N-CHL 5 Hand/13kg FARM CANDY" at bounding box center [52, 158] width 94 height 32
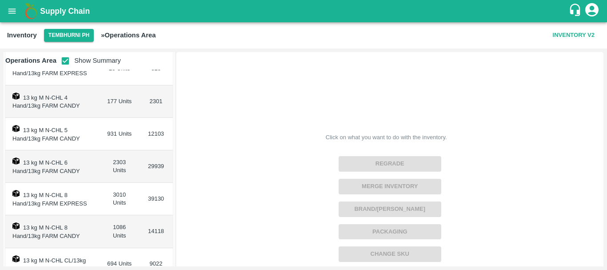
scroll to position [123, 0]
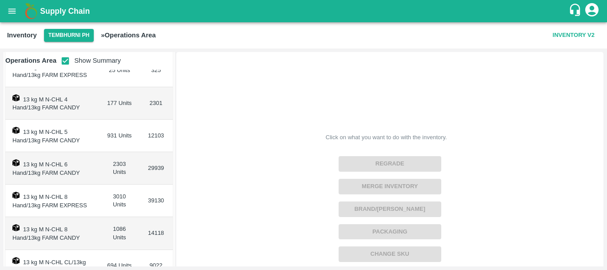
click at [95, 173] on td "13 kg M N-CHL 6 Hand/13kg FARM CANDY" at bounding box center [52, 168] width 94 height 32
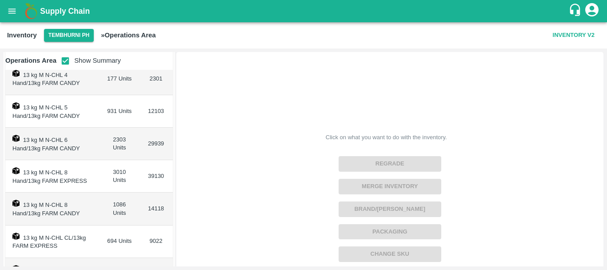
scroll to position [150, 0]
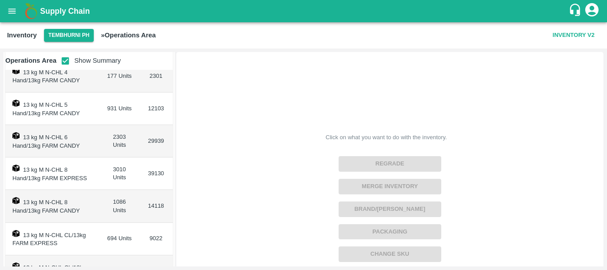
click at [113, 167] on td "3010 Units" at bounding box center [120, 173] width 40 height 32
copy td "3010"
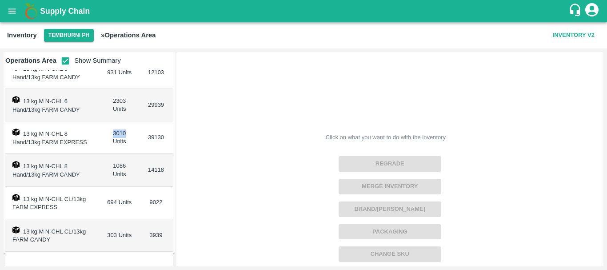
scroll to position [189, 0]
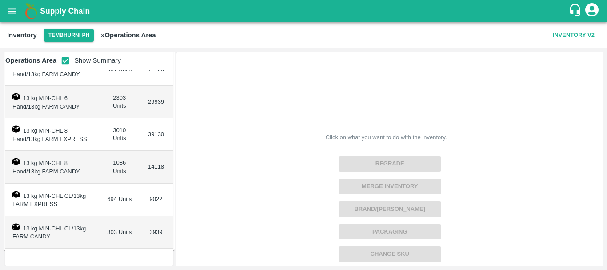
click at [111, 199] on td "694 Units" at bounding box center [120, 200] width 40 height 32
copy td "694"
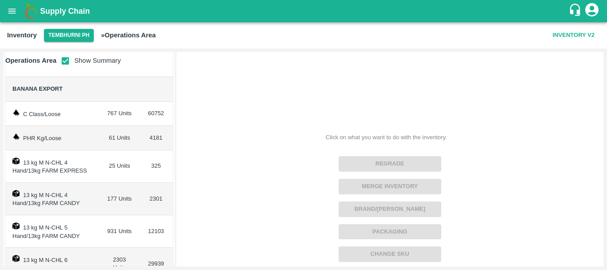
scroll to position [27, 0]
click at [108, 197] on td "177 Units" at bounding box center [120, 199] width 40 height 32
copy td "177"
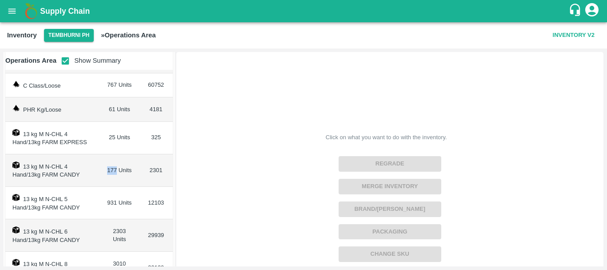
scroll to position [76, 0]
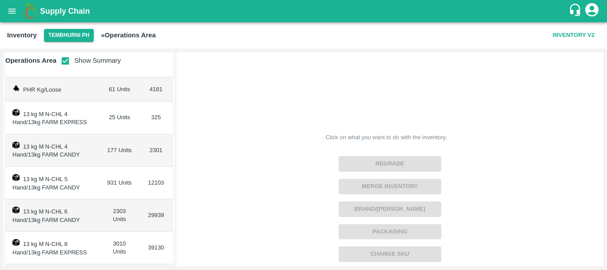
click at [107, 183] on td "931 Units" at bounding box center [120, 183] width 40 height 32
copy td "931"
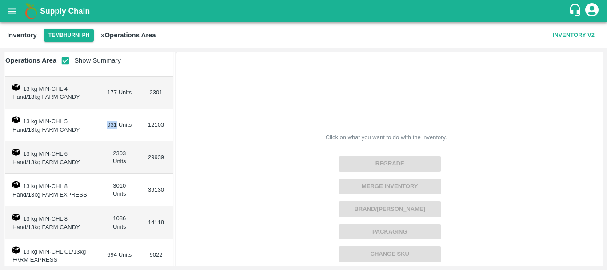
scroll to position [136, 0]
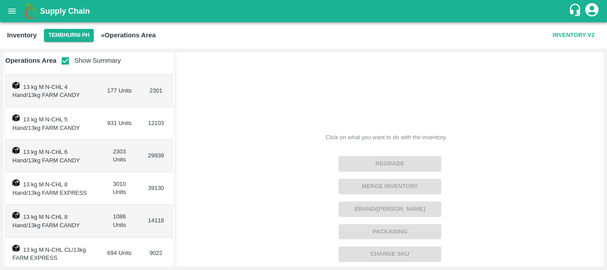
click at [117, 150] on td "2303 Units" at bounding box center [120, 156] width 40 height 32
copy td "2303"
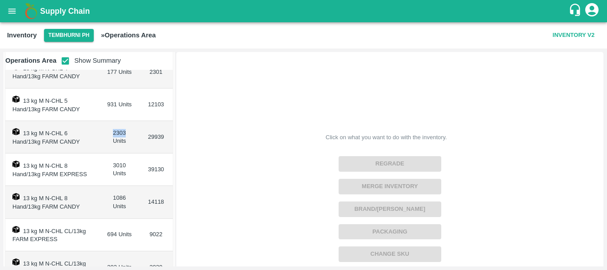
scroll to position [155, 0]
click at [117, 196] on td "1086 Units" at bounding box center [120, 201] width 40 height 32
copy td "1086"
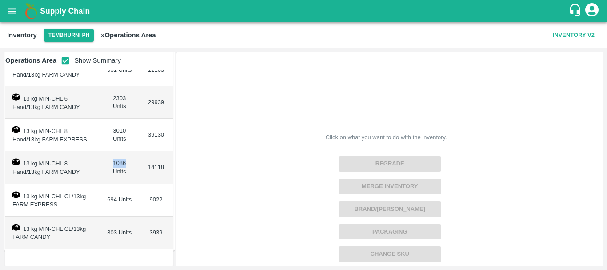
scroll to position [189, 0]
click at [109, 232] on td "303 Units" at bounding box center [120, 232] width 40 height 32
copy td "303"
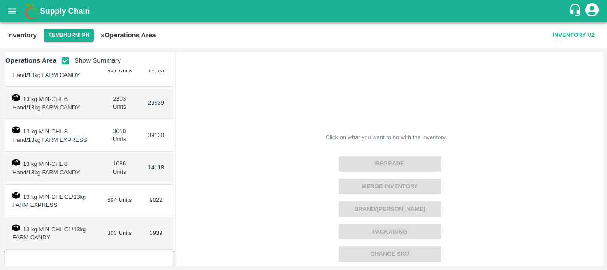
click at [116, 164] on td "1086 Units" at bounding box center [120, 168] width 40 height 32
click at [118, 129] on td "3010 Units" at bounding box center [120, 135] width 40 height 32
click at [106, 199] on td "694 Units" at bounding box center [120, 200] width 40 height 32
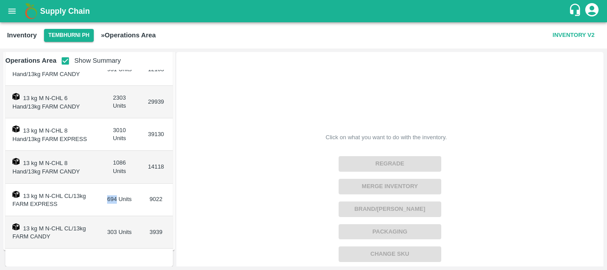
click at [106, 199] on td "694 Units" at bounding box center [120, 200] width 40 height 32
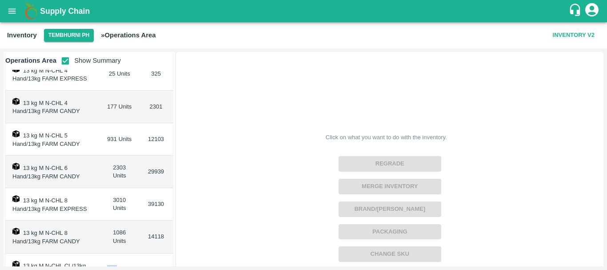
scroll to position [119, 0]
click at [107, 139] on td "931 Units" at bounding box center [120, 140] width 40 height 32
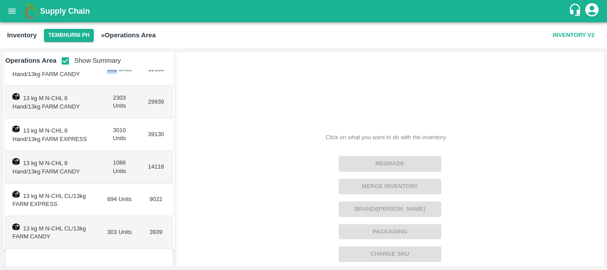
scroll to position [0, 0]
